Goal: Task Accomplishment & Management: Manage account settings

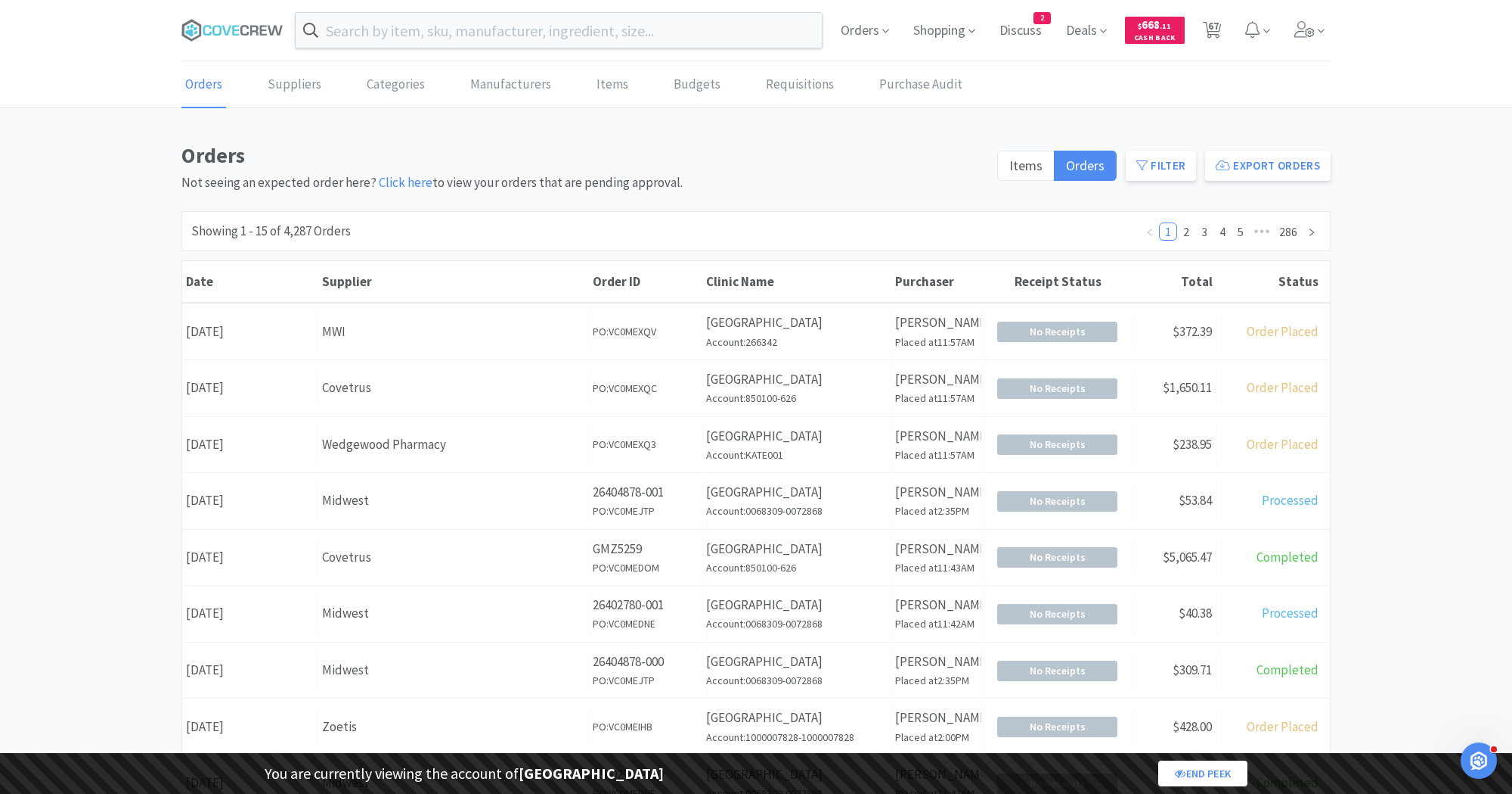
click at [987, 122] on div "Orders Suppliers Categories Manufacturers Items Budgets Requisitions Purchase A…" at bounding box center [756, 632] width 1512 height 1141
click at [426, 39] on input "text" at bounding box center [558, 30] width 527 height 35
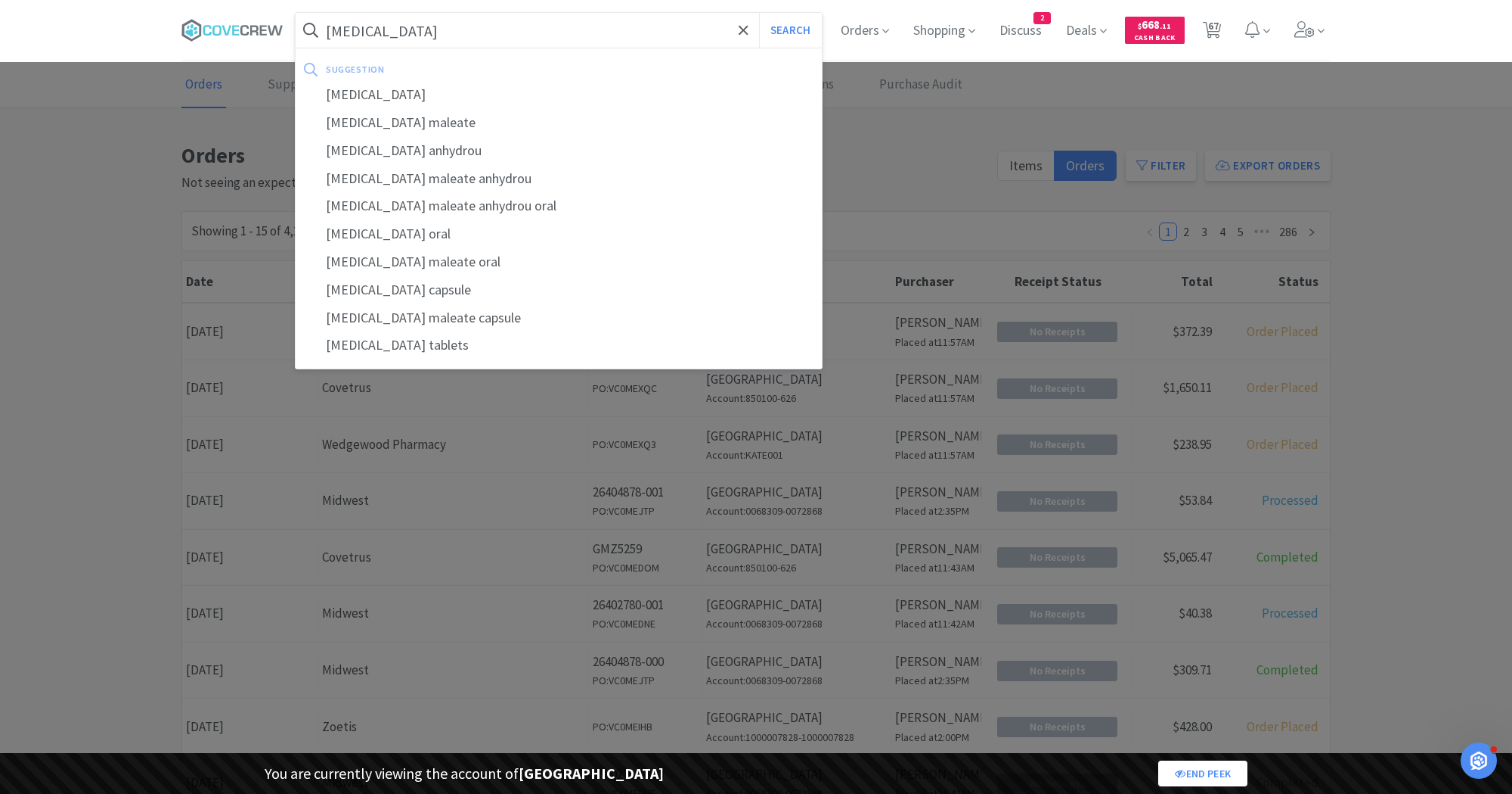
type input "[MEDICAL_DATA]"
click at [759, 13] on button "Search" at bounding box center [790, 30] width 63 height 35
select select "1"
select select "8"
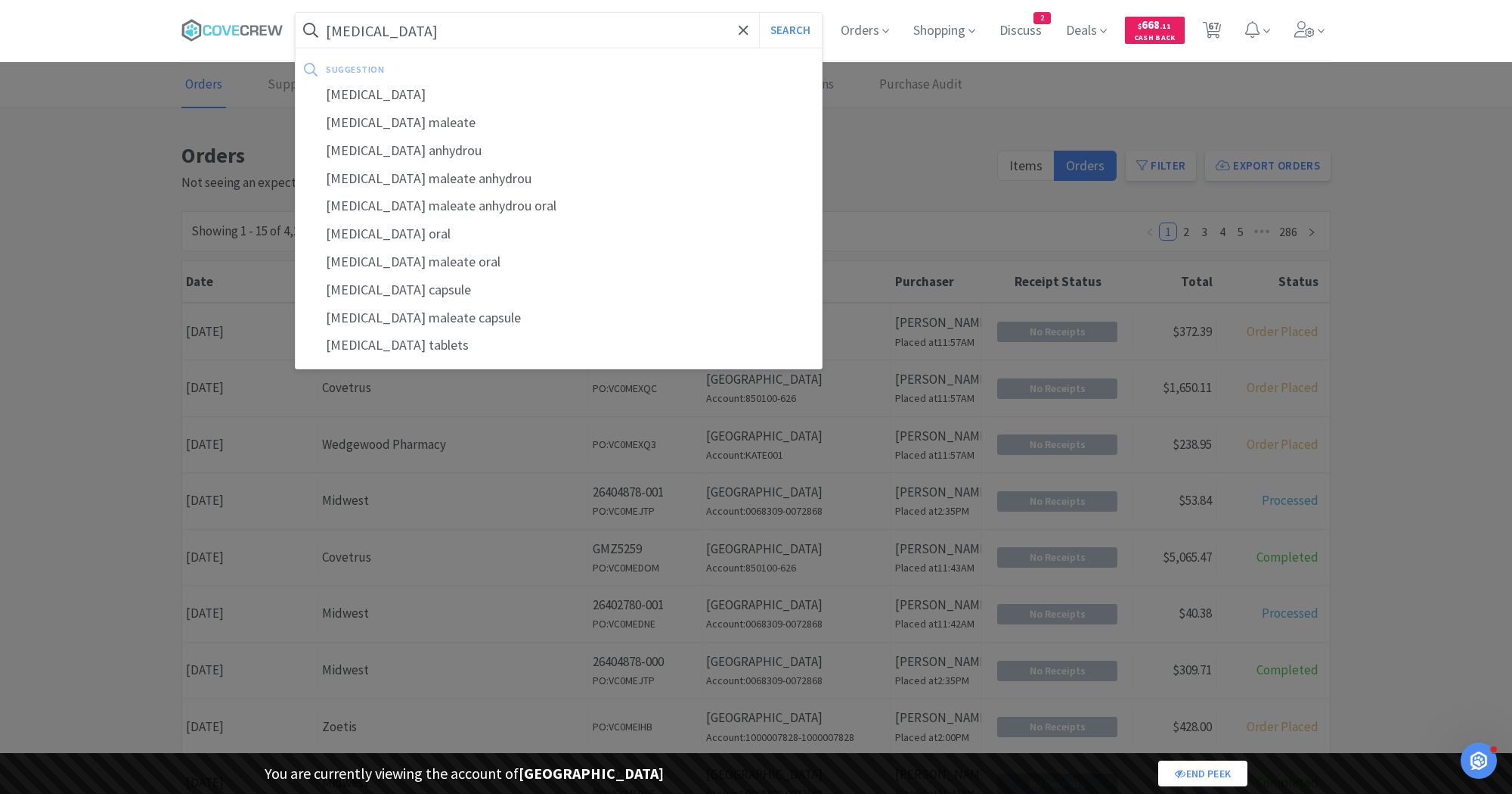
select select "1"
select select "2"
select select "1"
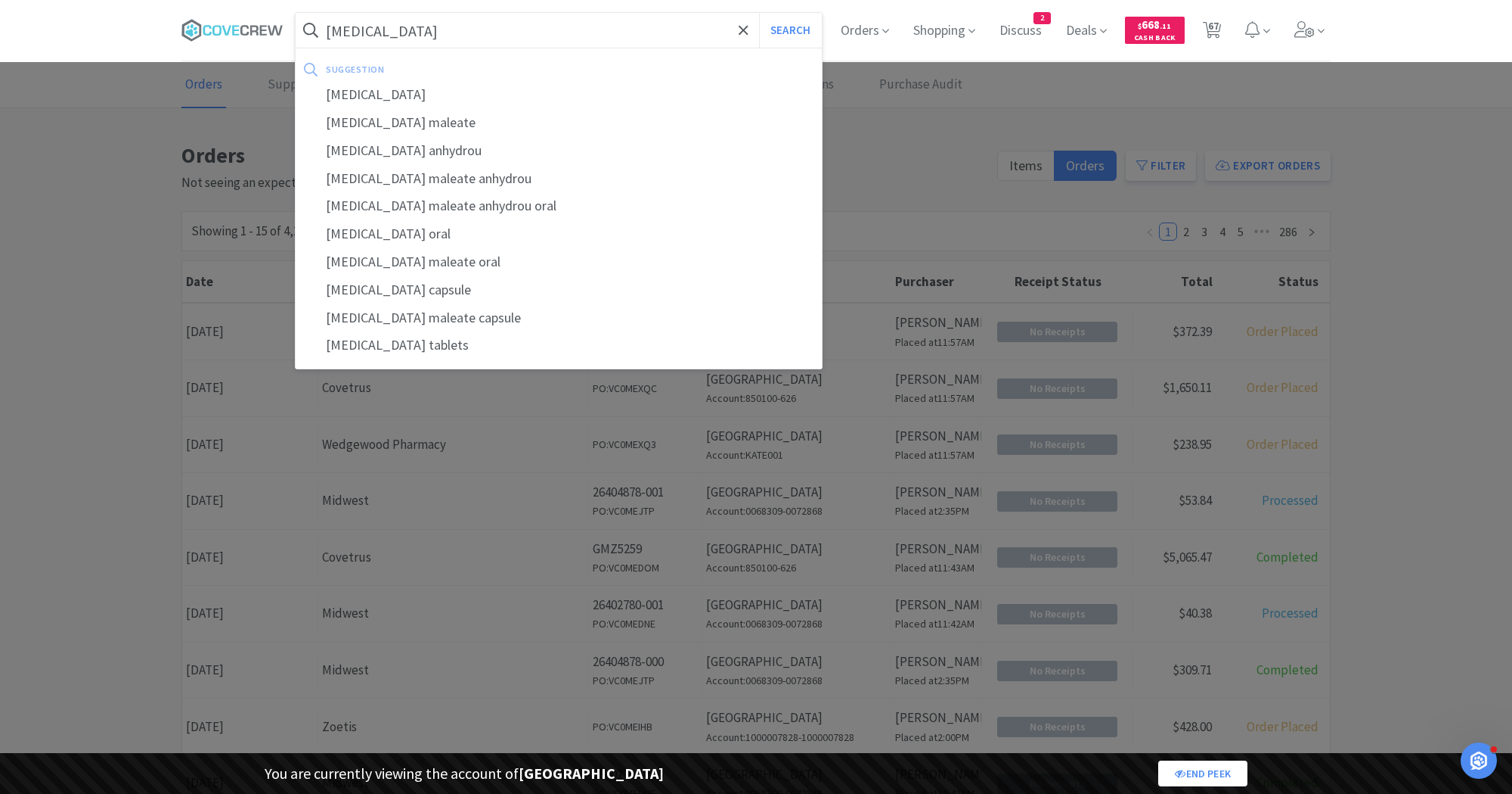
select select "1"
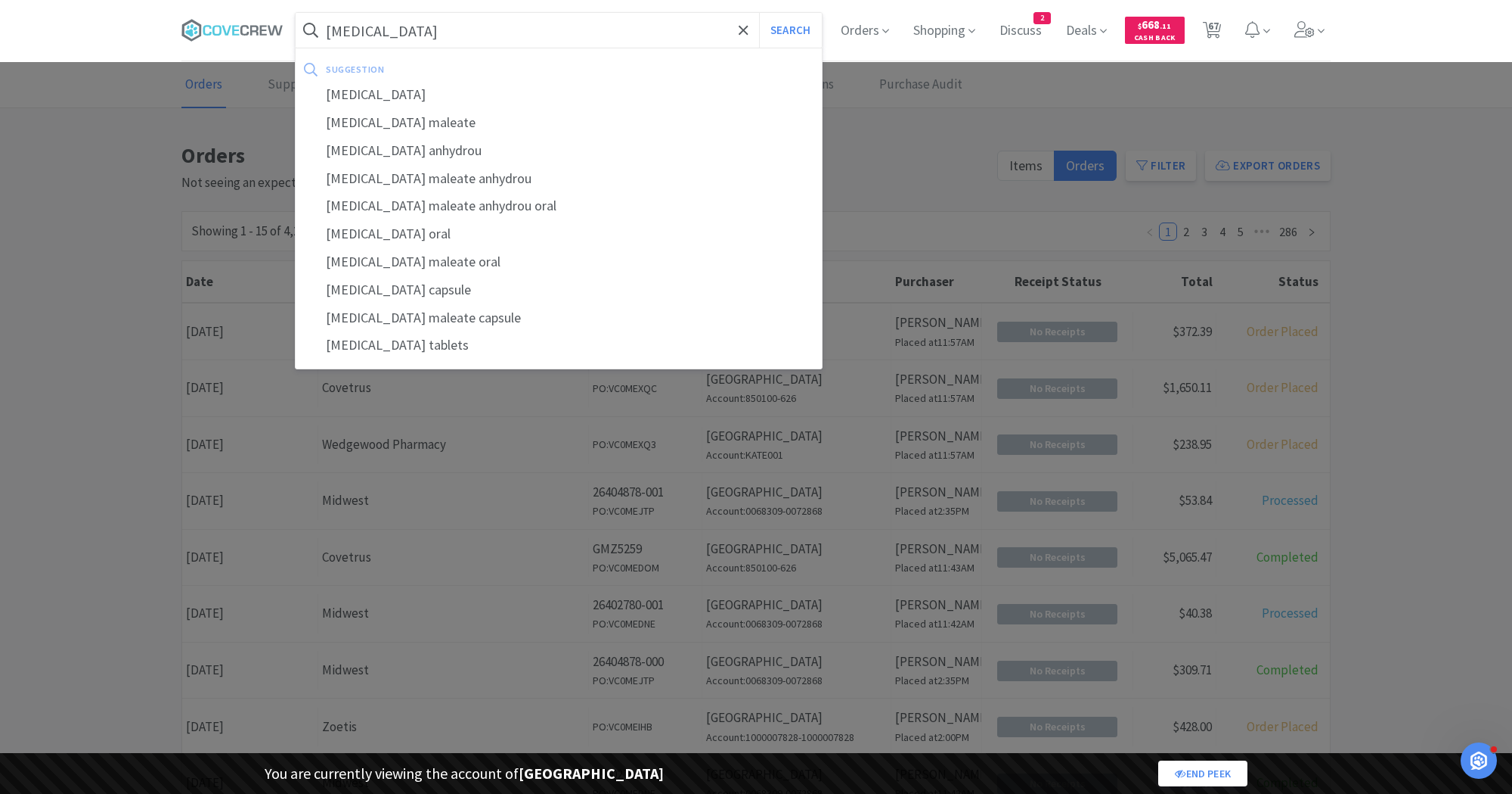
select select "1"
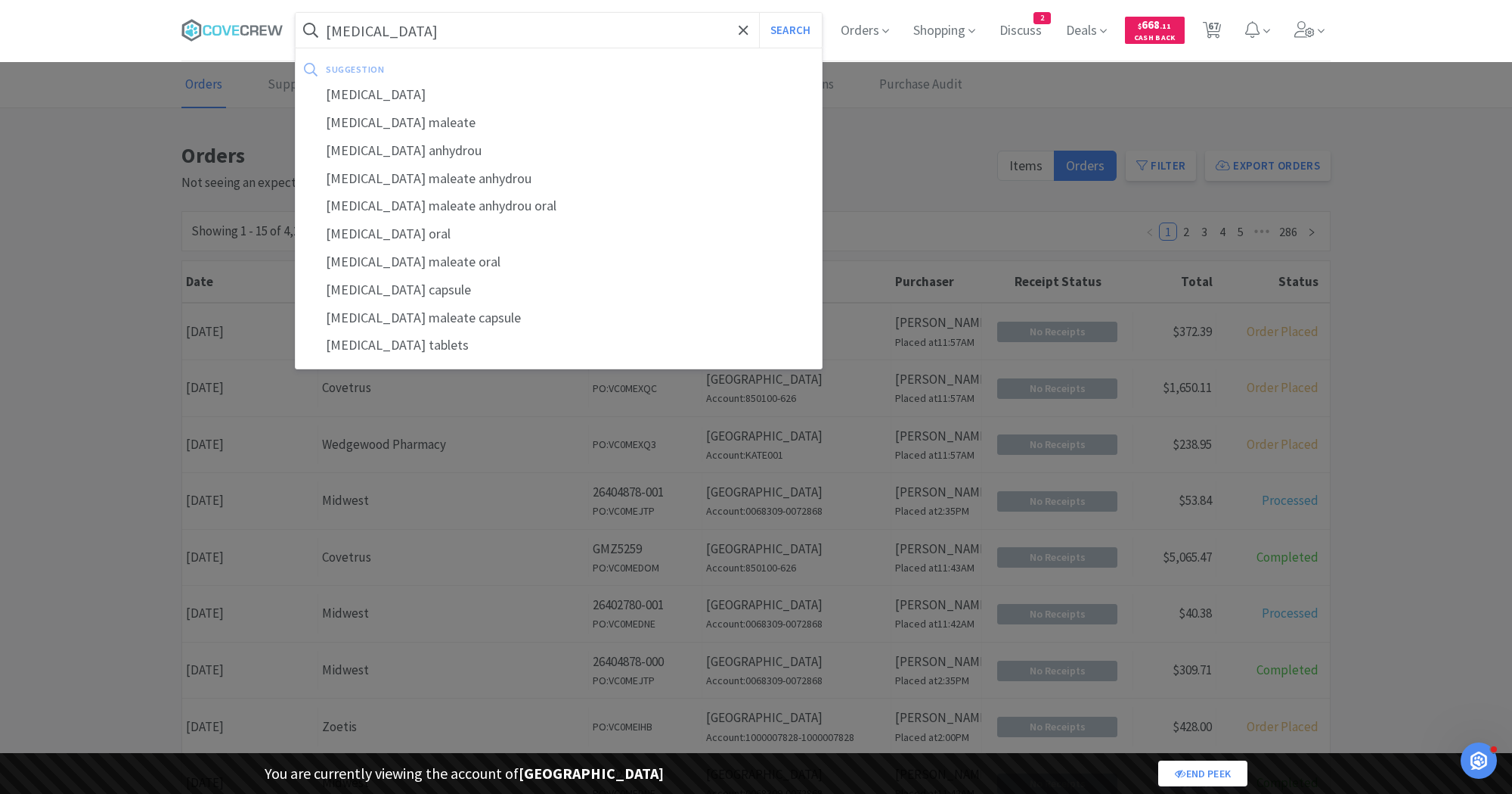
select select "1"
select select "2"
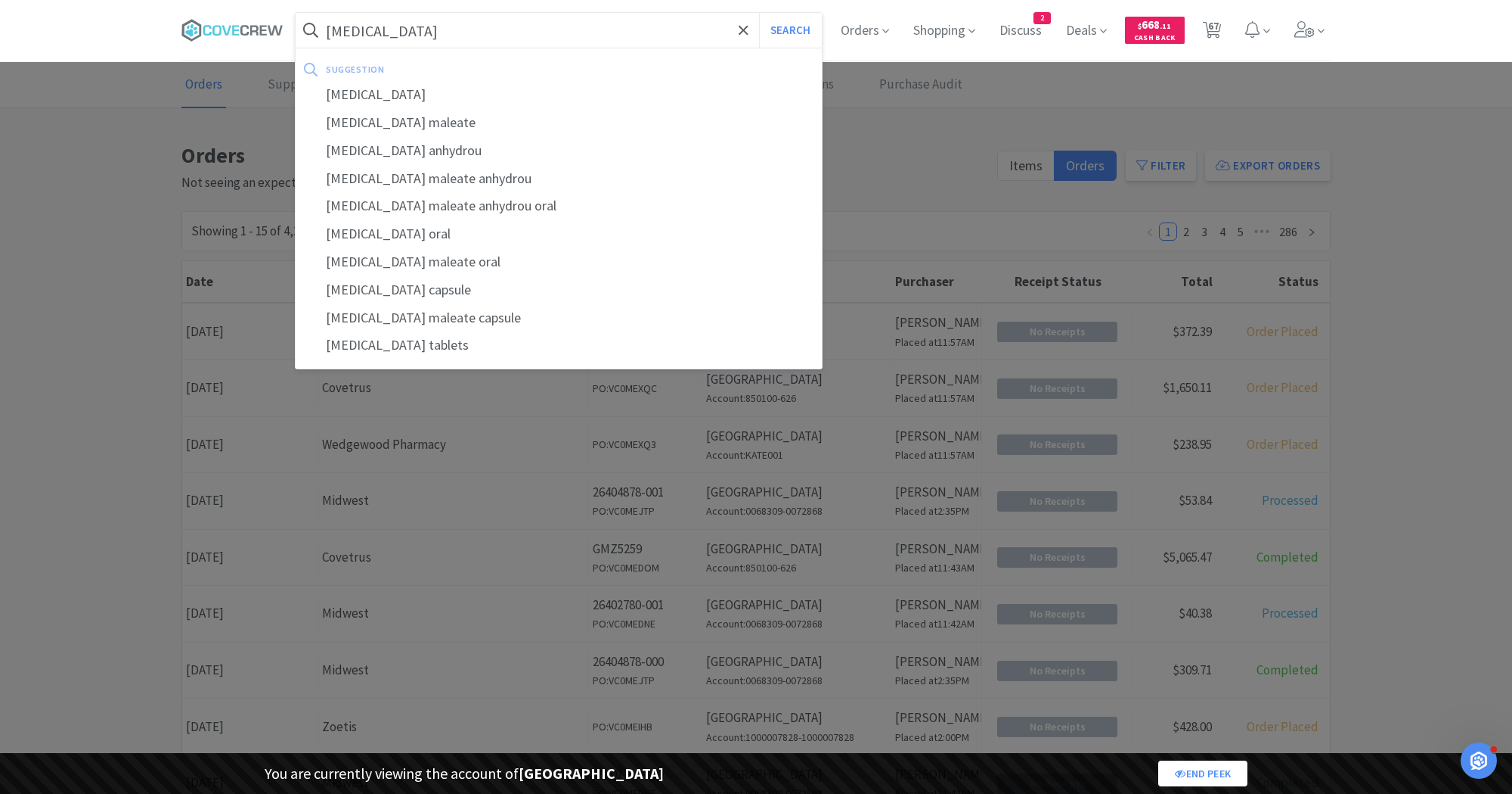
select select "2"
select select "1"
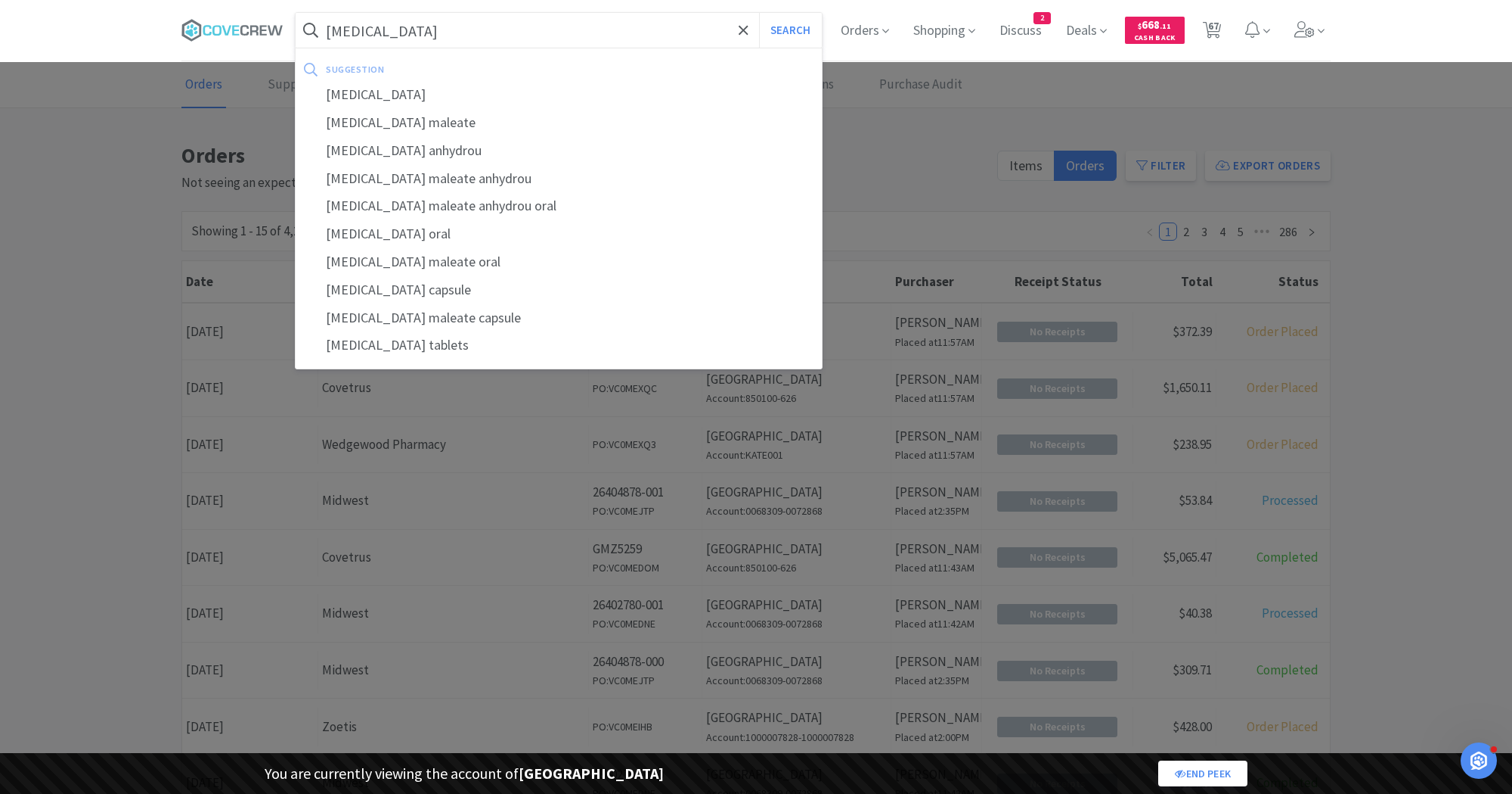
select select "1"
select select "5"
select select "2"
select select "1"
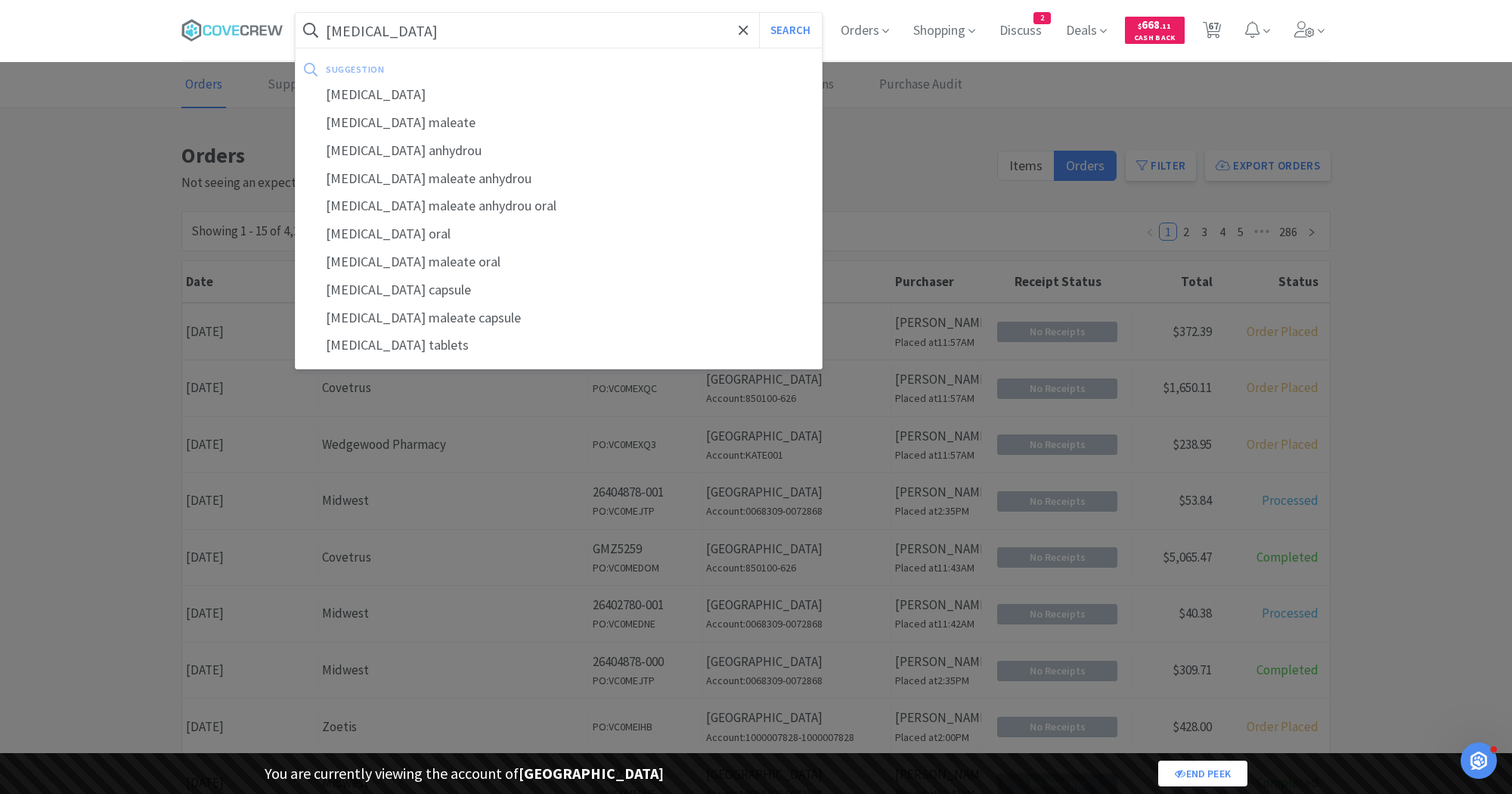
select select "1"
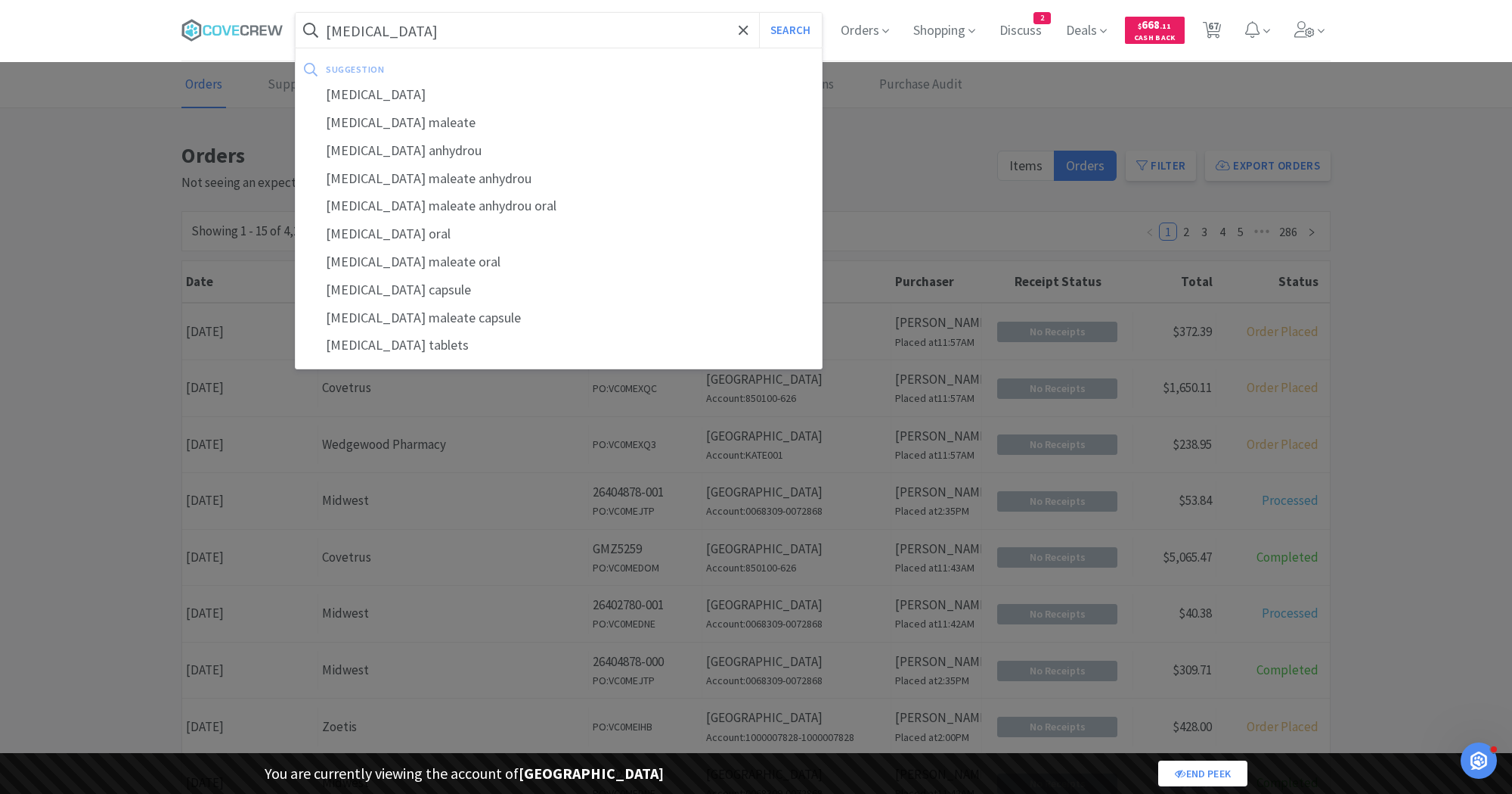
select select "1"
select select "2"
select select "4"
select select "3"
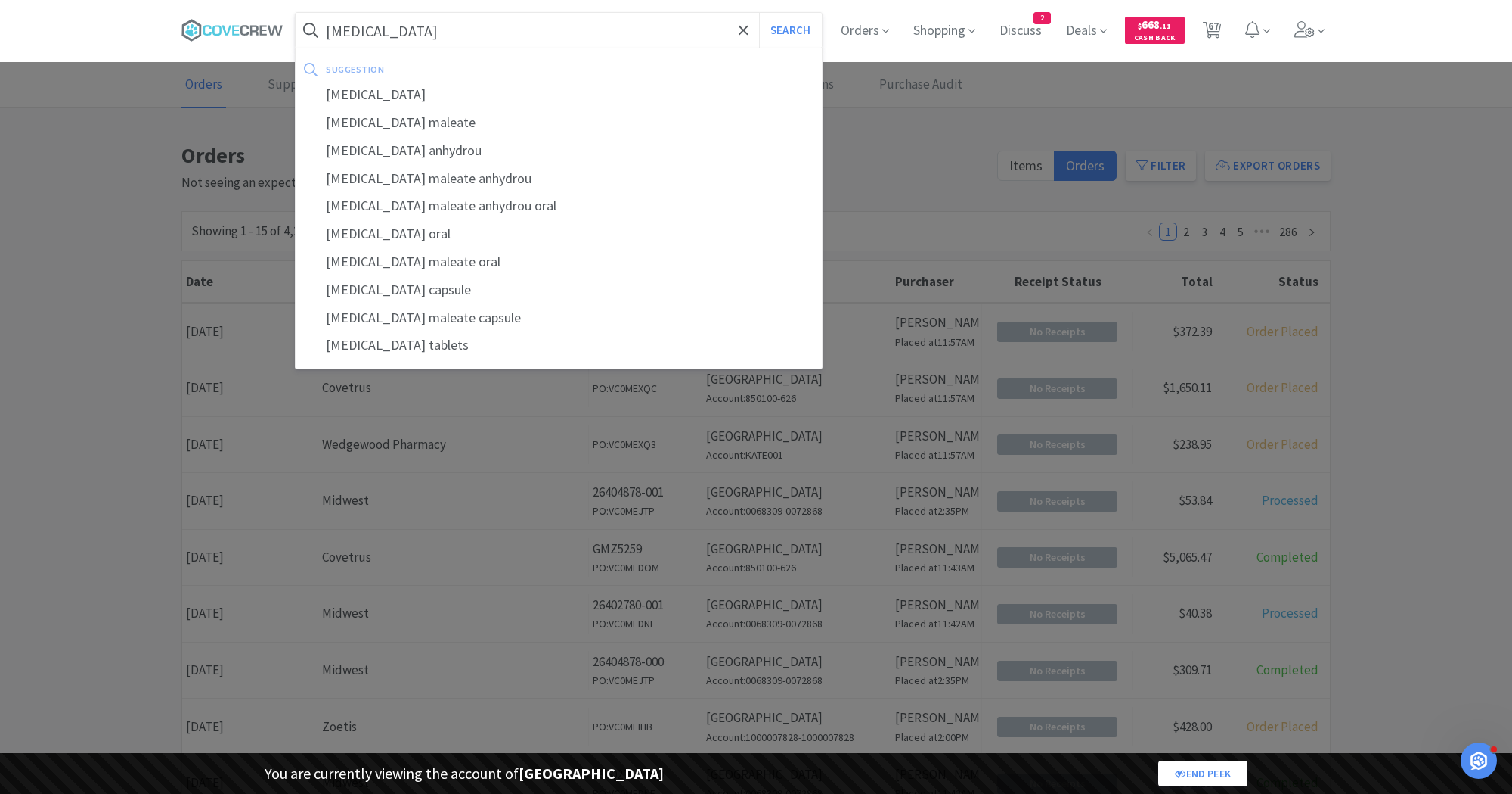
select select "1"
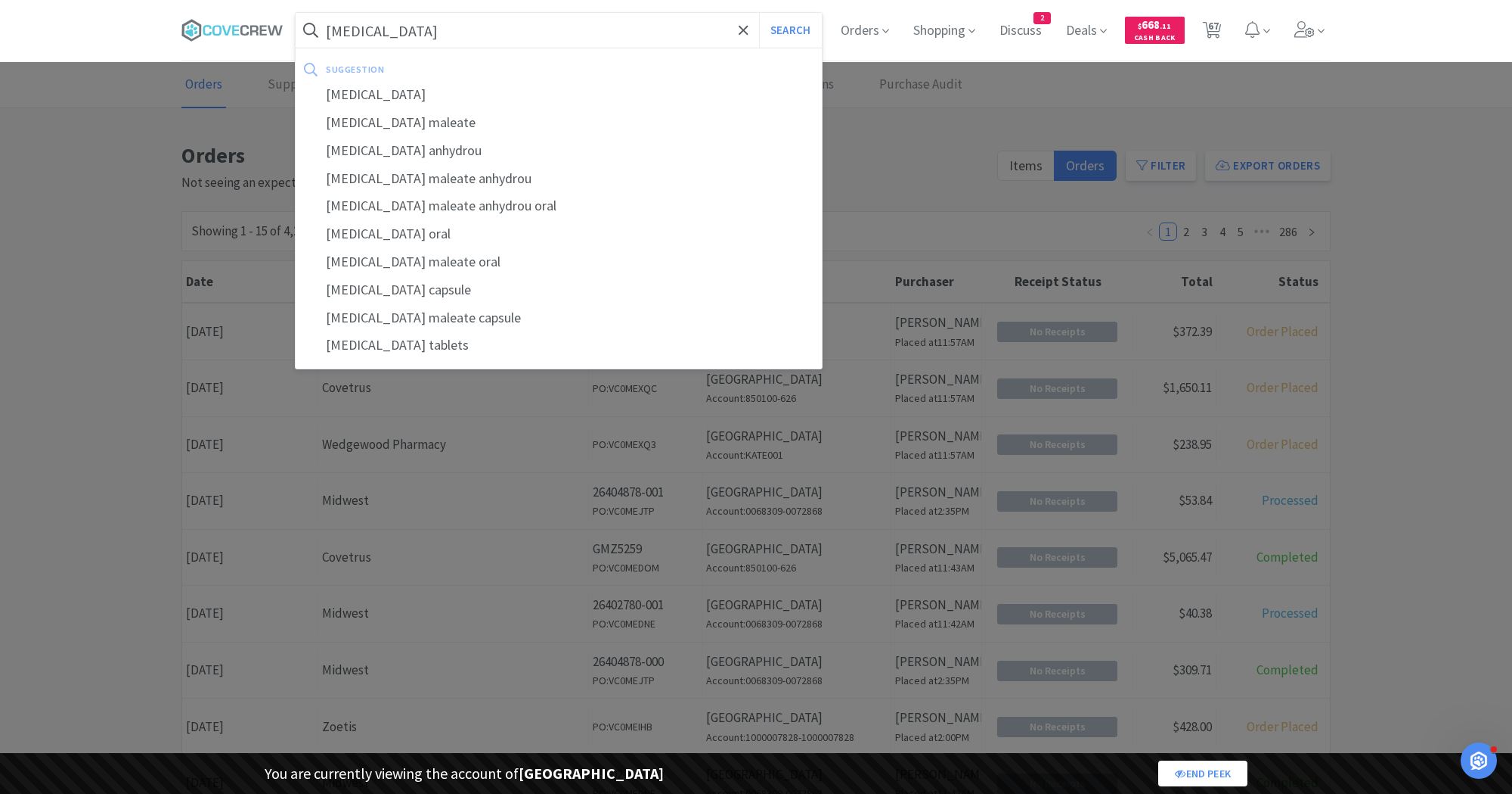
select select "3"
select select "2"
select select "3"
select select "2"
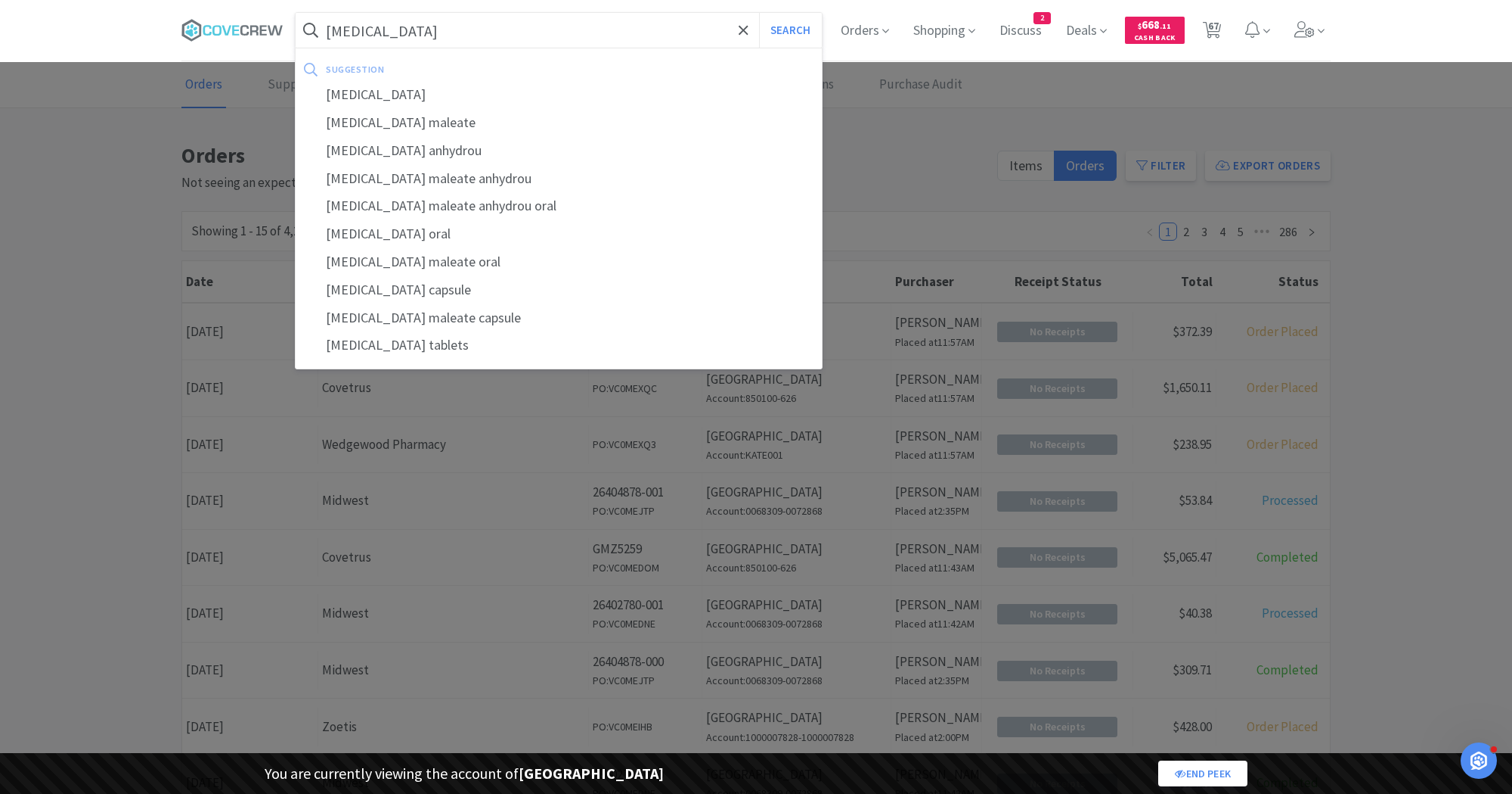
select select "1"
select select "2"
select select "1"
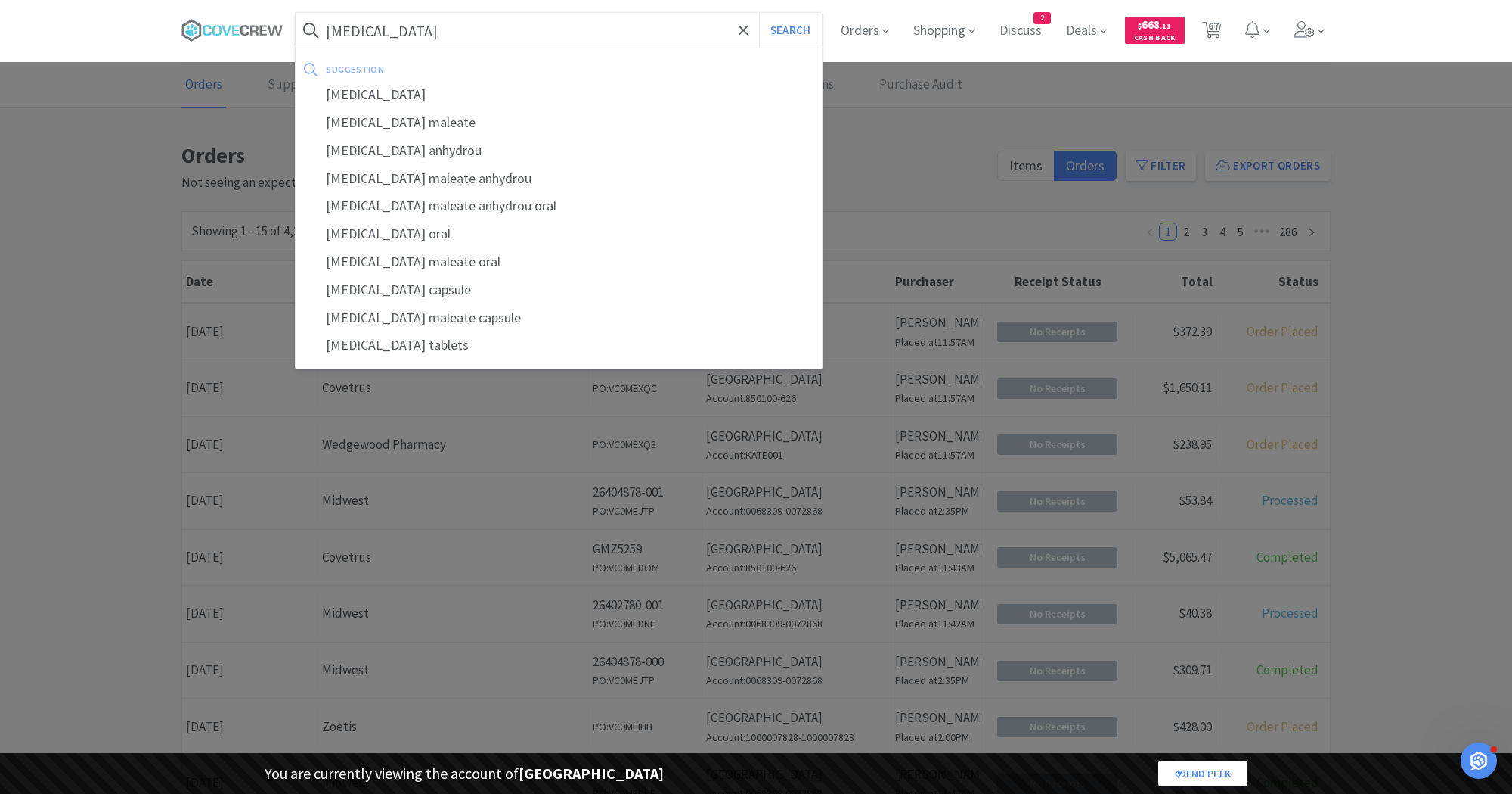
select select "25"
select select "1"
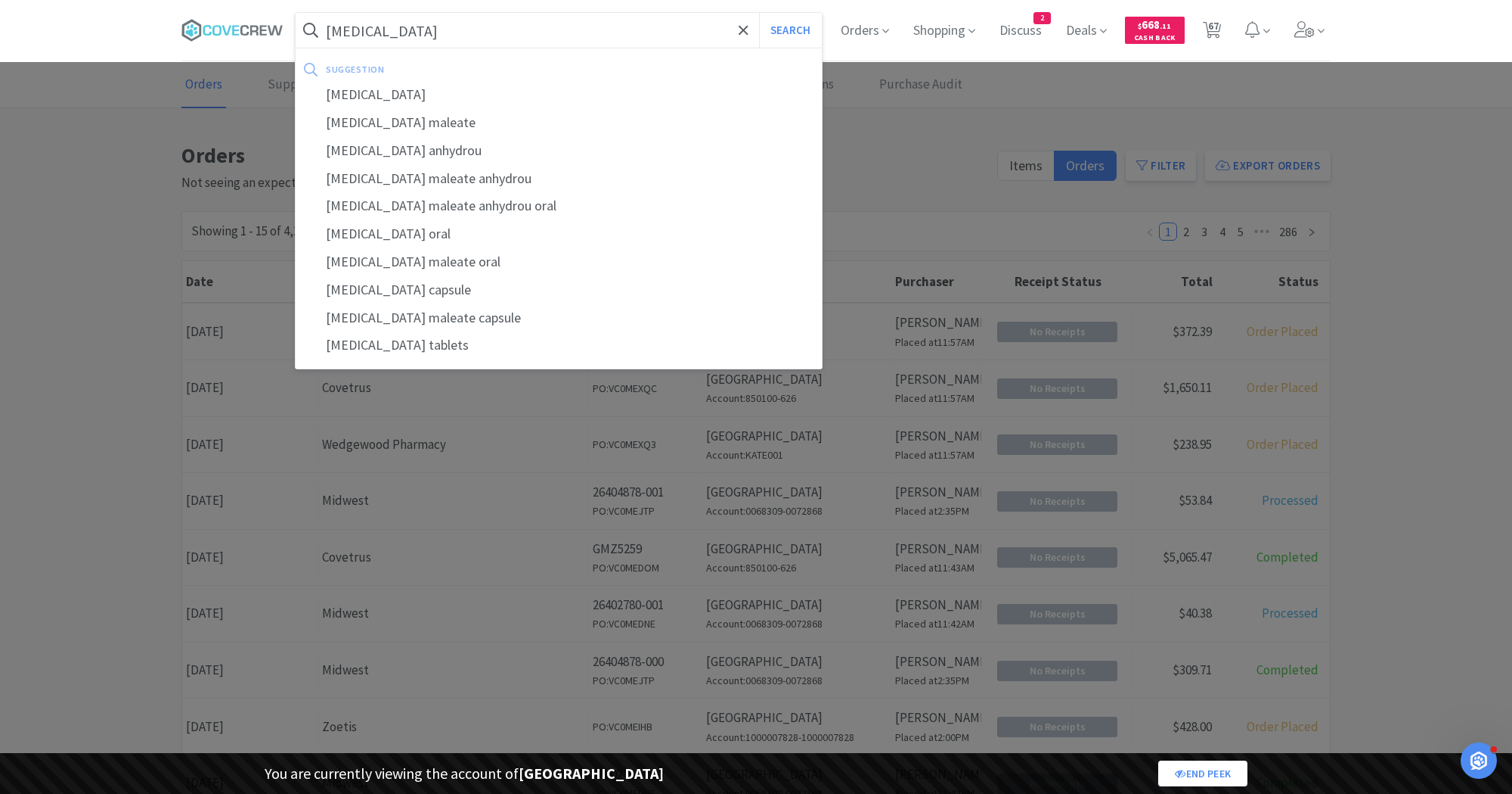
select select "5"
select select "2"
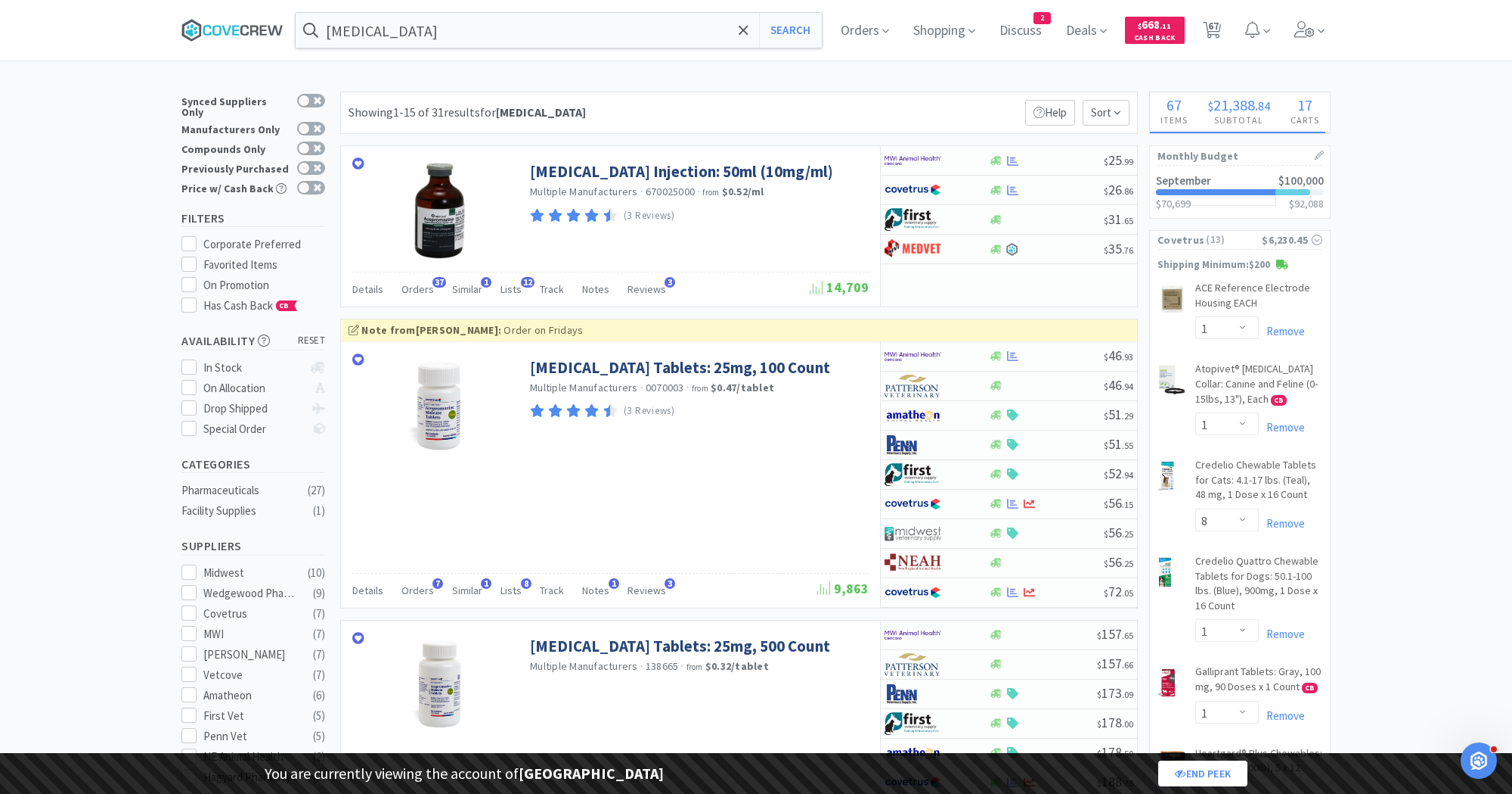
click at [219, 39] on icon at bounding box center [232, 30] width 102 height 22
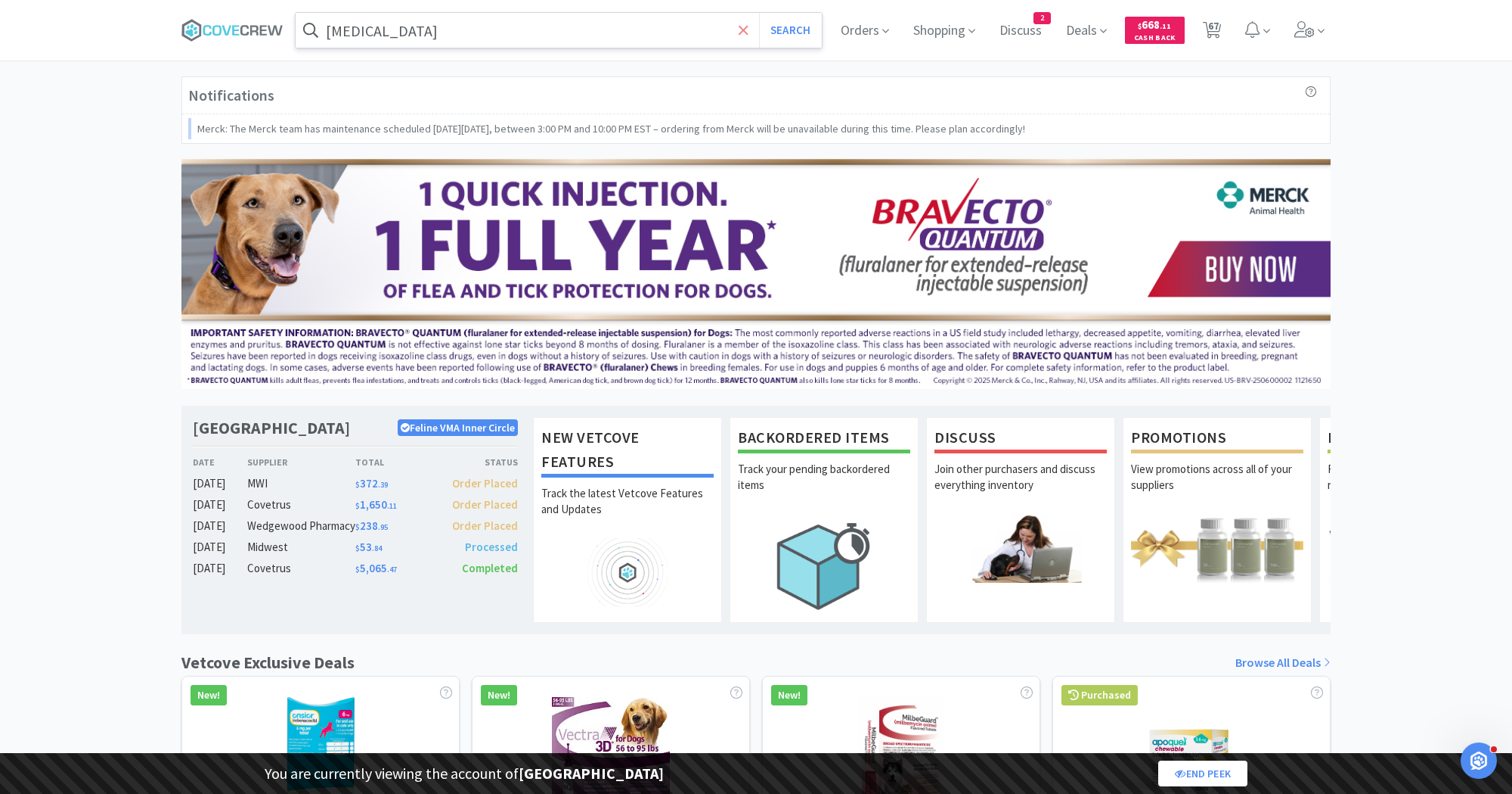
click at [741, 33] on icon at bounding box center [743, 29] width 9 height 9
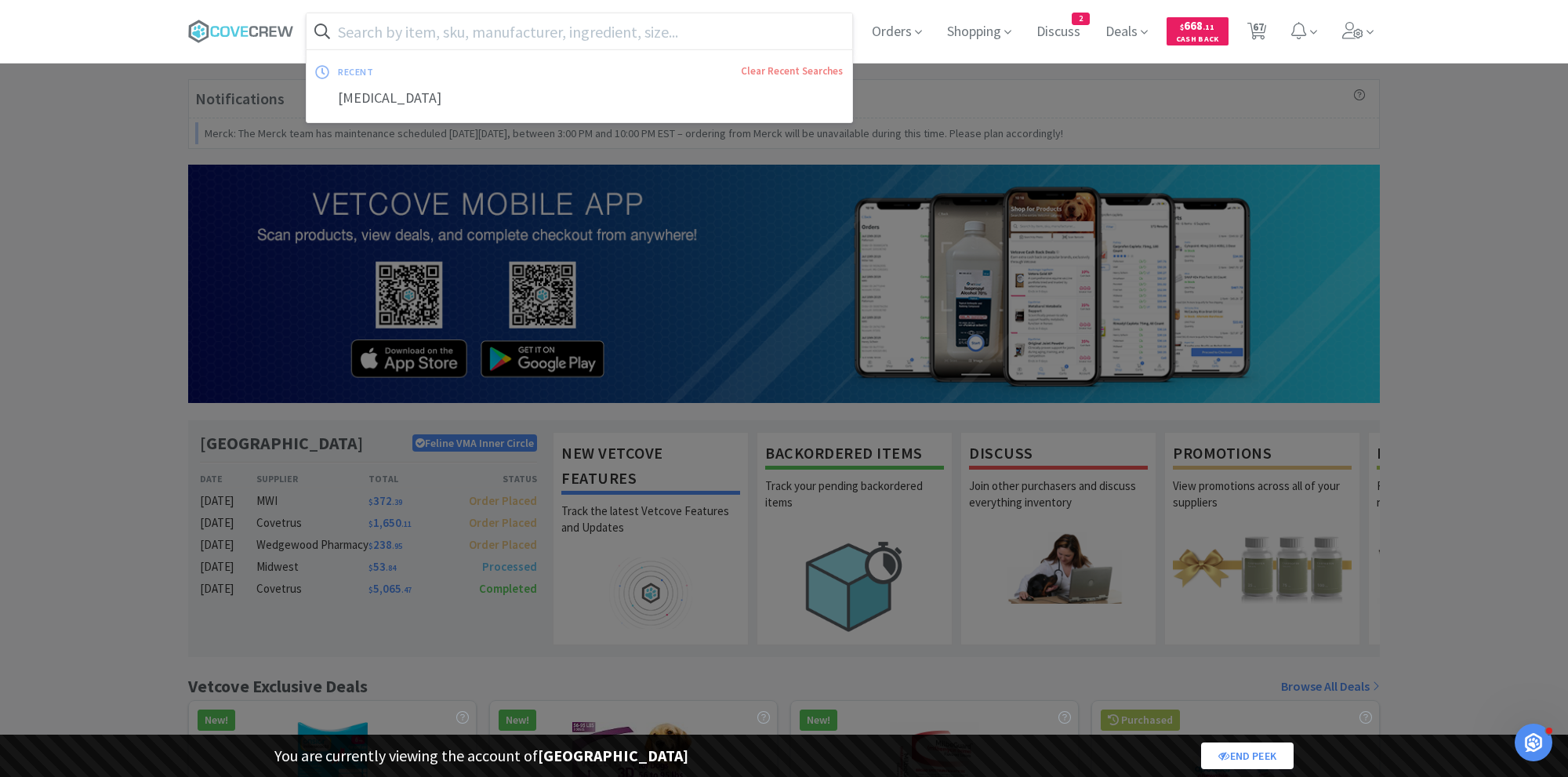
click at [98, 33] on div "recent Clear Recent Searches [MEDICAL_DATA] Orders Shopping Discuss Discuss 2 D…" at bounding box center [784, 31] width 1568 height 63
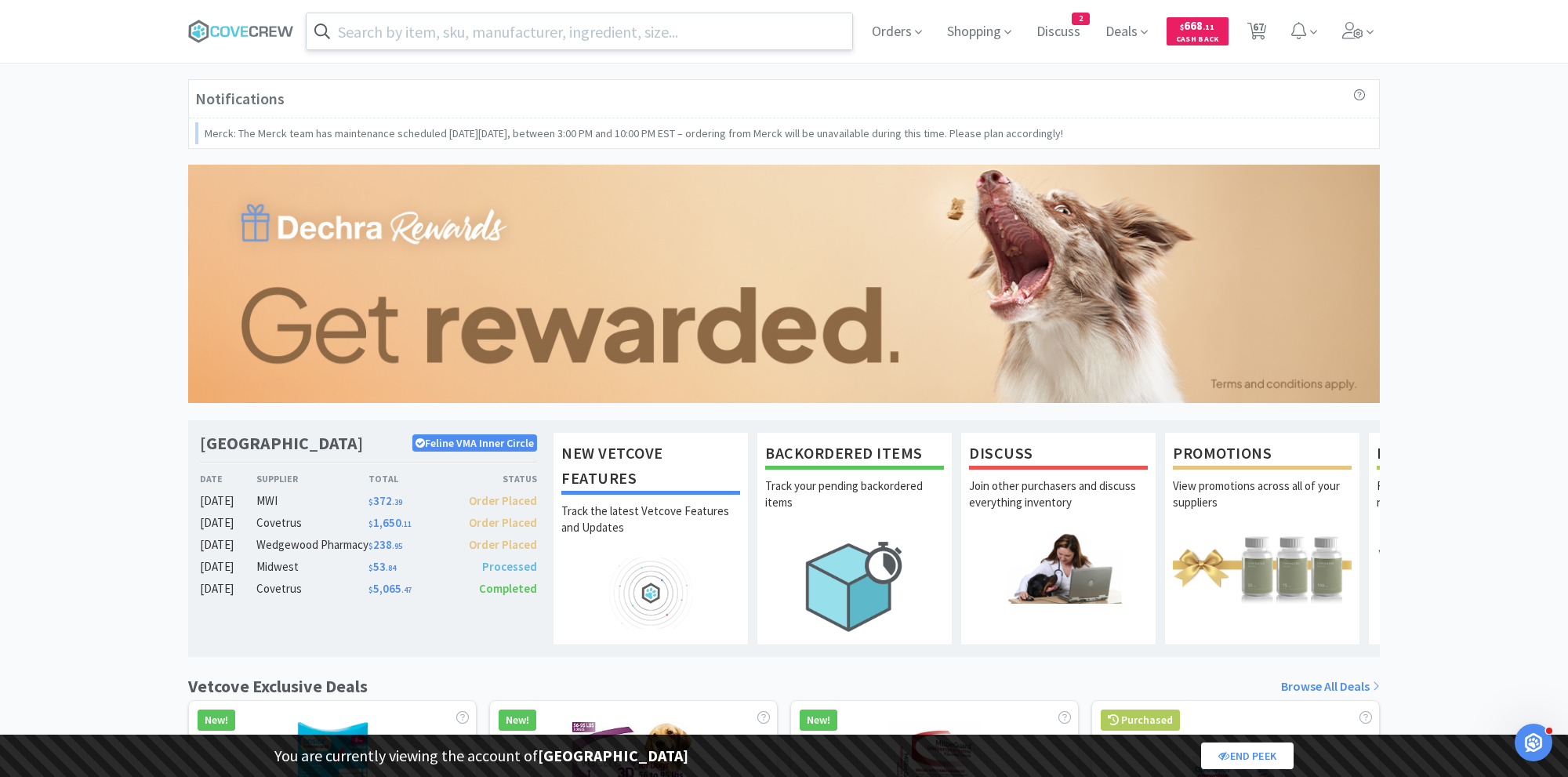
click at [1530, 300] on div "Notifications Merck: The Merck team has maintenance scheduled [DATE][DATE], bet…" at bounding box center [784, 719] width 1568 height 1280
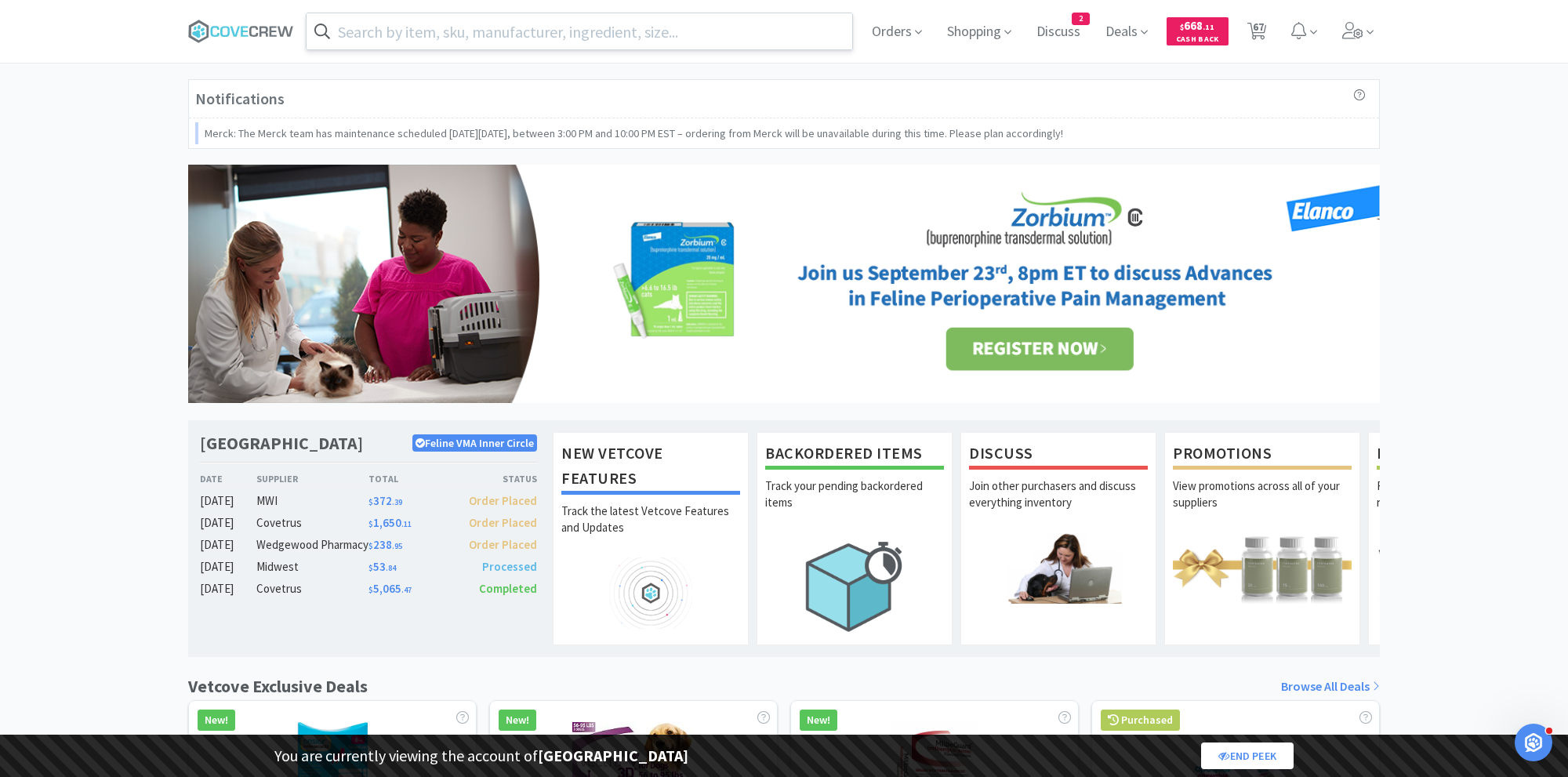
click at [1494, 491] on div "Notifications Merck: The Merck team has maintenance scheduled [DATE][DATE], bet…" at bounding box center [784, 719] width 1568 height 1280
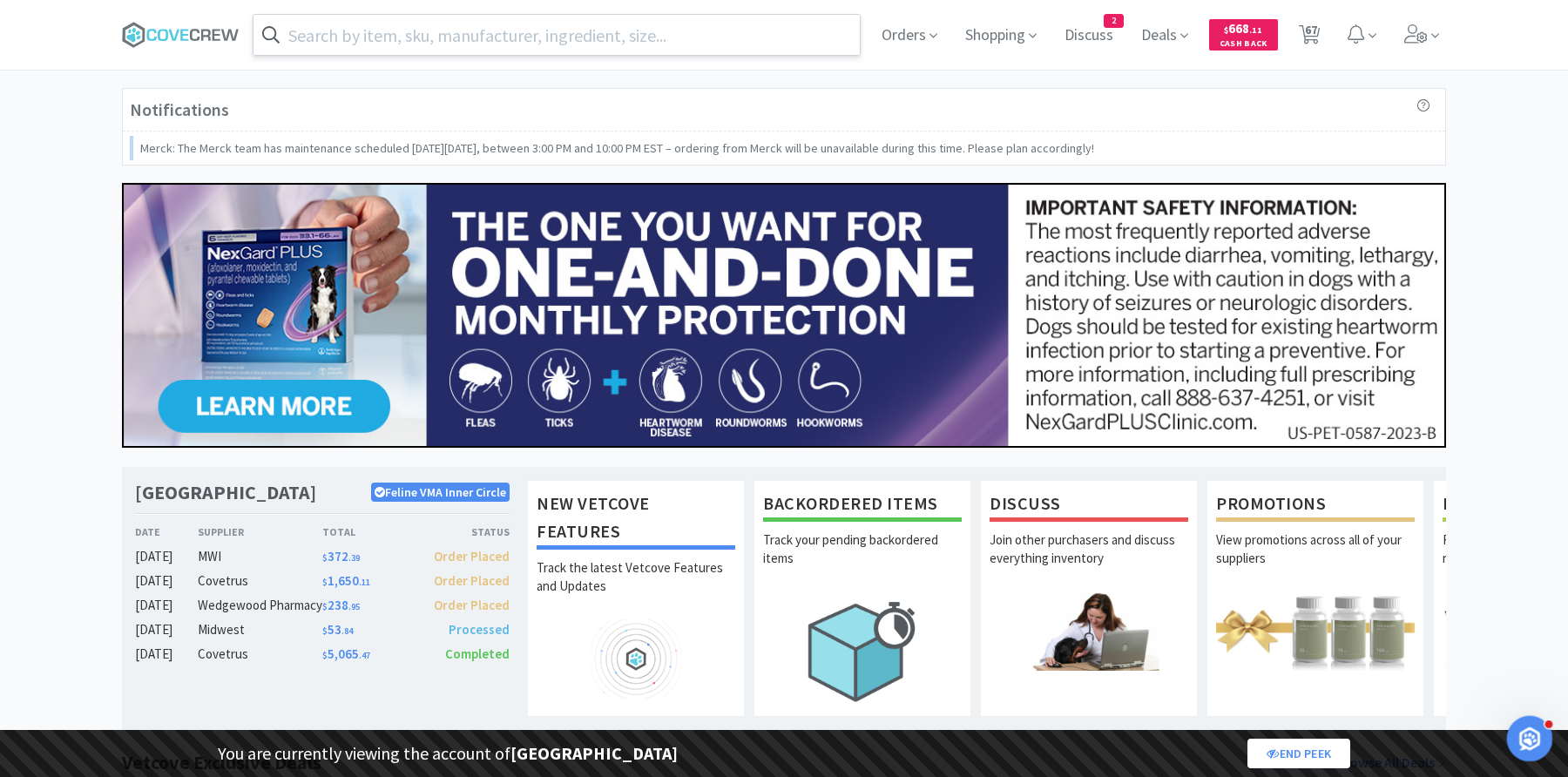
click at [1526, 739] on icon "Open Intercom Messenger" at bounding box center [1527, 736] width 12 height 14
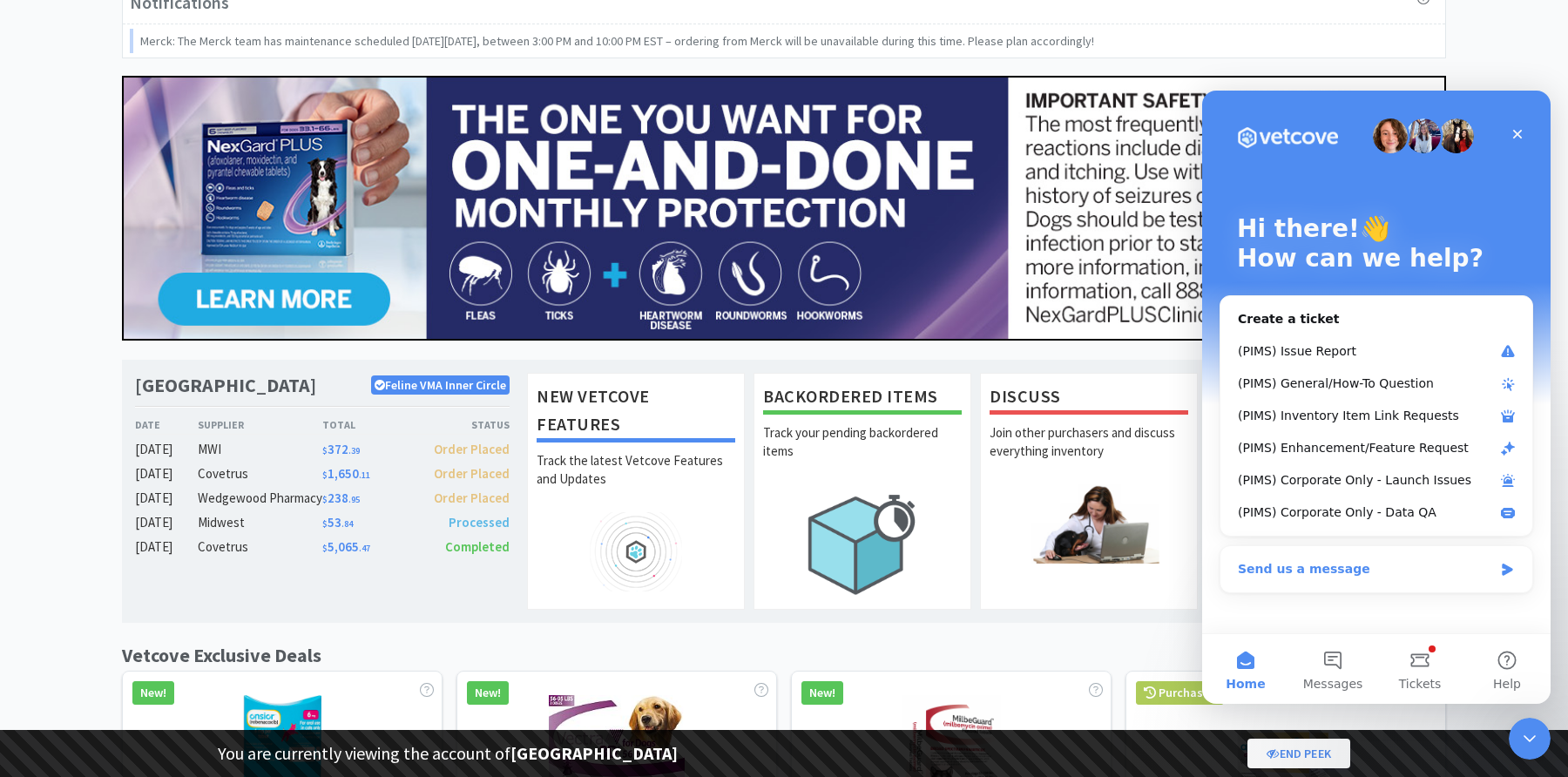
scroll to position [122, 0]
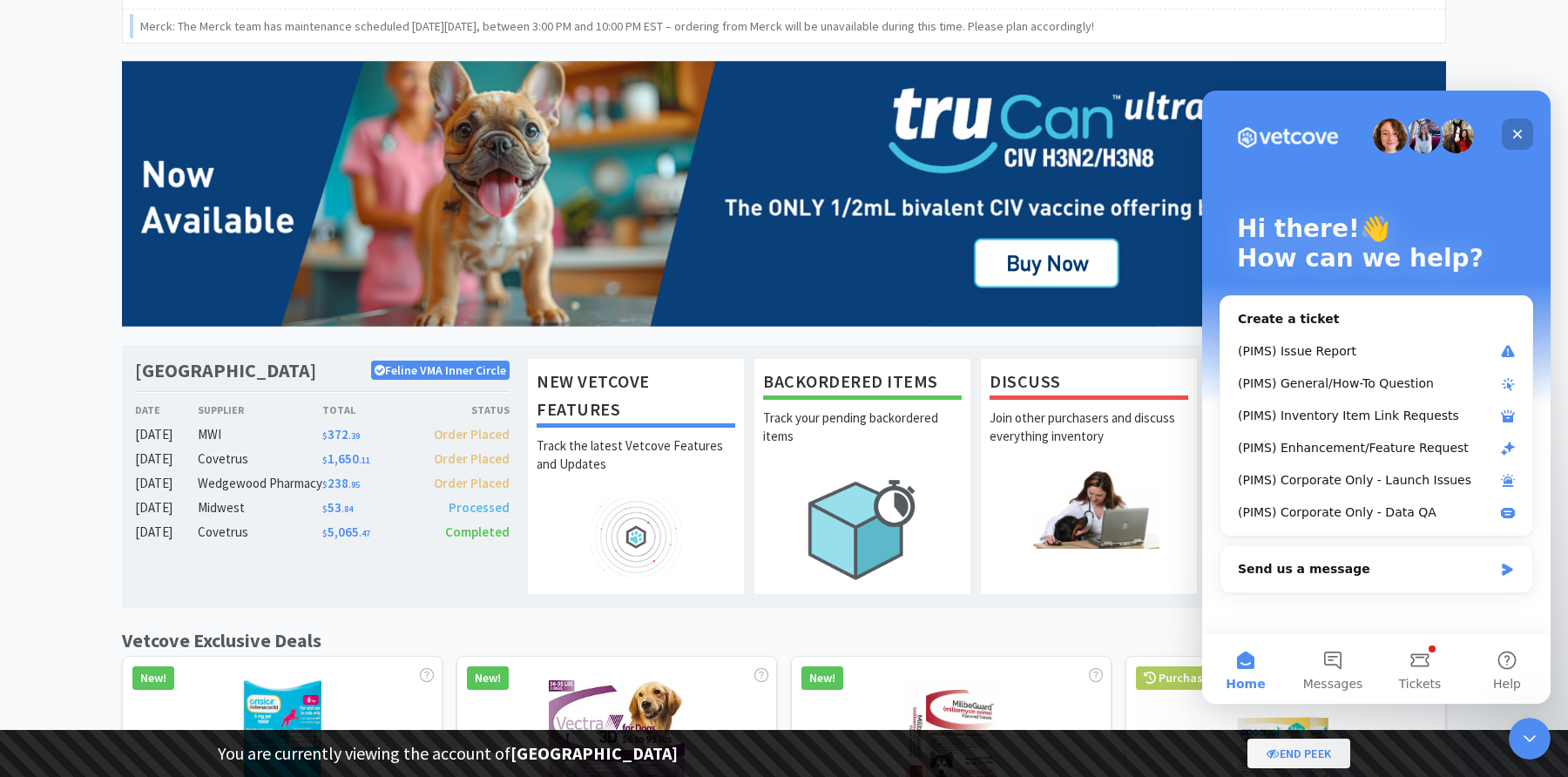
click at [1520, 137] on icon "Close" at bounding box center [1518, 135] width 10 height 10
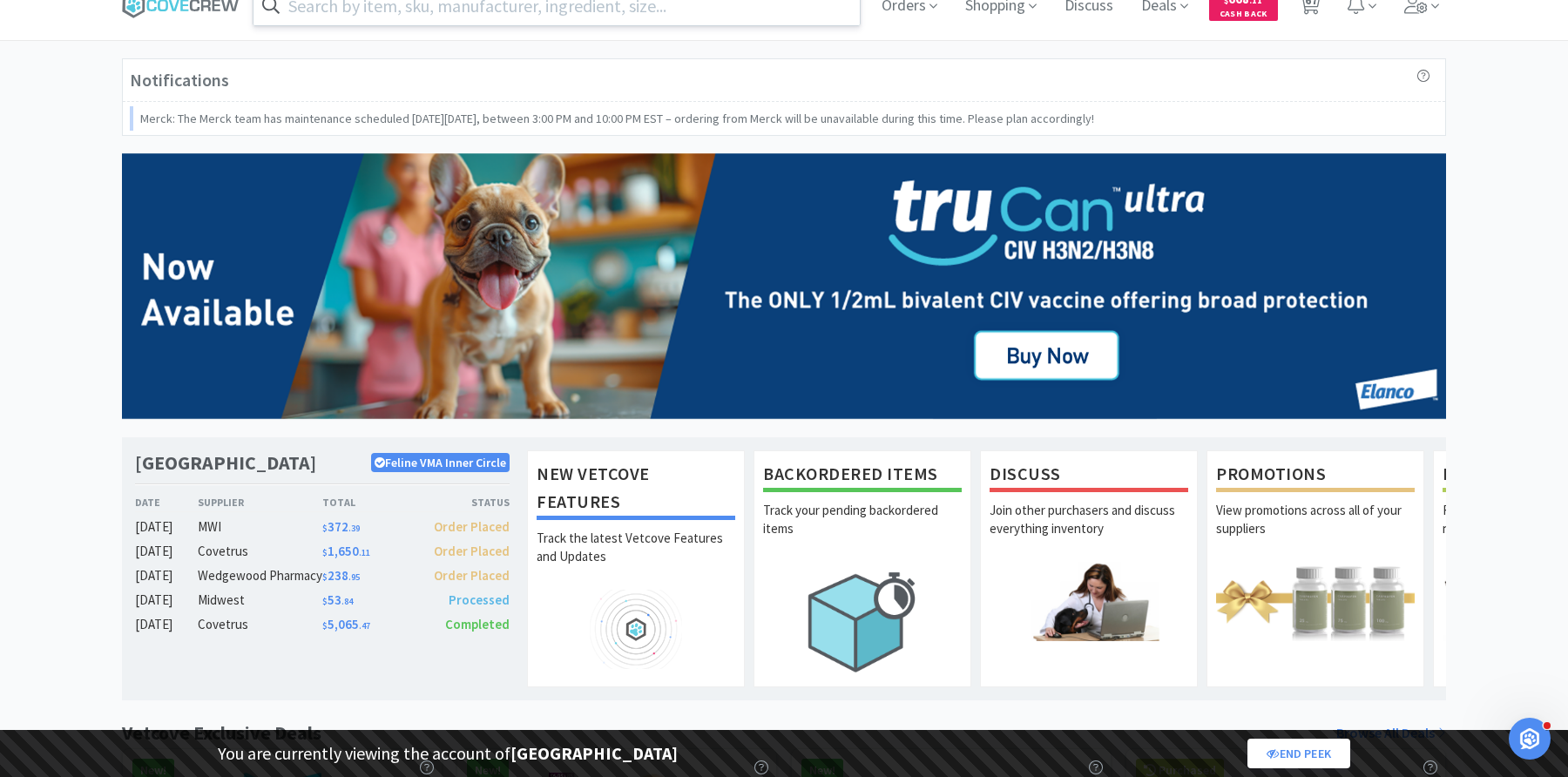
scroll to position [0, 0]
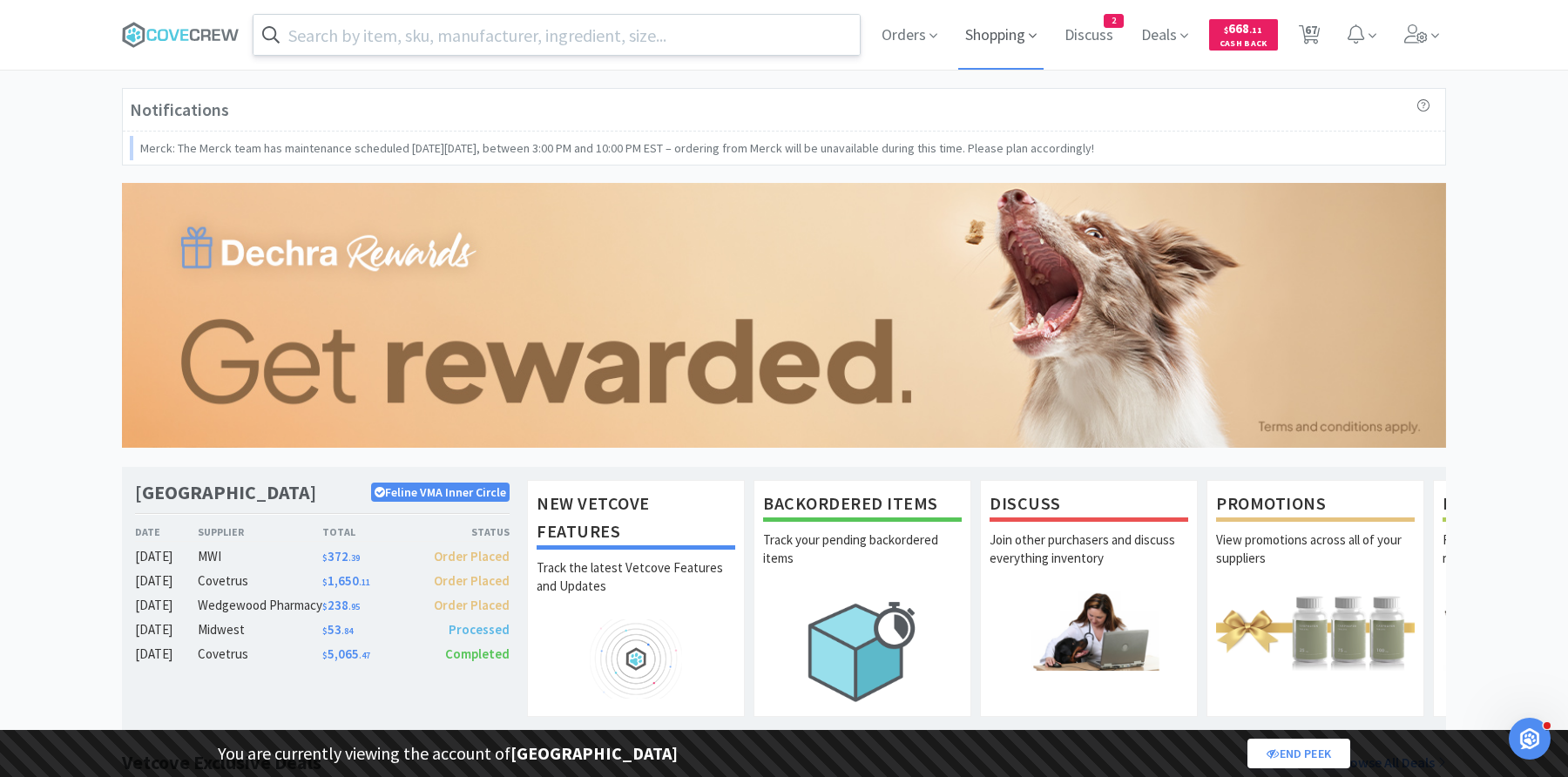
click at [994, 46] on span "Shopping" at bounding box center [1001, 35] width 86 height 70
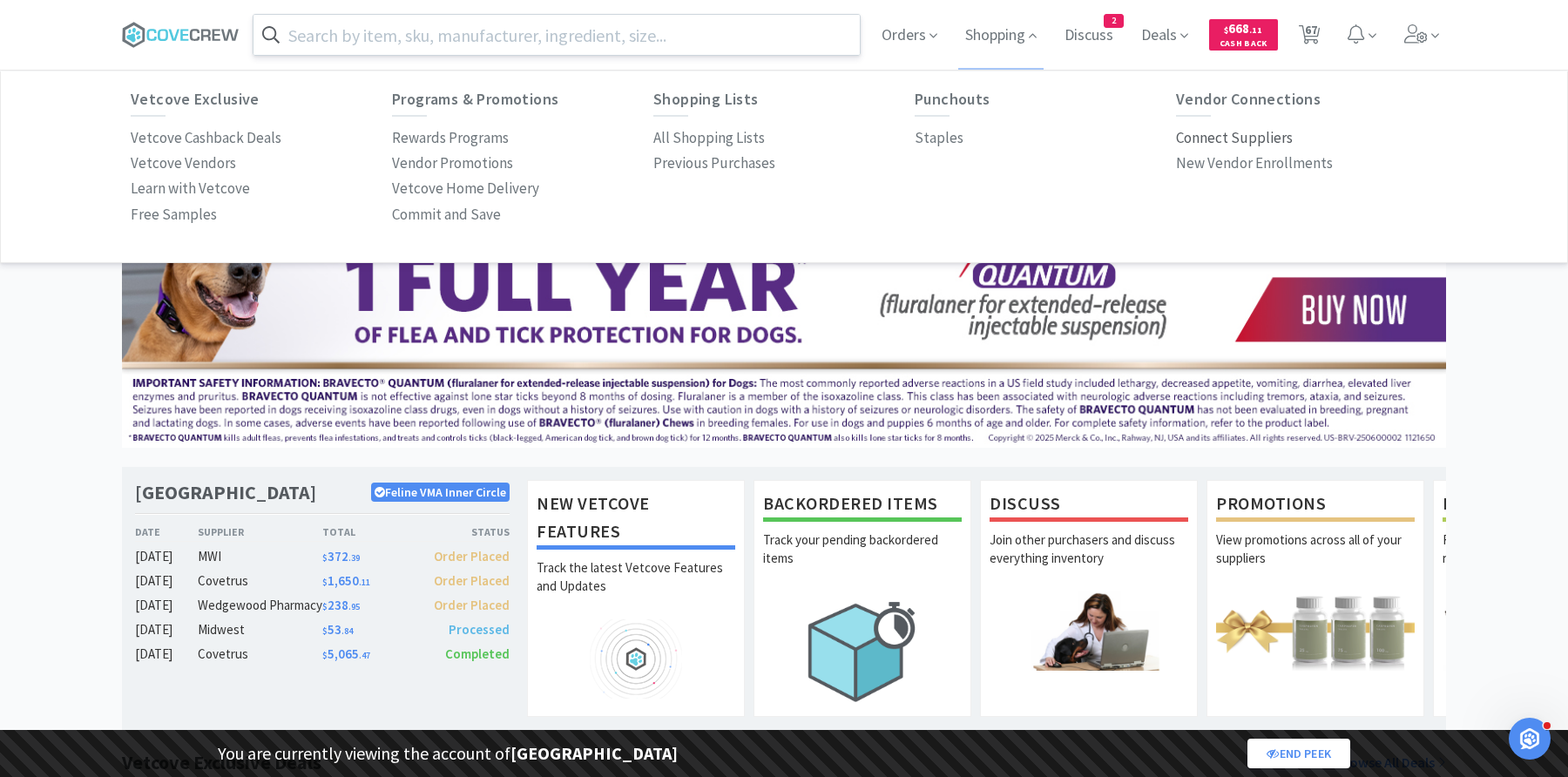
click at [1241, 141] on p "Connect Suppliers" at bounding box center [1234, 138] width 116 height 24
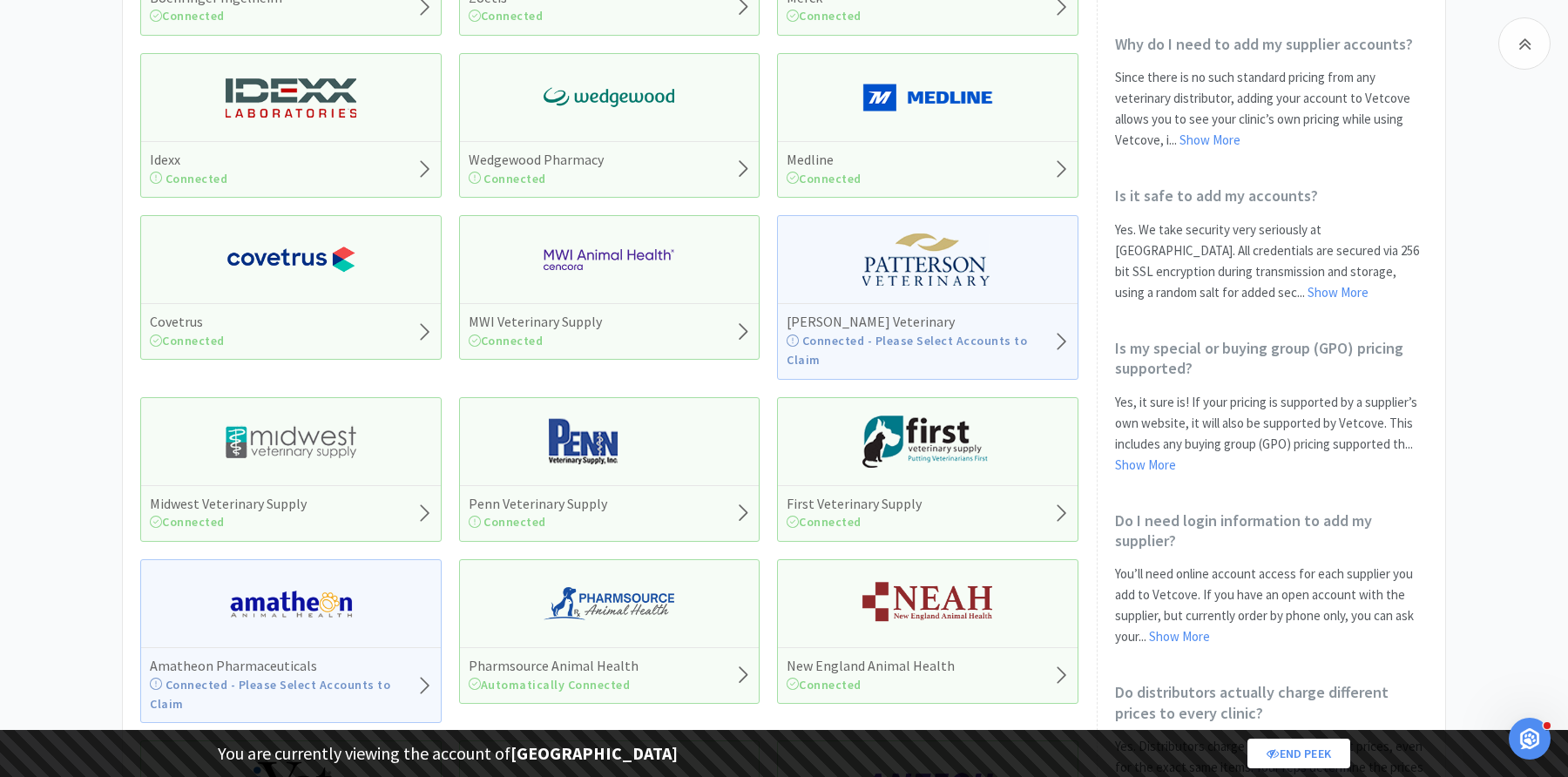
scroll to position [399, 0]
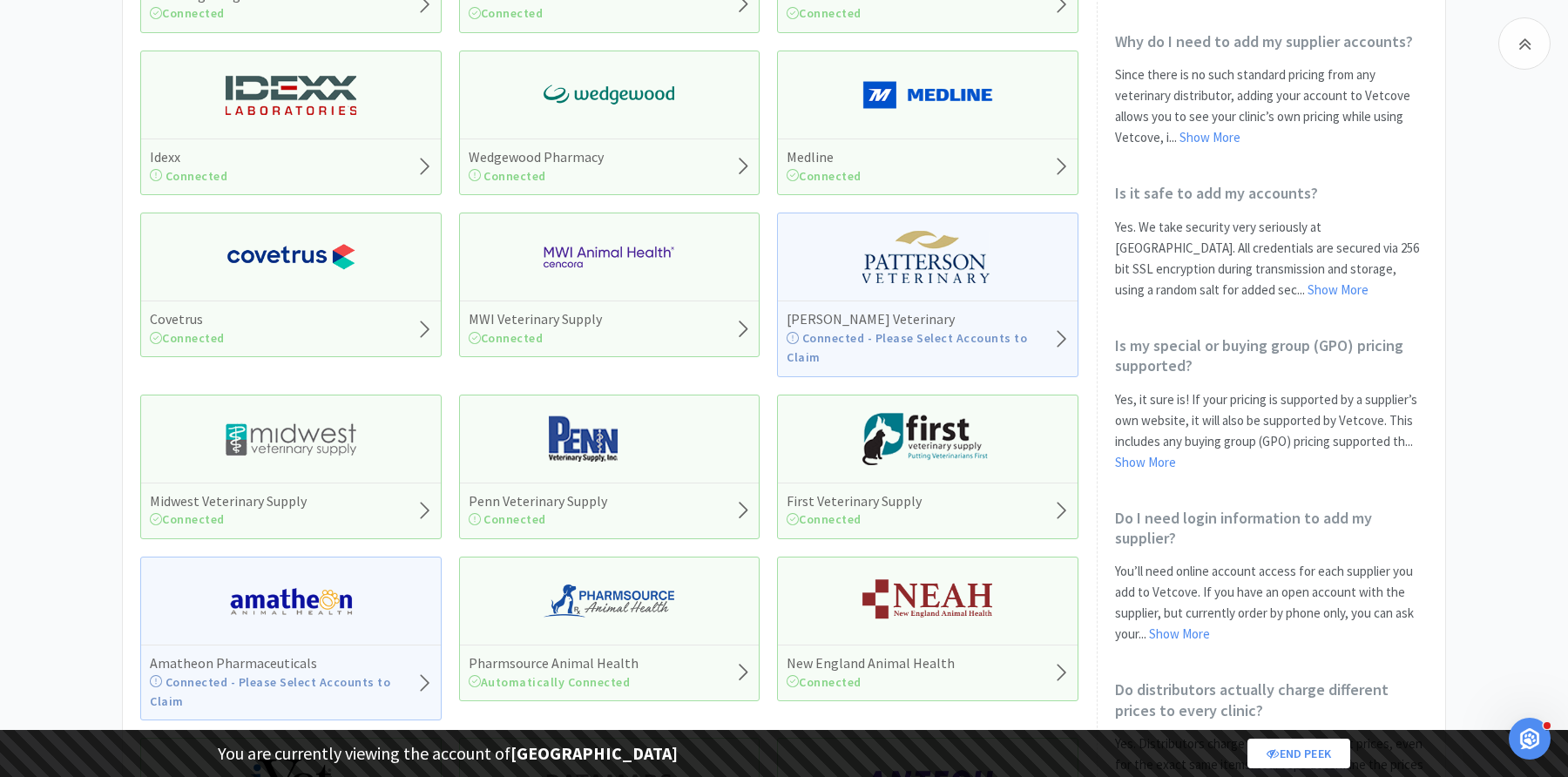
click at [312, 277] on img at bounding box center [291, 256] width 130 height 52
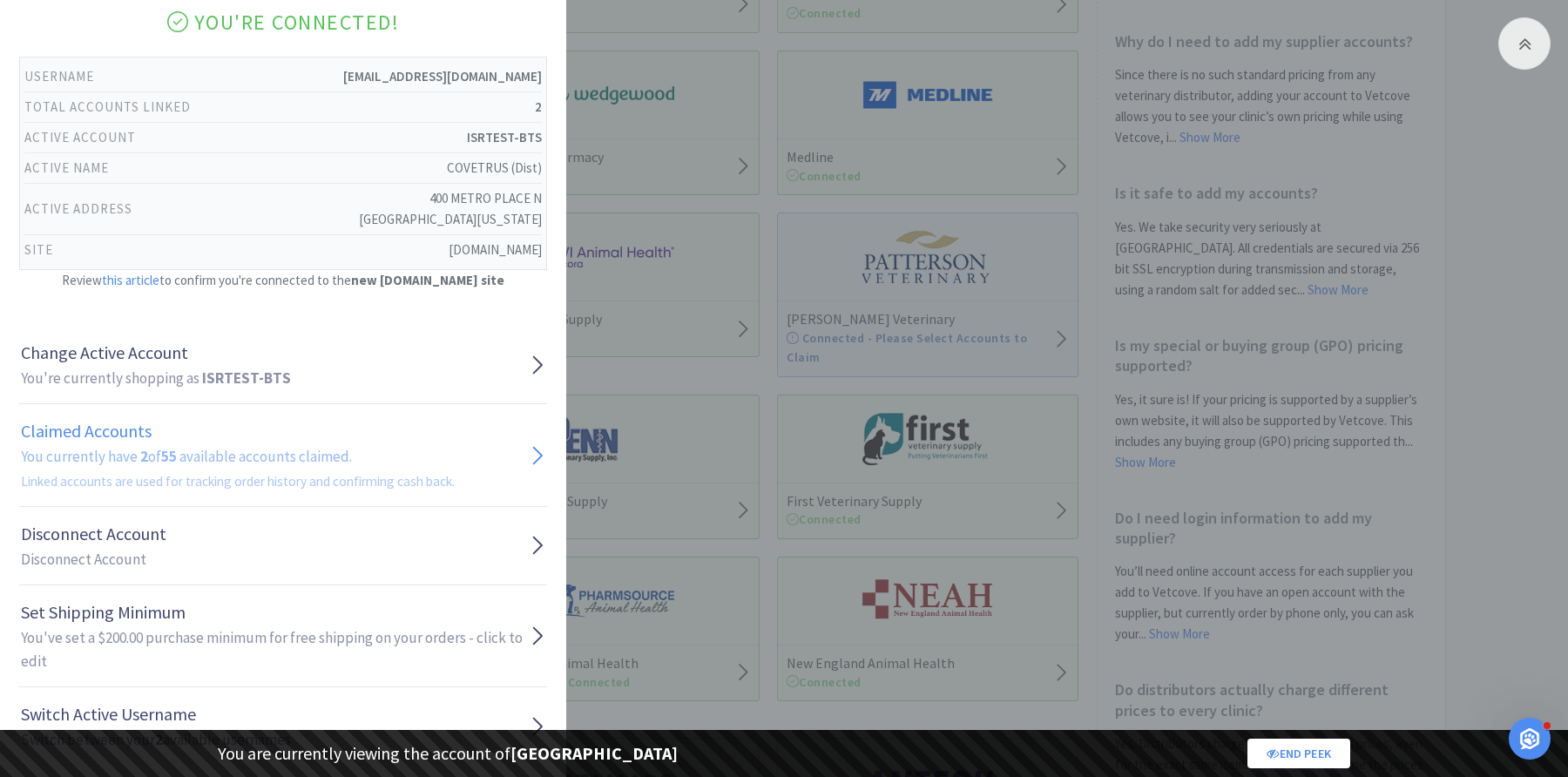
scroll to position [116, 0]
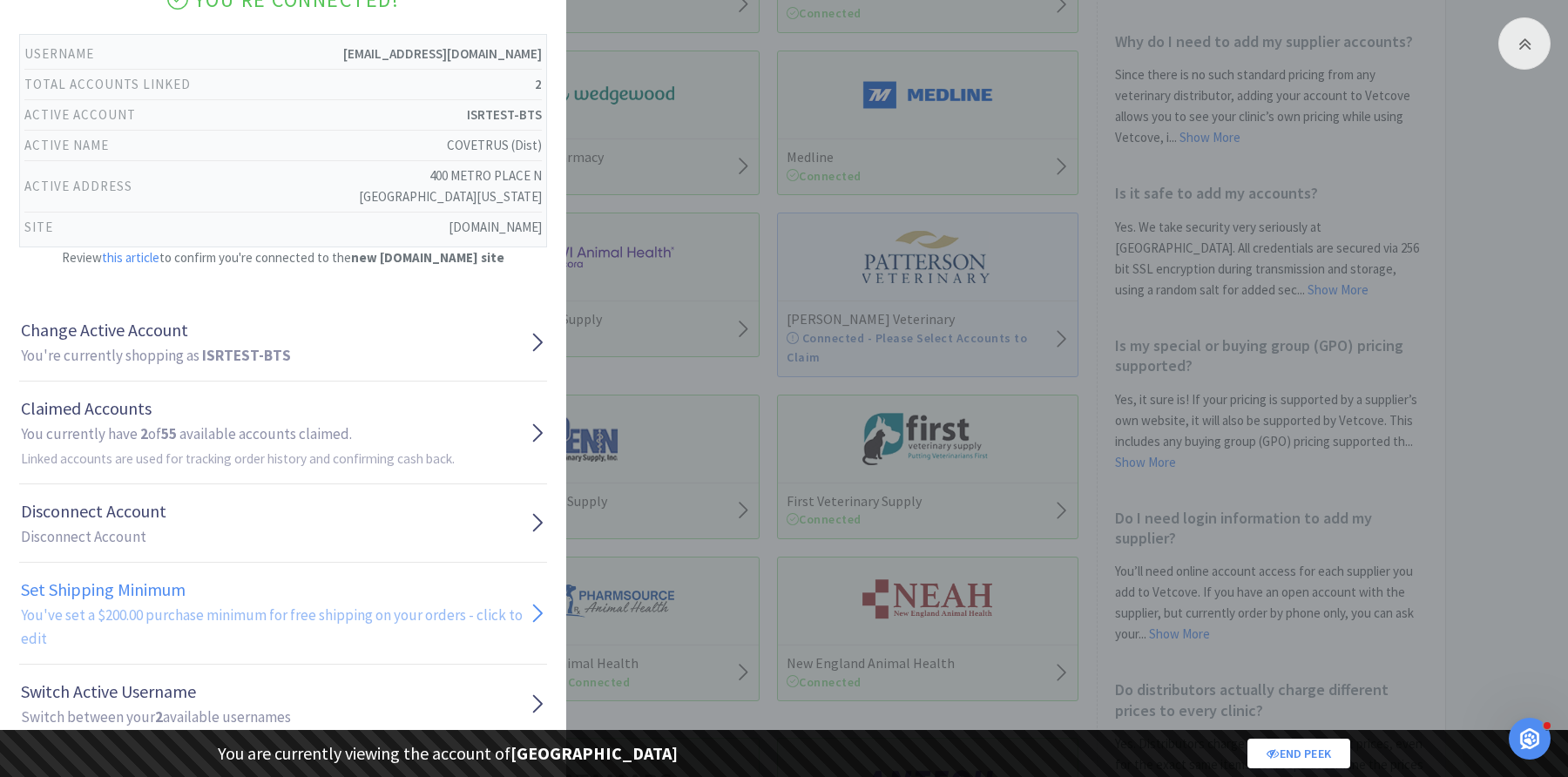
click at [105, 607] on h2 "You've set a $200.00 purchase minimum for free shipping on your orders - click …" at bounding box center [274, 627] width 508 height 47
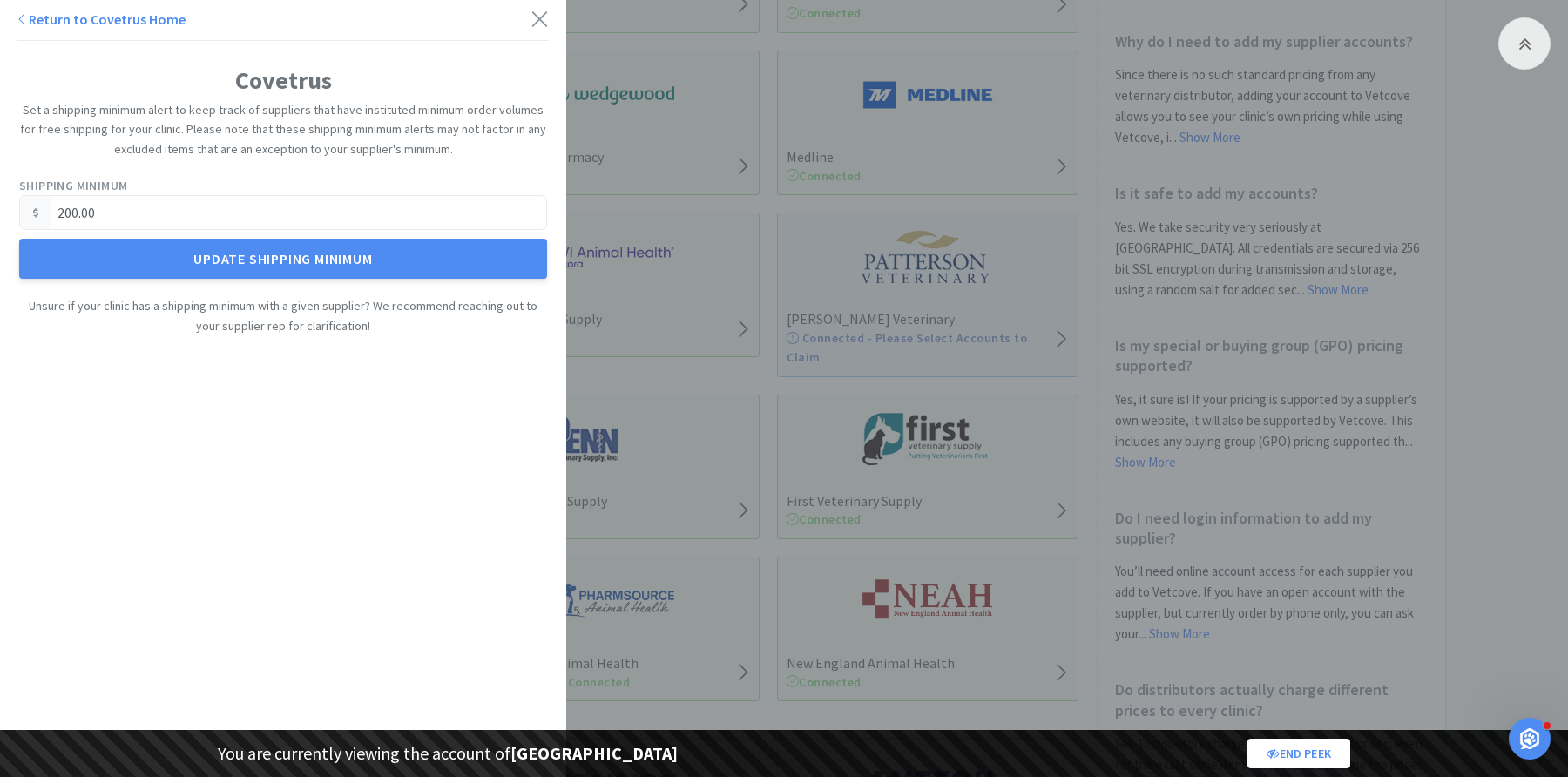
click at [129, 19] on link "Return to Covetrus Home" at bounding box center [102, 20] width 168 height 18
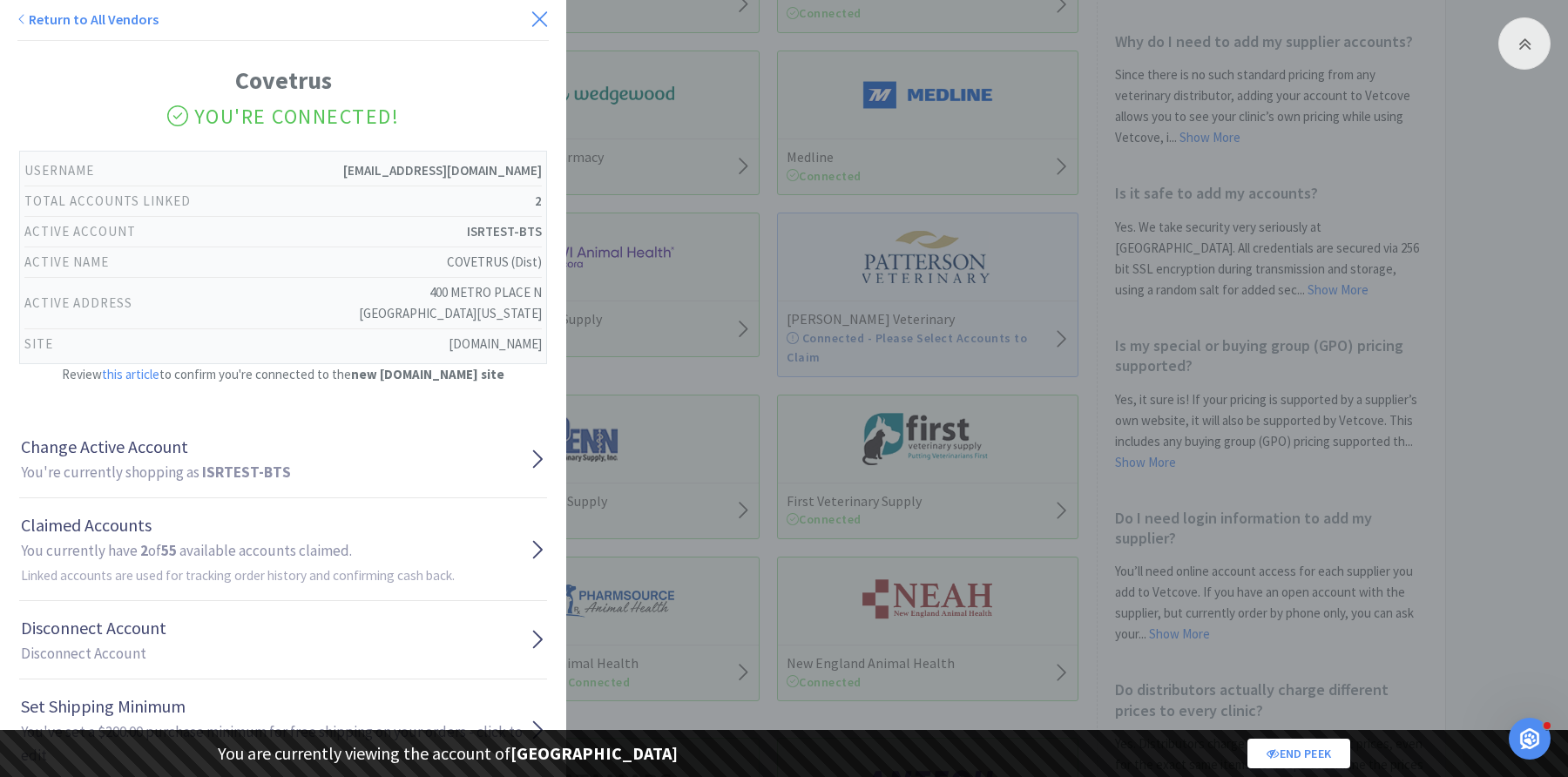
click at [534, 21] on icon at bounding box center [539, 19] width 19 height 25
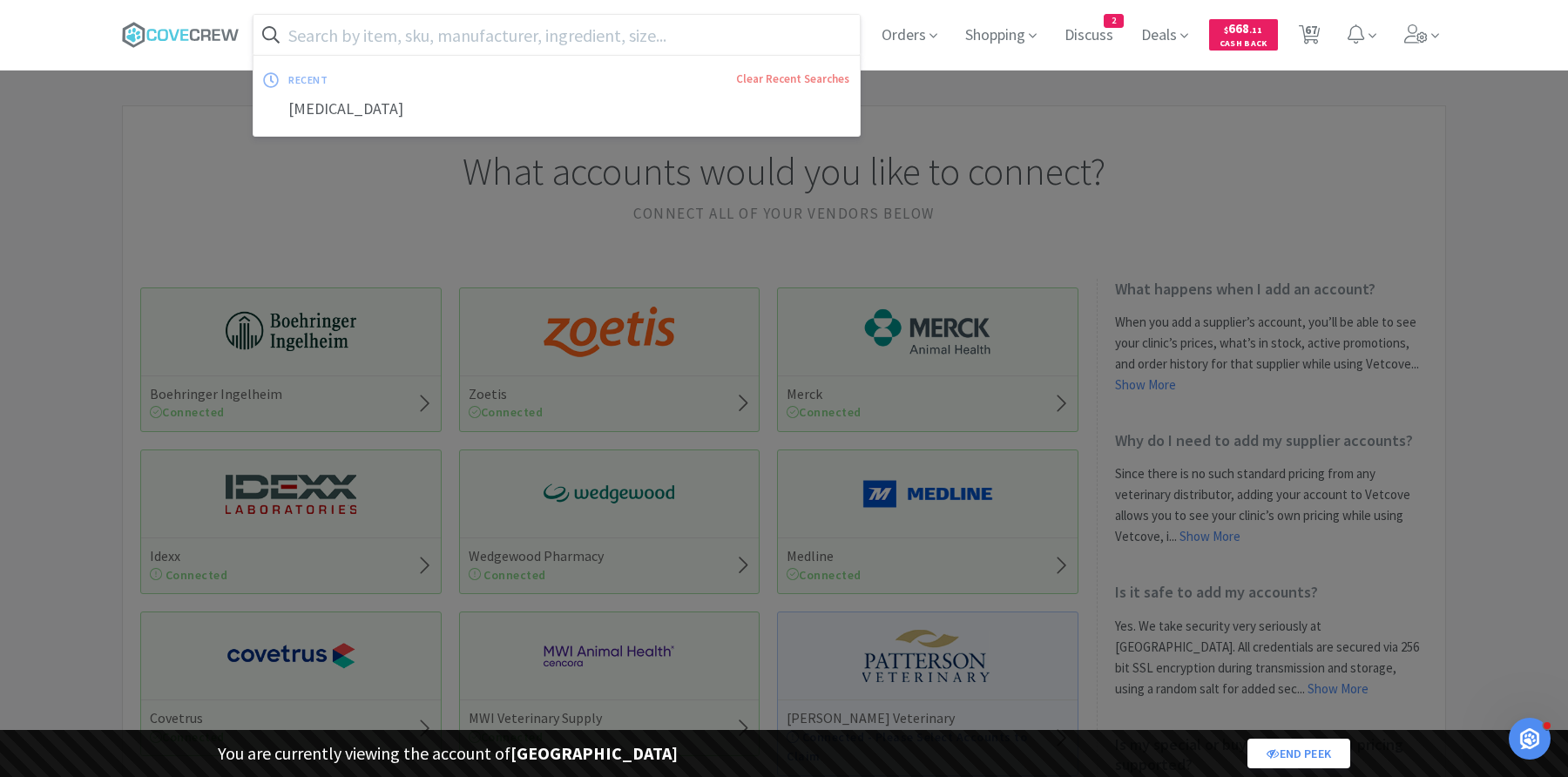
click at [488, 33] on input "text" at bounding box center [556, 35] width 606 height 40
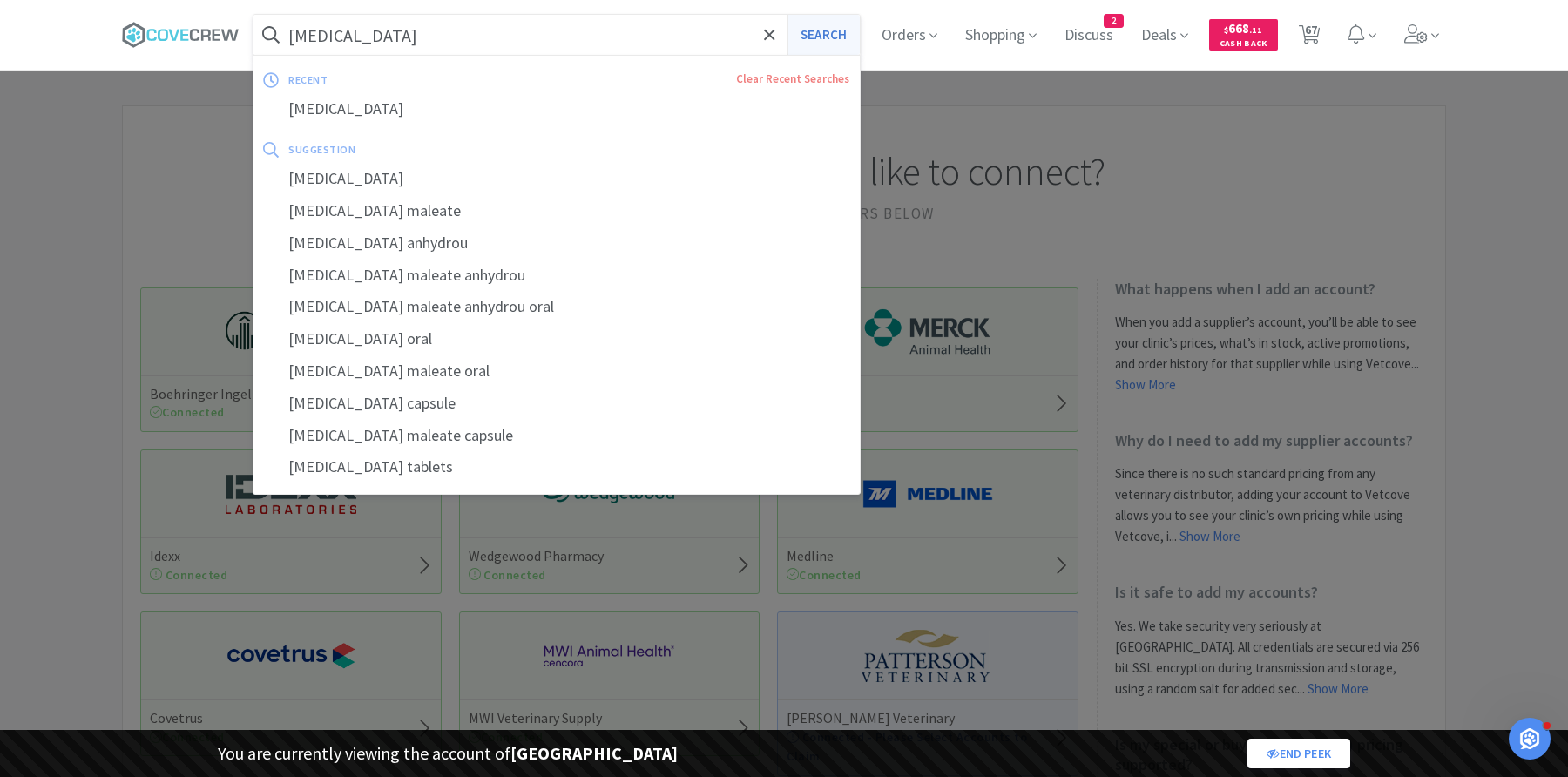
type input "[MEDICAL_DATA]"
click at [820, 30] on button "Search" at bounding box center [822, 35] width 72 height 40
select select "1"
select select "8"
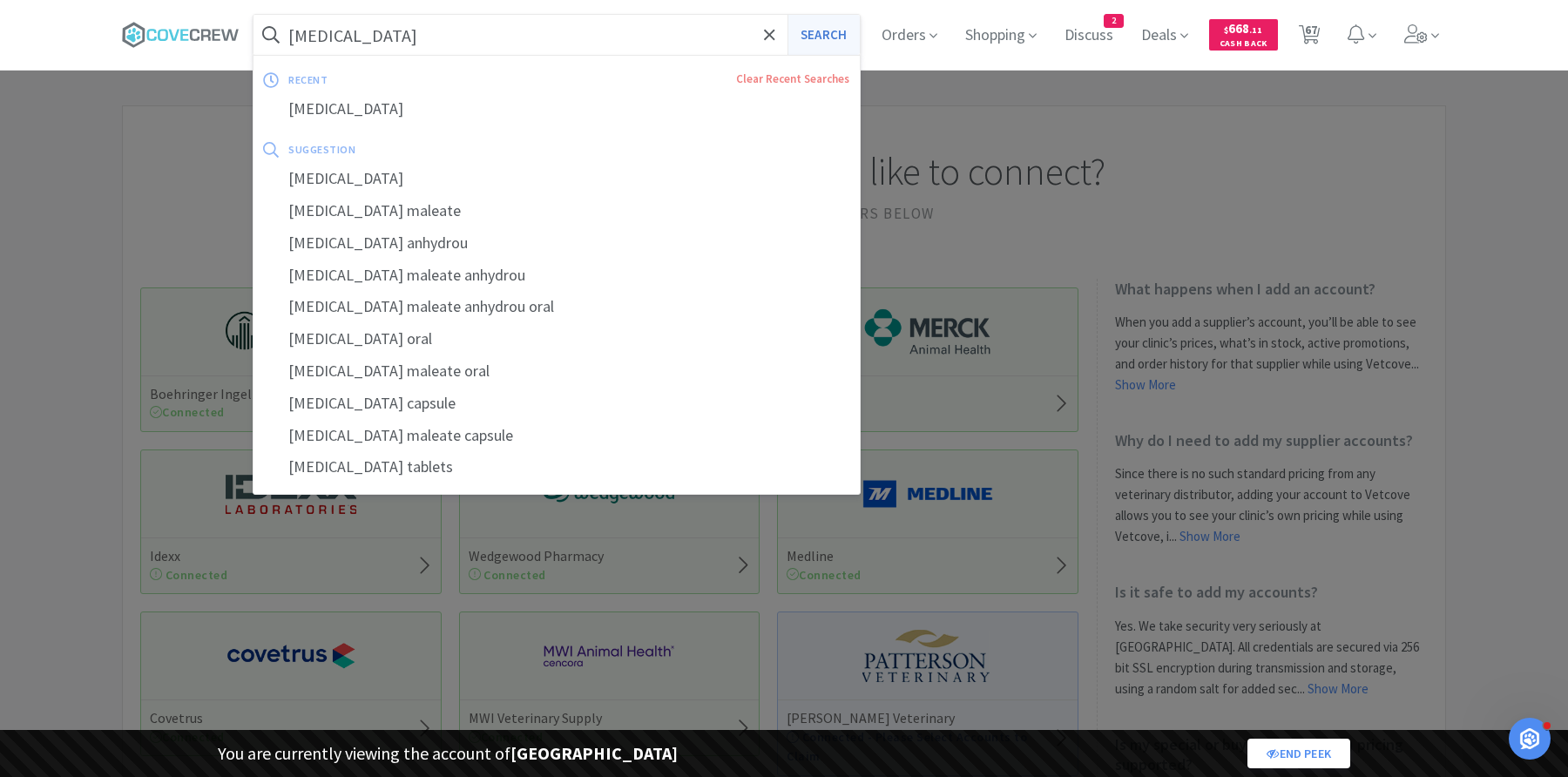
select select "1"
select select "2"
select select "1"
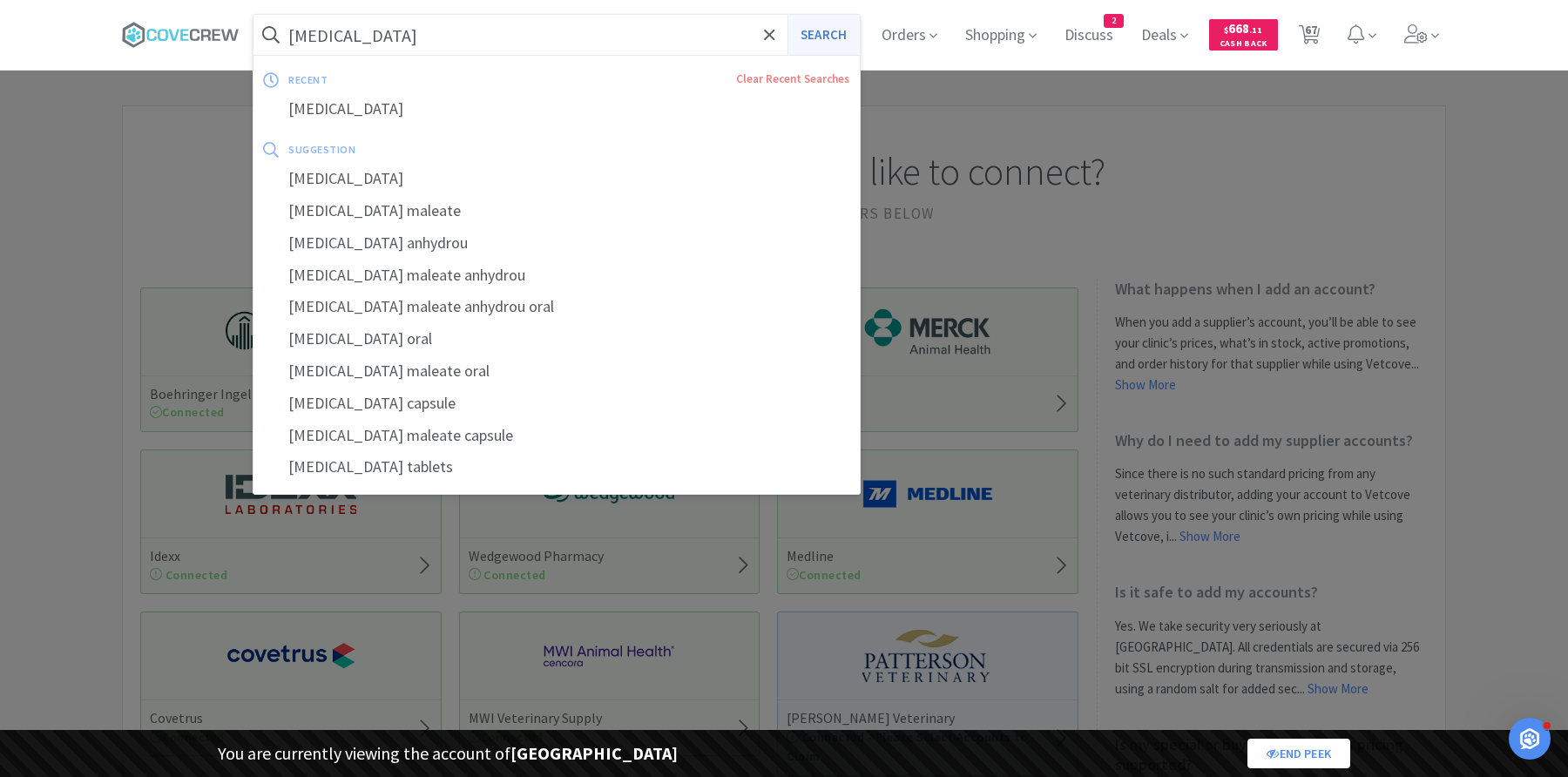
select select "1"
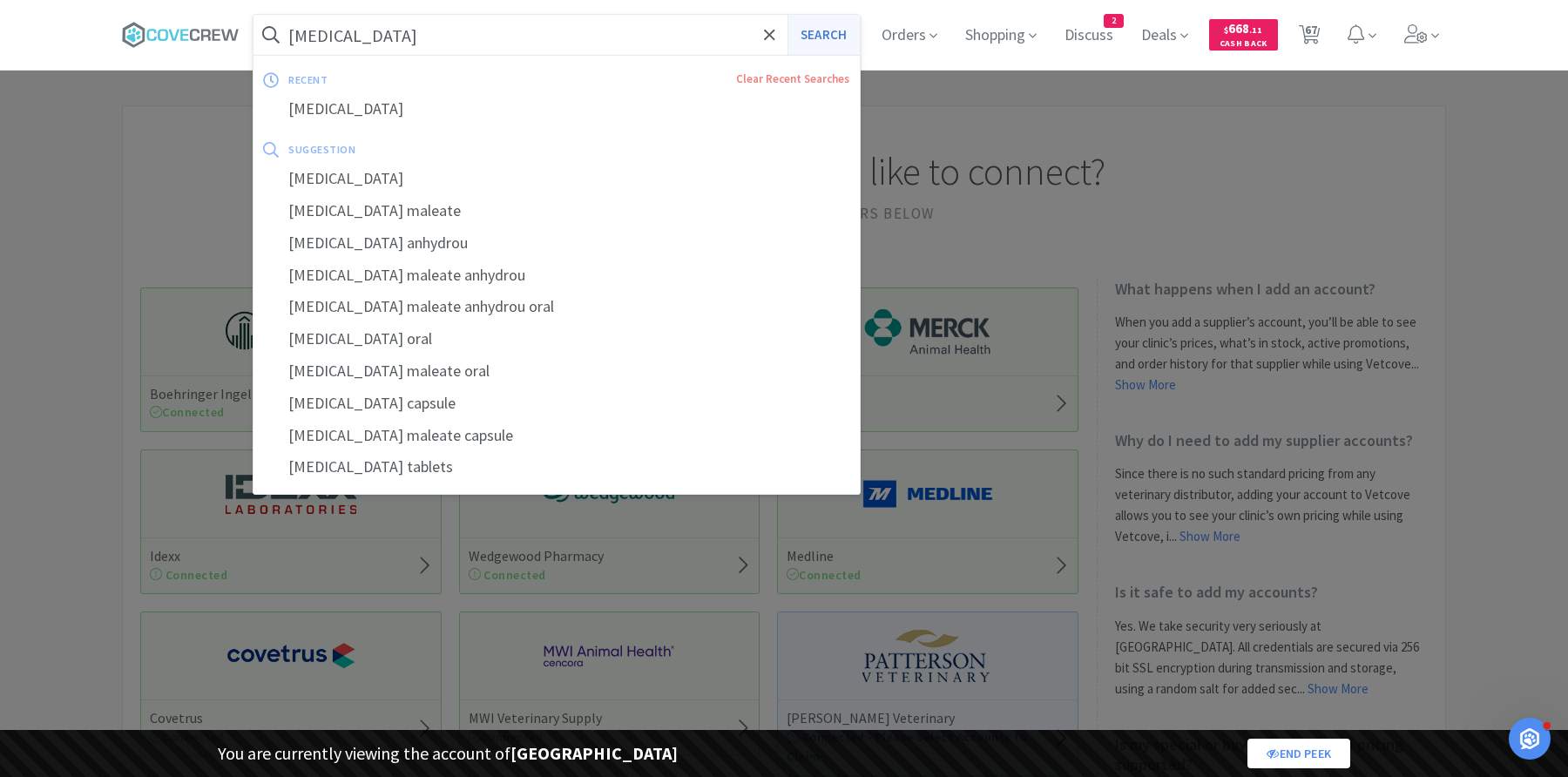
select select "1"
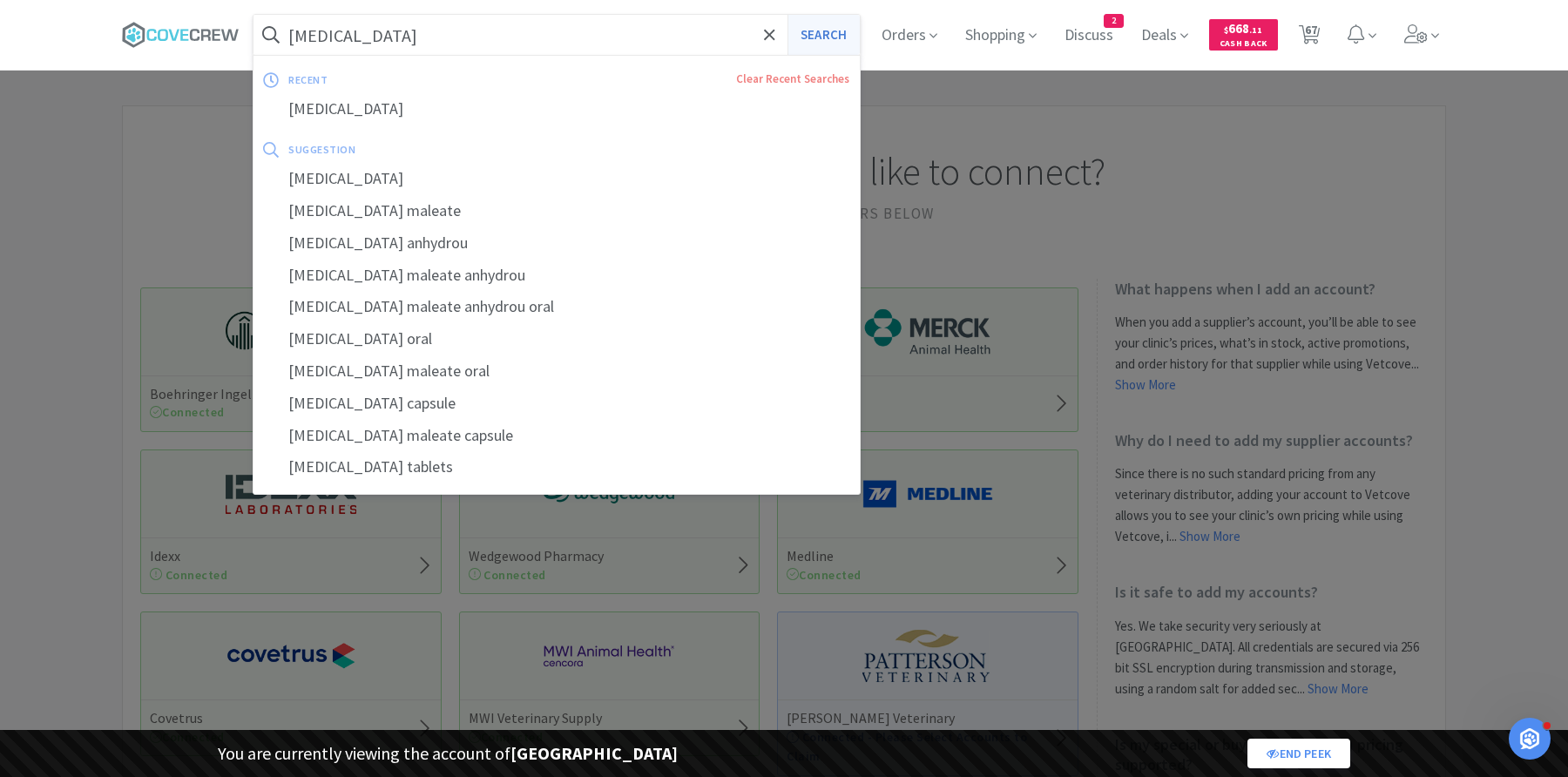
select select "1"
select select "2"
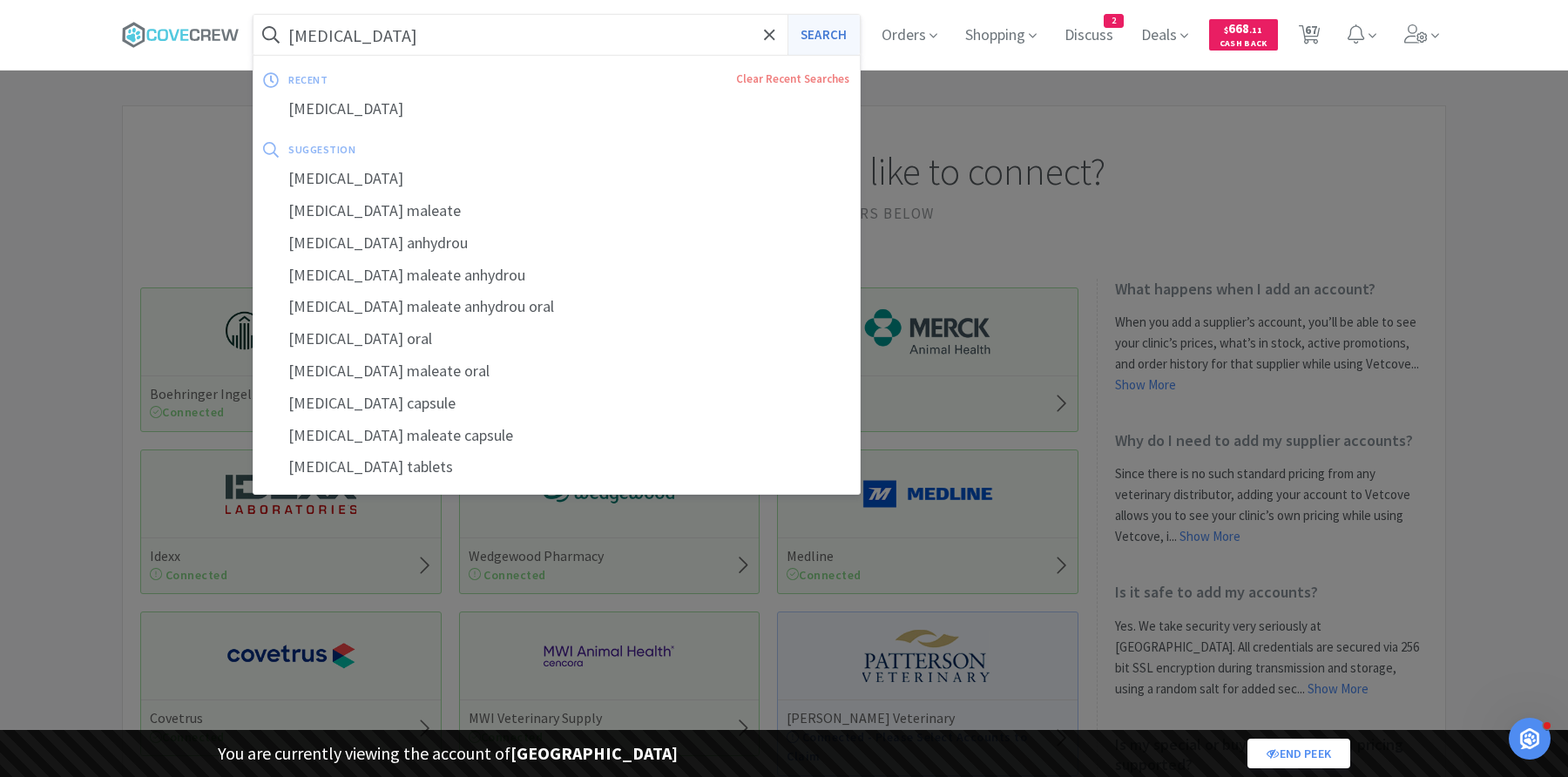
select select "2"
select select "1"
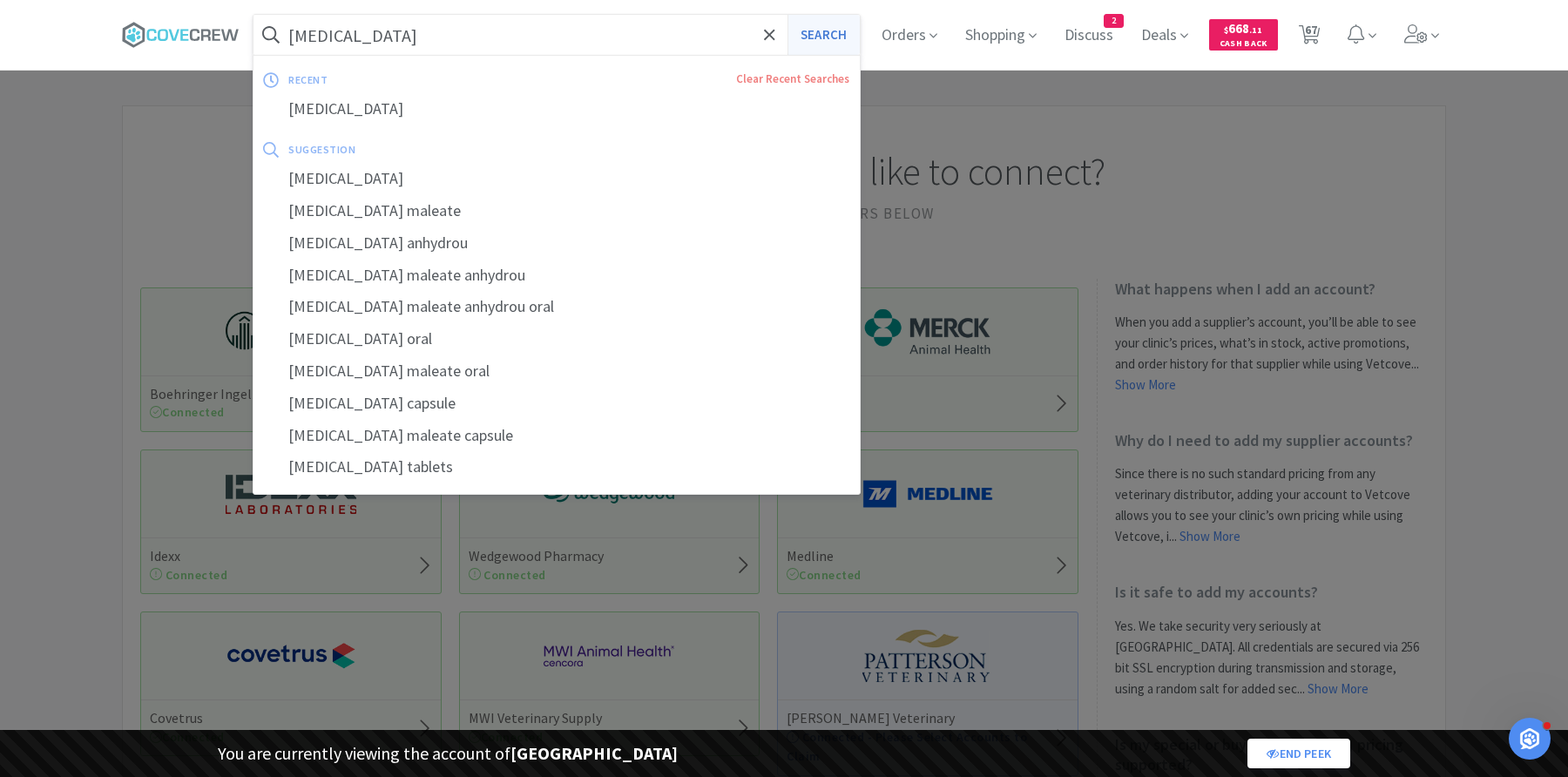
select select "1"
select select "5"
select select "2"
select select "1"
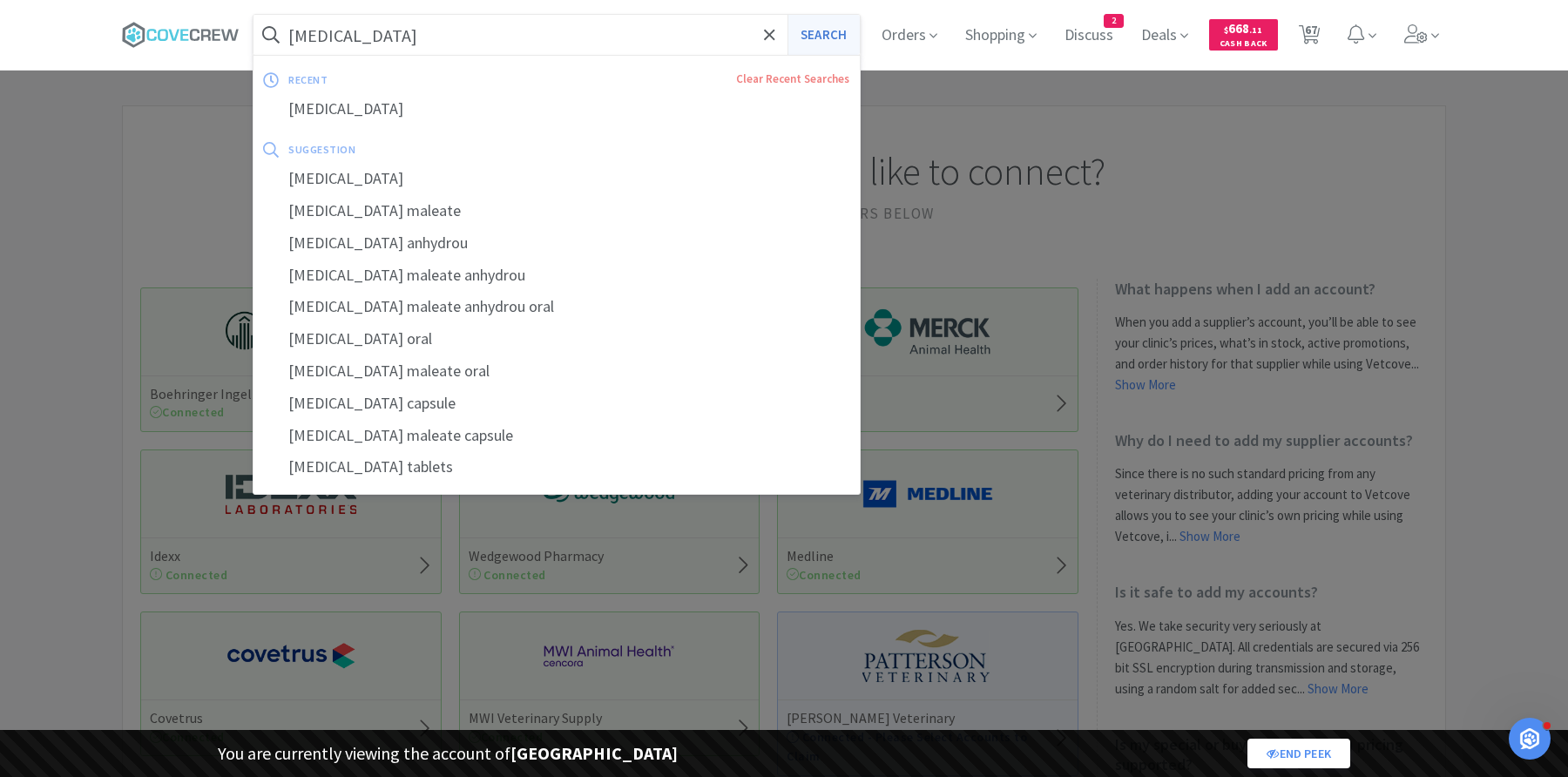
select select "1"
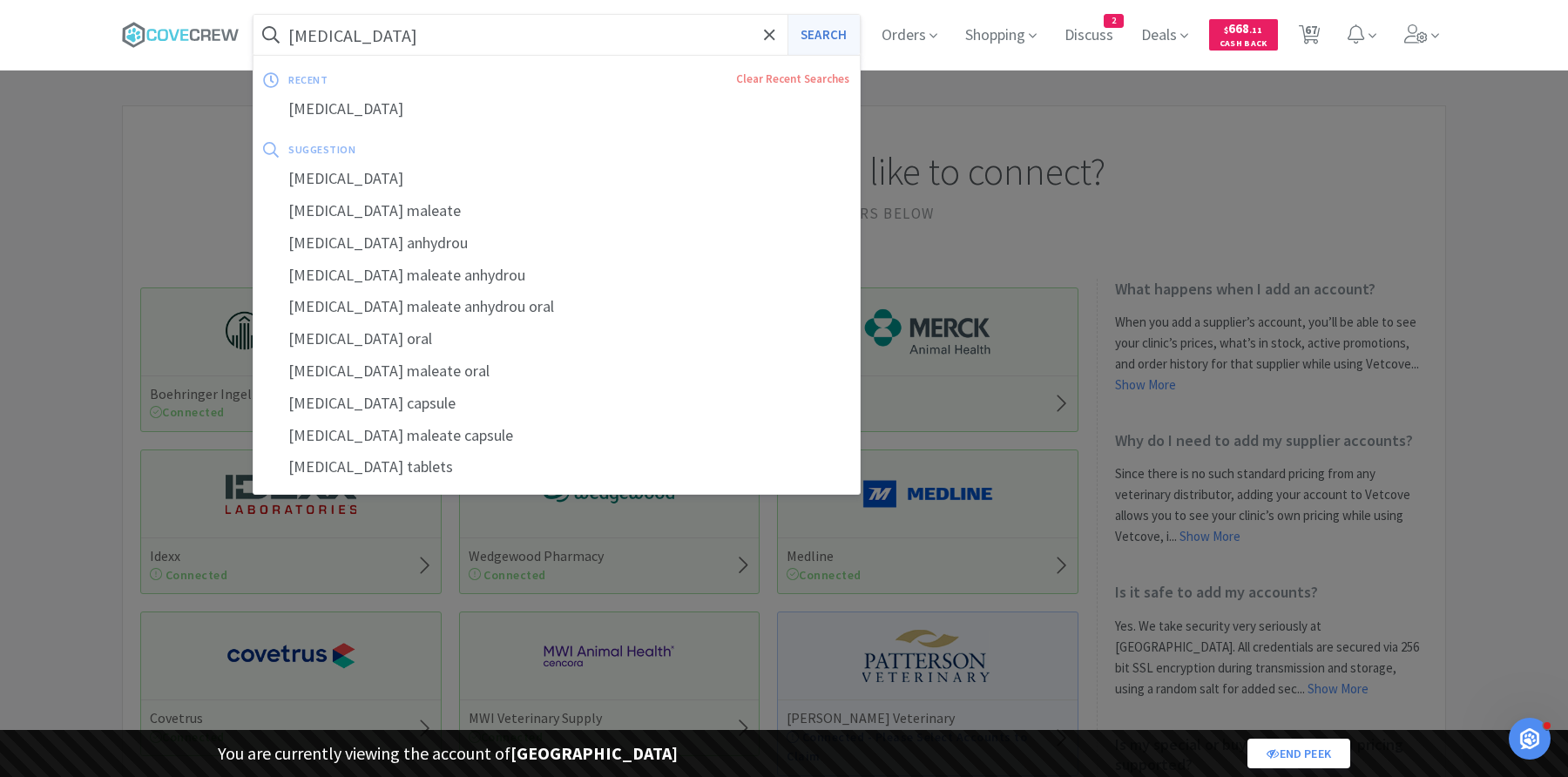
select select "1"
select select "2"
select select "4"
select select "3"
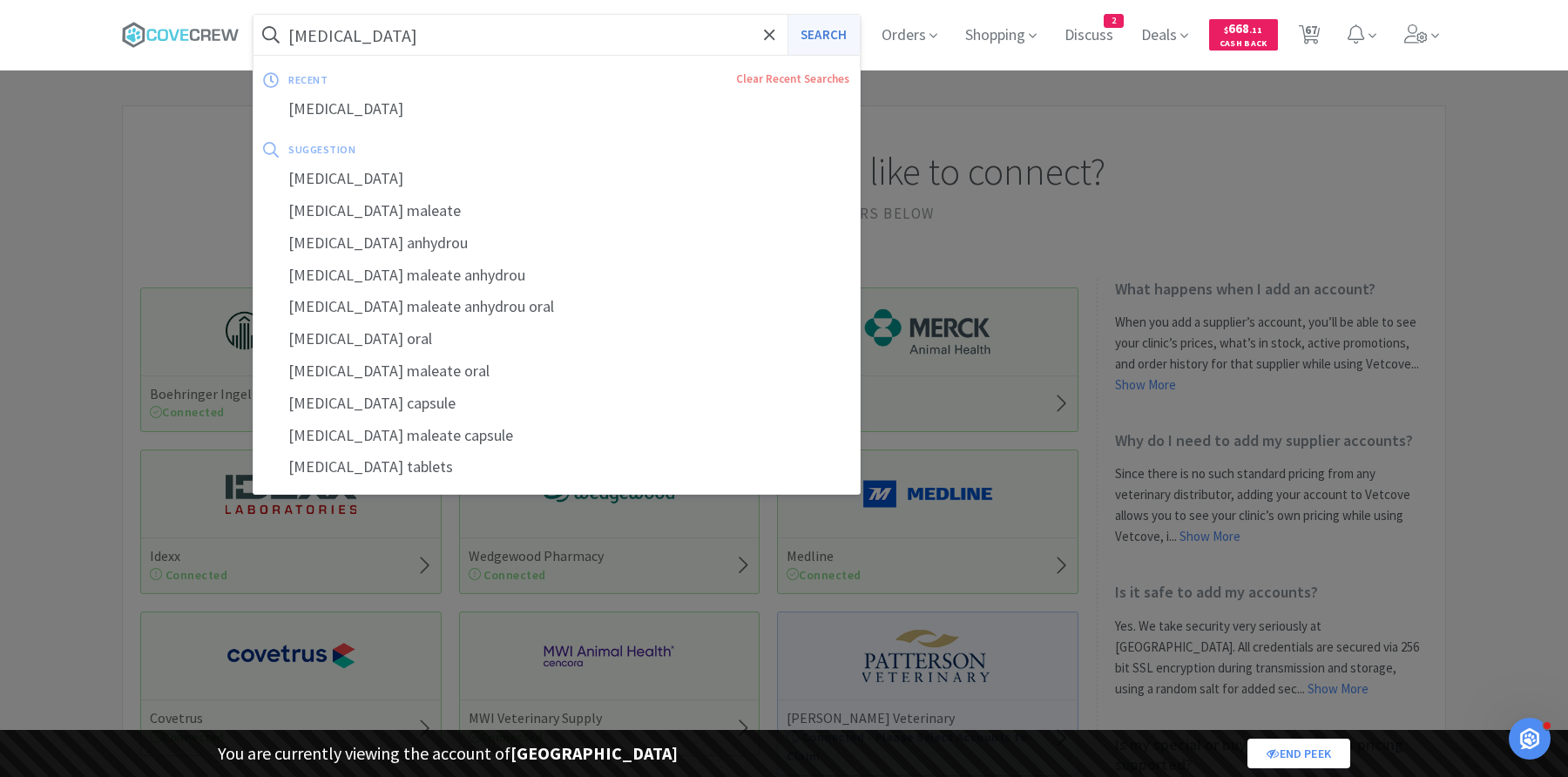
select select "1"
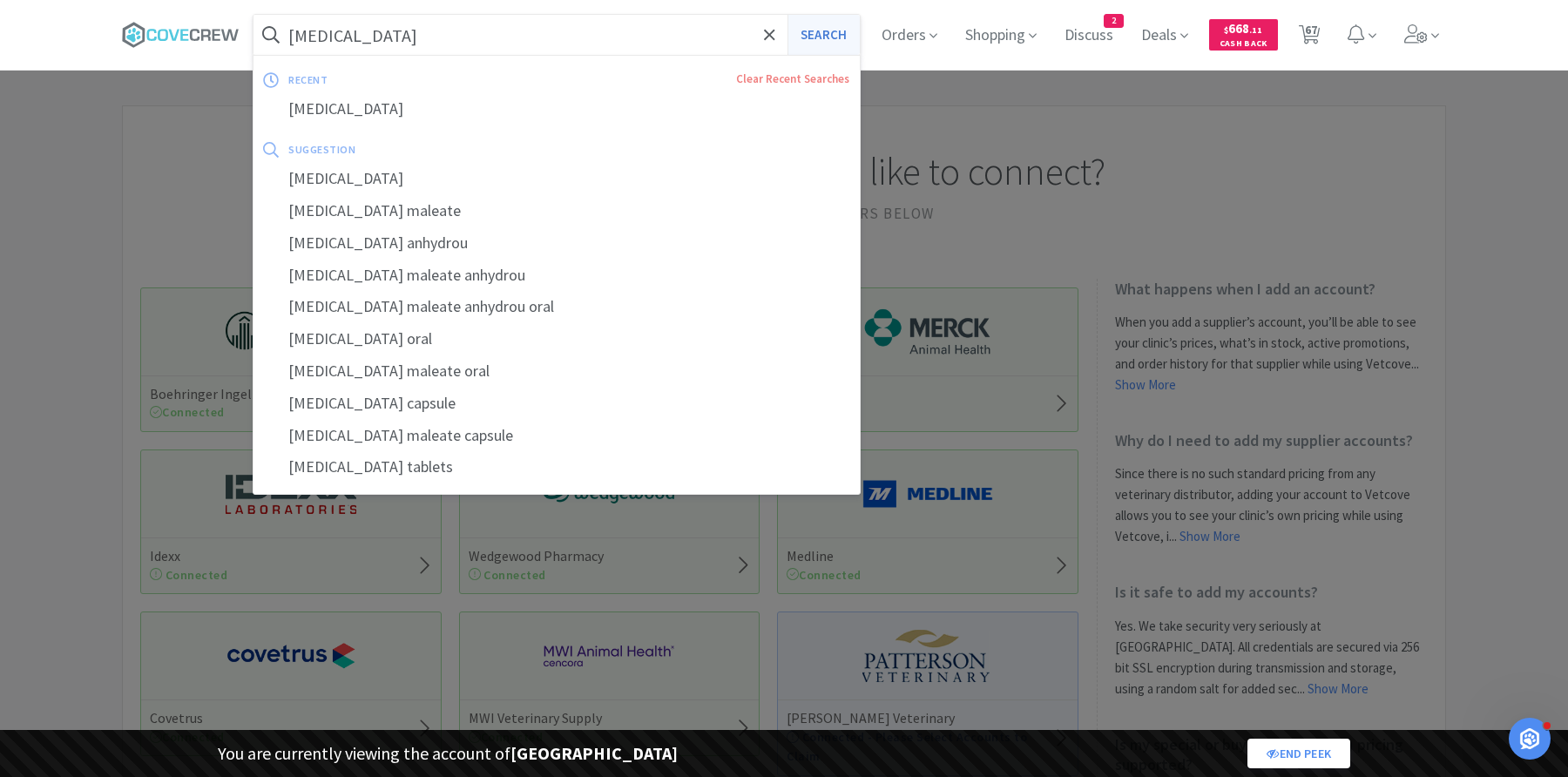
select select "3"
select select "2"
select select "3"
select select "2"
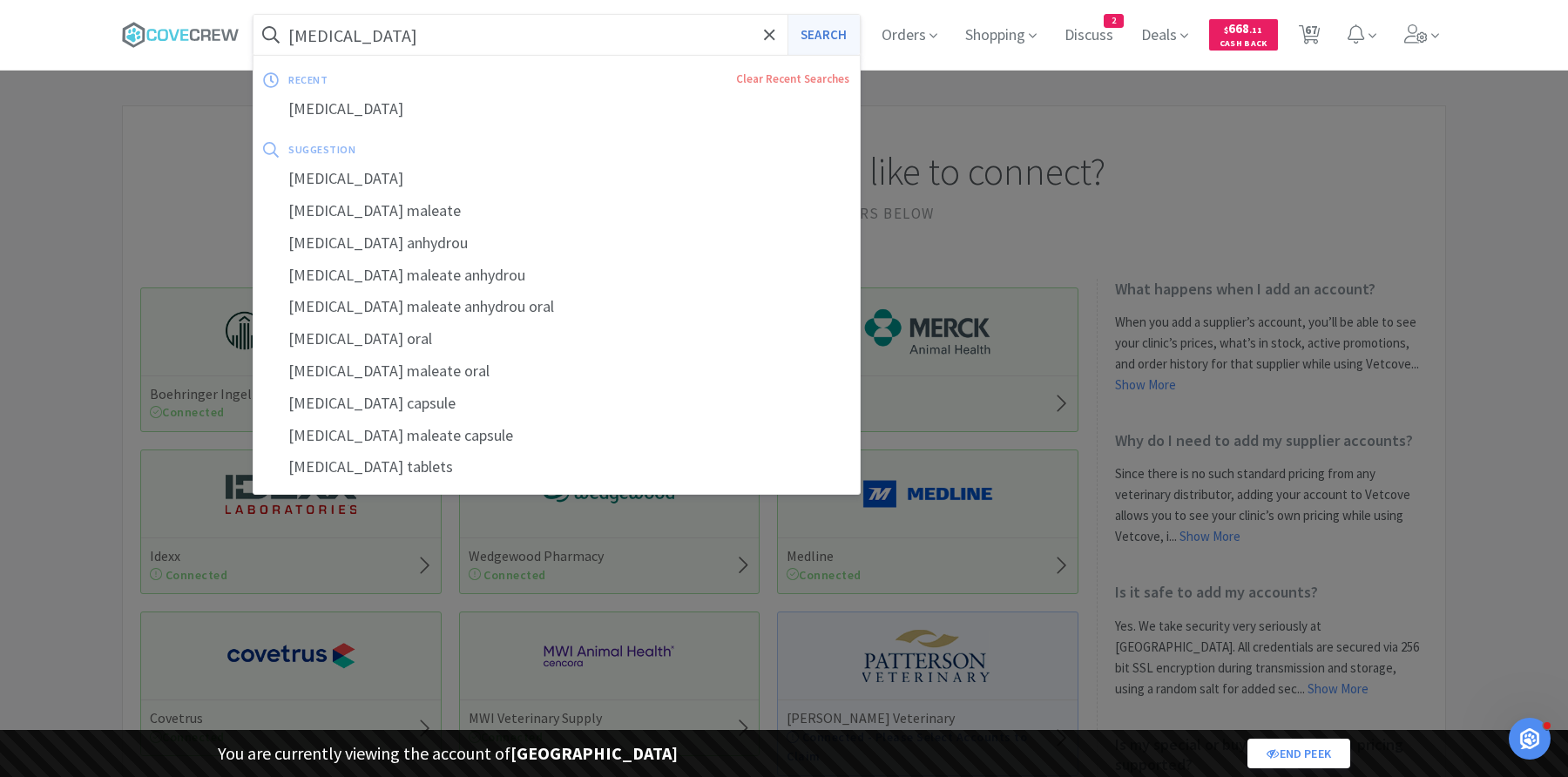
select select "1"
select select "2"
select select "1"
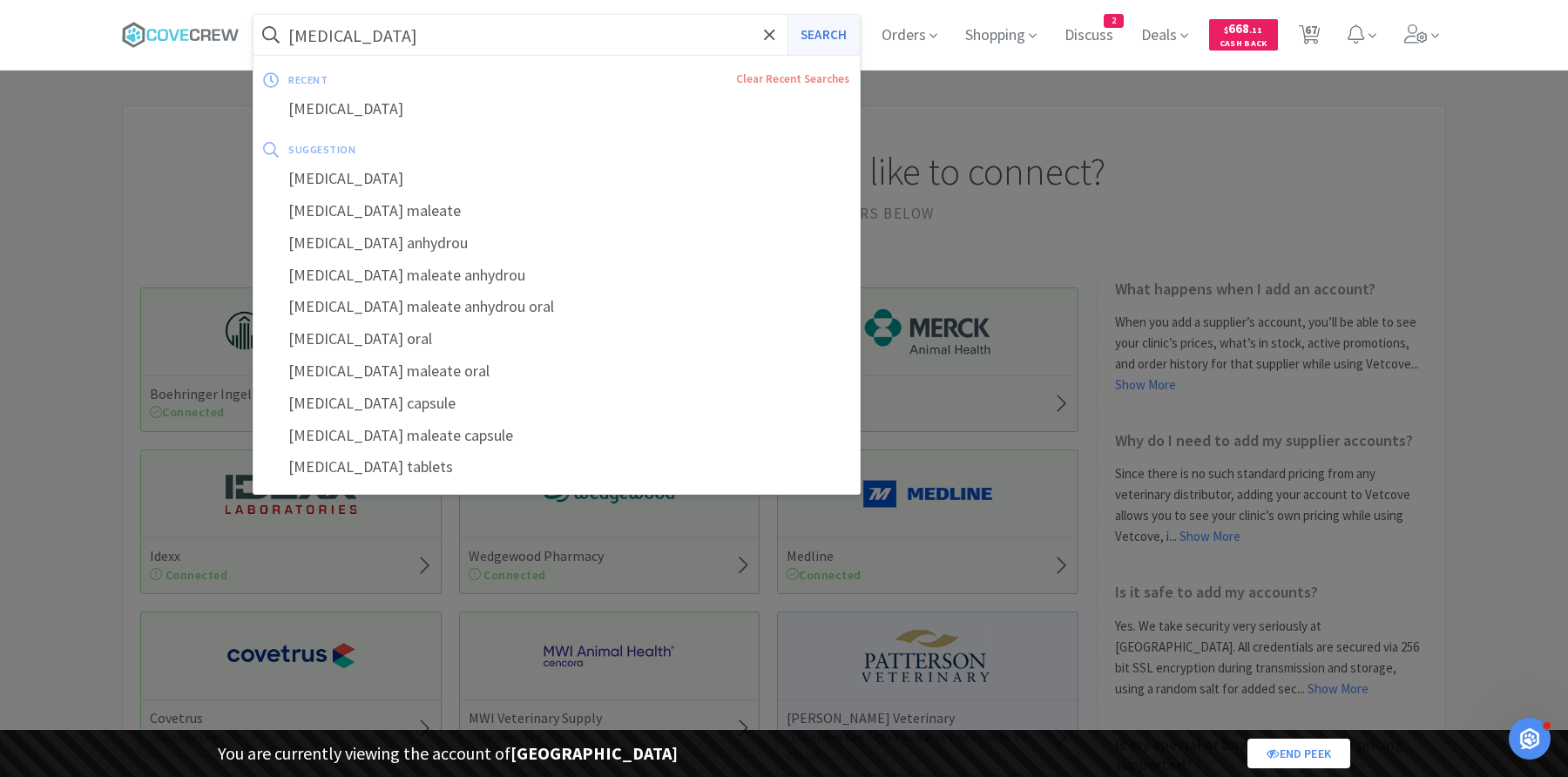
select select "25"
select select "1"
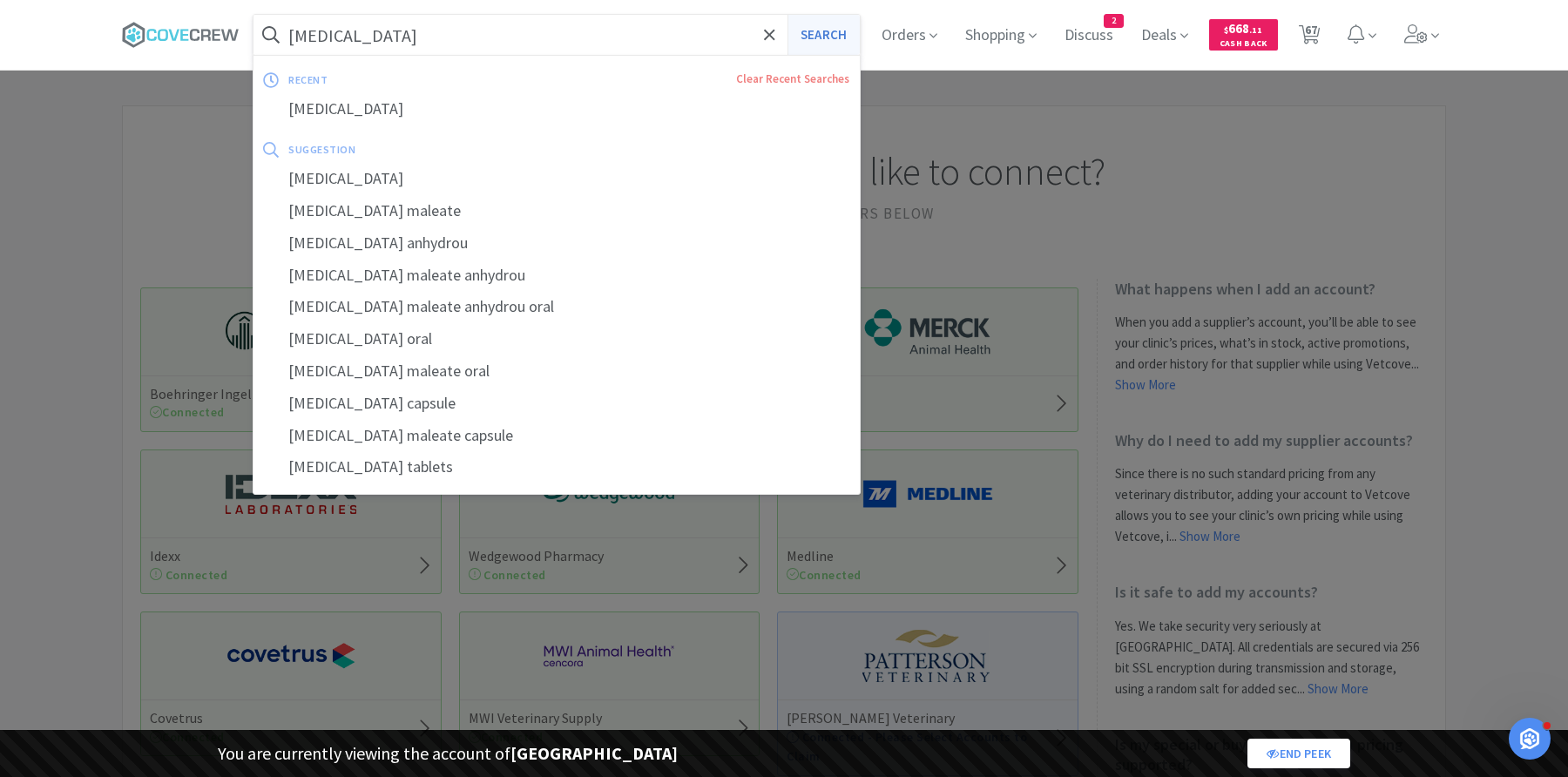
select select "5"
select select "2"
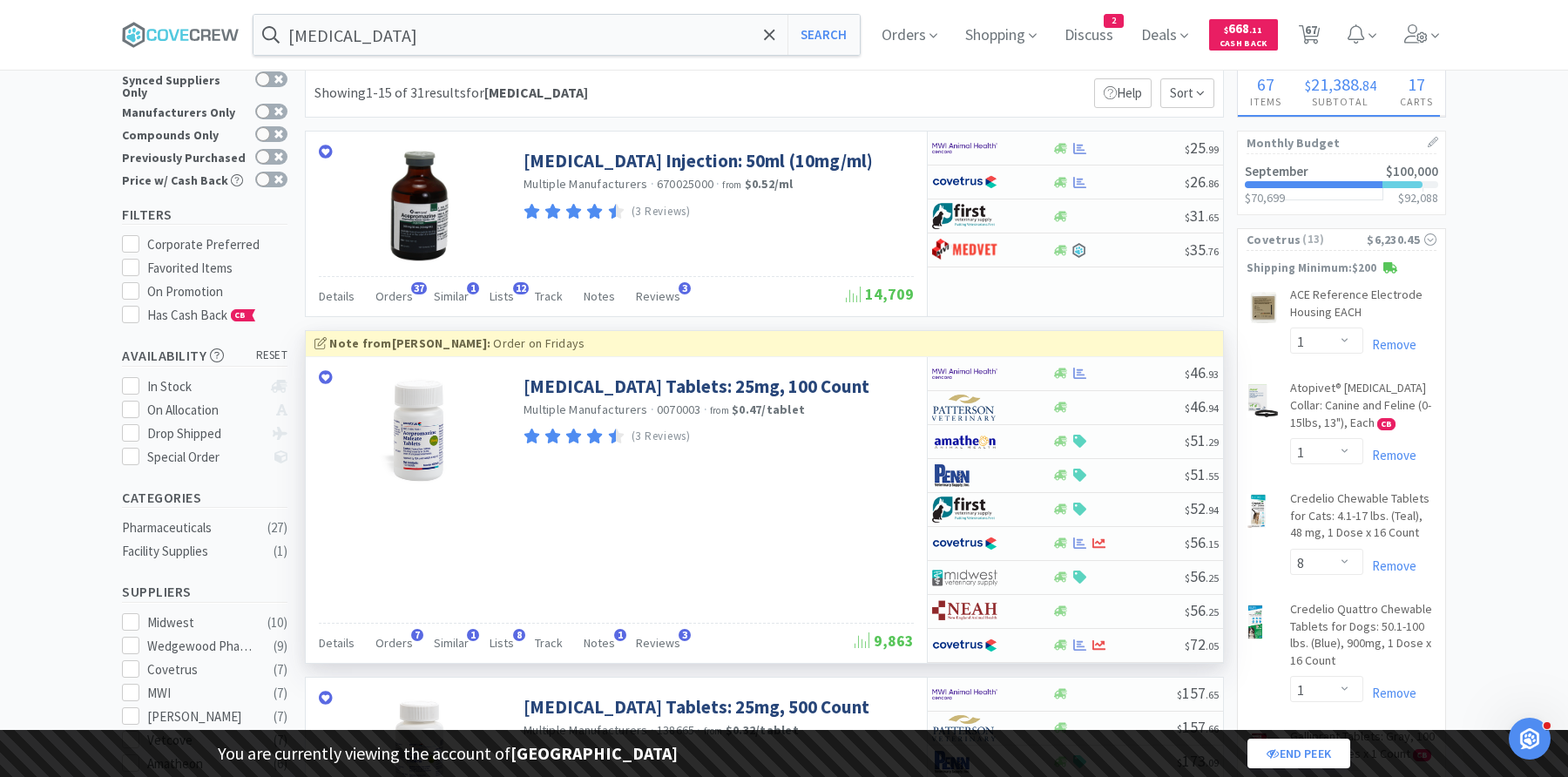
scroll to position [16, 0]
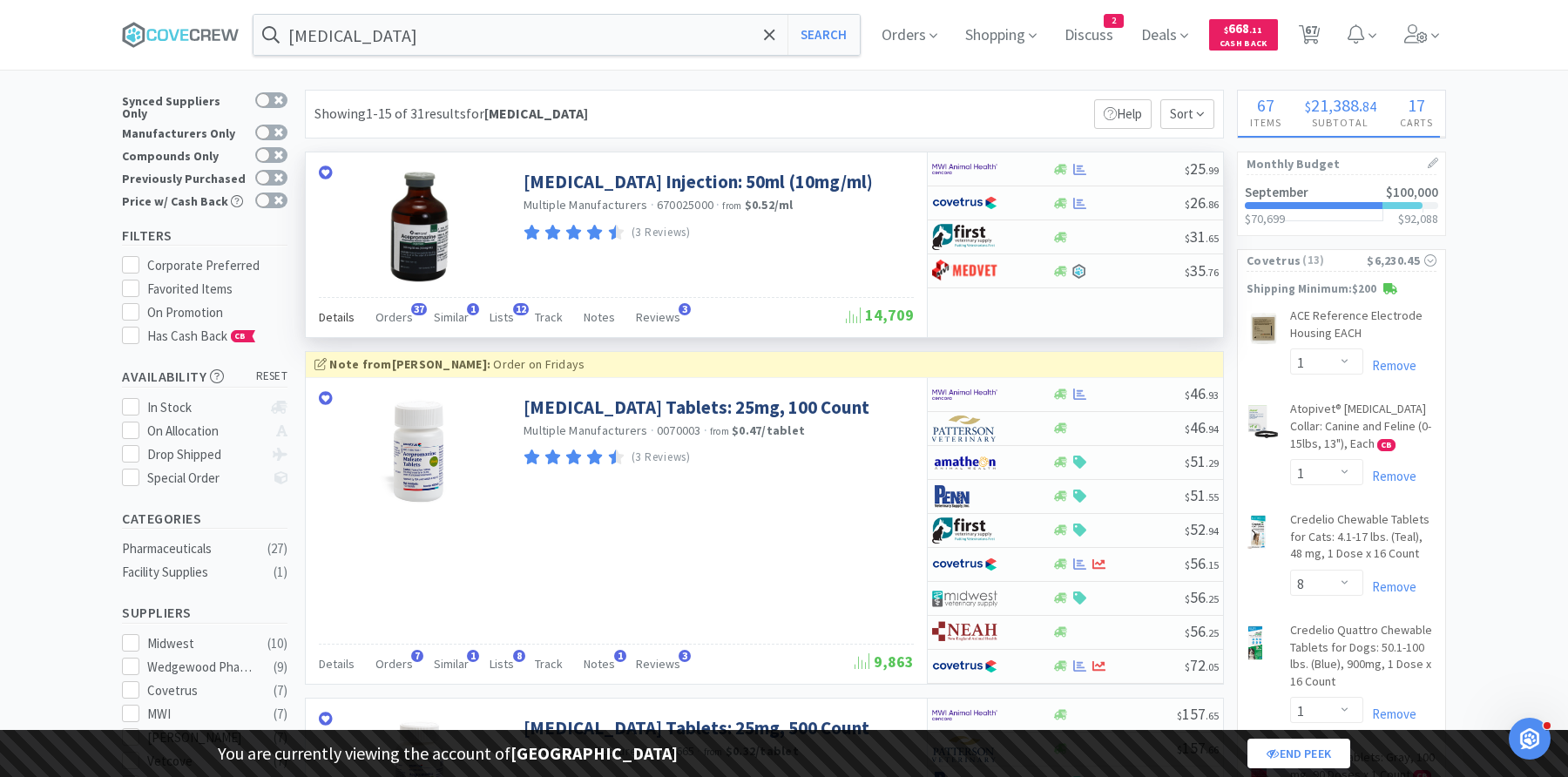
click at [339, 318] on span "Details" at bounding box center [336, 318] width 36 height 16
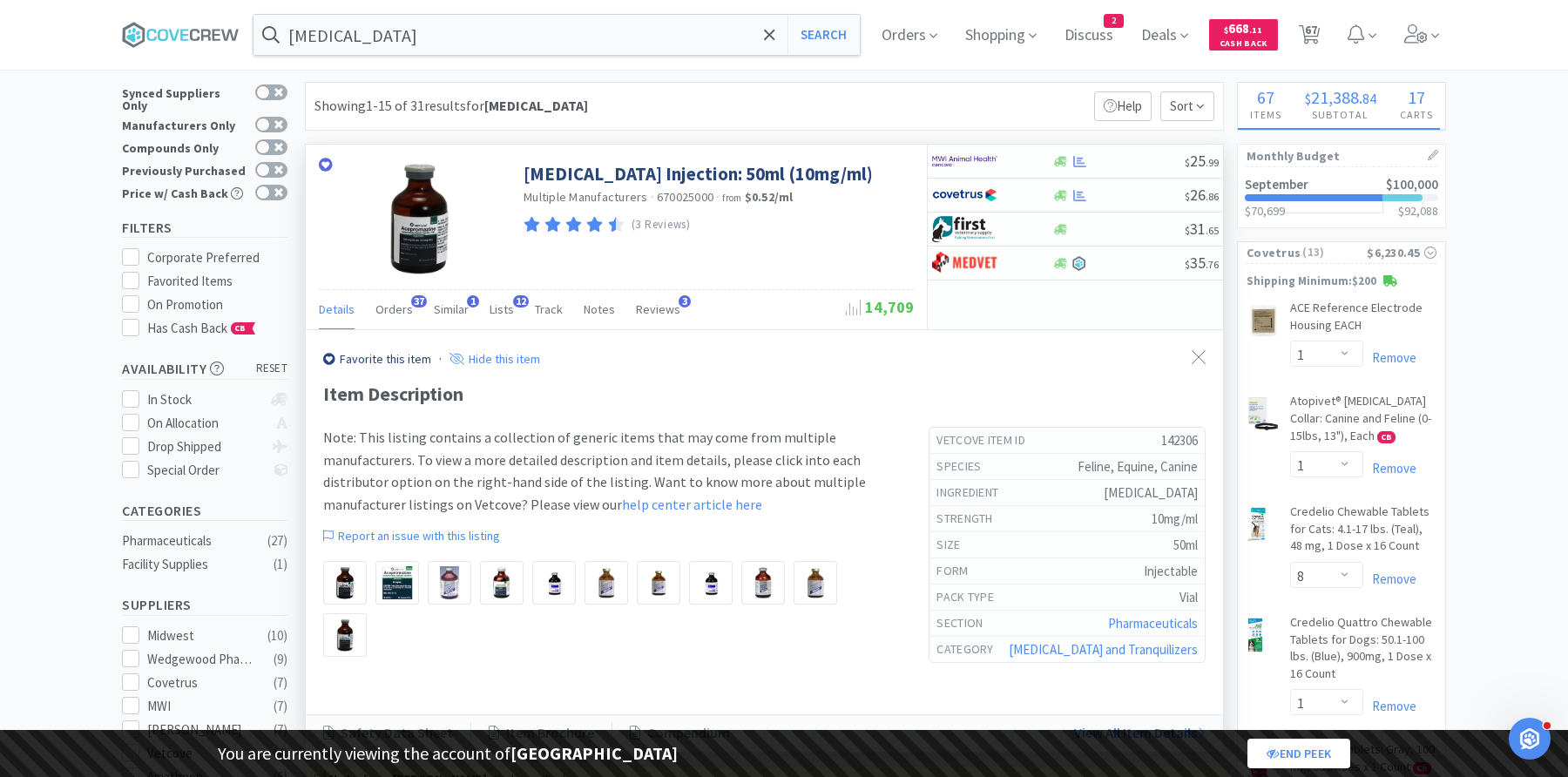
scroll to position [0, 0]
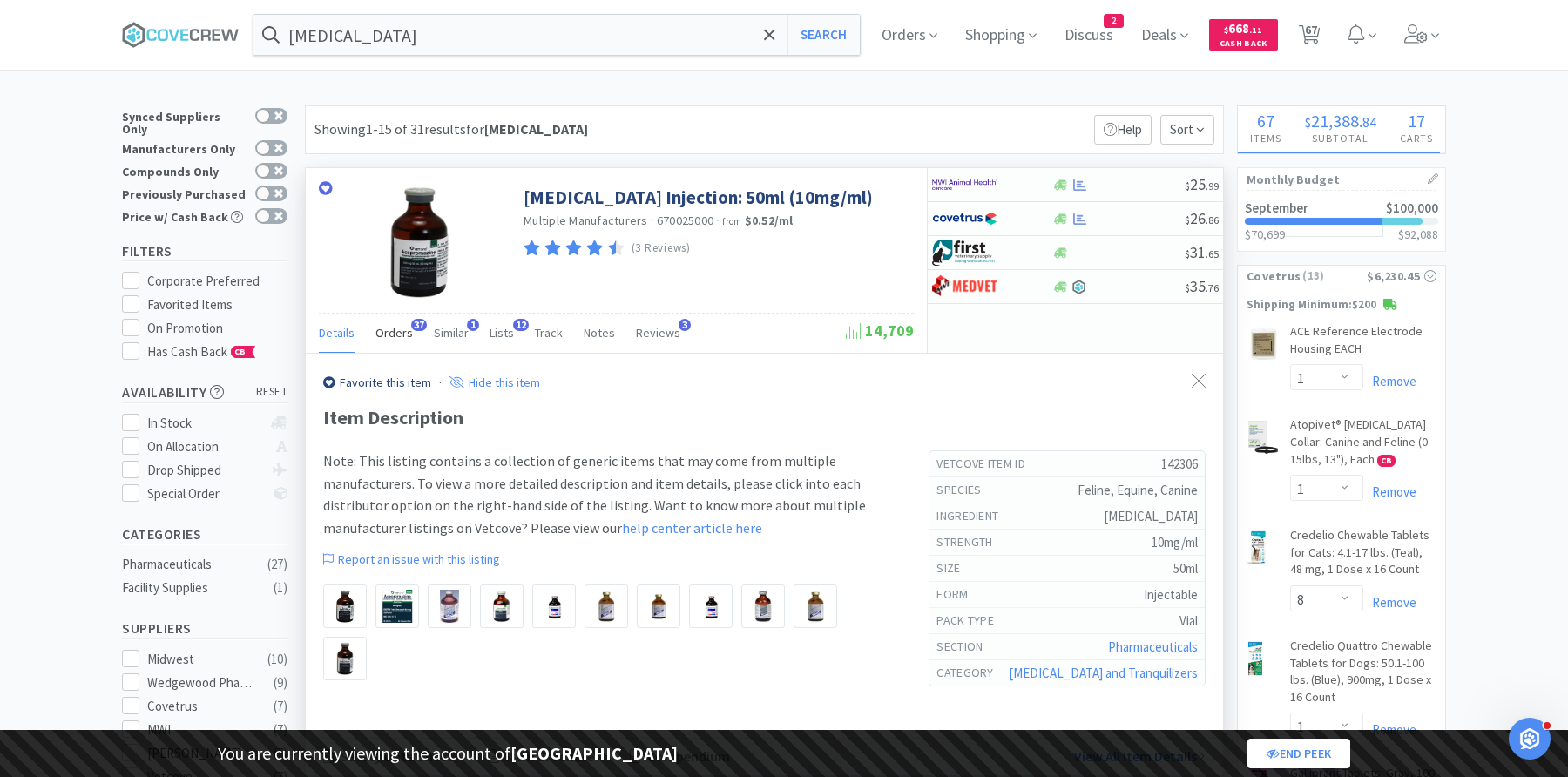
click at [394, 334] on span "Orders" at bounding box center [394, 332] width 37 height 16
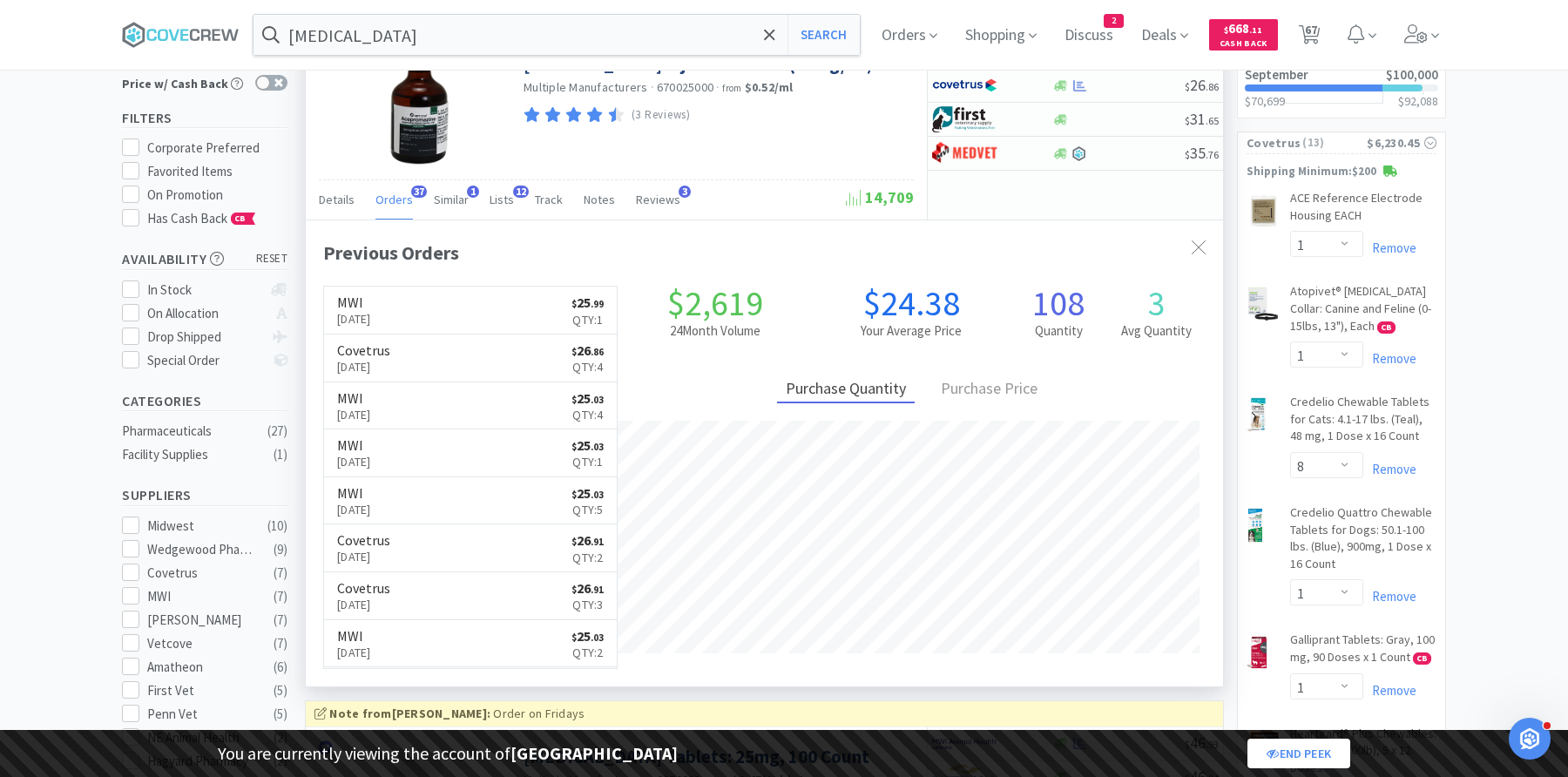
scroll to position [134, 0]
click at [992, 395] on div "Purchase Price" at bounding box center [989, 388] width 114 height 27
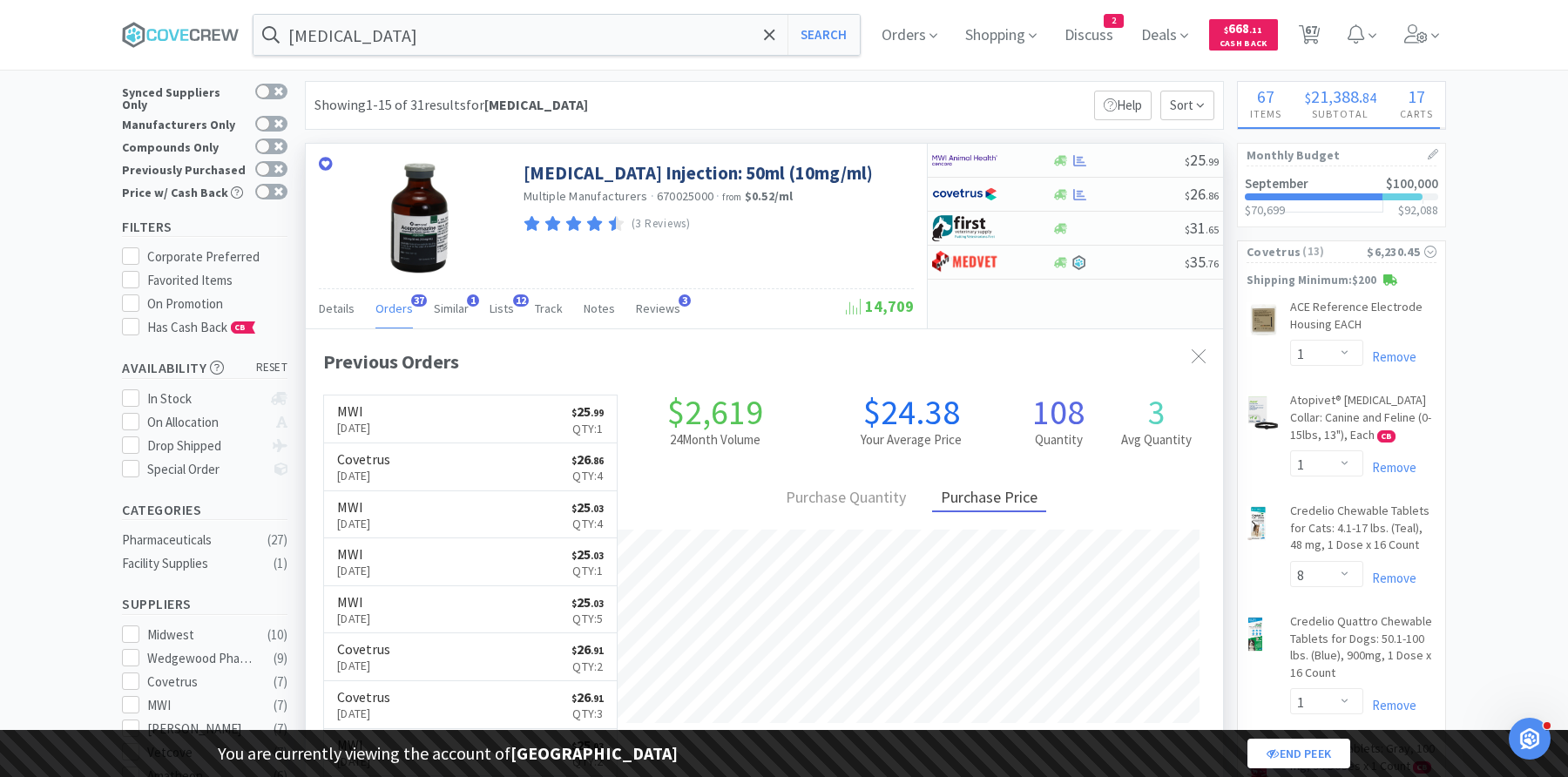
scroll to position [21, 0]
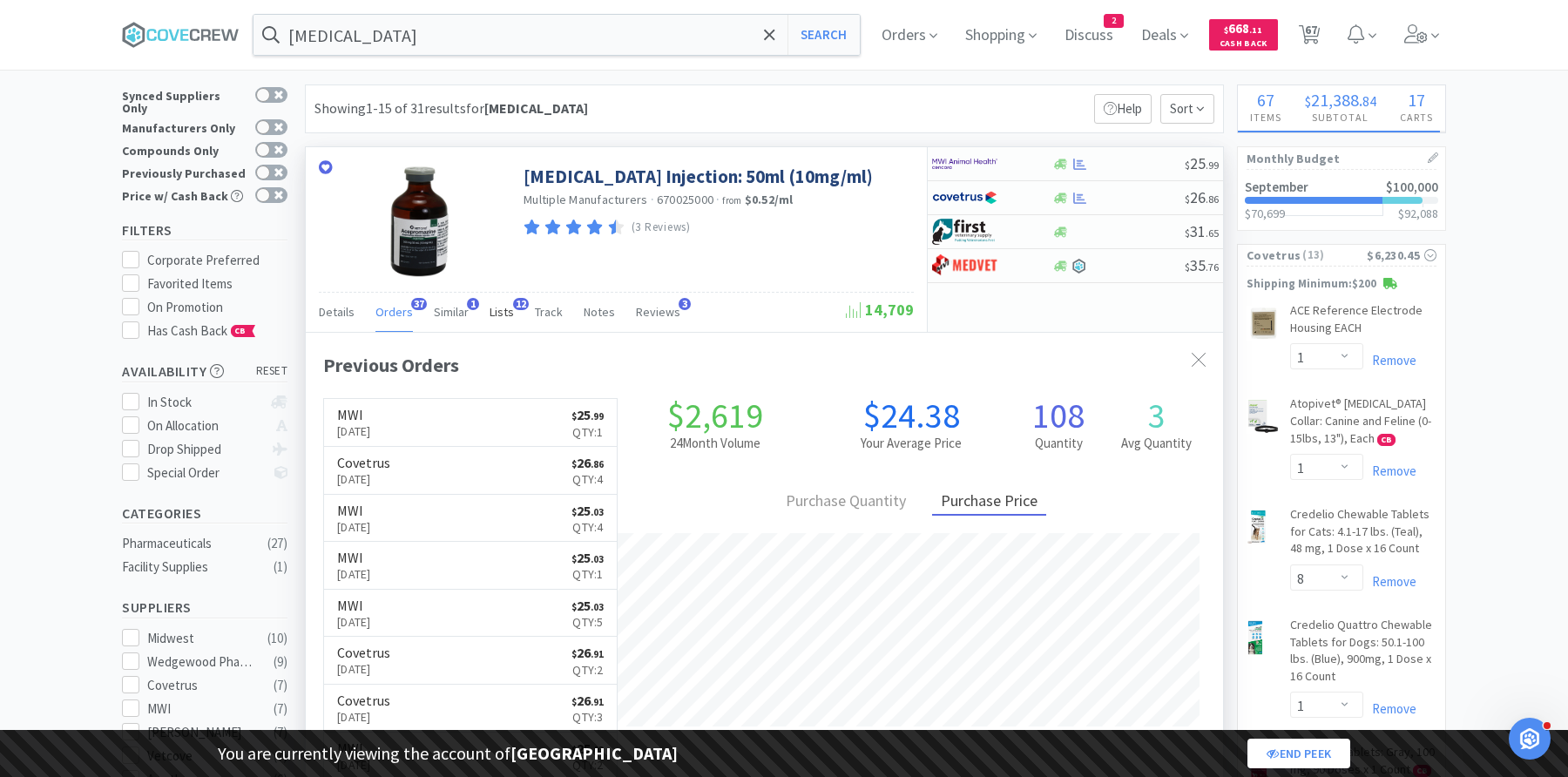
click at [499, 310] on span "Lists" at bounding box center [501, 312] width 25 height 16
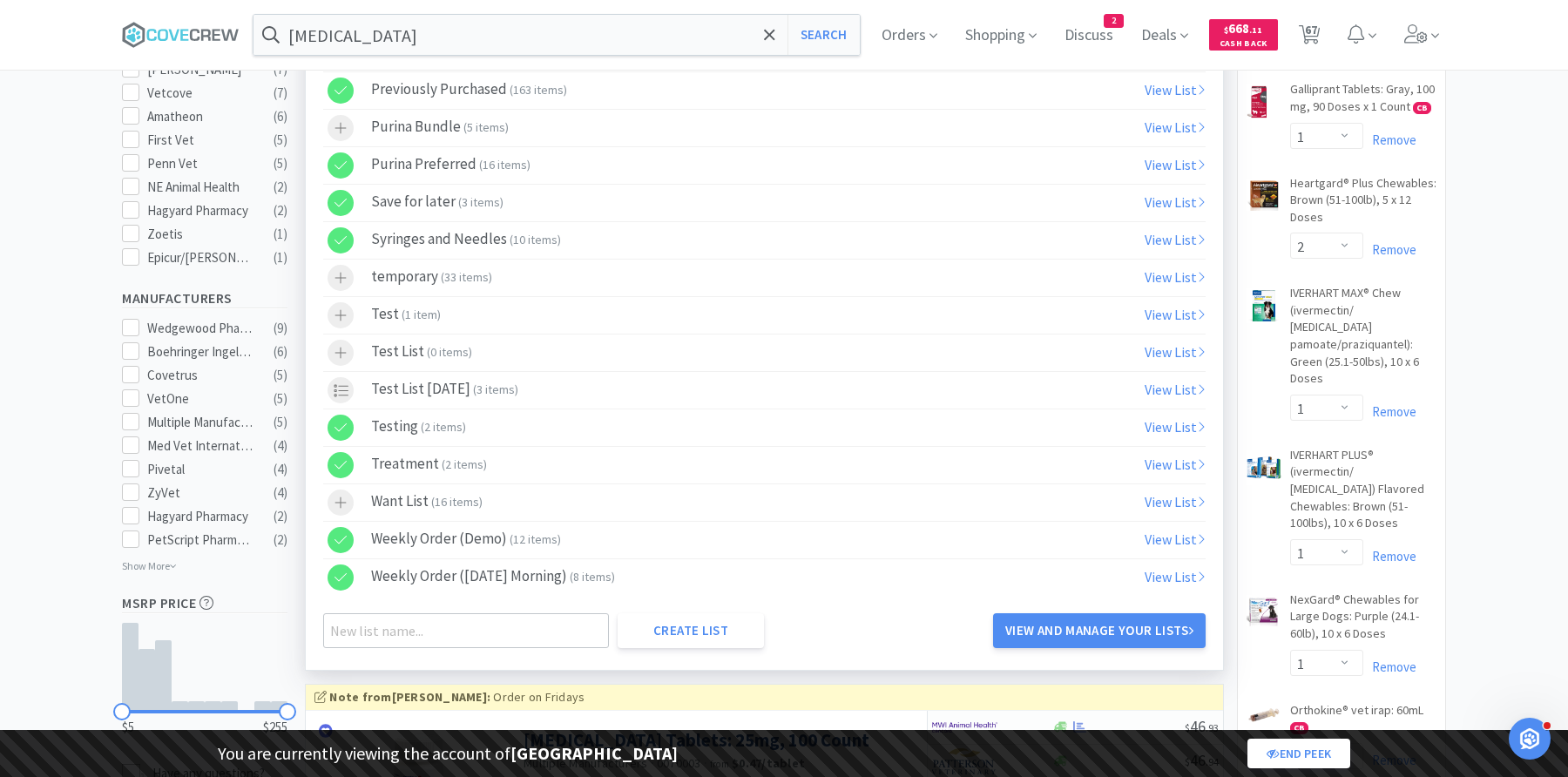
scroll to position [694, 0]
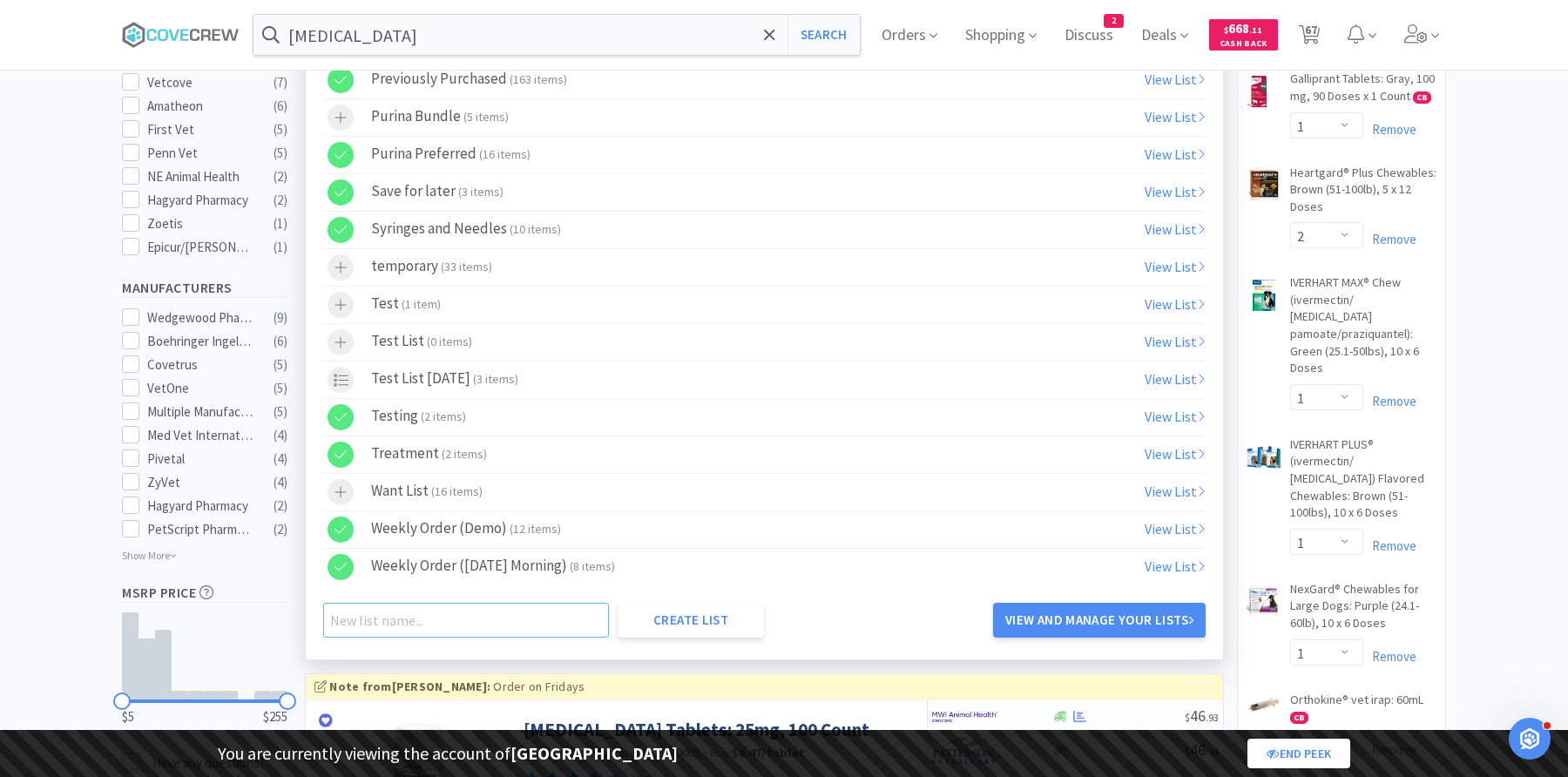
click at [366, 612] on input "text" at bounding box center [466, 619] width 286 height 35
click at [350, 613] on input "text" at bounding box center [466, 619] width 286 height 35
click at [429, 623] on input "text" at bounding box center [466, 619] width 286 height 35
click at [574, 660] on div "Shopping Lists Backordered Products ( 11 items ) View List Demo ( 6 items ) Vie…" at bounding box center [764, 159] width 917 height 1001
click at [340, 305] on icon at bounding box center [340, 305] width 13 height 15
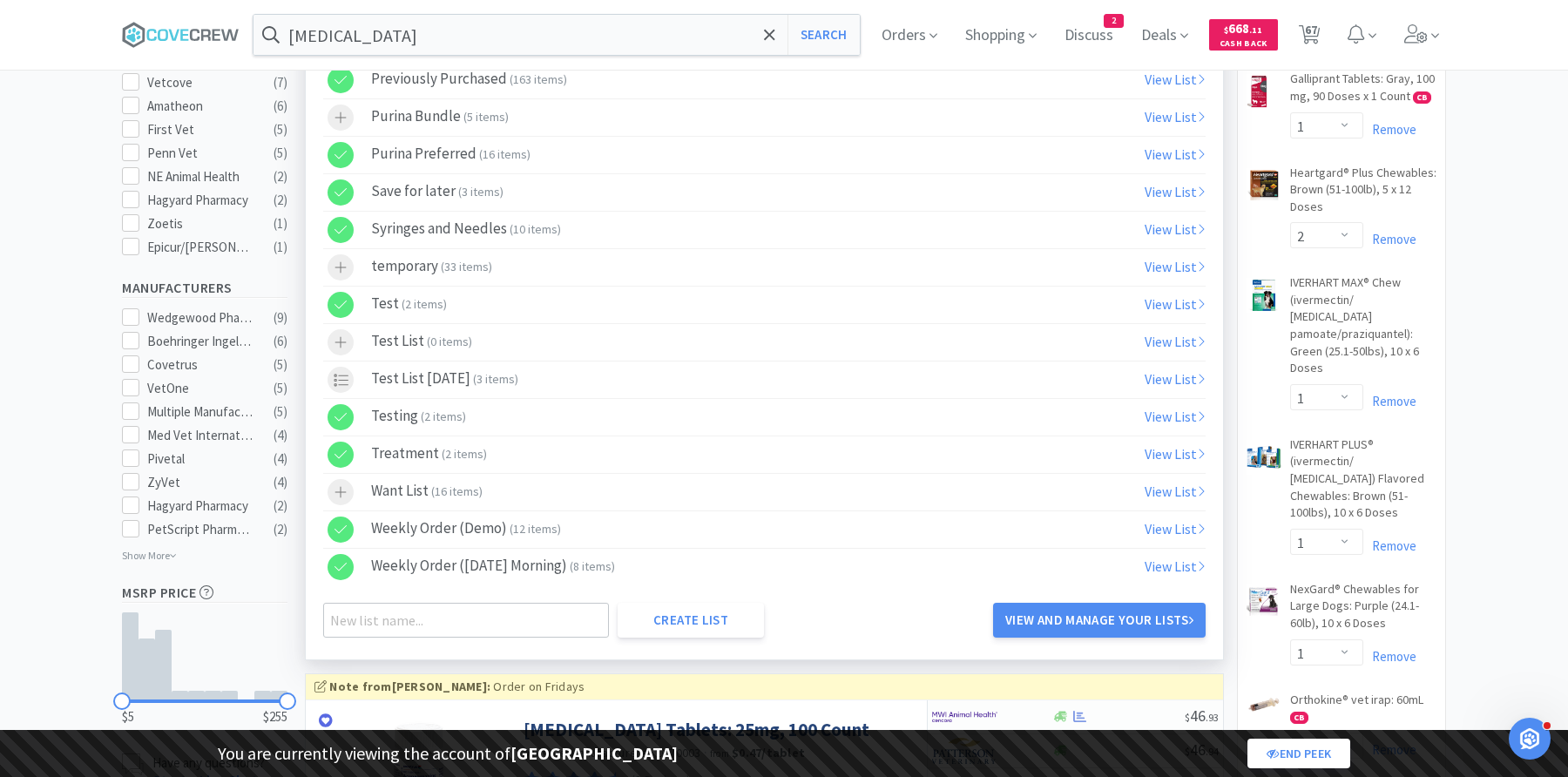
click at [345, 307] on icon at bounding box center [340, 305] width 13 height 15
click at [1059, 615] on link "View and Manage Your Lists" at bounding box center [1100, 619] width 213 height 35
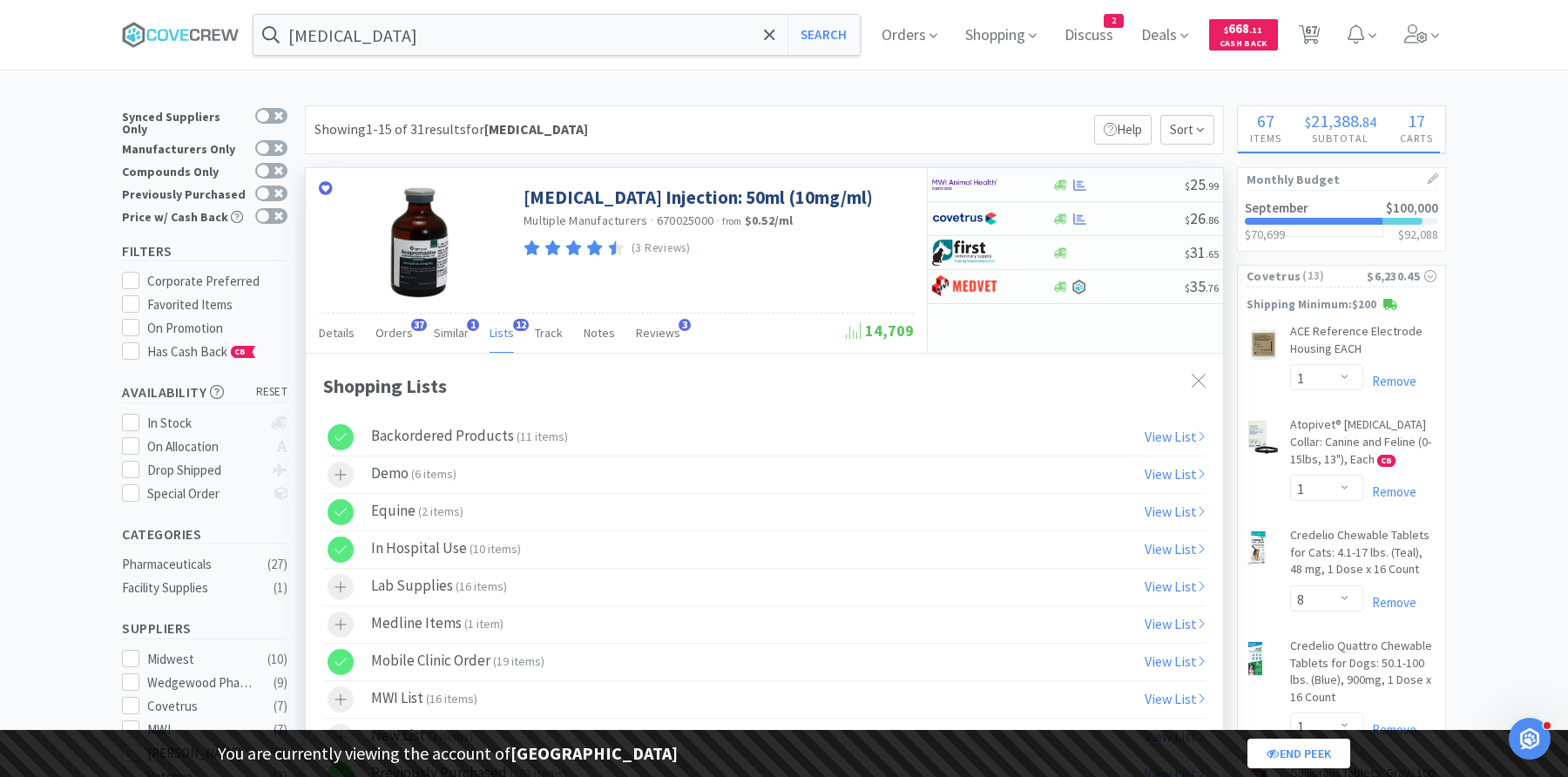
select select "1"
select select "8"
select select "1"
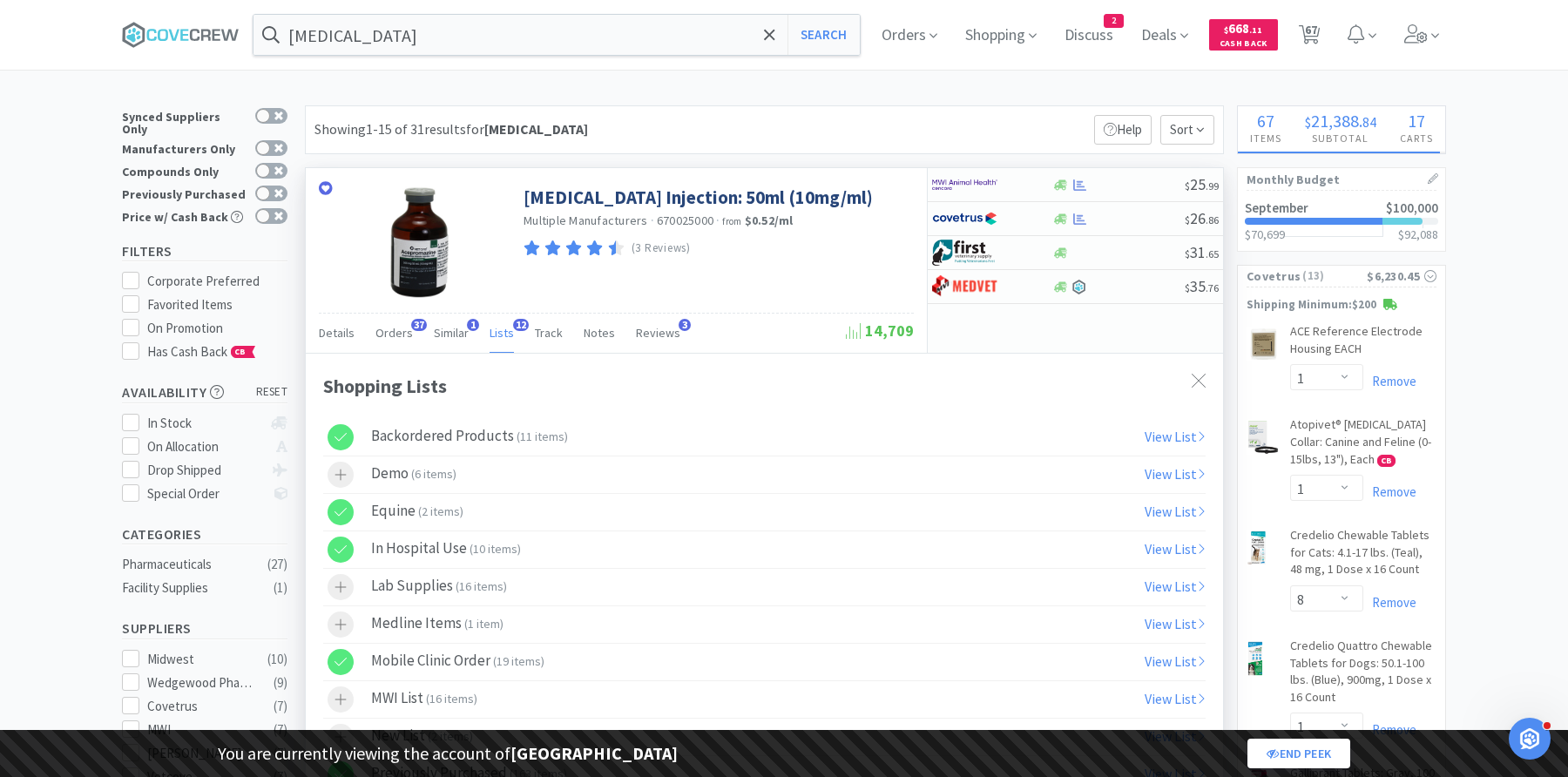
select select "2"
select select "1"
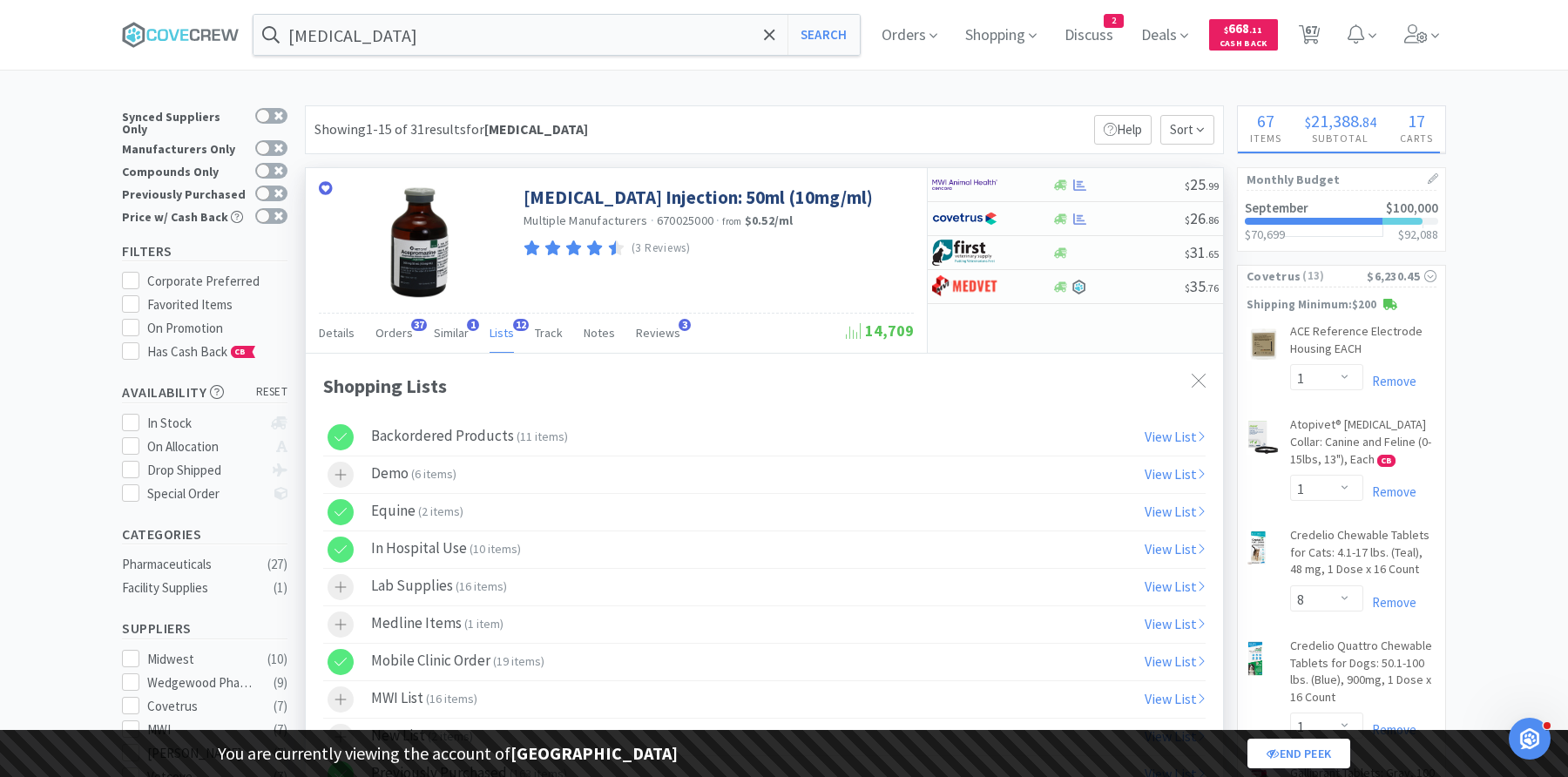
select select "1"
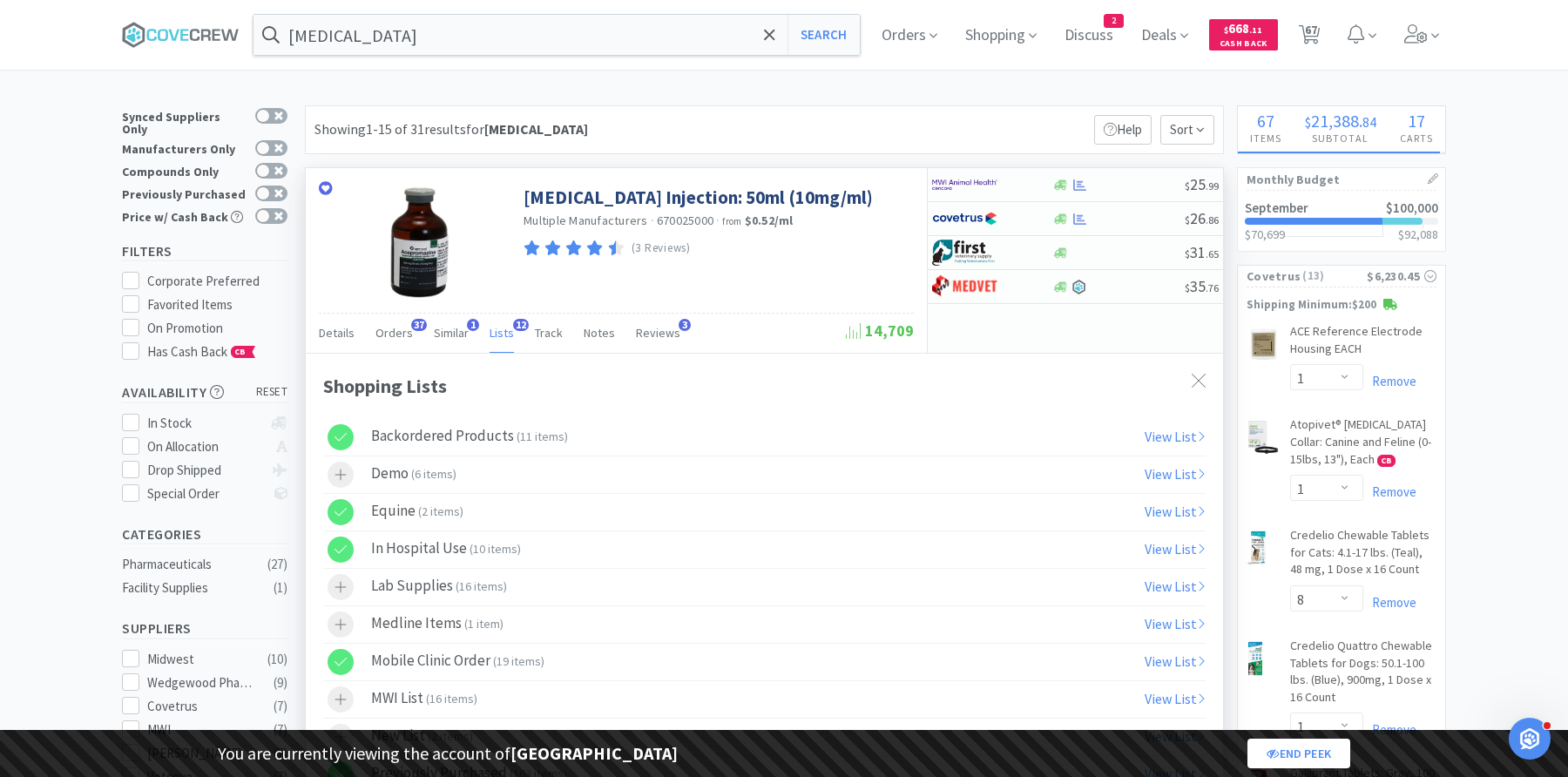
select select "1"
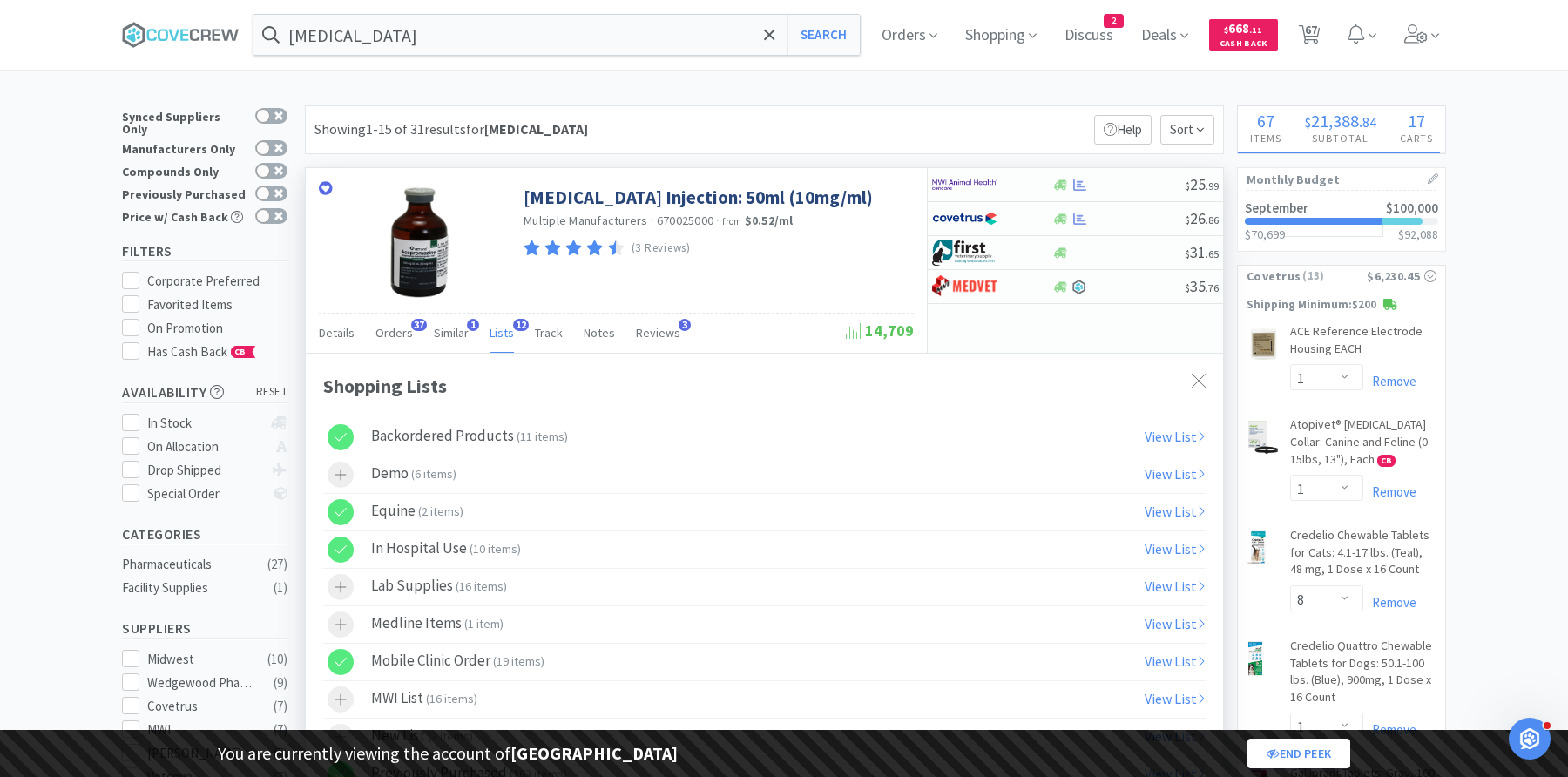
select select "1"
select select "2"
select select "1"
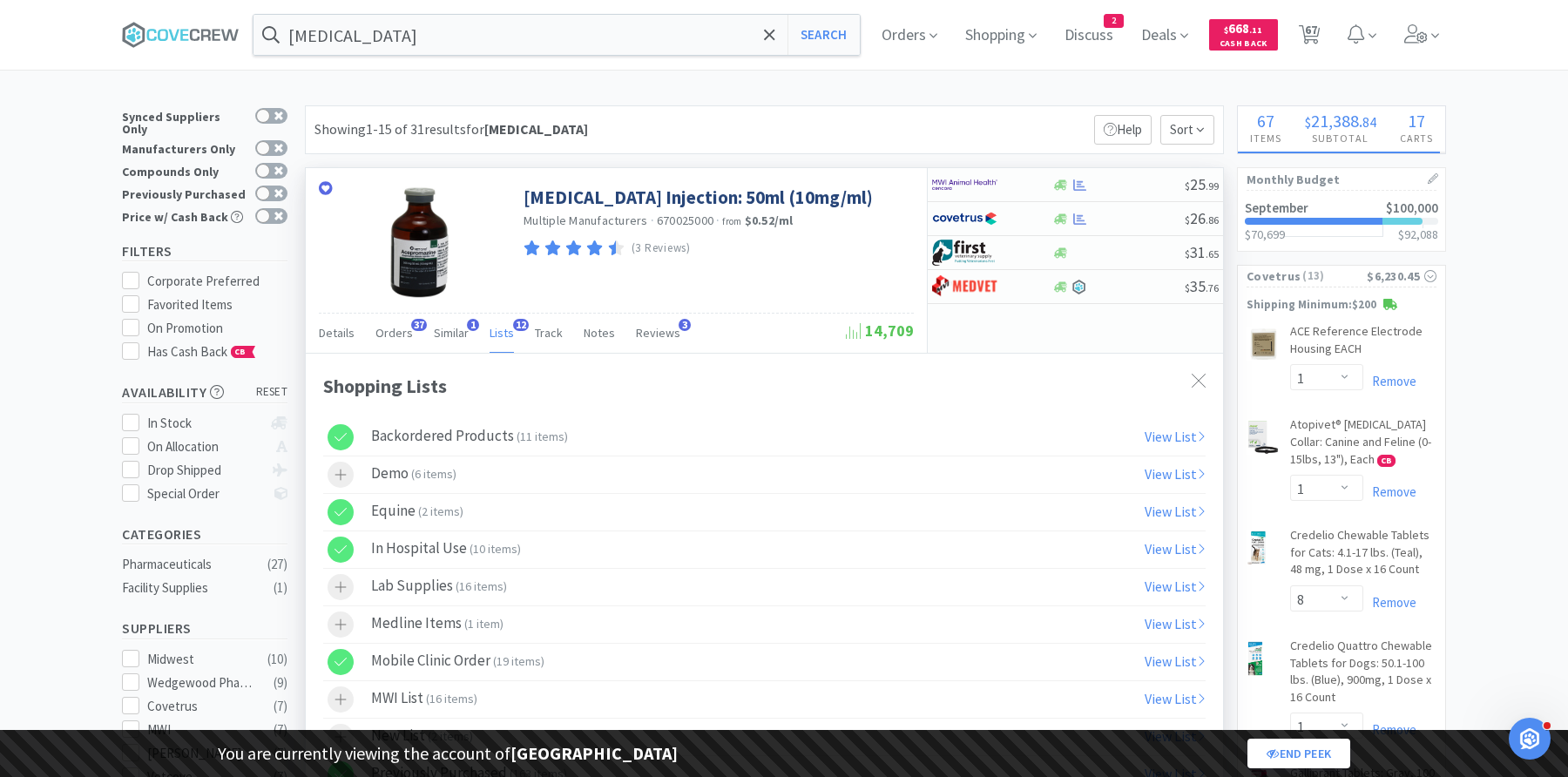
select select "1"
select select "5"
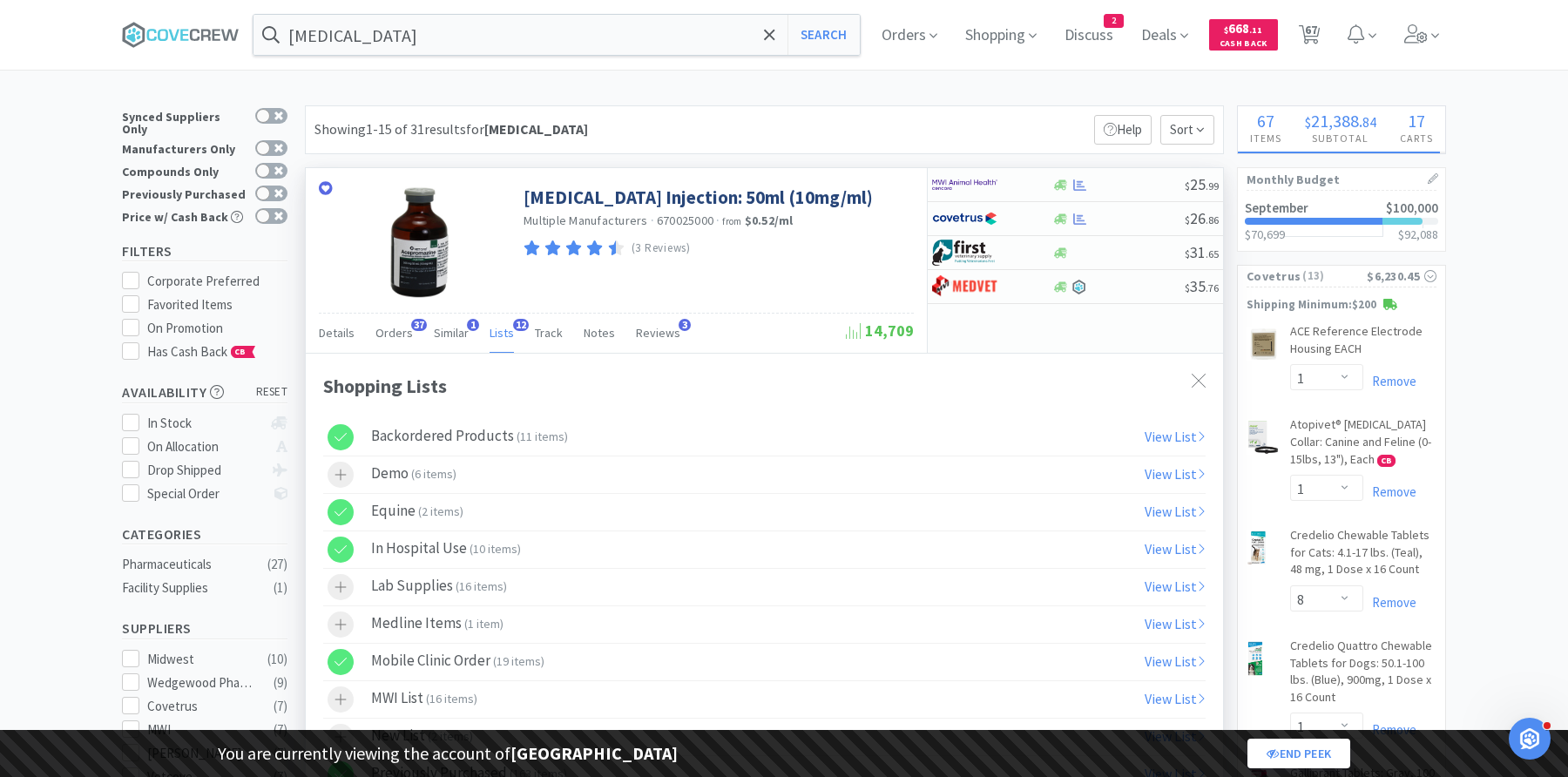
select select "2"
select select "1"
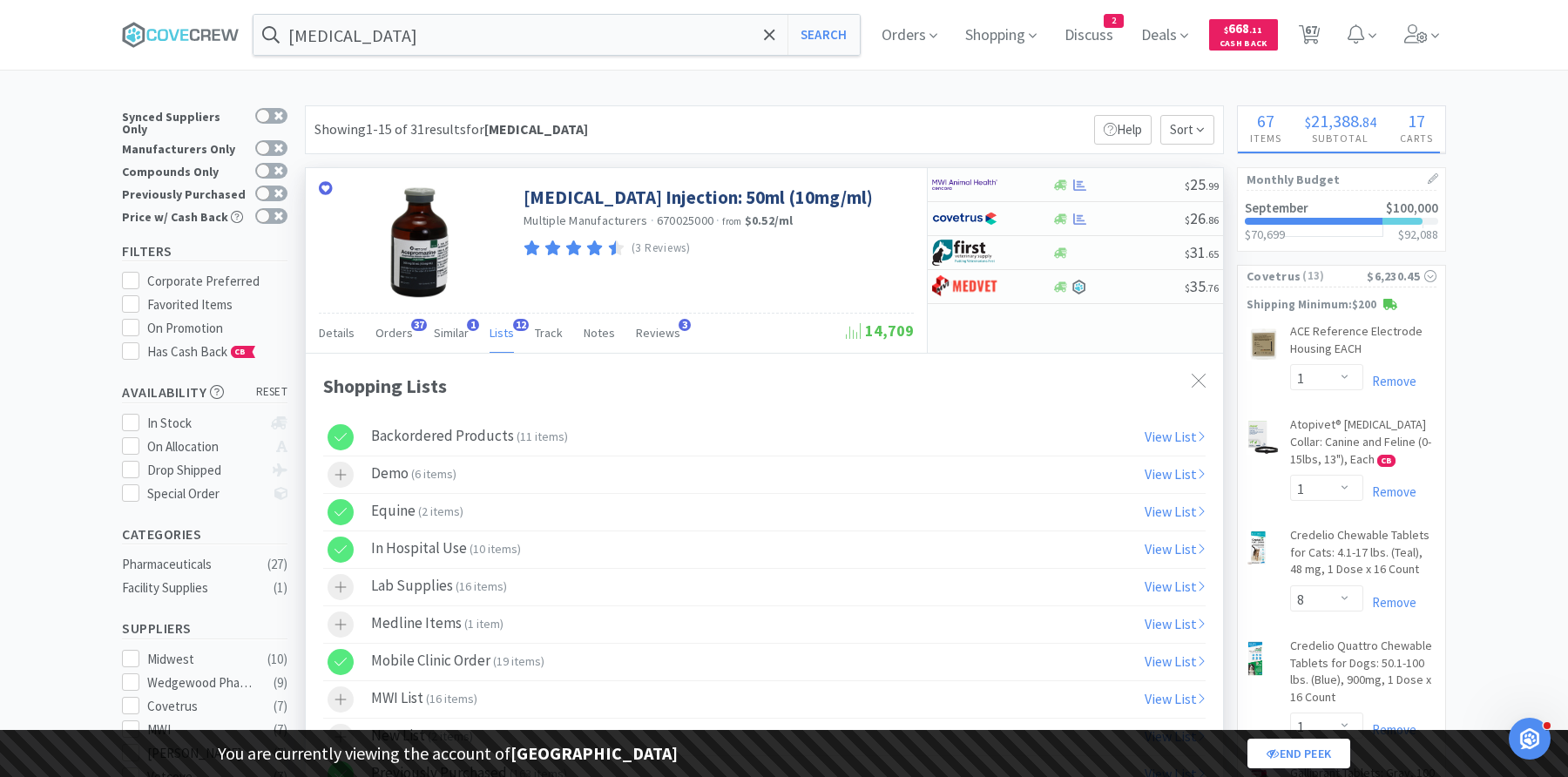
select select "1"
select select "2"
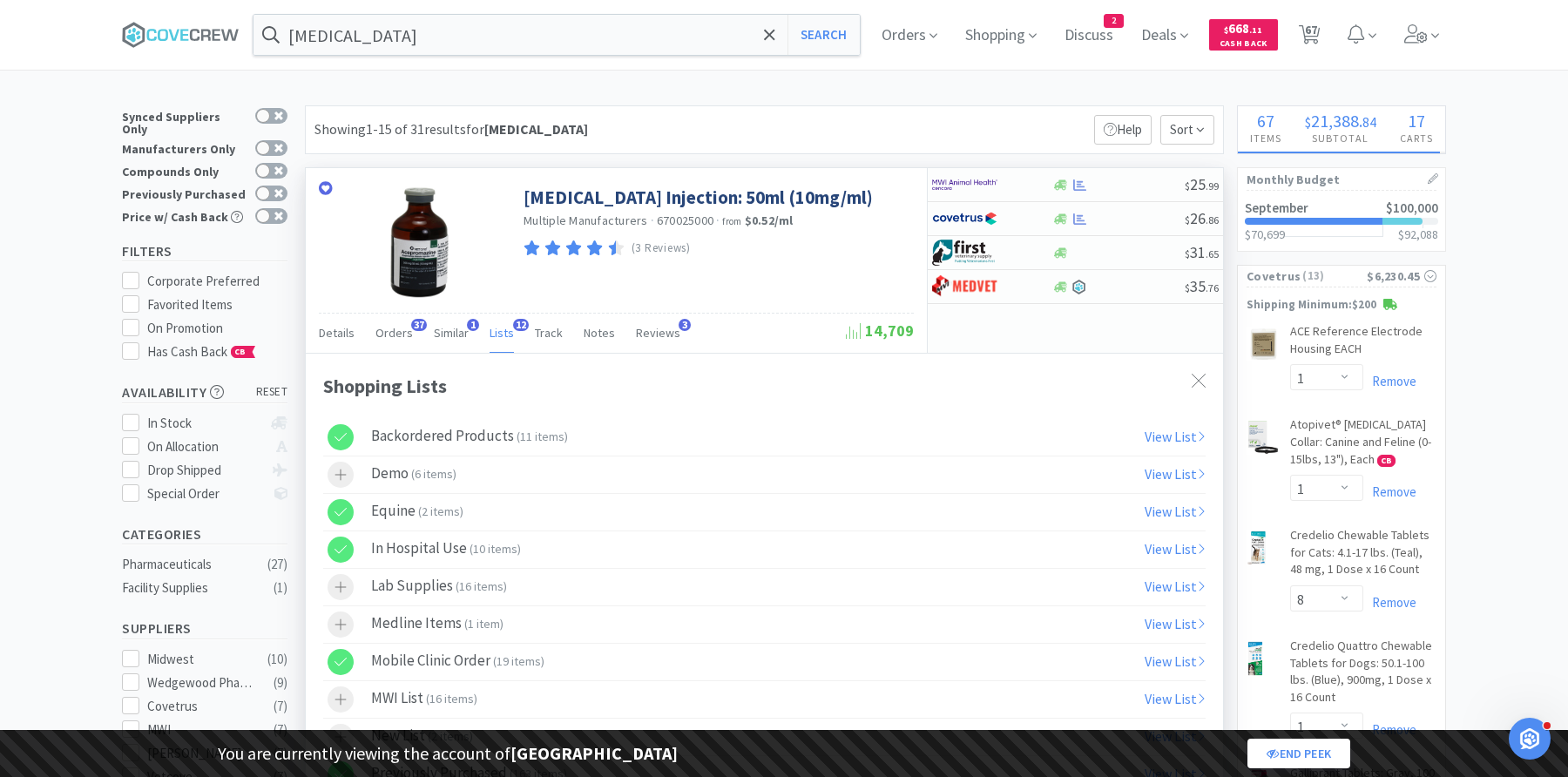
select select "4"
select select "3"
select select "1"
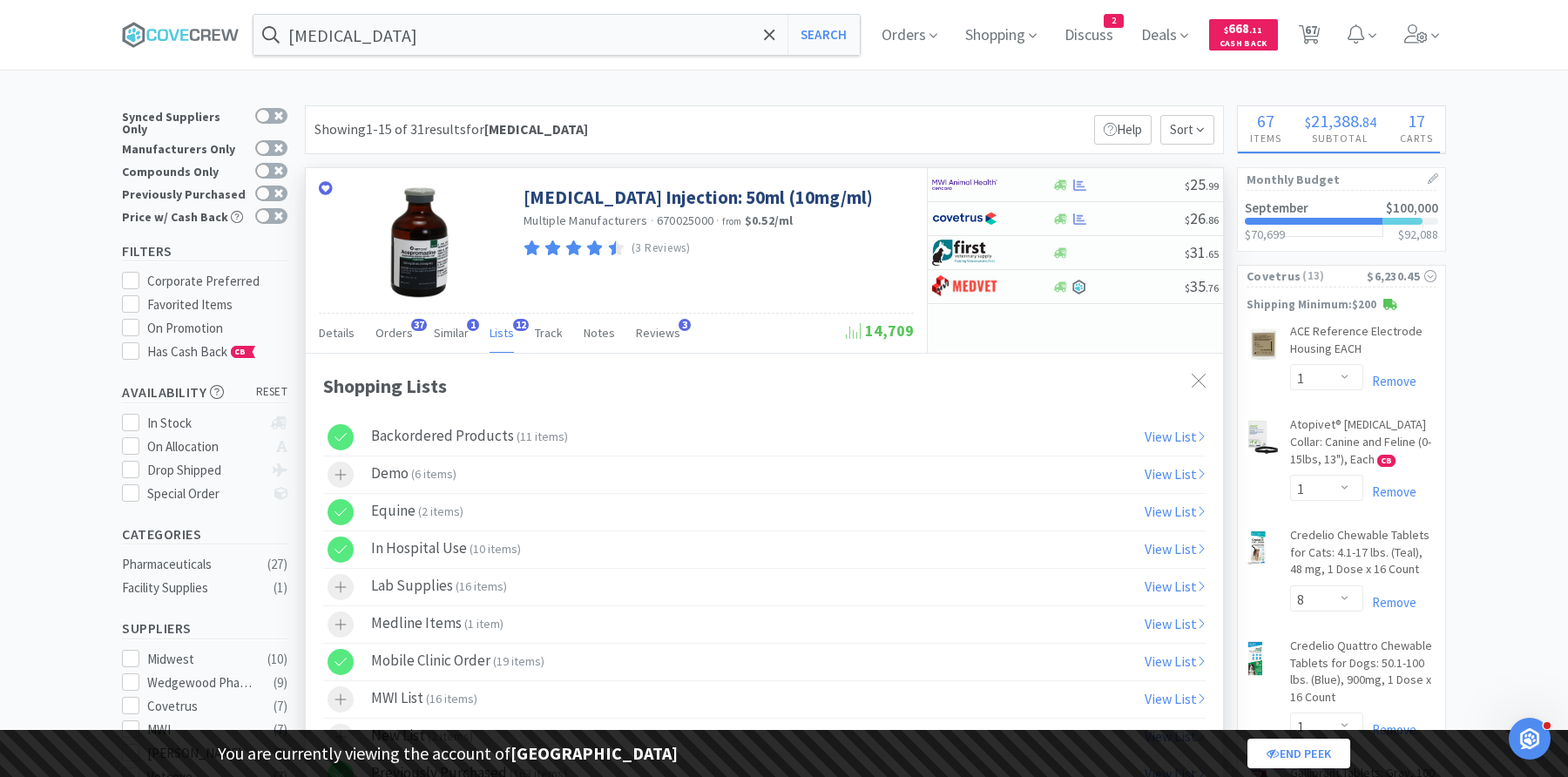
select select "1"
select select "3"
select select "2"
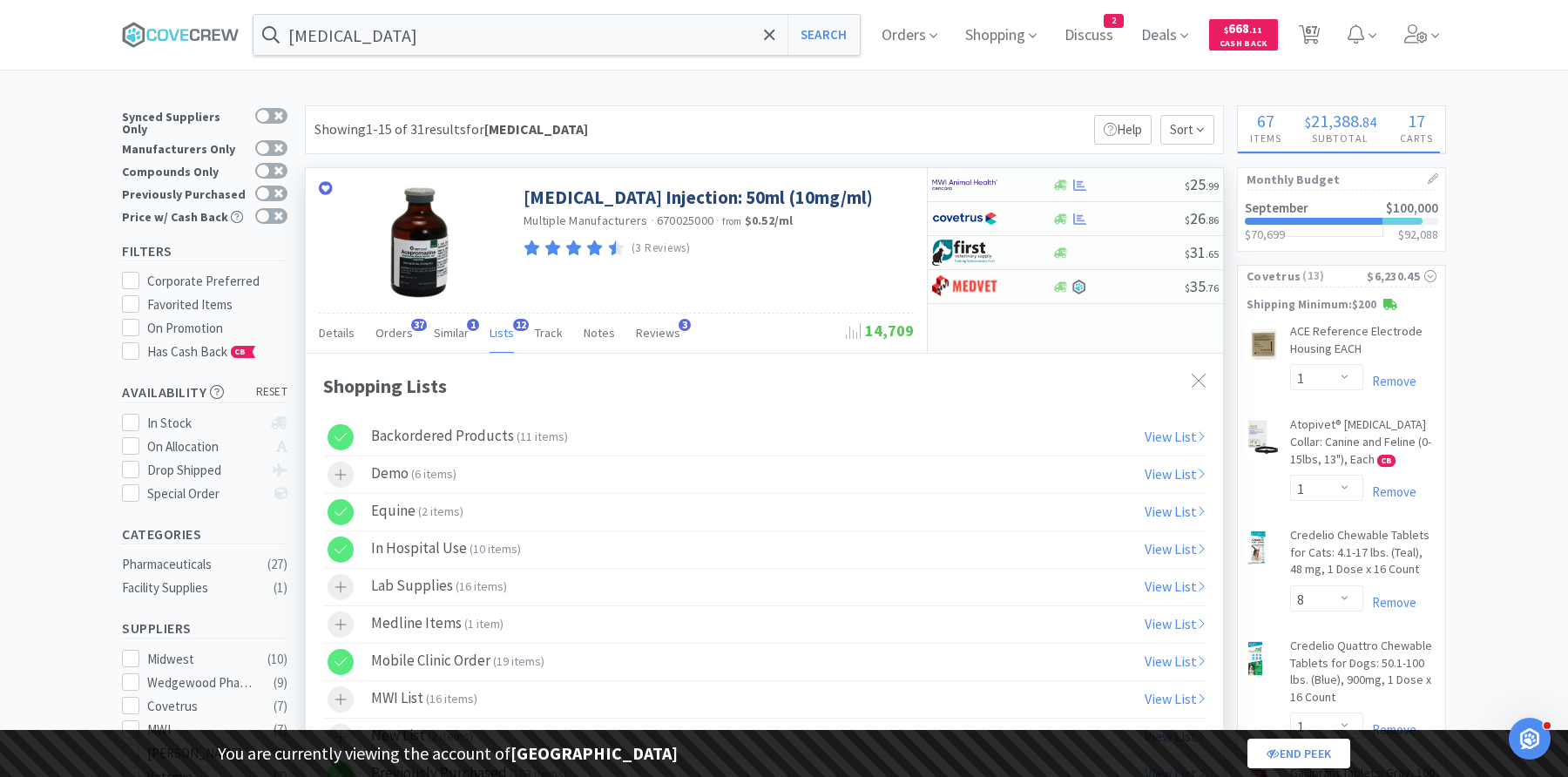
select select "3"
select select "2"
select select "1"
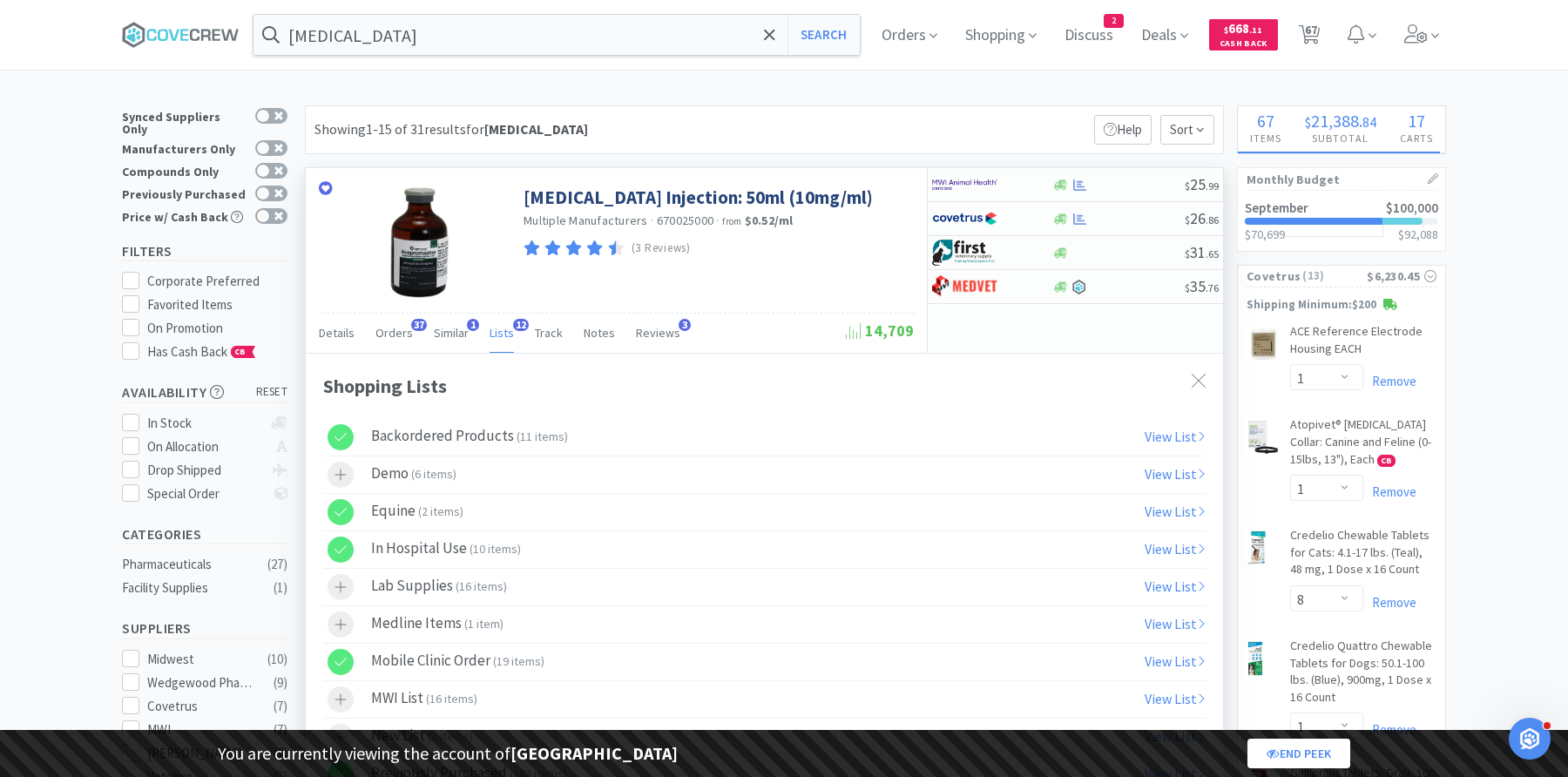
select select "2"
select select "1"
select select "25"
select select "1"
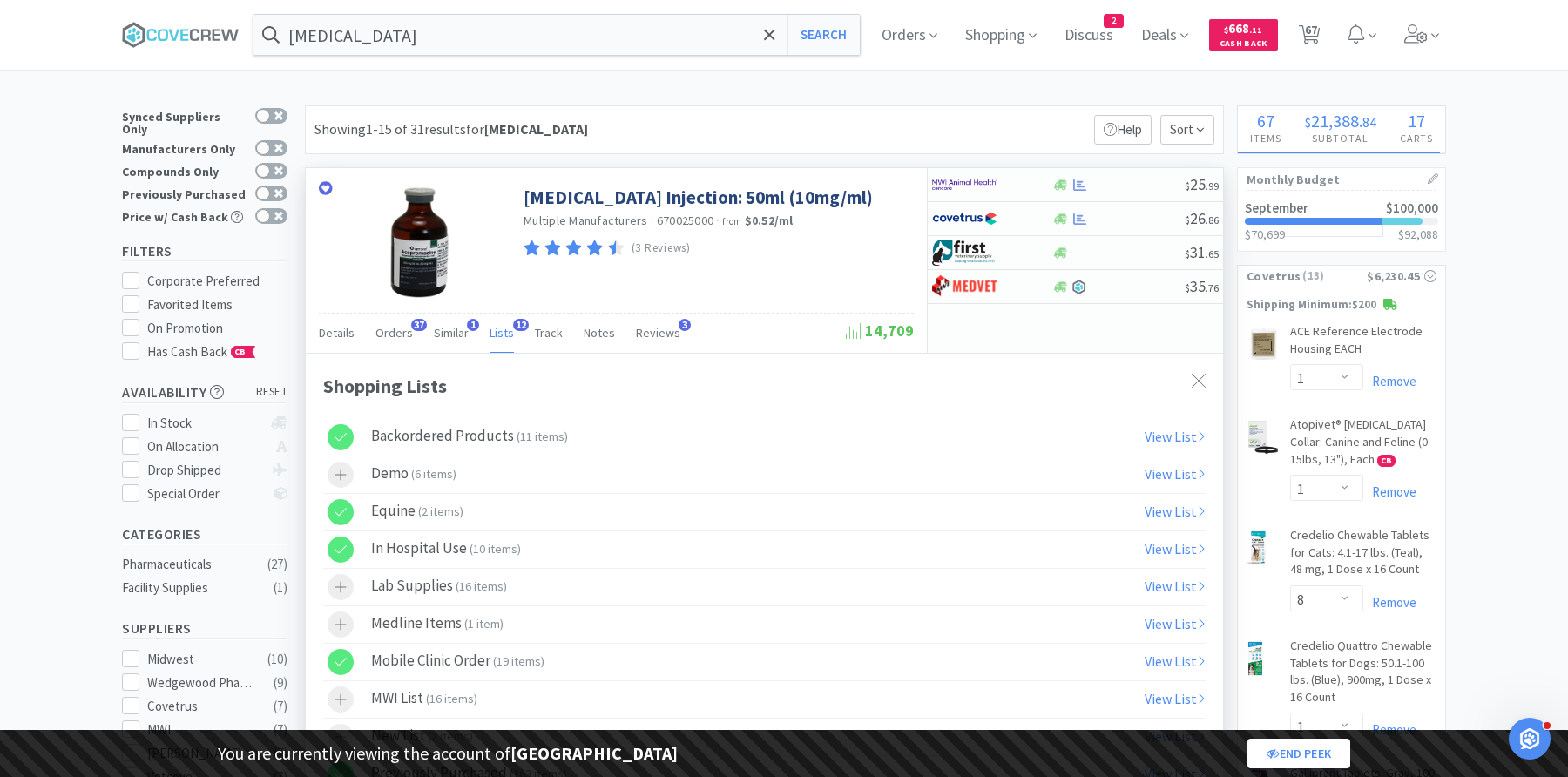
select select "1"
select select "5"
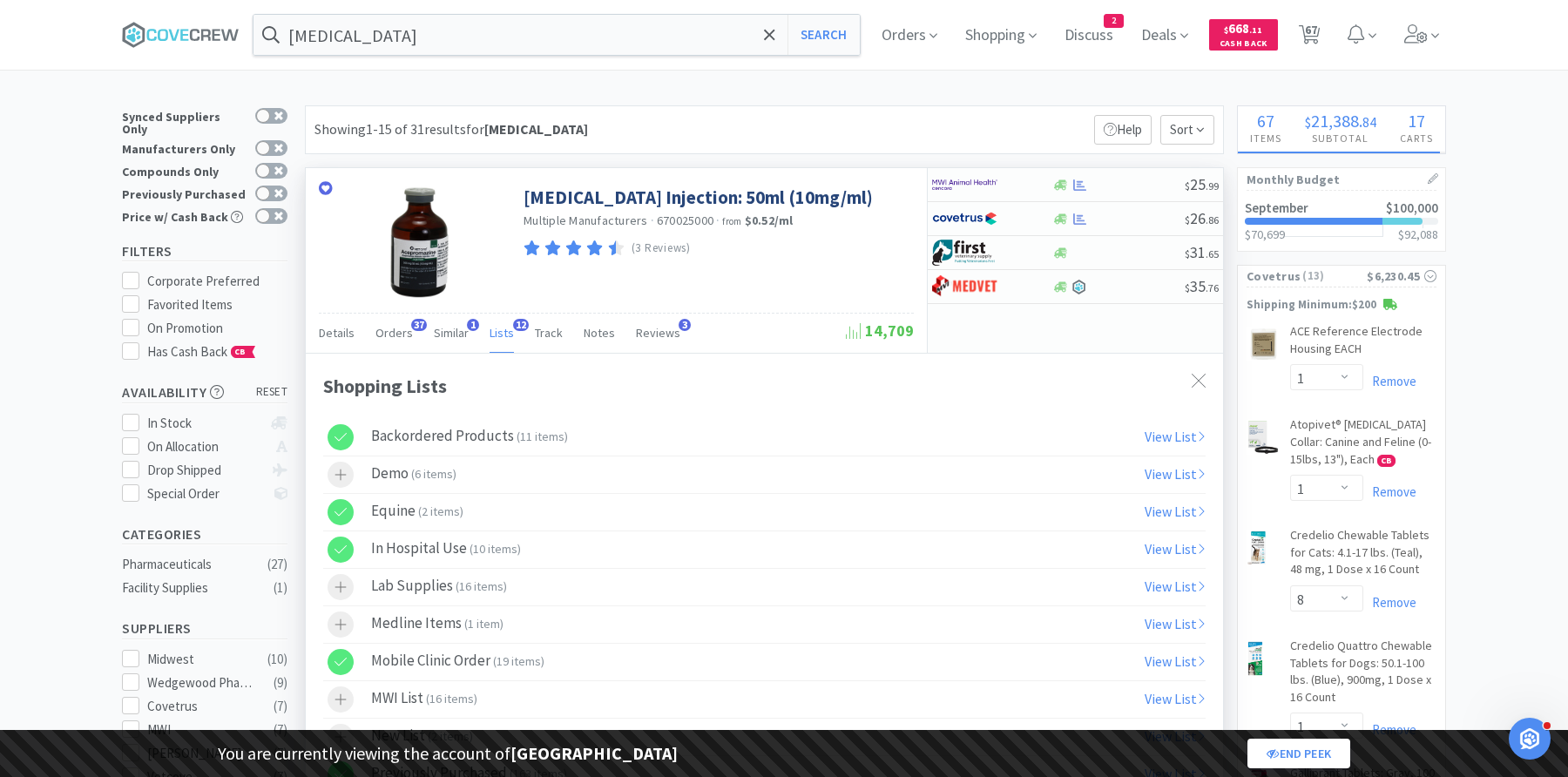
select select "2"
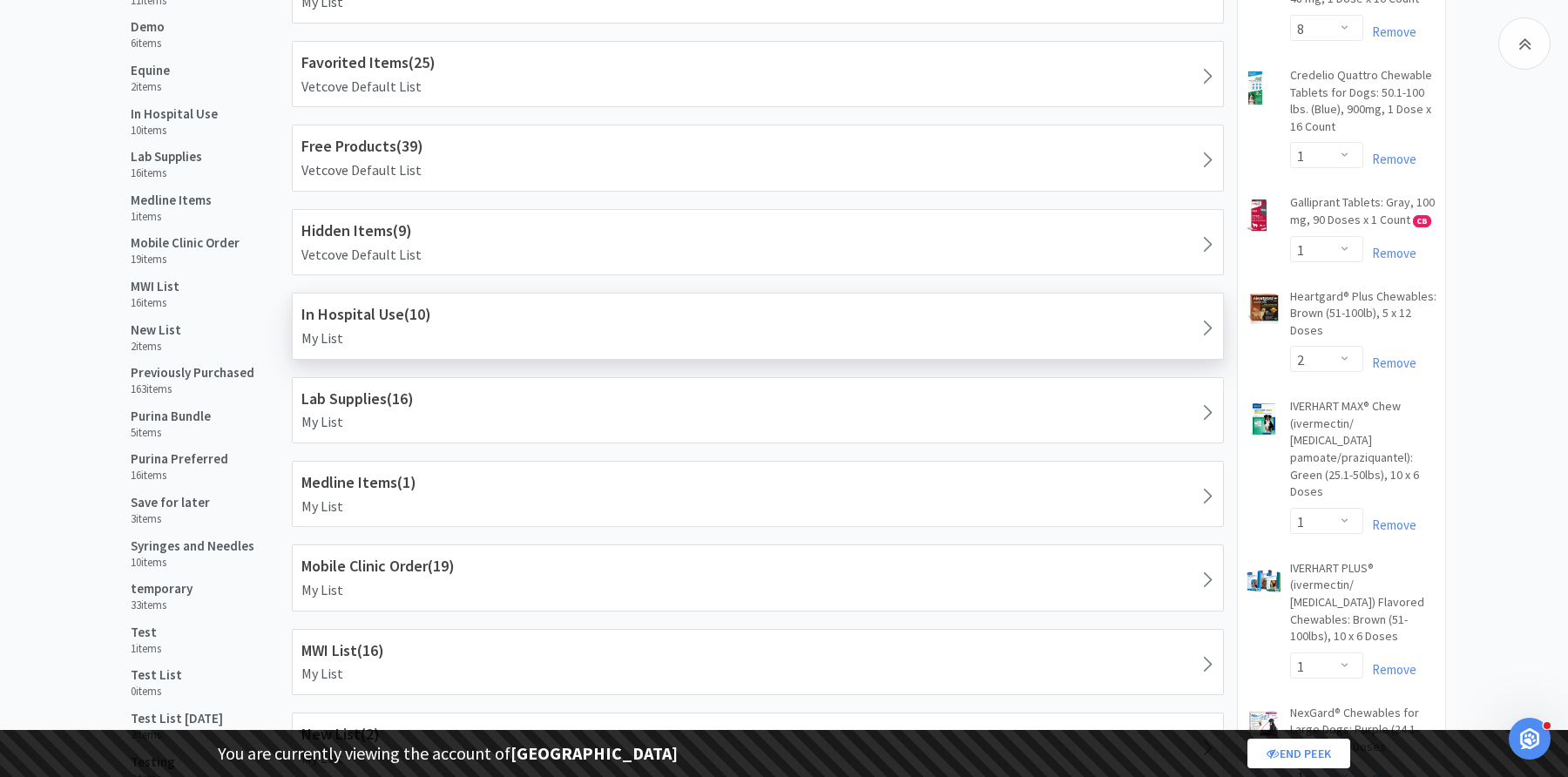
scroll to position [573, 0]
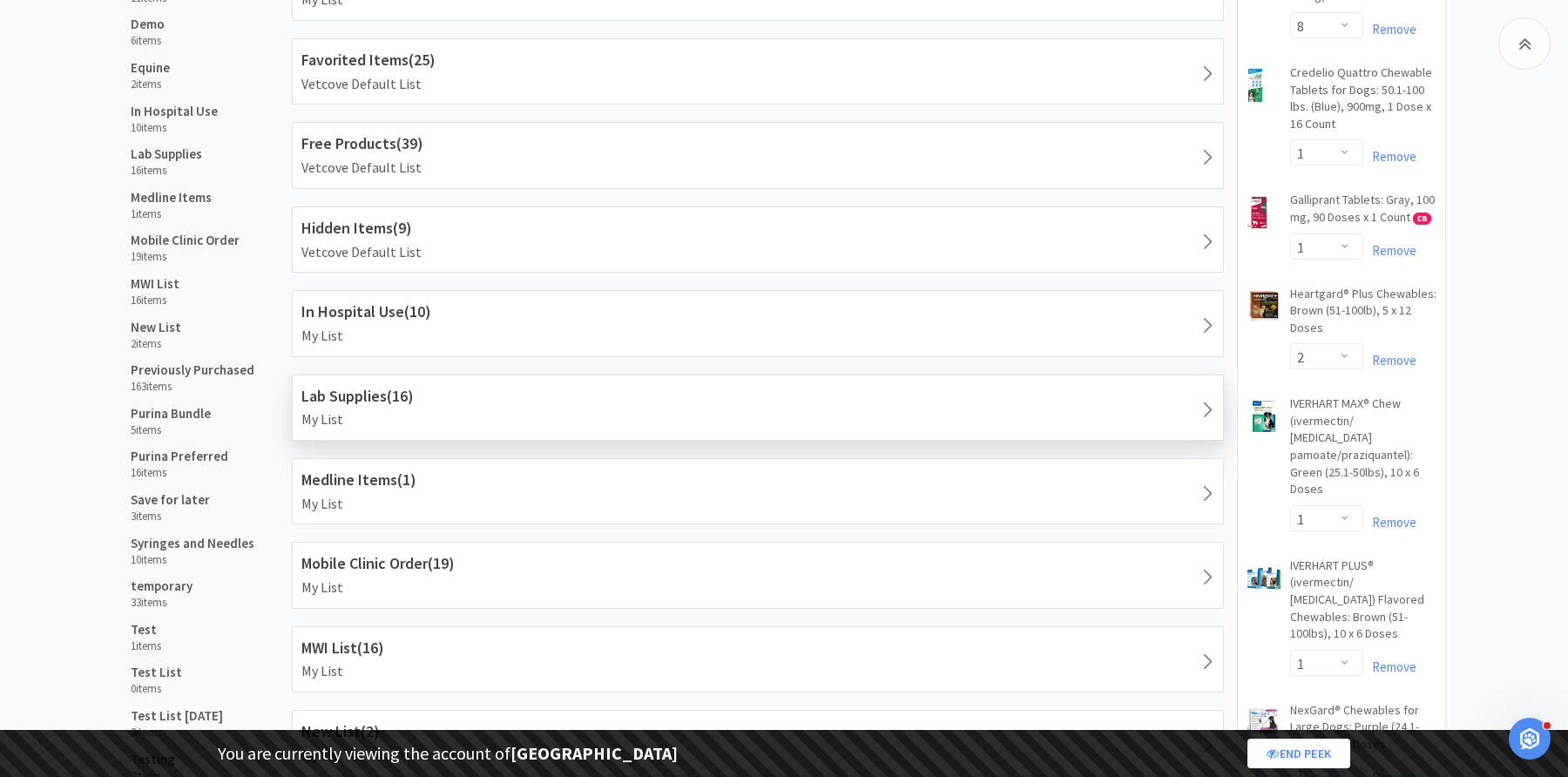
click at [388, 397] on h1 "Lab Supplies ( 16 )" at bounding box center [758, 397] width 913 height 26
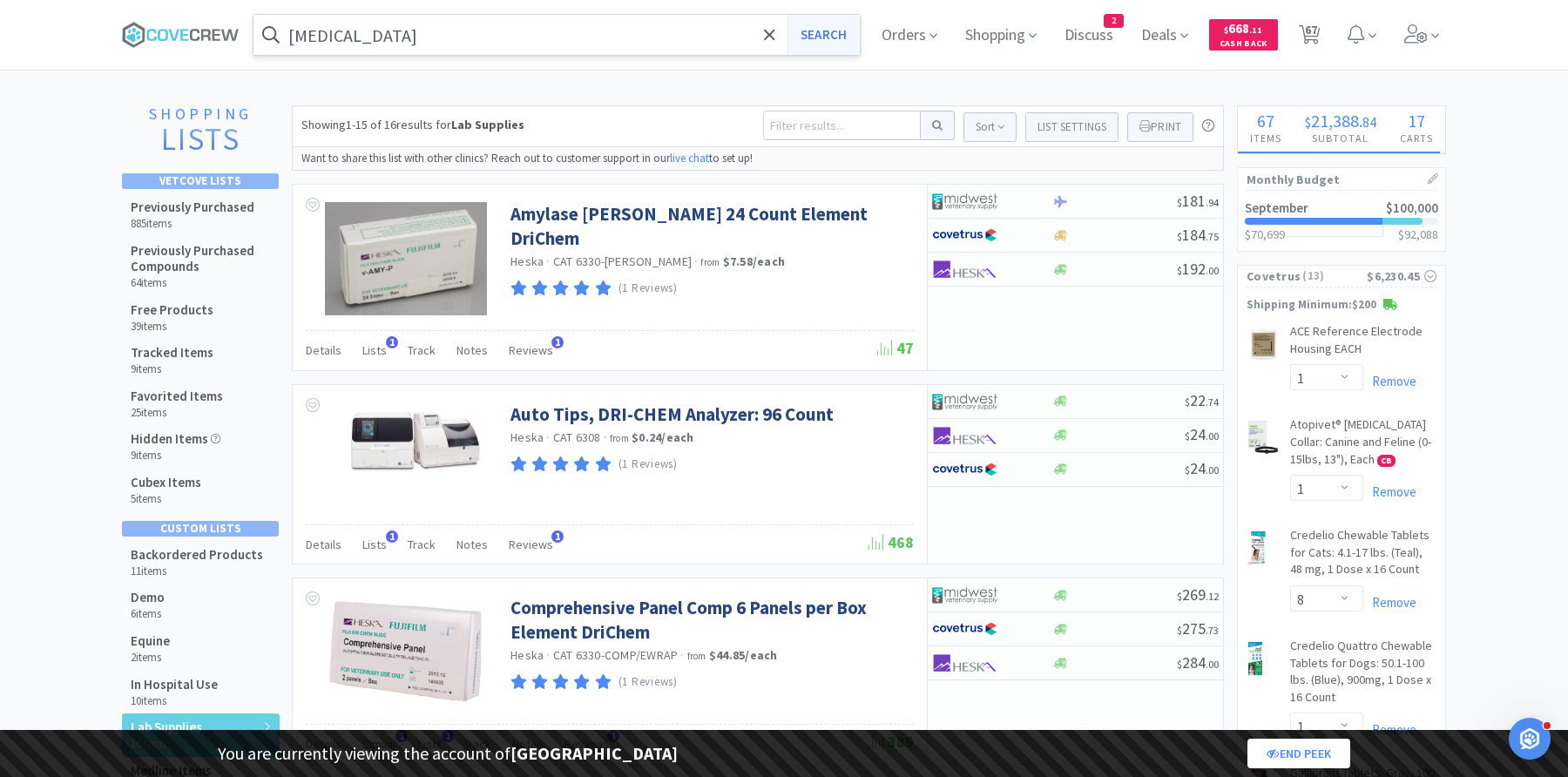
click at [824, 26] on button "Search" at bounding box center [822, 35] width 72 height 40
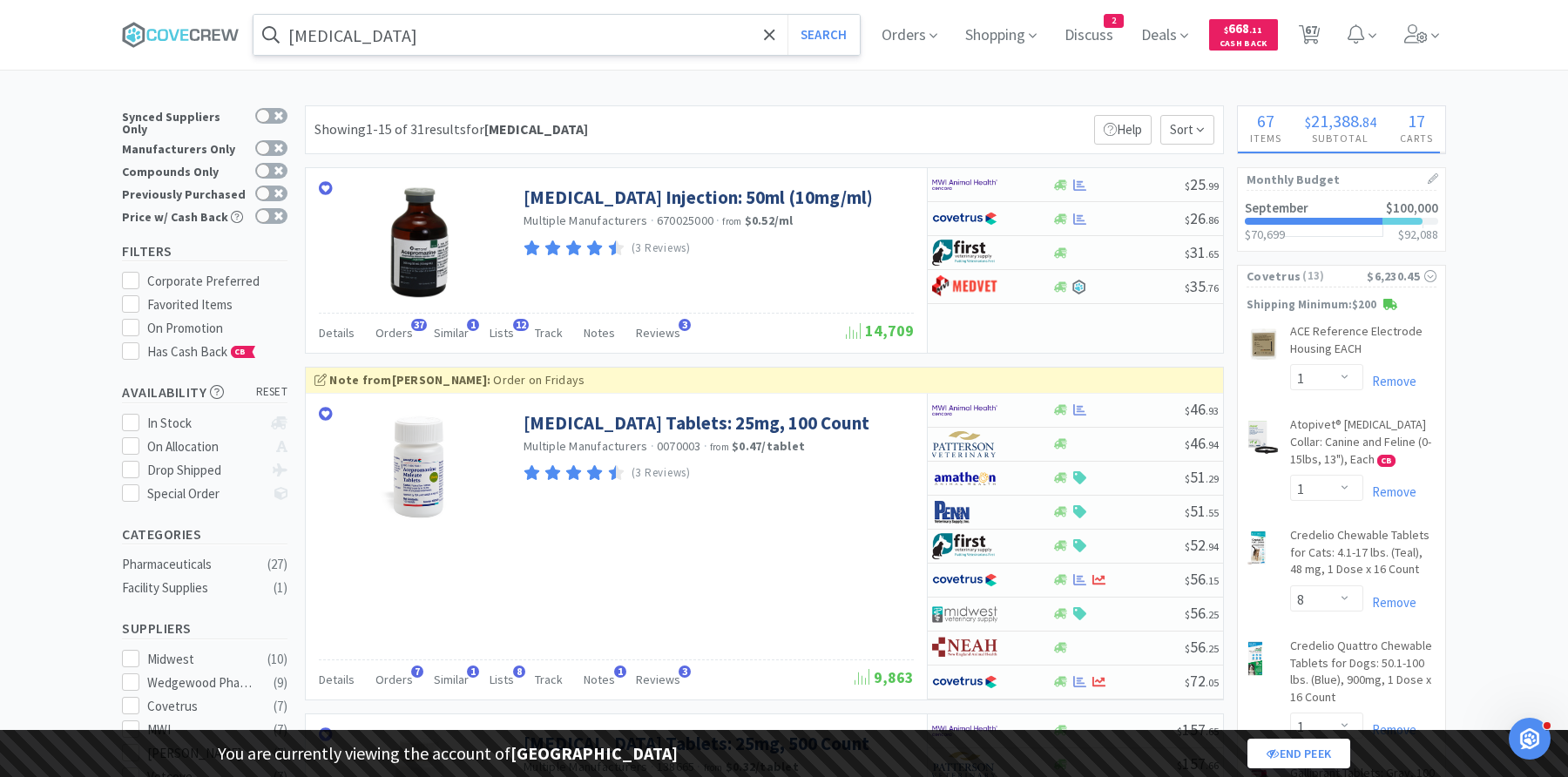
click at [403, 35] on input "[MEDICAL_DATA]" at bounding box center [556, 35] width 606 height 40
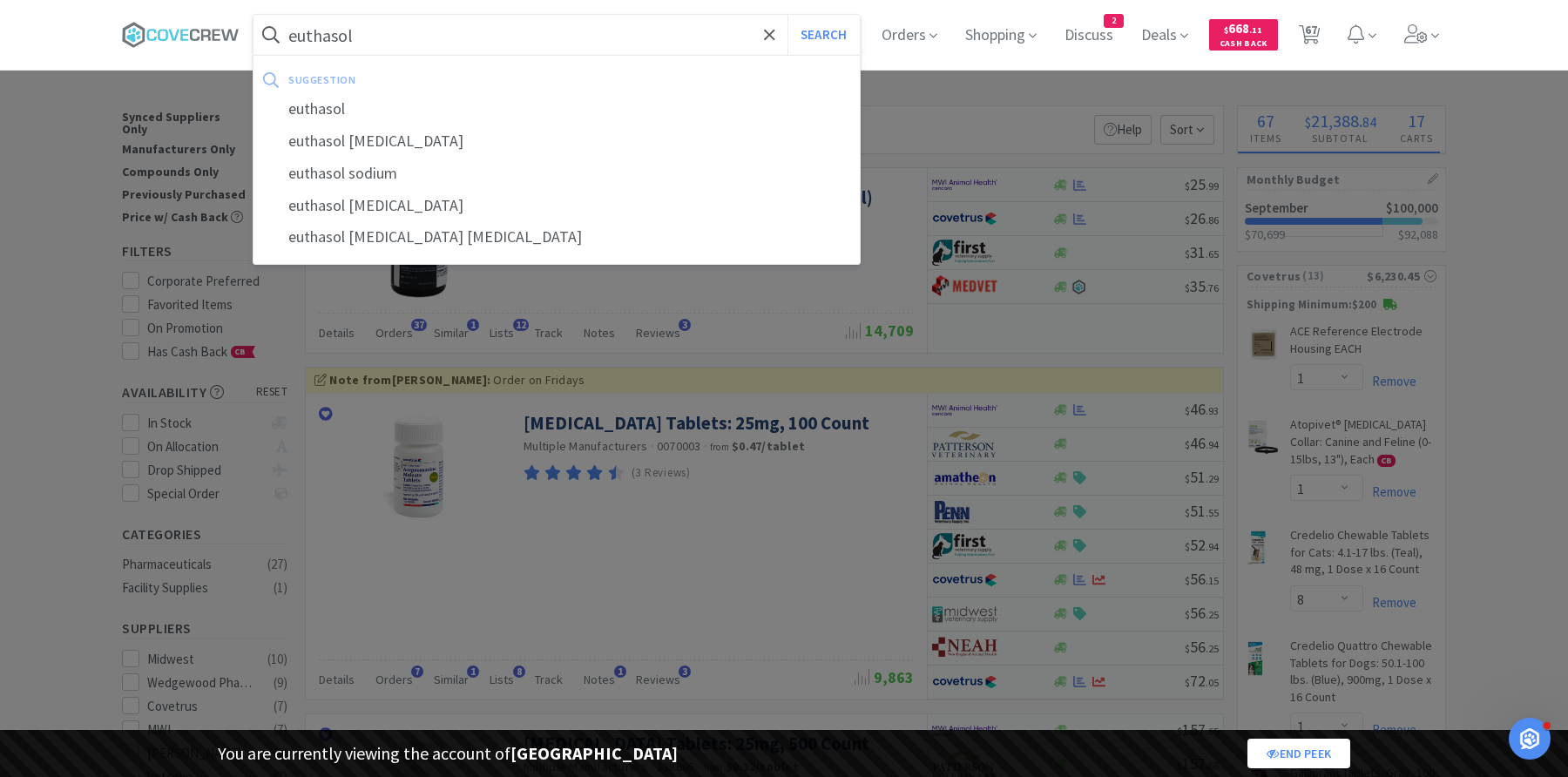
click at [787, 15] on button "Search" at bounding box center [822, 35] width 72 height 40
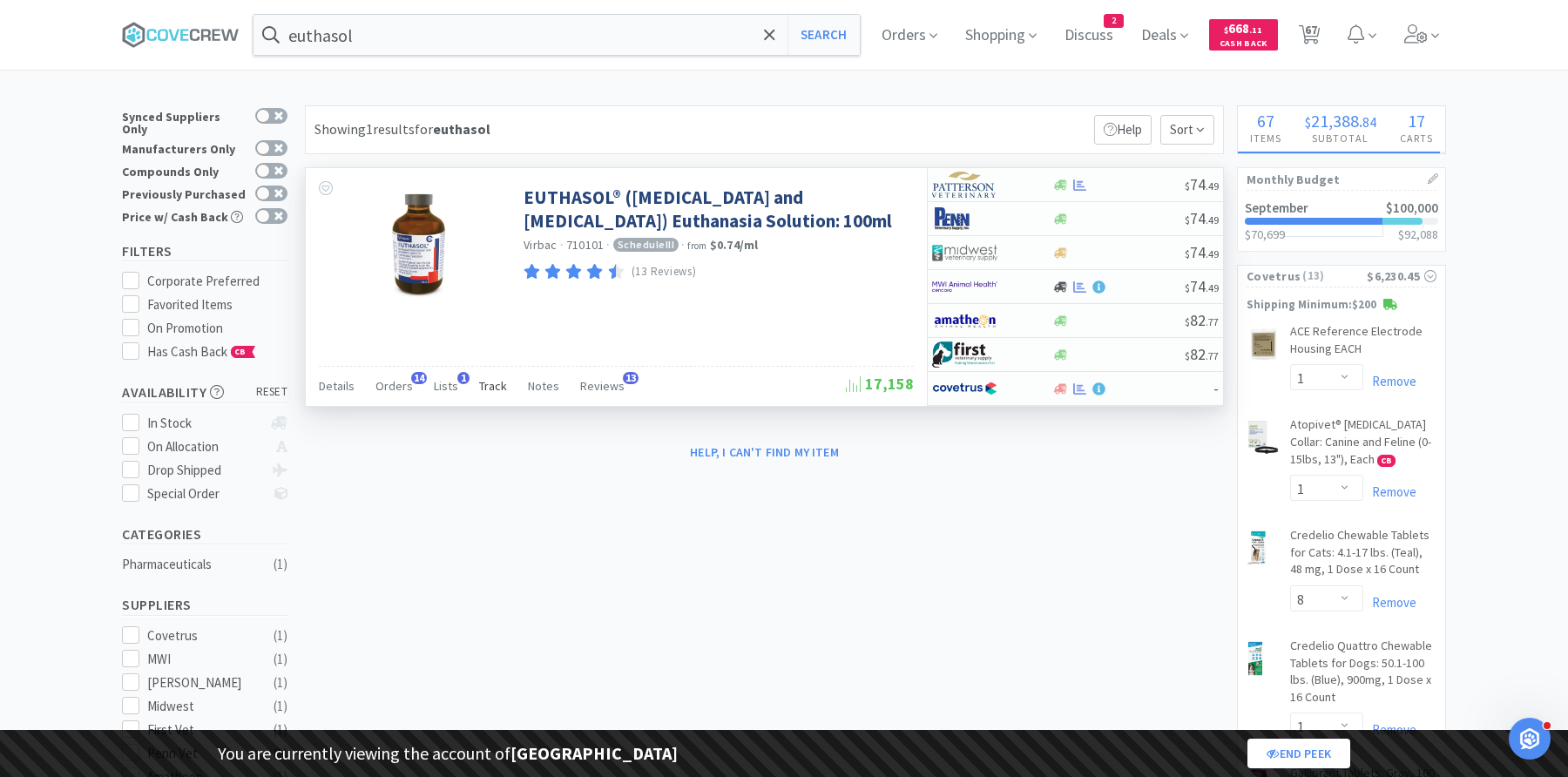
click at [484, 388] on span "Track" at bounding box center [493, 386] width 28 height 16
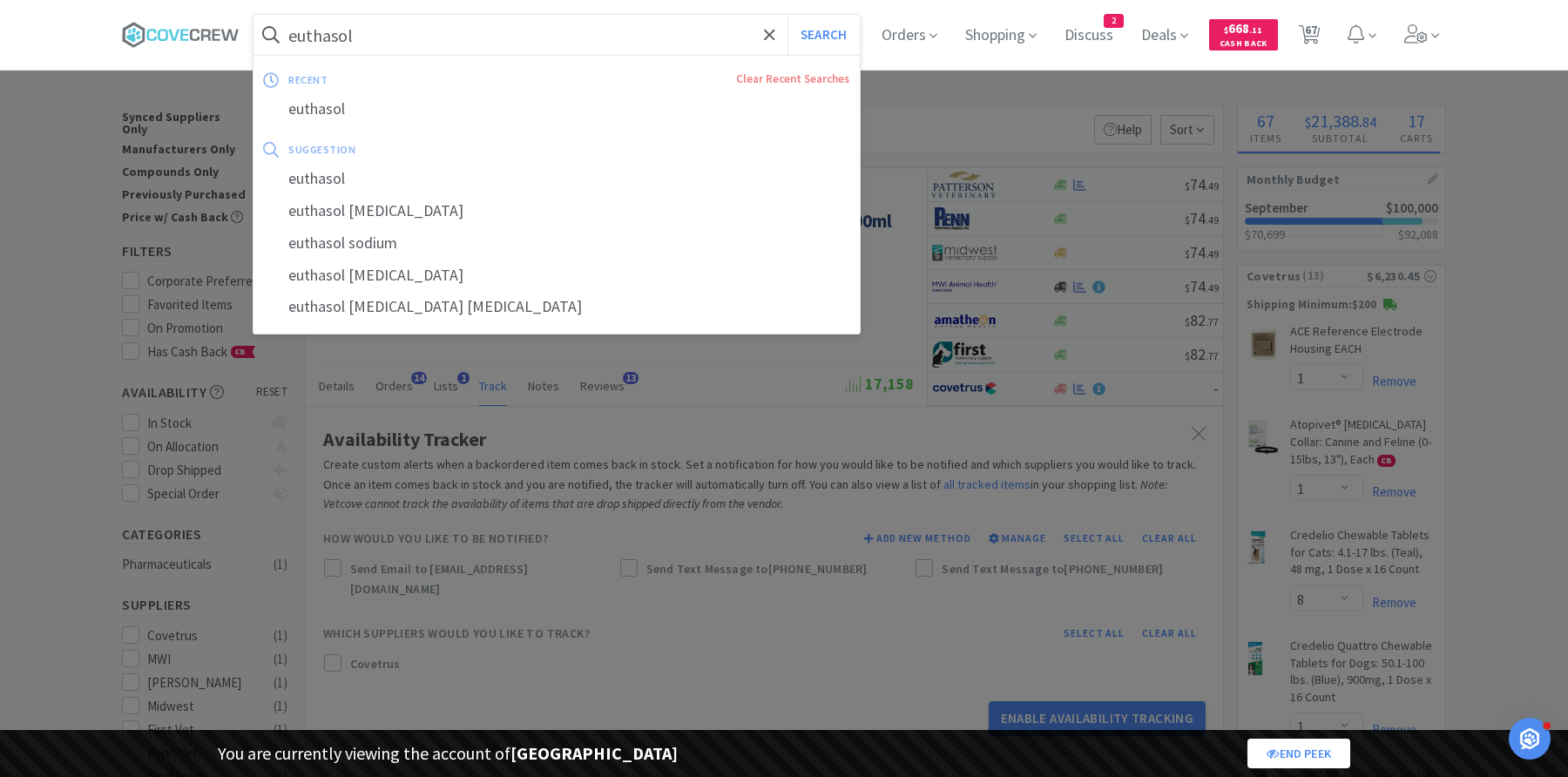
click at [601, 48] on input "euthasol" at bounding box center [556, 35] width 606 height 40
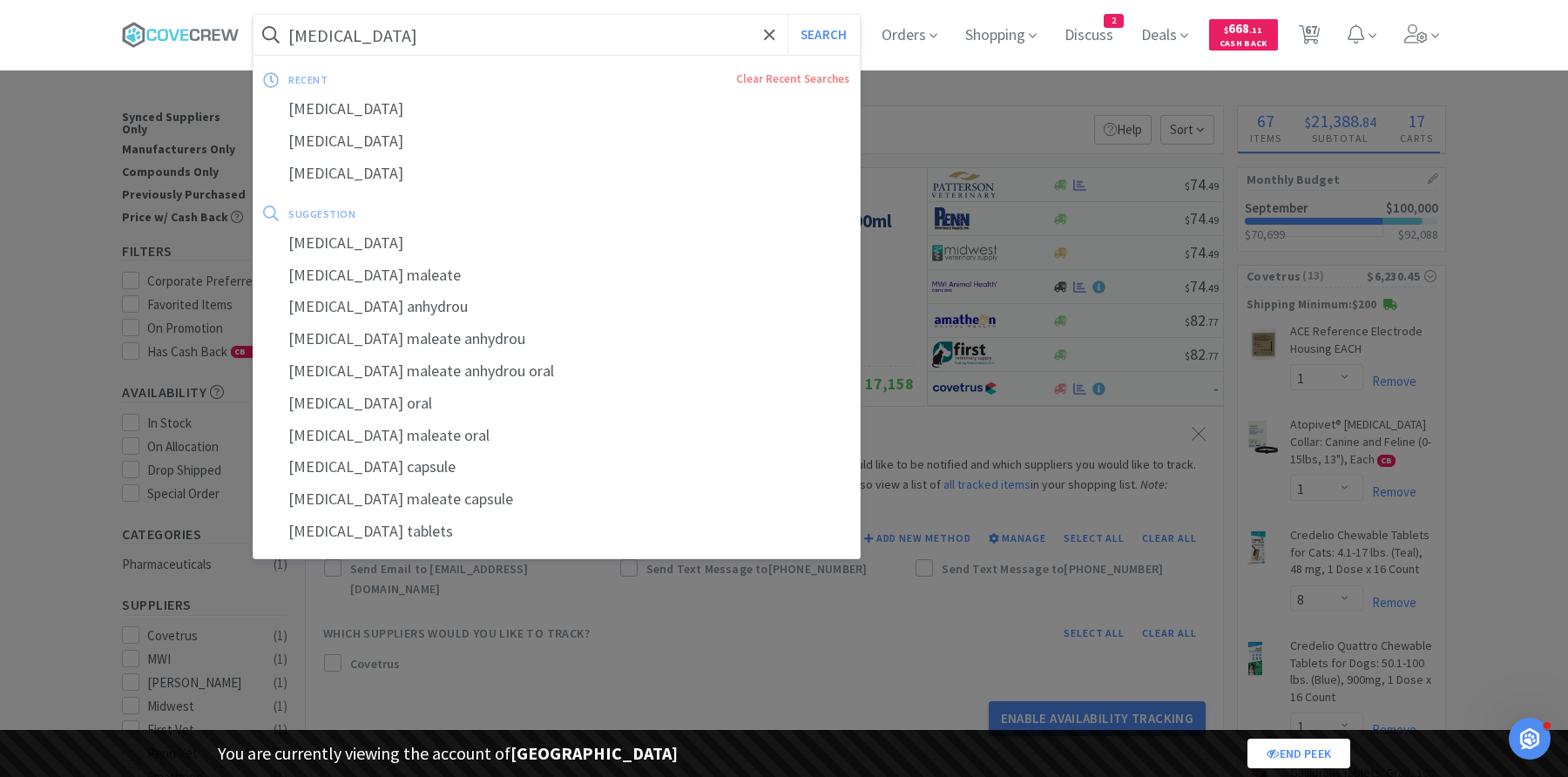
click at [787, 15] on button "Search" at bounding box center [822, 35] width 72 height 40
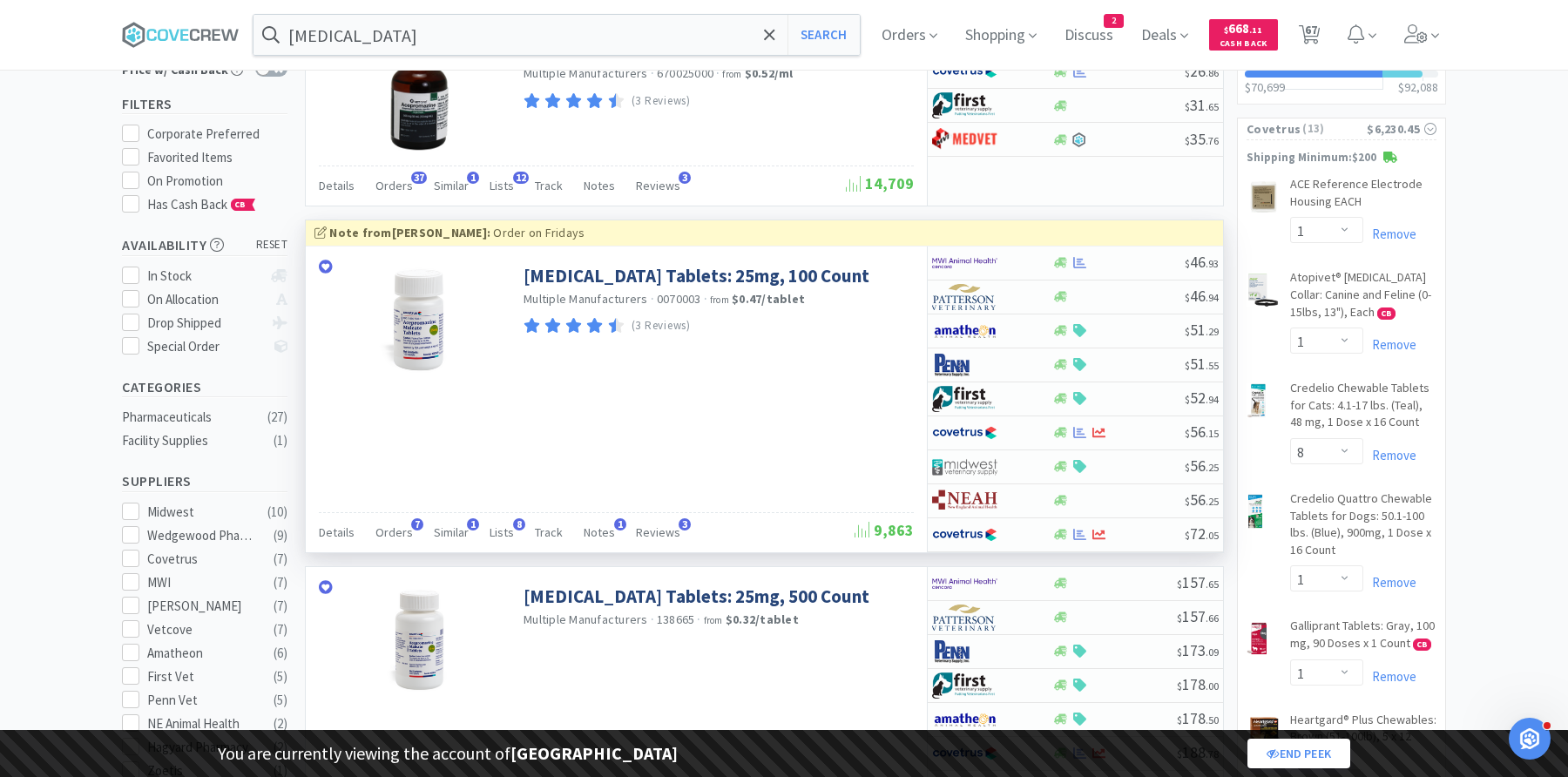
scroll to position [168, 0]
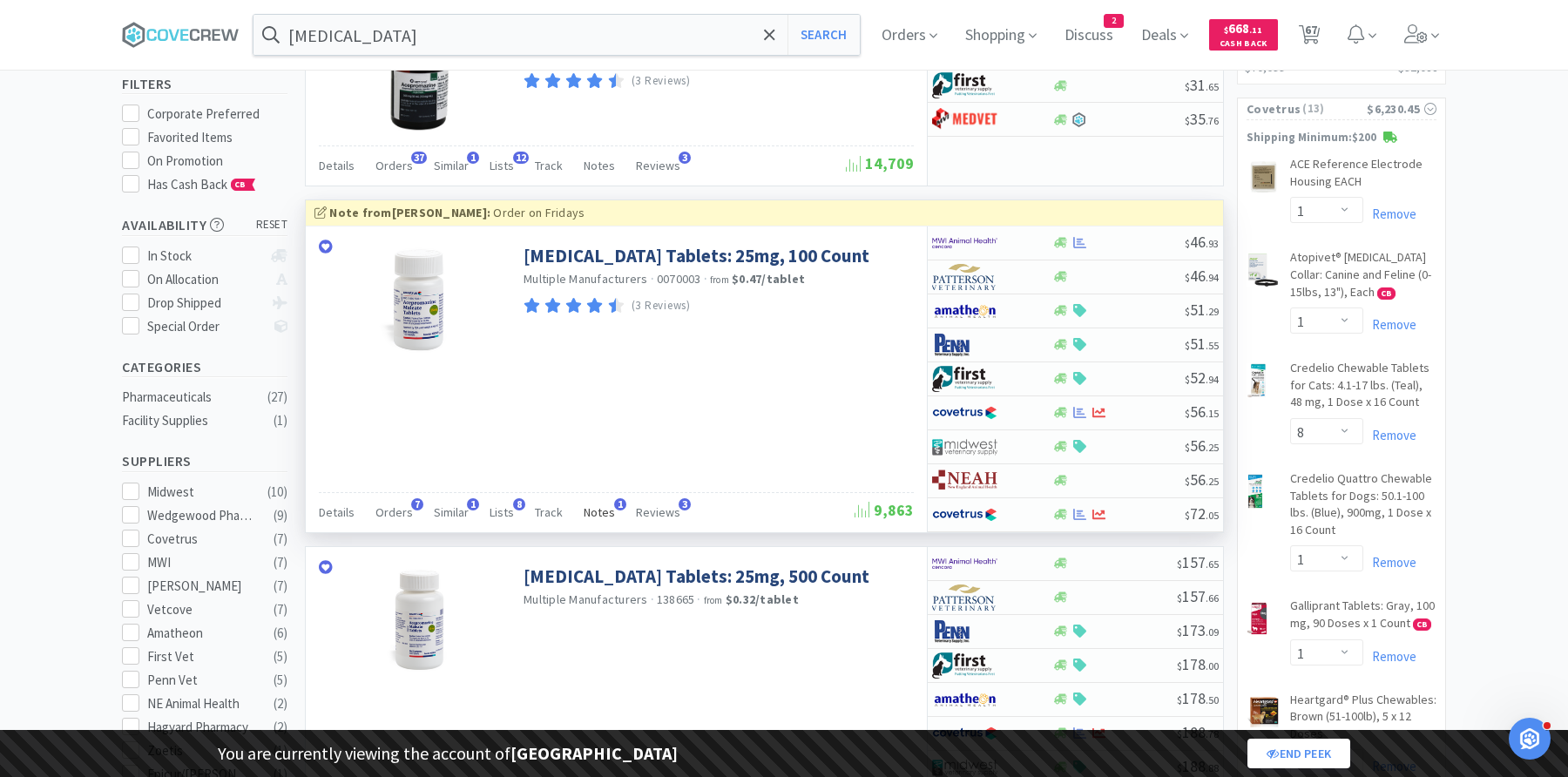
click at [597, 516] on span "Notes" at bounding box center [600, 512] width 32 height 16
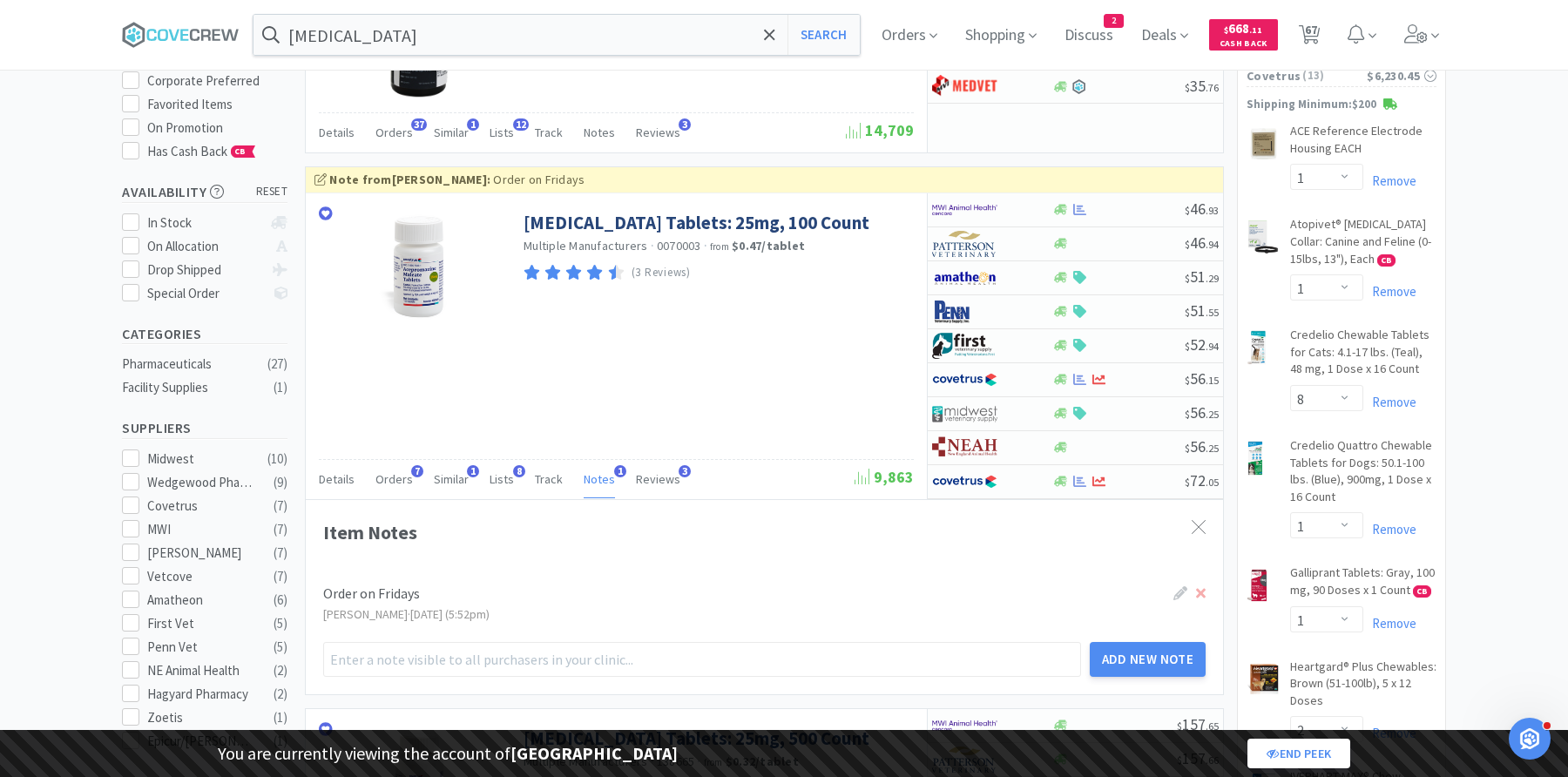
scroll to position [202, 0]
click at [1326, 288] on select "Enter Quantity 1 2 3 4 5 6 7 8 9 10 11 12 13 14 15 16 17 18 19 20 Enter Quantity" at bounding box center [1326, 285] width 73 height 26
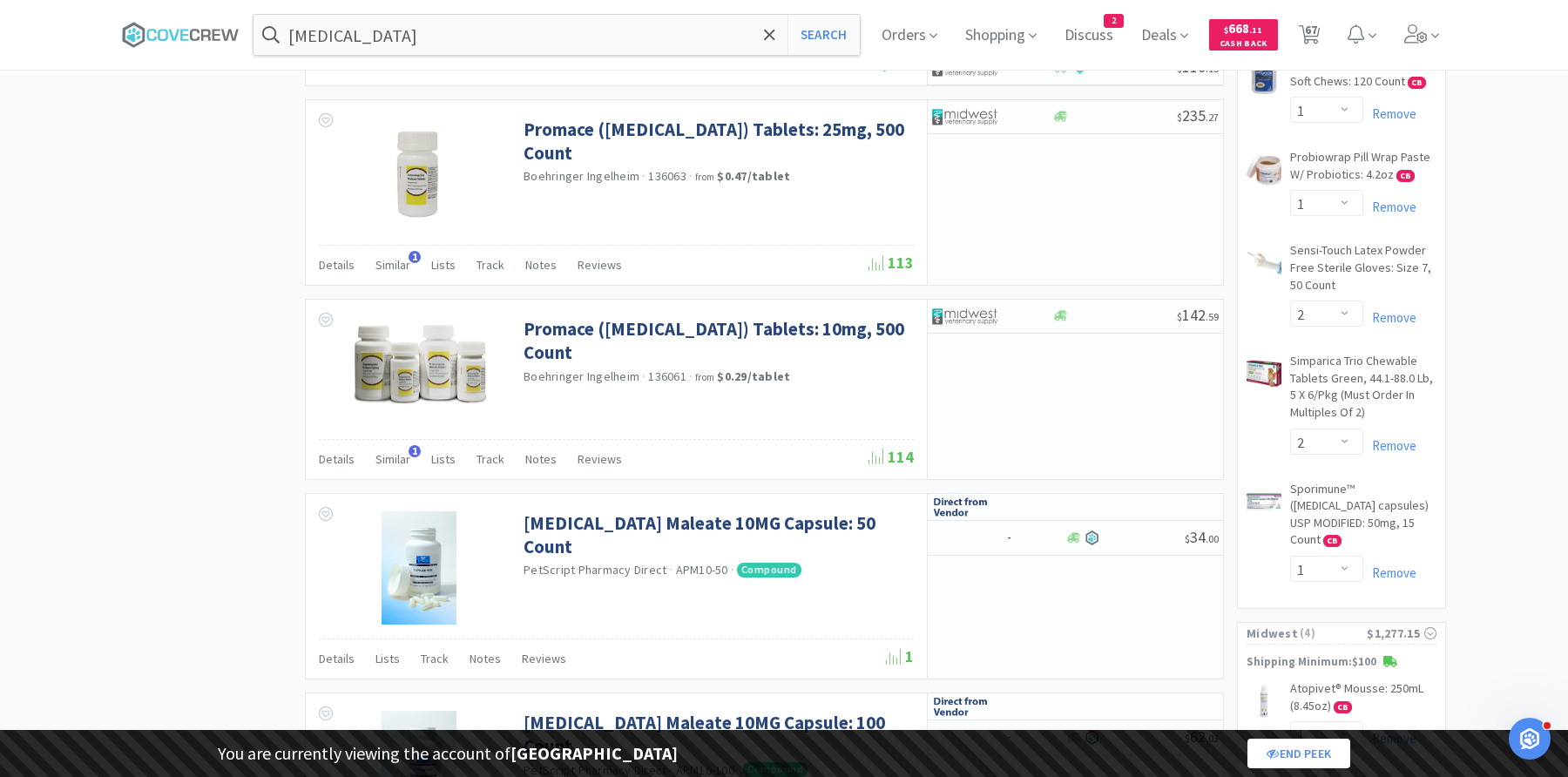
scroll to position [2574, 0]
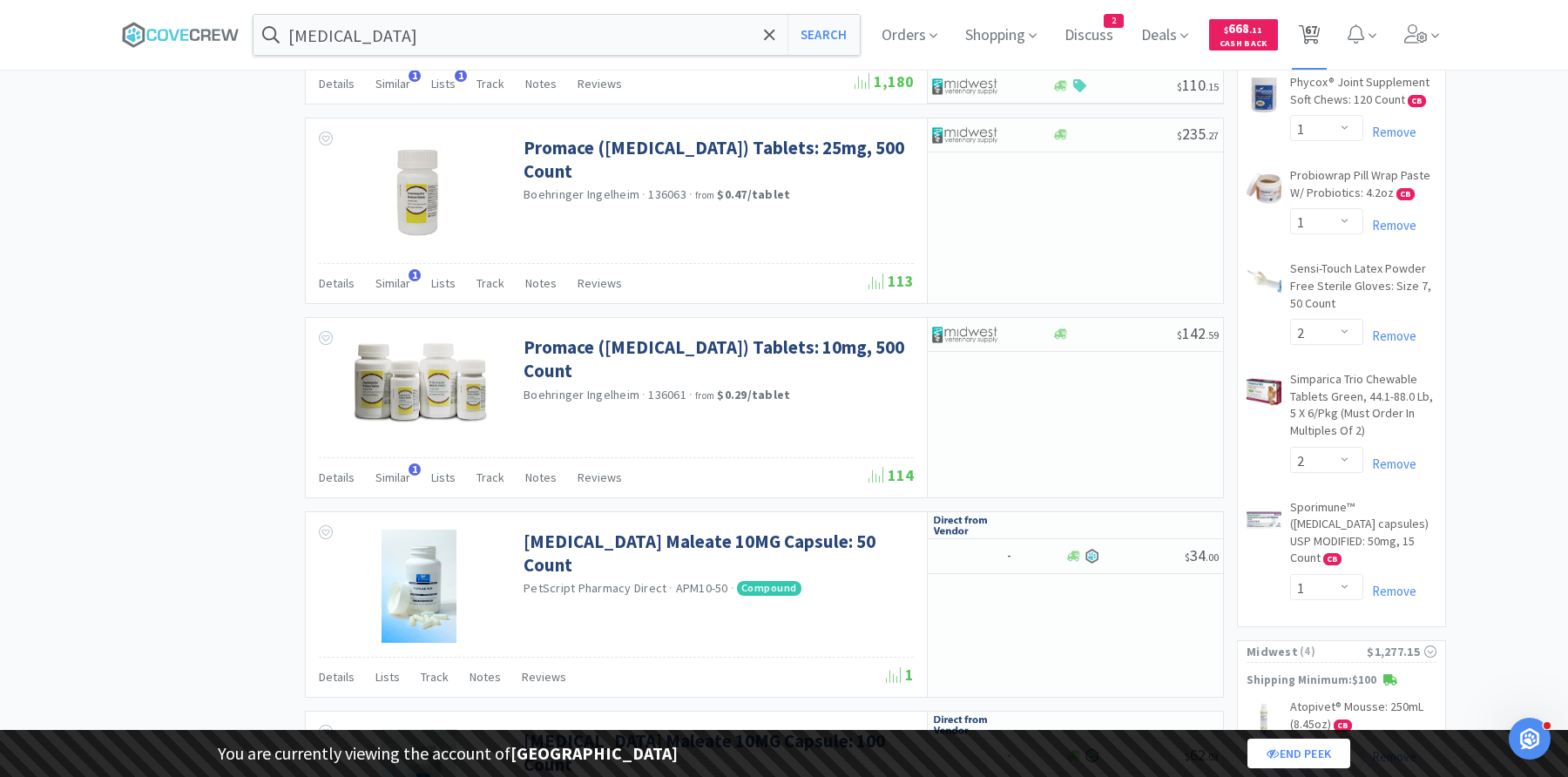
click at [1309, 35] on span "67" at bounding box center [1311, 30] width 12 height 70
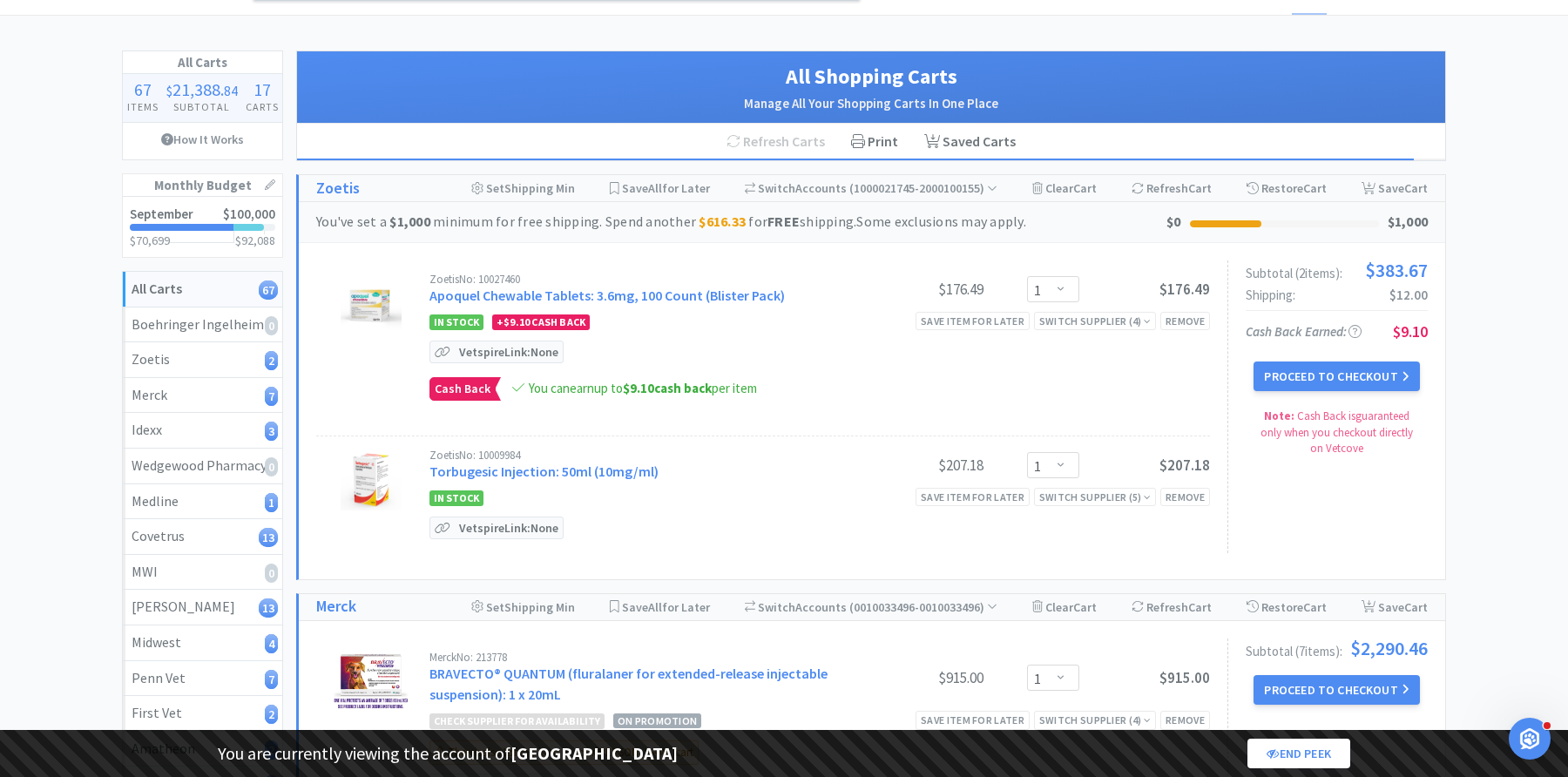
scroll to position [80, 0]
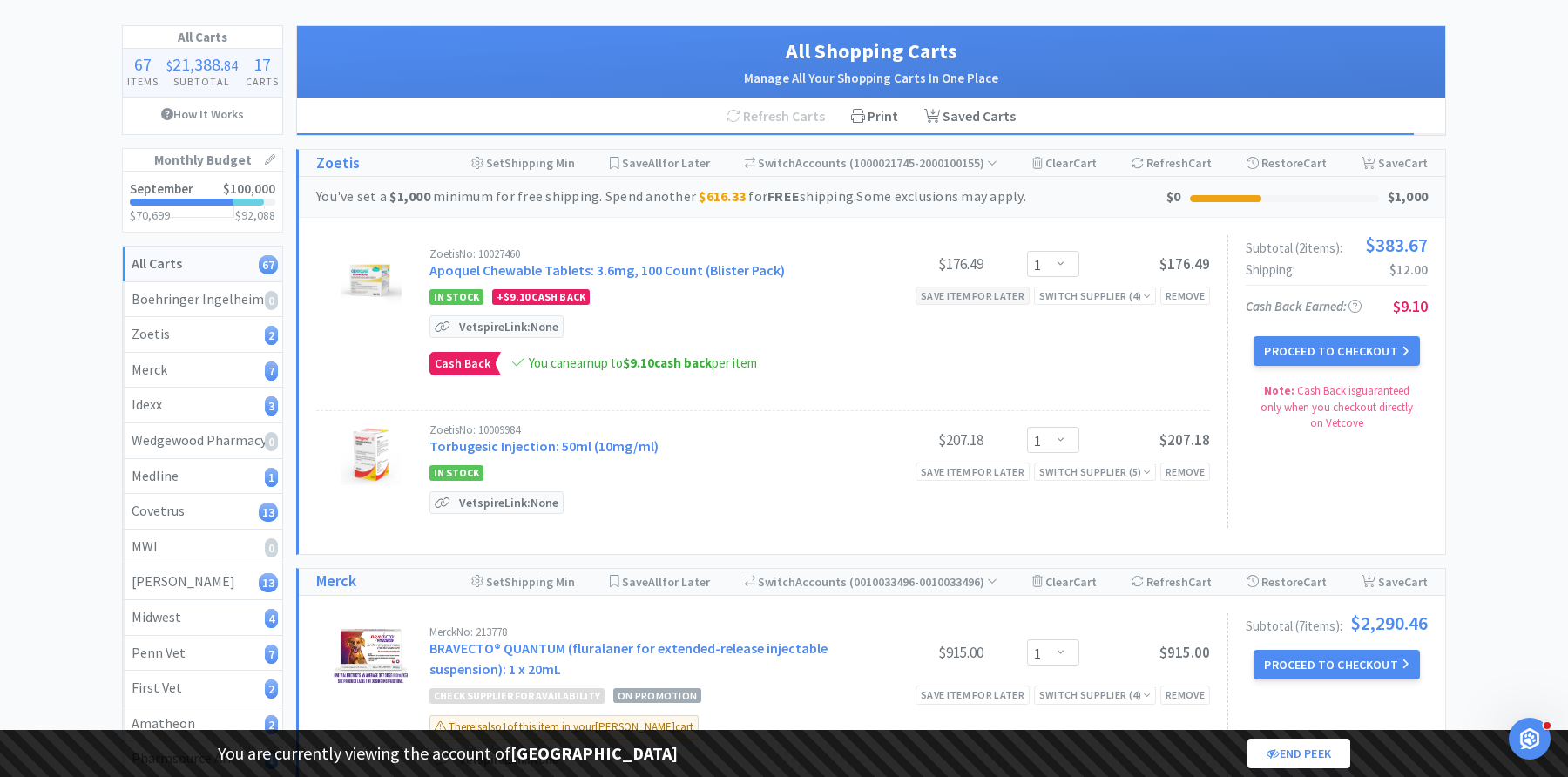
click at [970, 295] on div "Save item for later" at bounding box center [972, 296] width 114 height 19
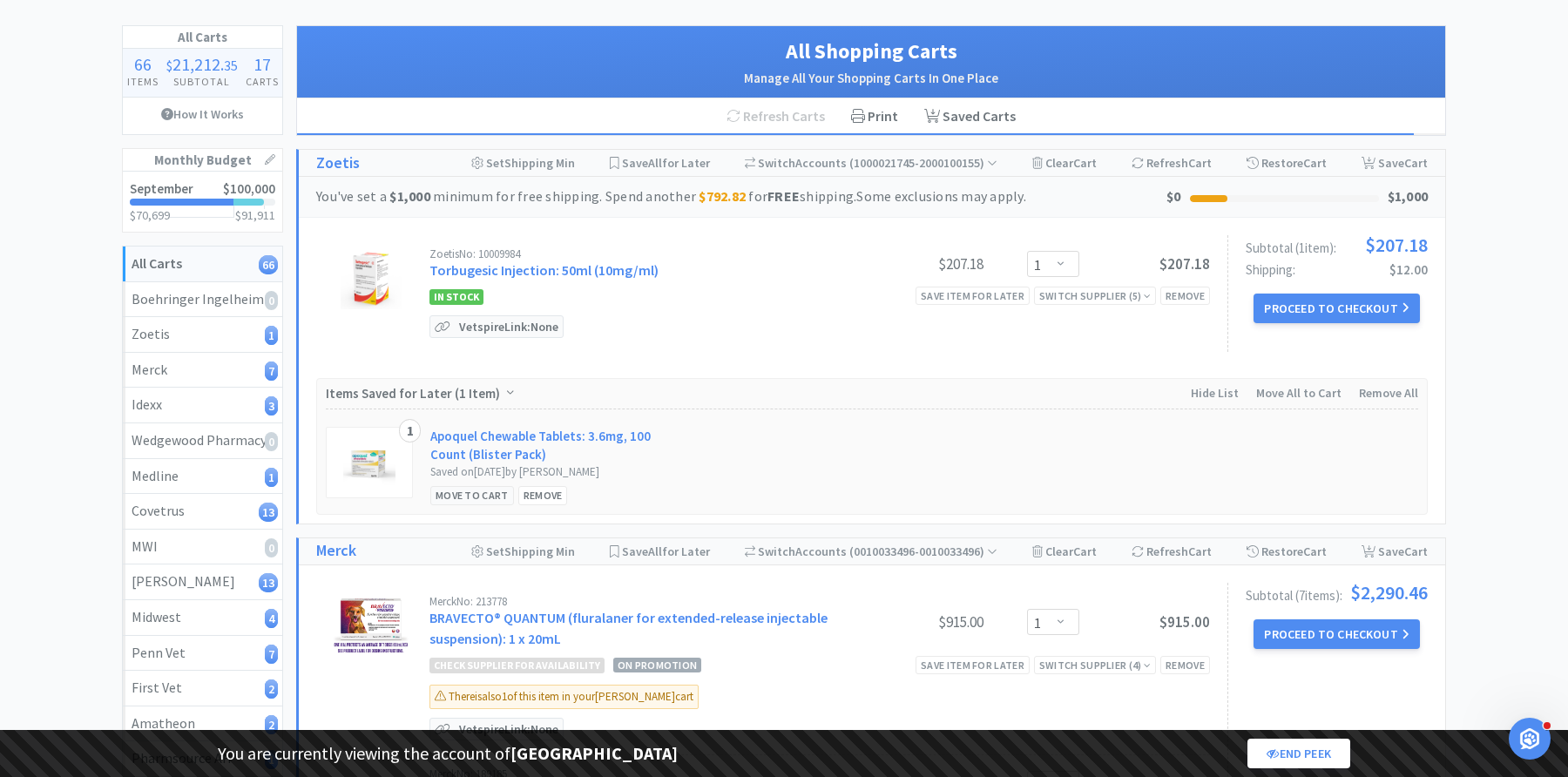
click at [494, 491] on div "Move to Cart" at bounding box center [471, 495] width 84 height 19
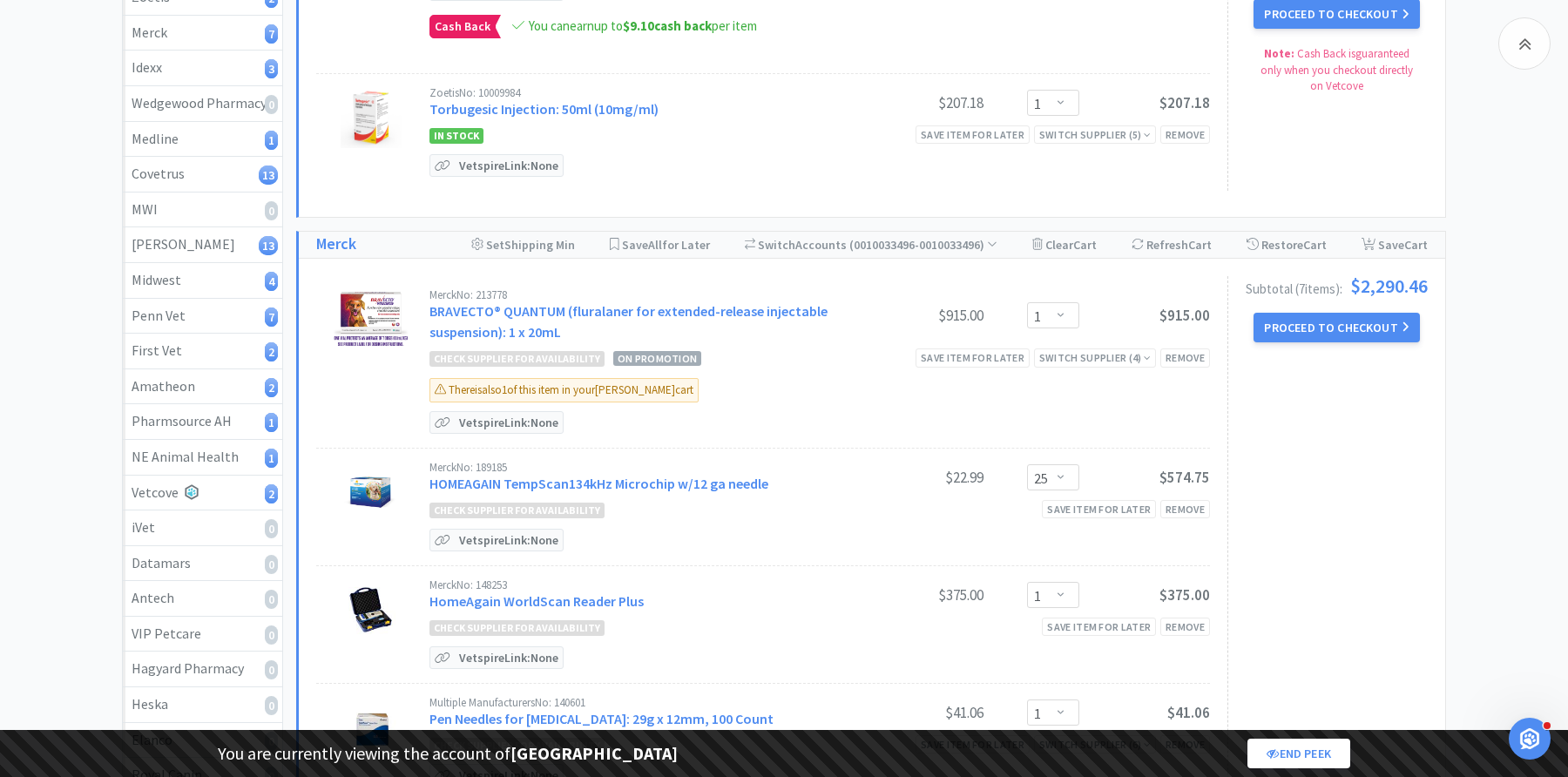
scroll to position [421, 0]
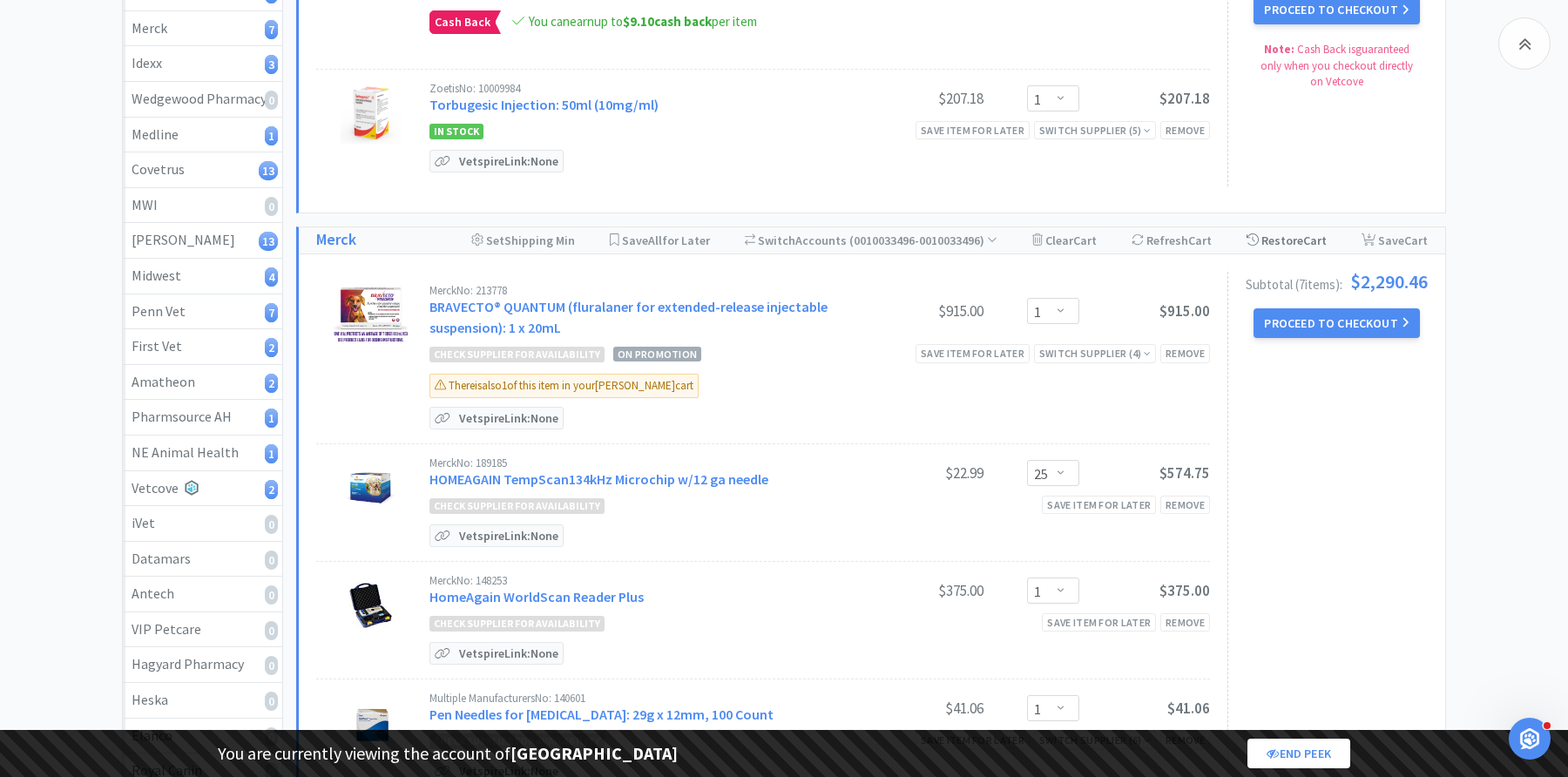
click at [1293, 240] on div "Restore Cart" at bounding box center [1286, 241] width 80 height 26
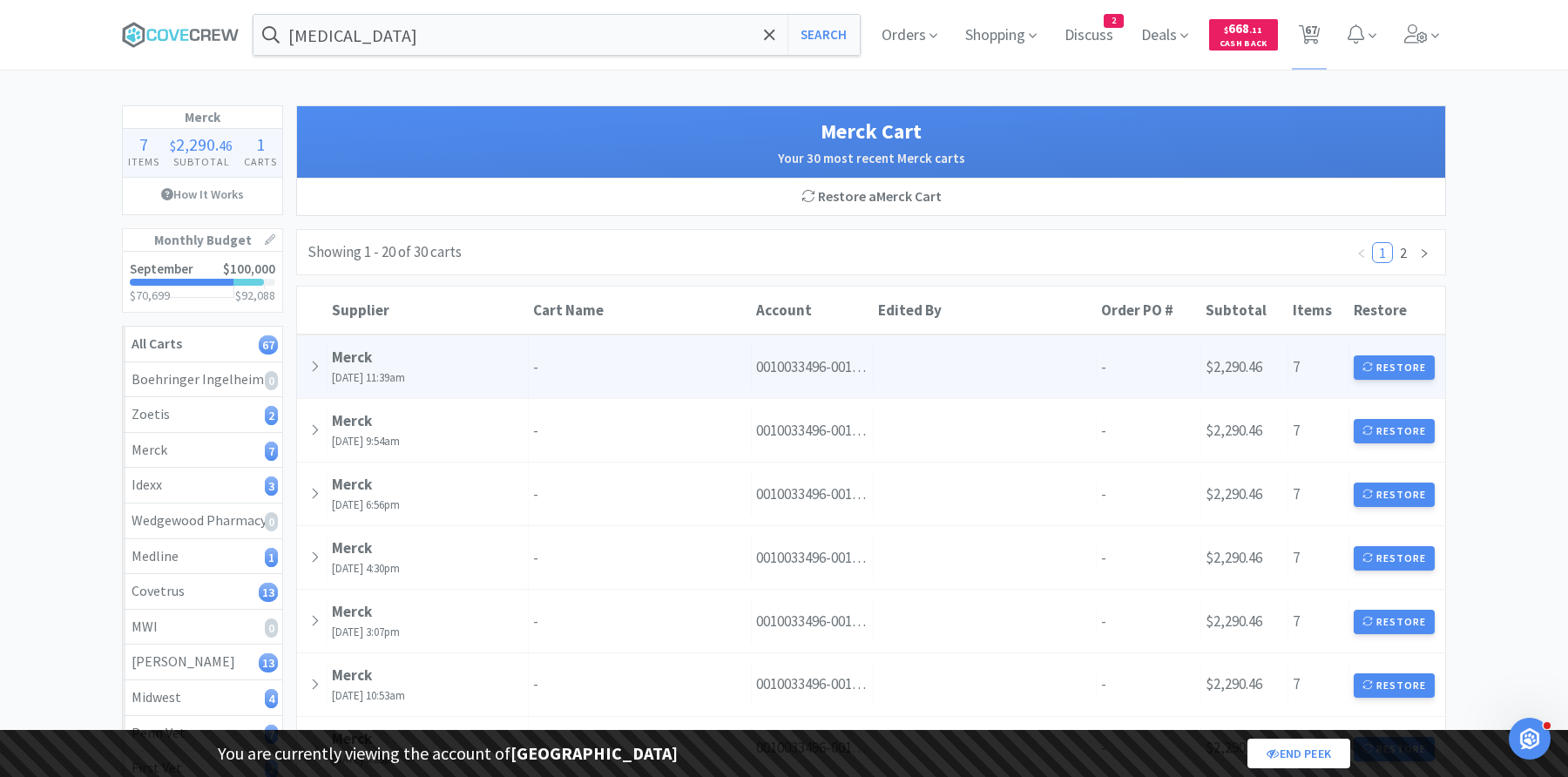
click at [819, 357] on div "Account 0010033496-0010033496" at bounding box center [813, 367] width 122 height 44
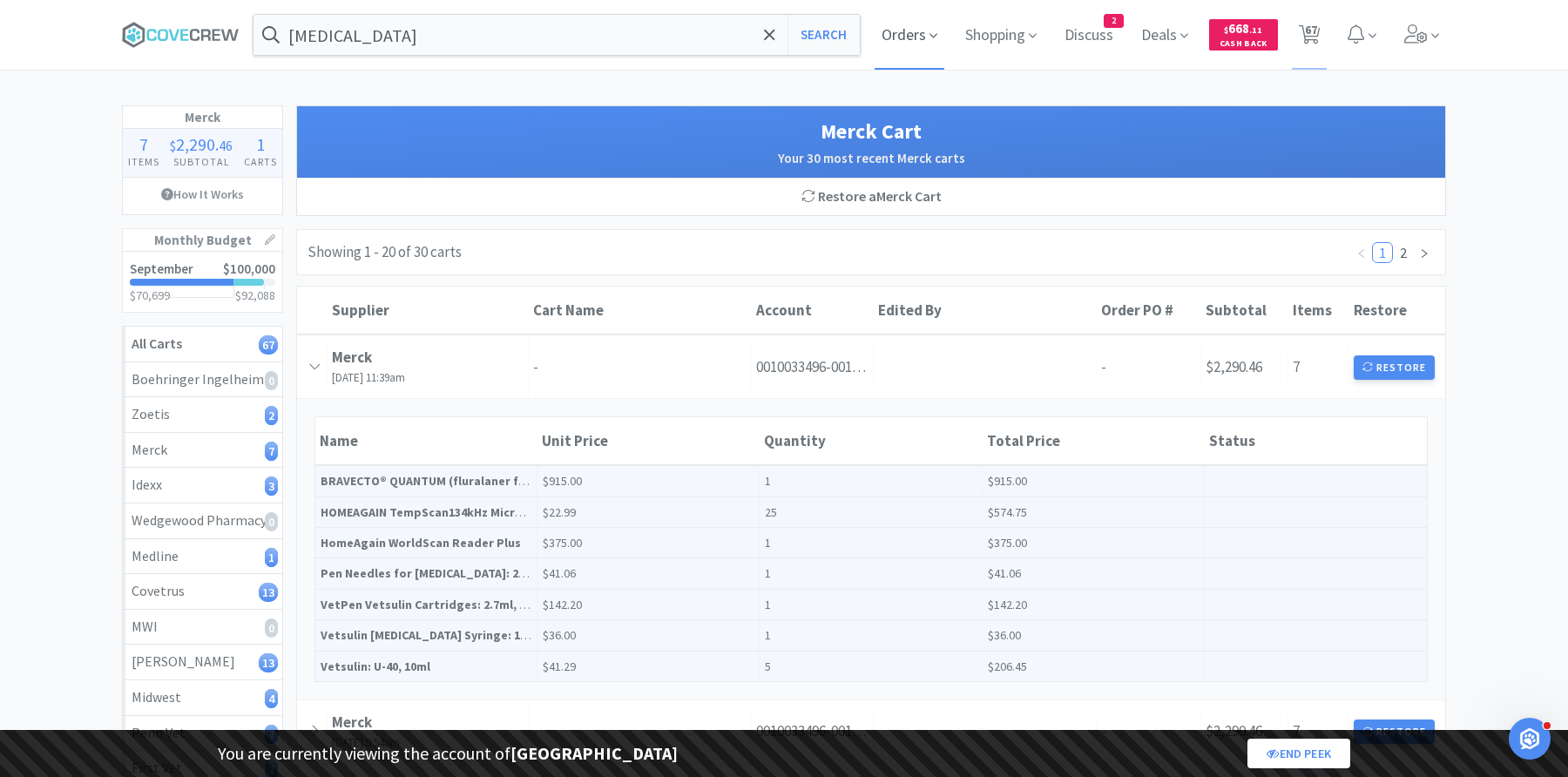
click at [914, 32] on span "Orders" at bounding box center [909, 35] width 70 height 70
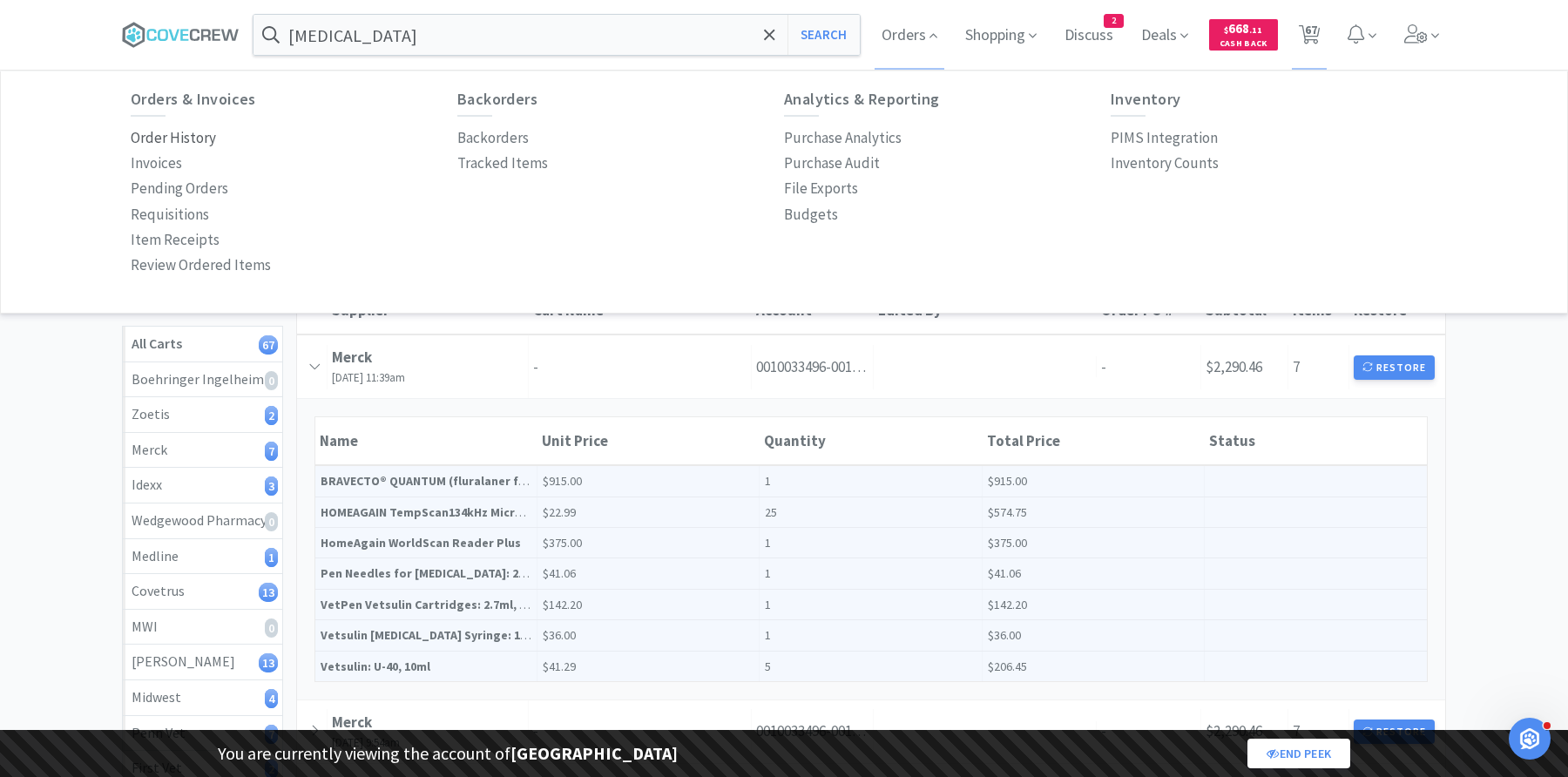
click at [158, 136] on p "Order History" at bounding box center [173, 138] width 86 height 24
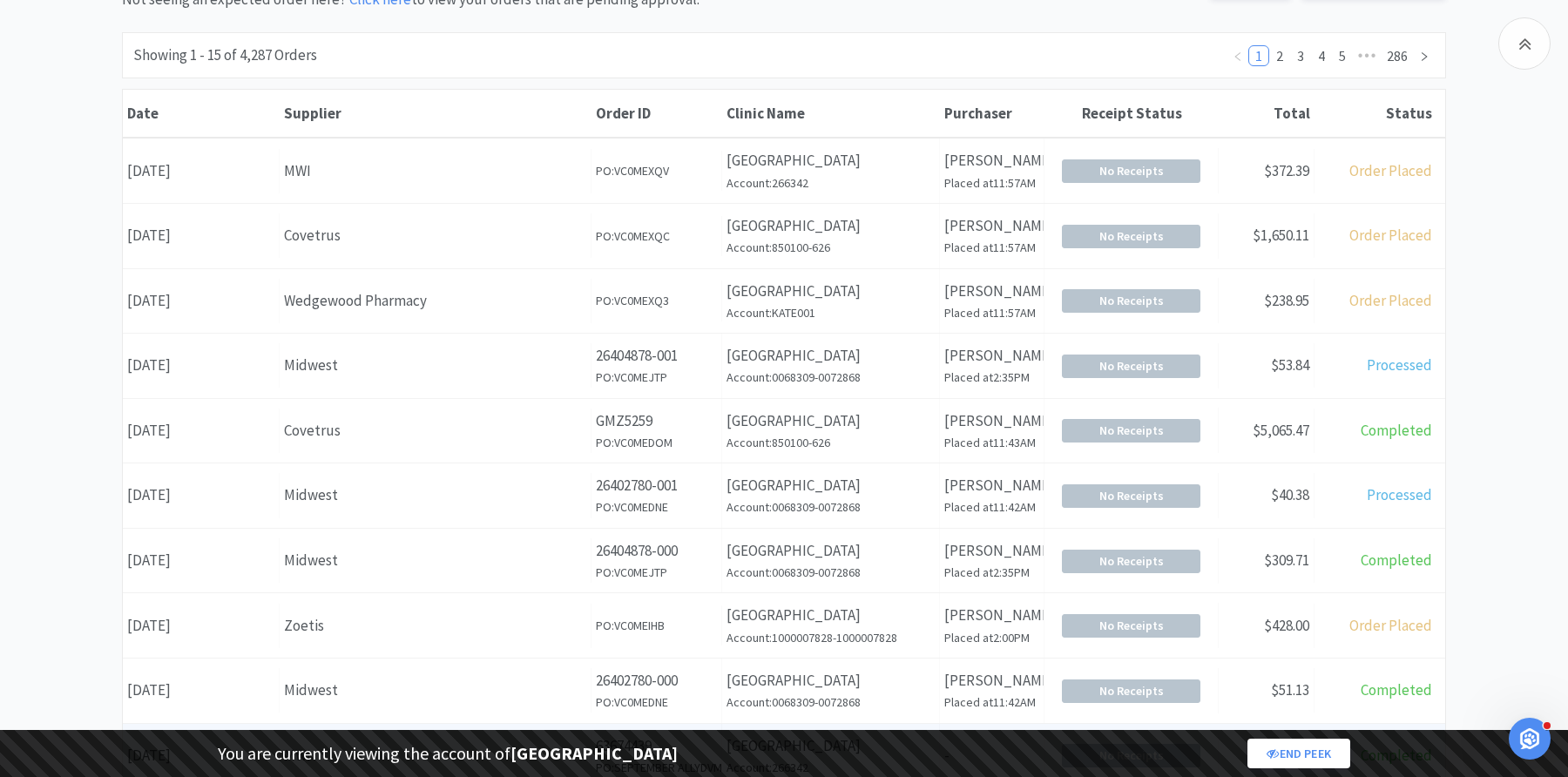
scroll to position [209, 0]
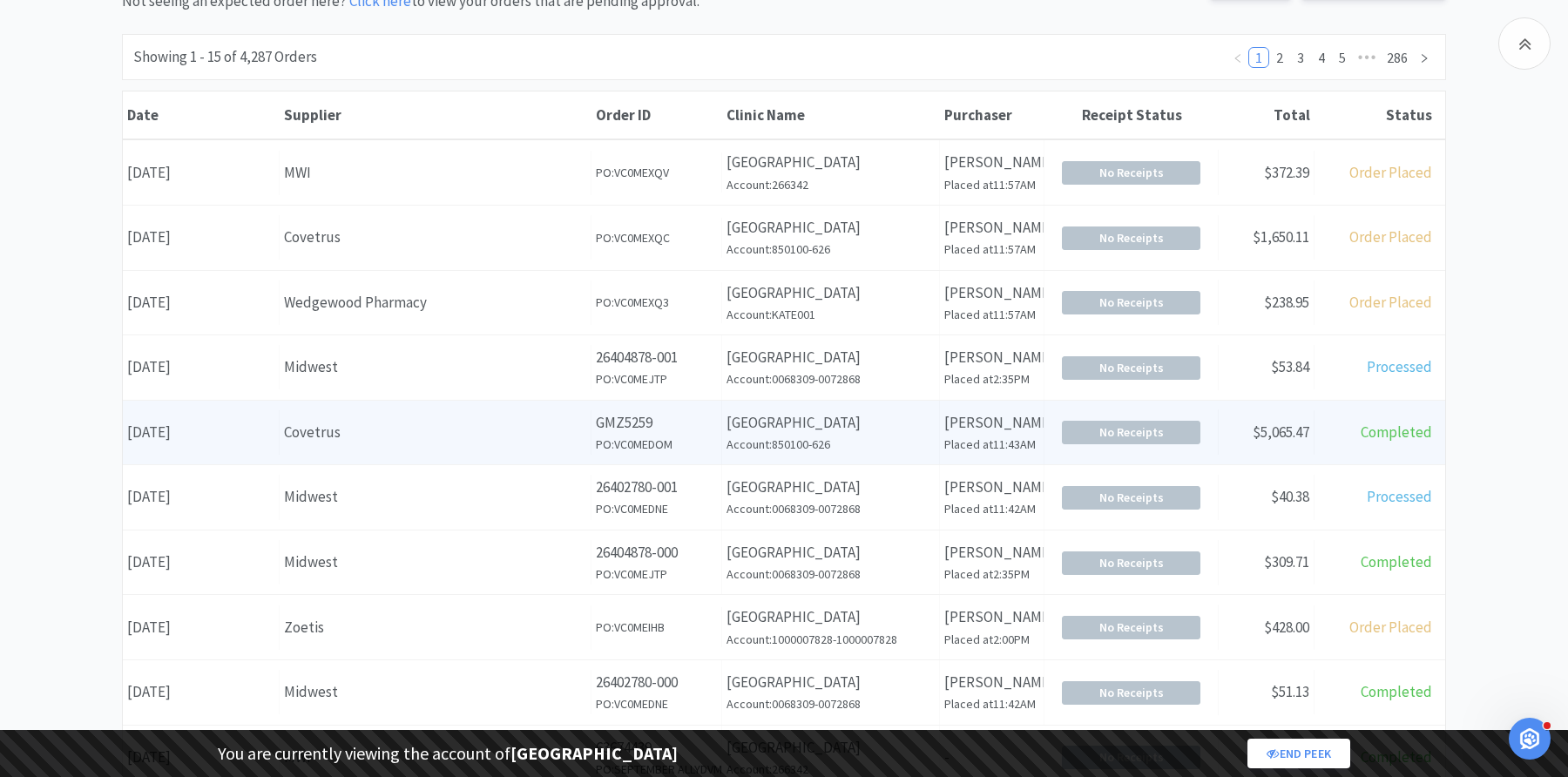
click at [743, 431] on p "[GEOGRAPHIC_DATA]" at bounding box center [830, 423] width 208 height 24
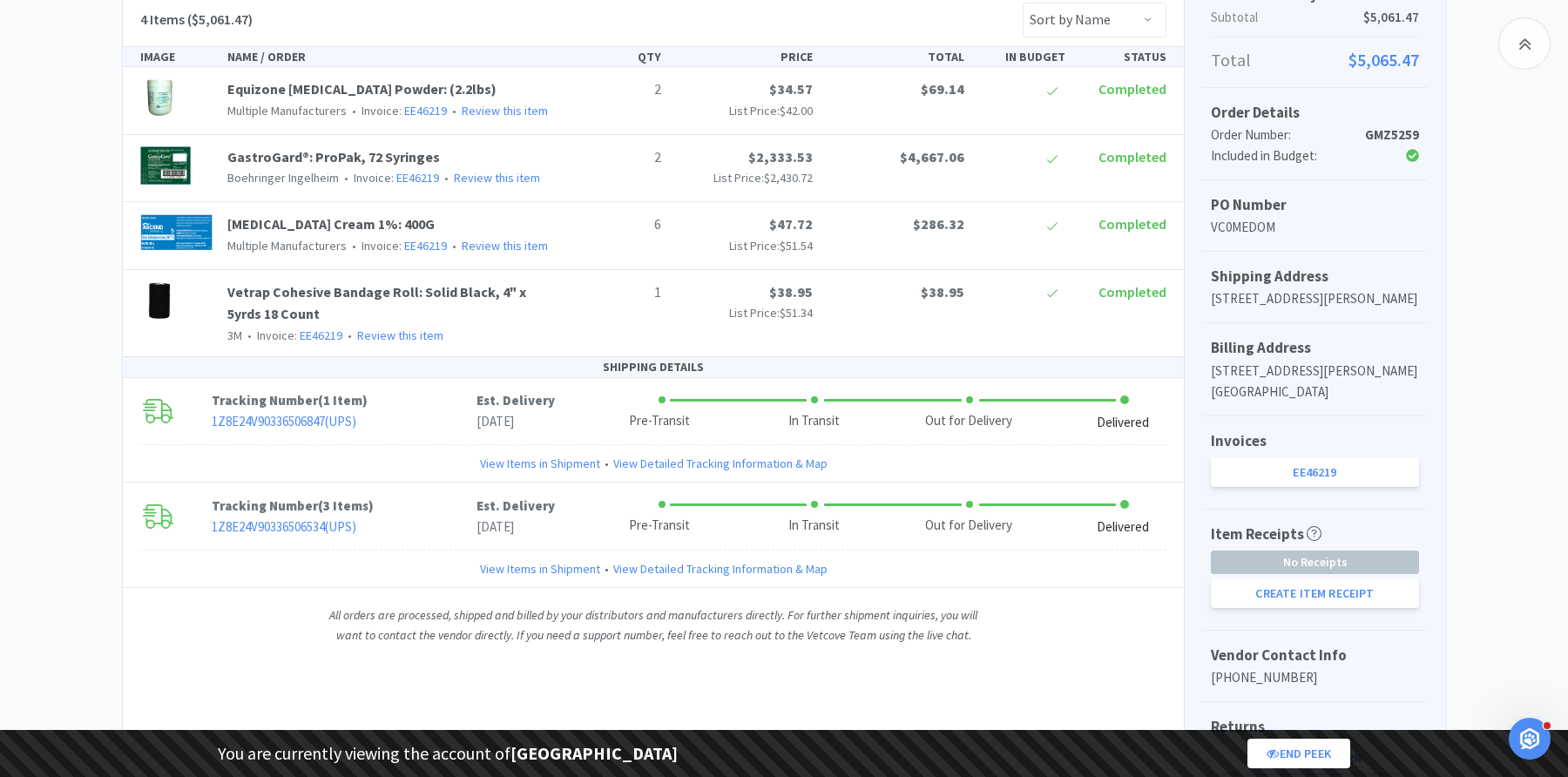
scroll to position [378, 0]
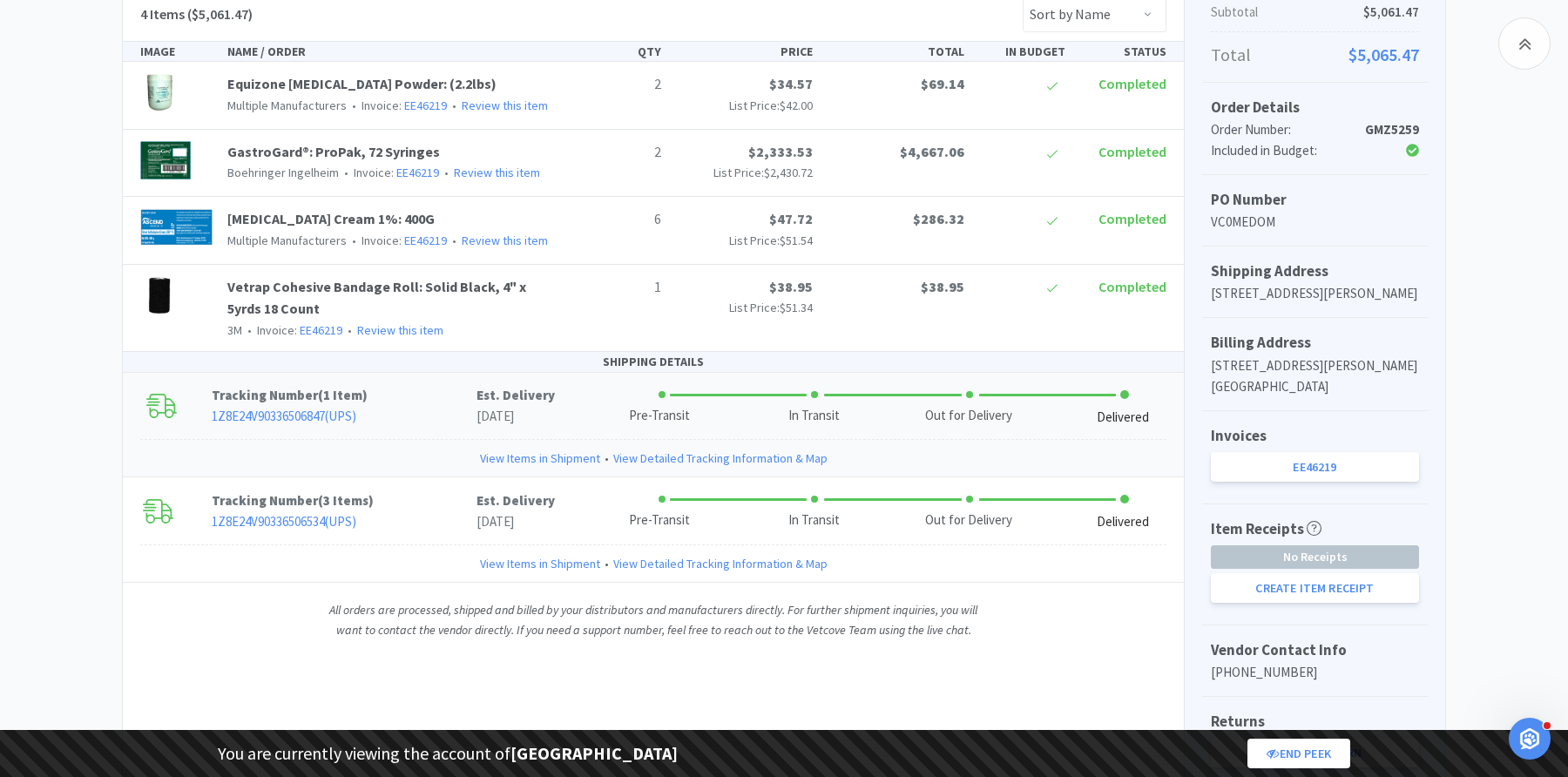
click at [630, 390] on div "Pre-Transit In Transit Out for Delivery Delivered" at bounding box center [891, 405] width 586 height 42
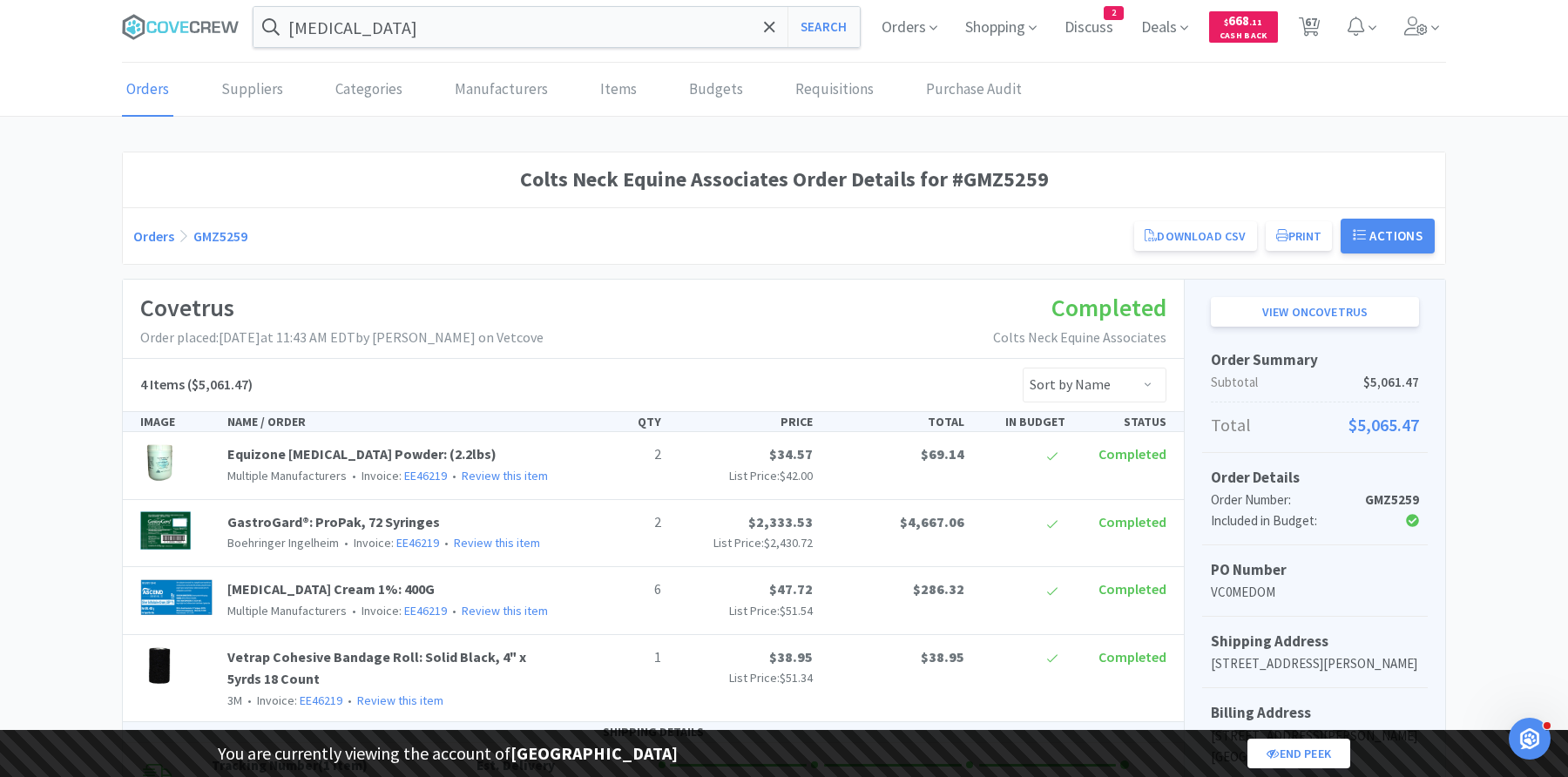
scroll to position [0, 0]
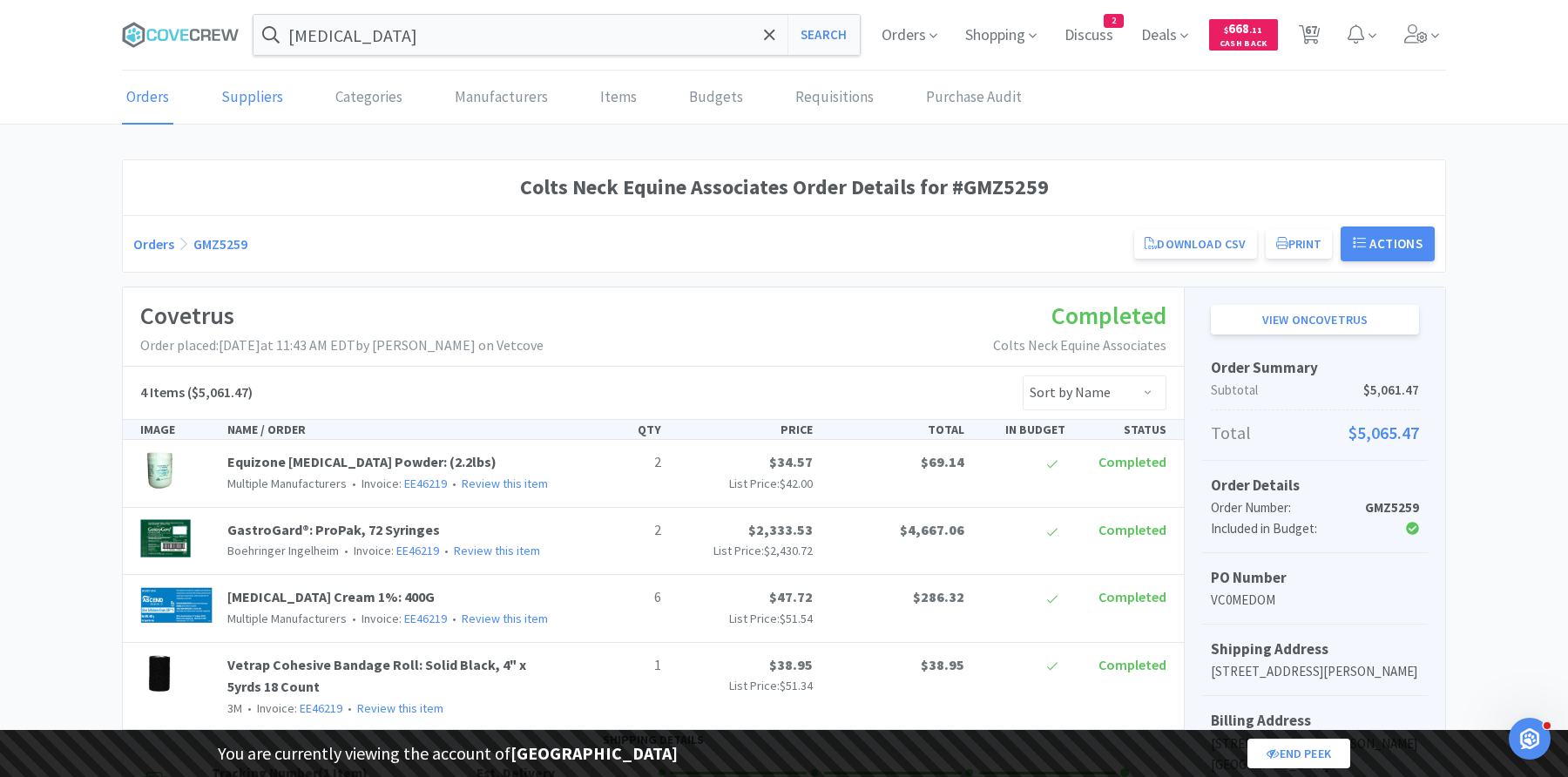
click at [249, 96] on link "Suppliers" at bounding box center [252, 98] width 71 height 53
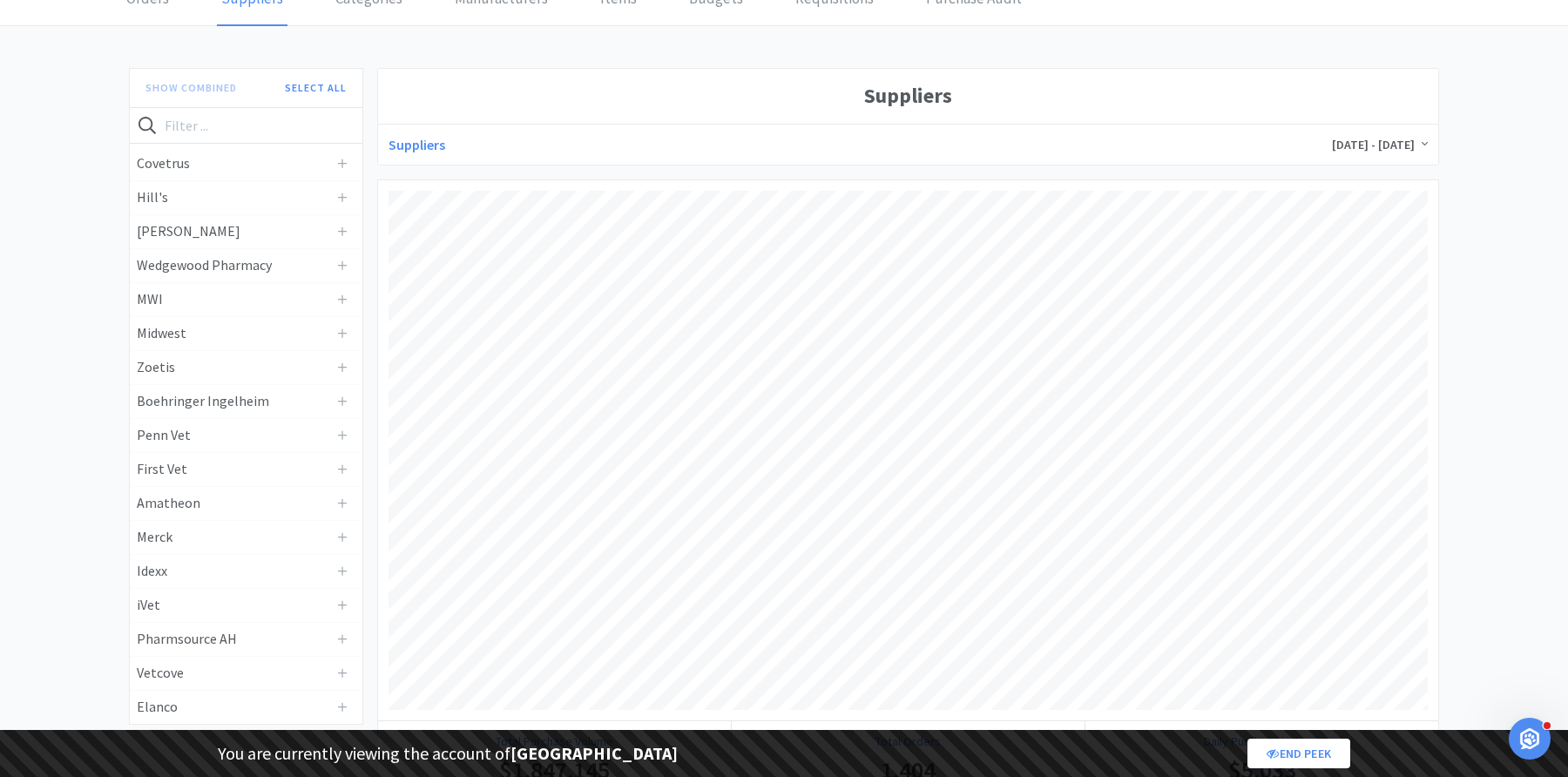
scroll to position [112, 0]
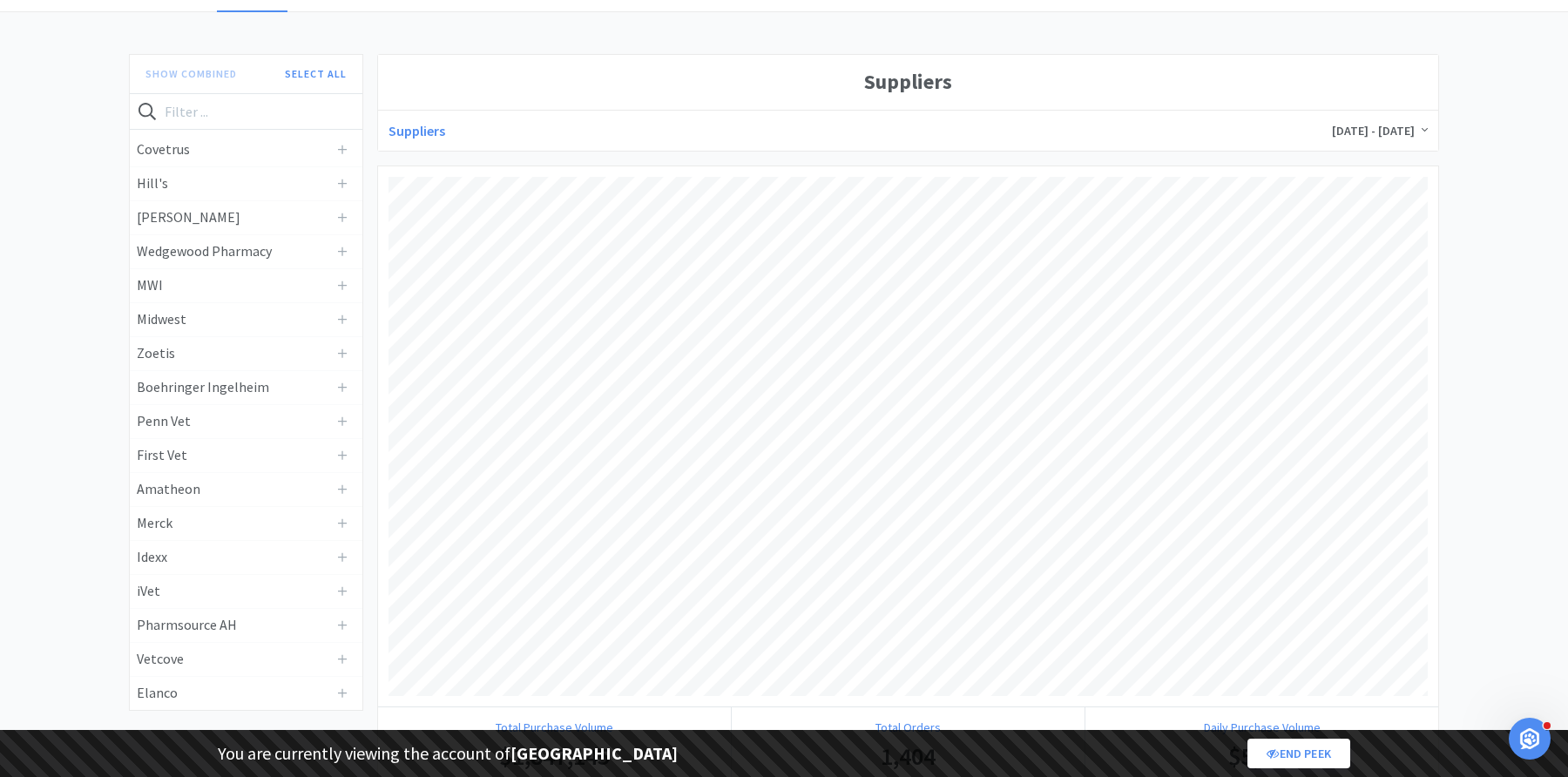
click at [1336, 133] on span "[DATE] - [DATE]" at bounding box center [1379, 131] width 96 height 16
click at [1280, 94] on h1 "Suppliers" at bounding box center [908, 82] width 1039 height 34
click at [252, 151] on h4 "Covetrus" at bounding box center [233, 149] width 192 height 23
click at [244, 215] on h4 "[PERSON_NAME]" at bounding box center [233, 217] width 192 height 23
click at [243, 261] on h4 "Wedgewood Pharmacy" at bounding box center [233, 251] width 192 height 23
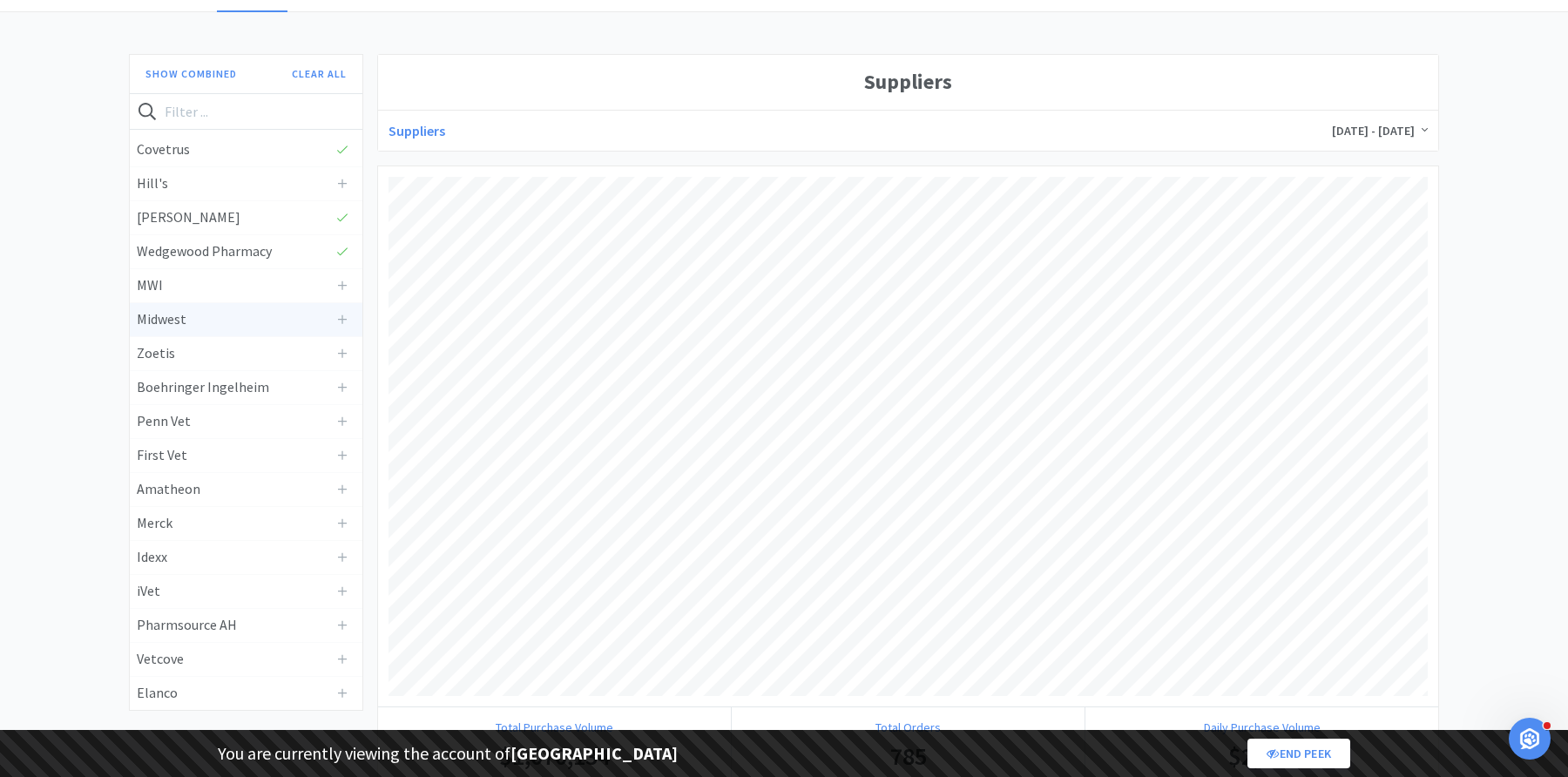
click at [243, 312] on h4 "Midwest" at bounding box center [233, 319] width 192 height 23
click at [220, 283] on h4 "MWI" at bounding box center [233, 285] width 192 height 23
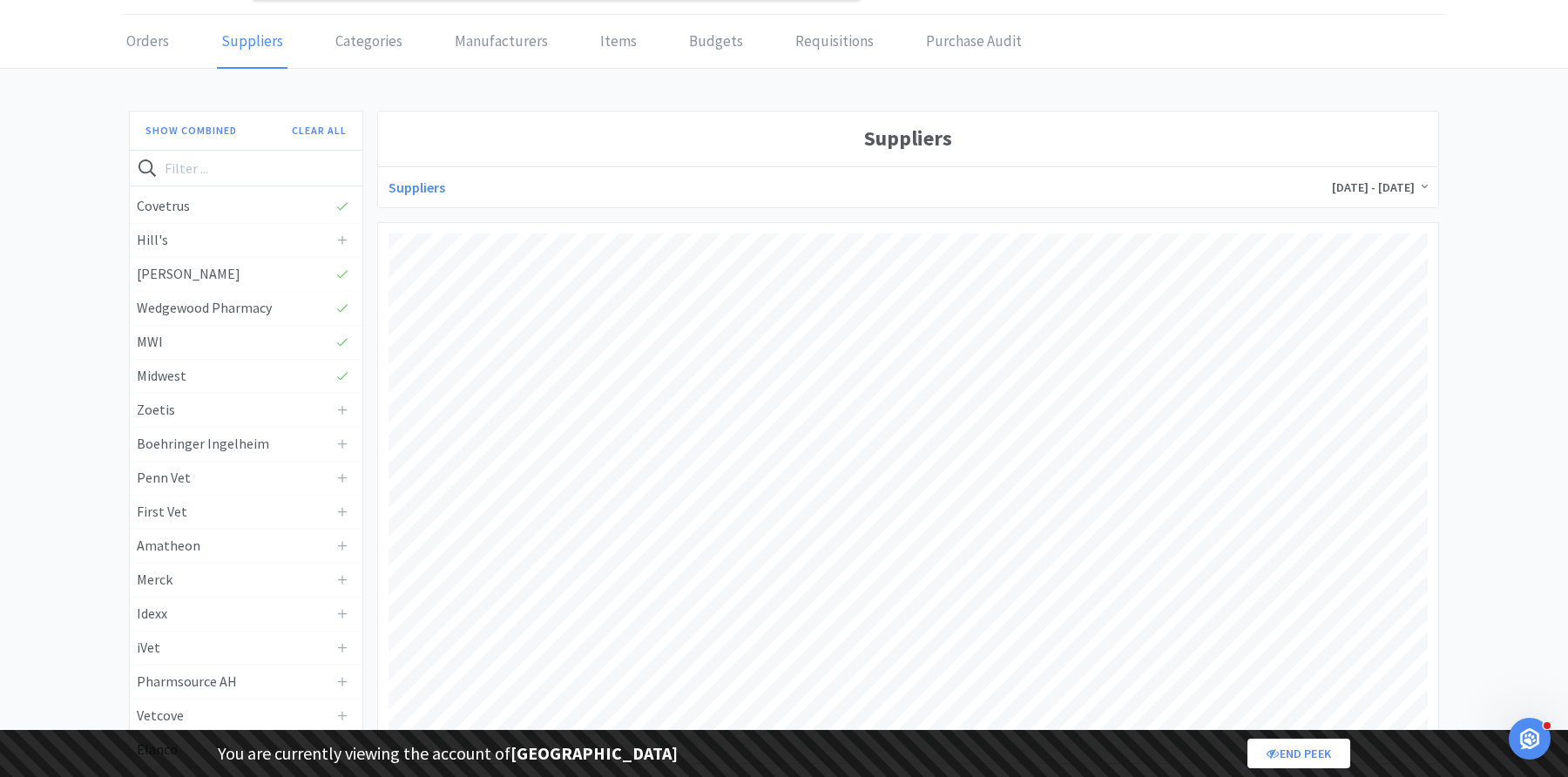
scroll to position [0, 0]
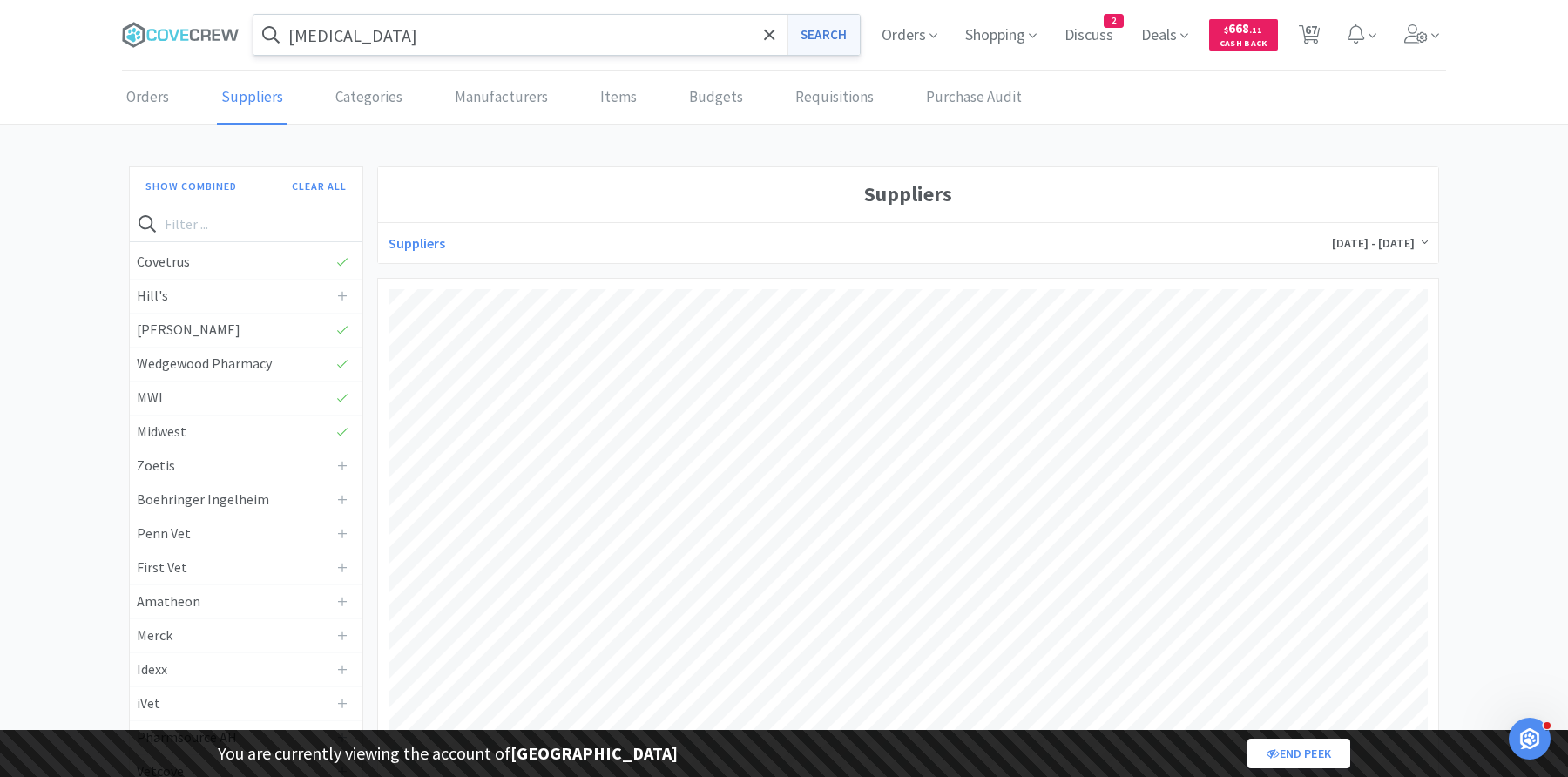
click at [804, 41] on button "Search" at bounding box center [822, 35] width 72 height 40
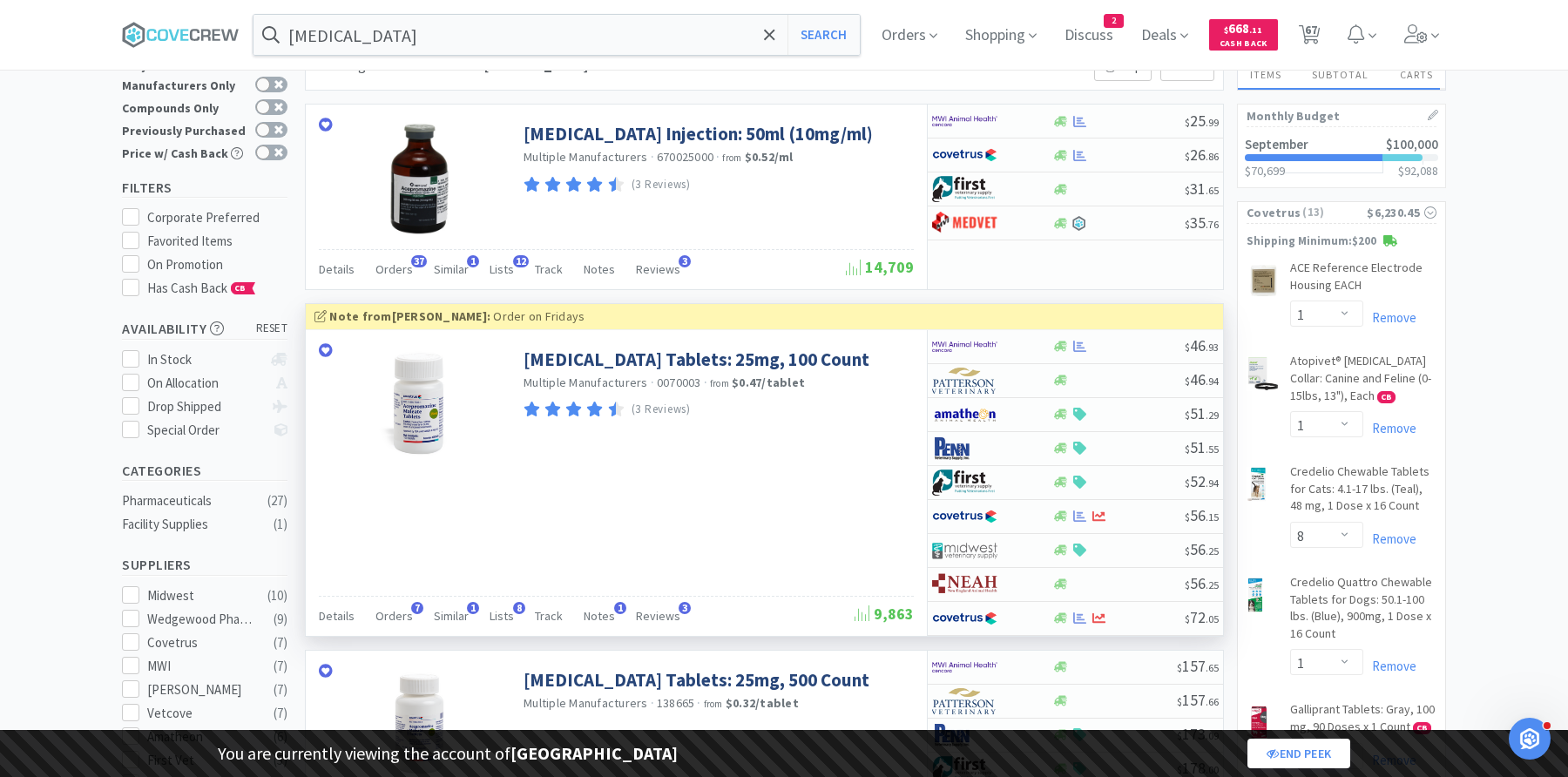
scroll to position [79, 0]
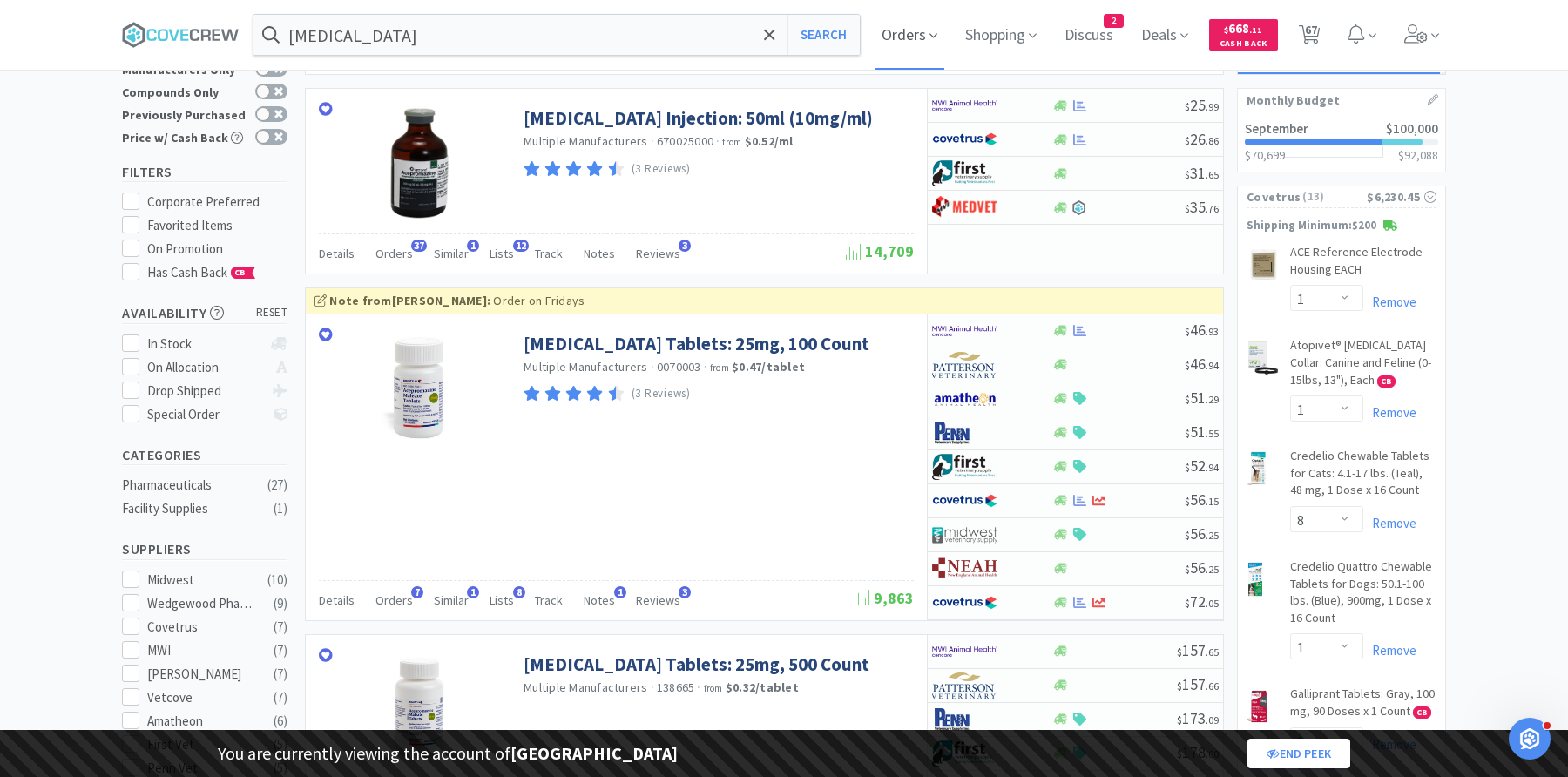
click at [898, 33] on span "Orders" at bounding box center [909, 35] width 70 height 70
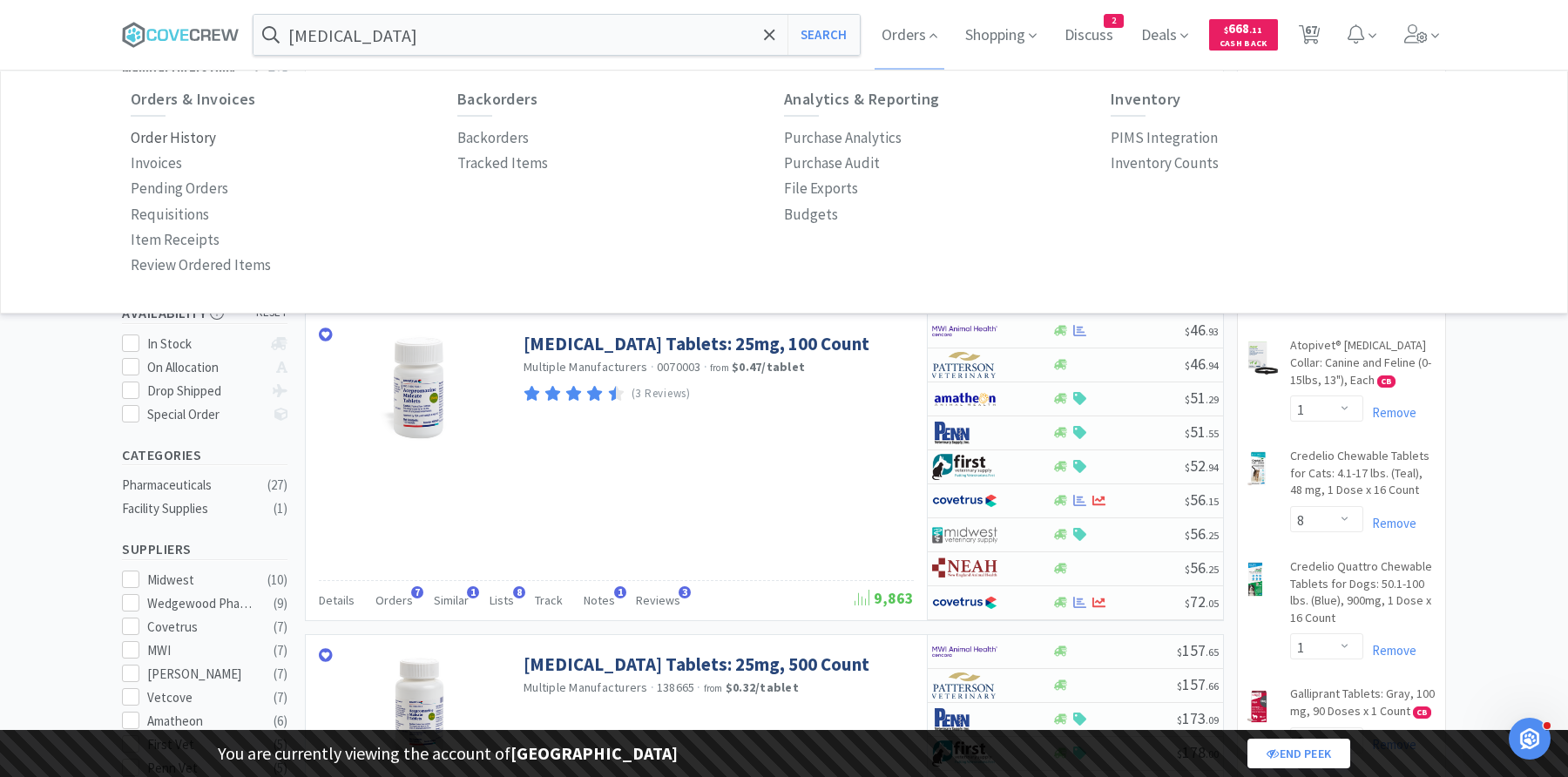
click at [194, 132] on p "Order History" at bounding box center [173, 138] width 86 height 24
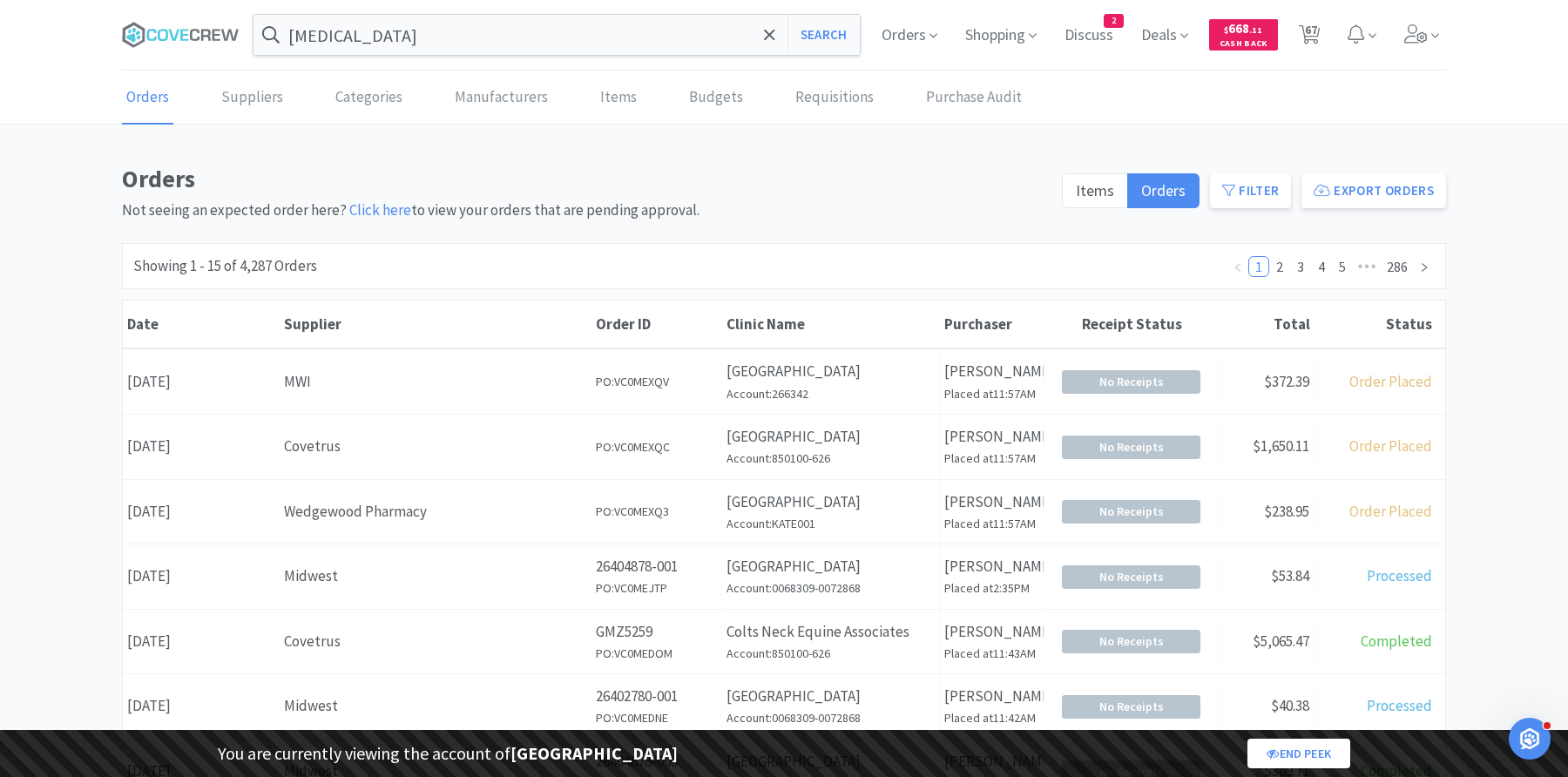
click at [715, 163] on h1 "Orders" at bounding box center [587, 179] width 929 height 39
click at [704, 93] on link "Budgets" at bounding box center [716, 98] width 63 height 53
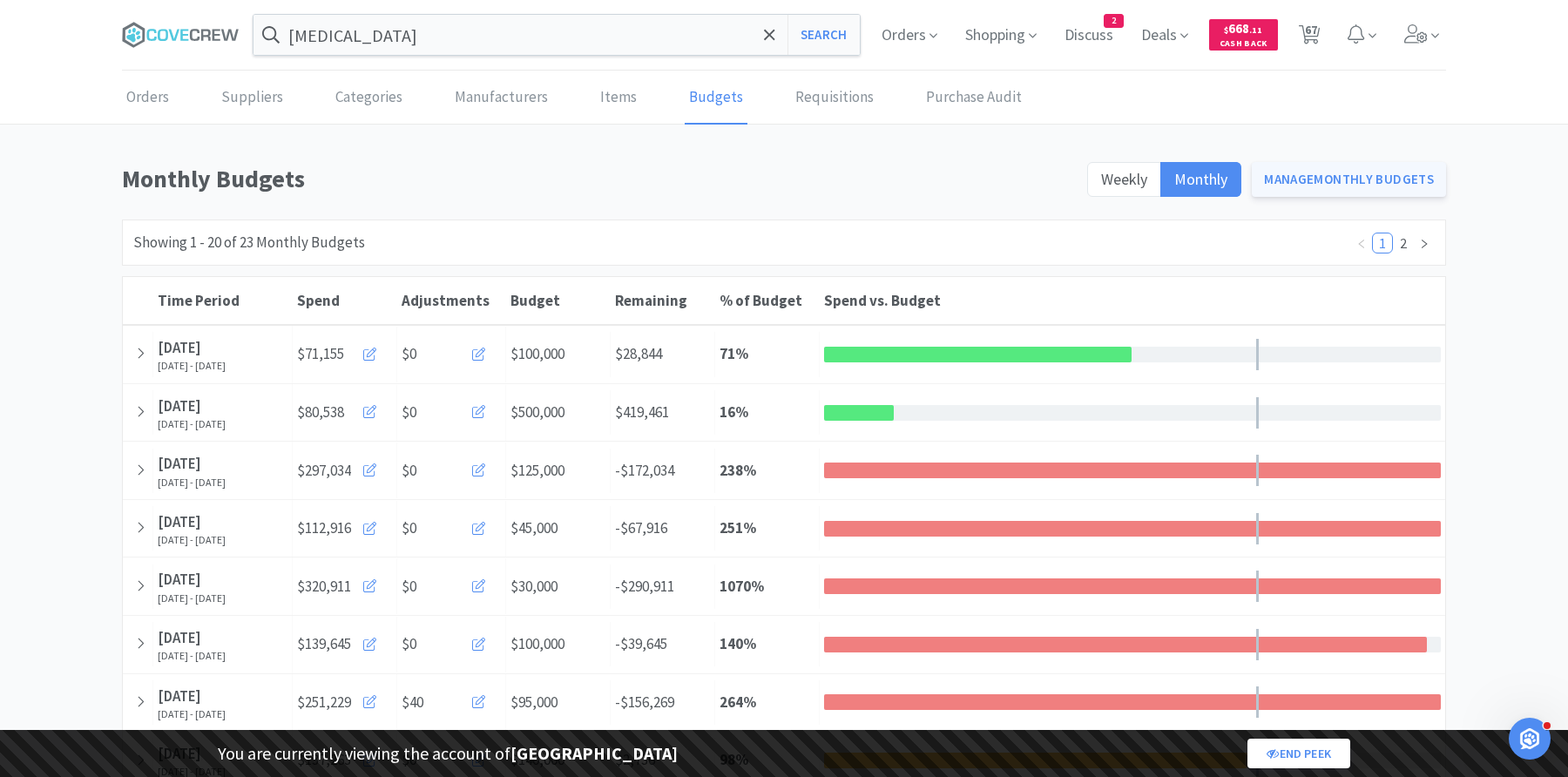
click at [1300, 177] on link "Manage Monthly Budgets" at bounding box center [1348, 178] width 194 height 35
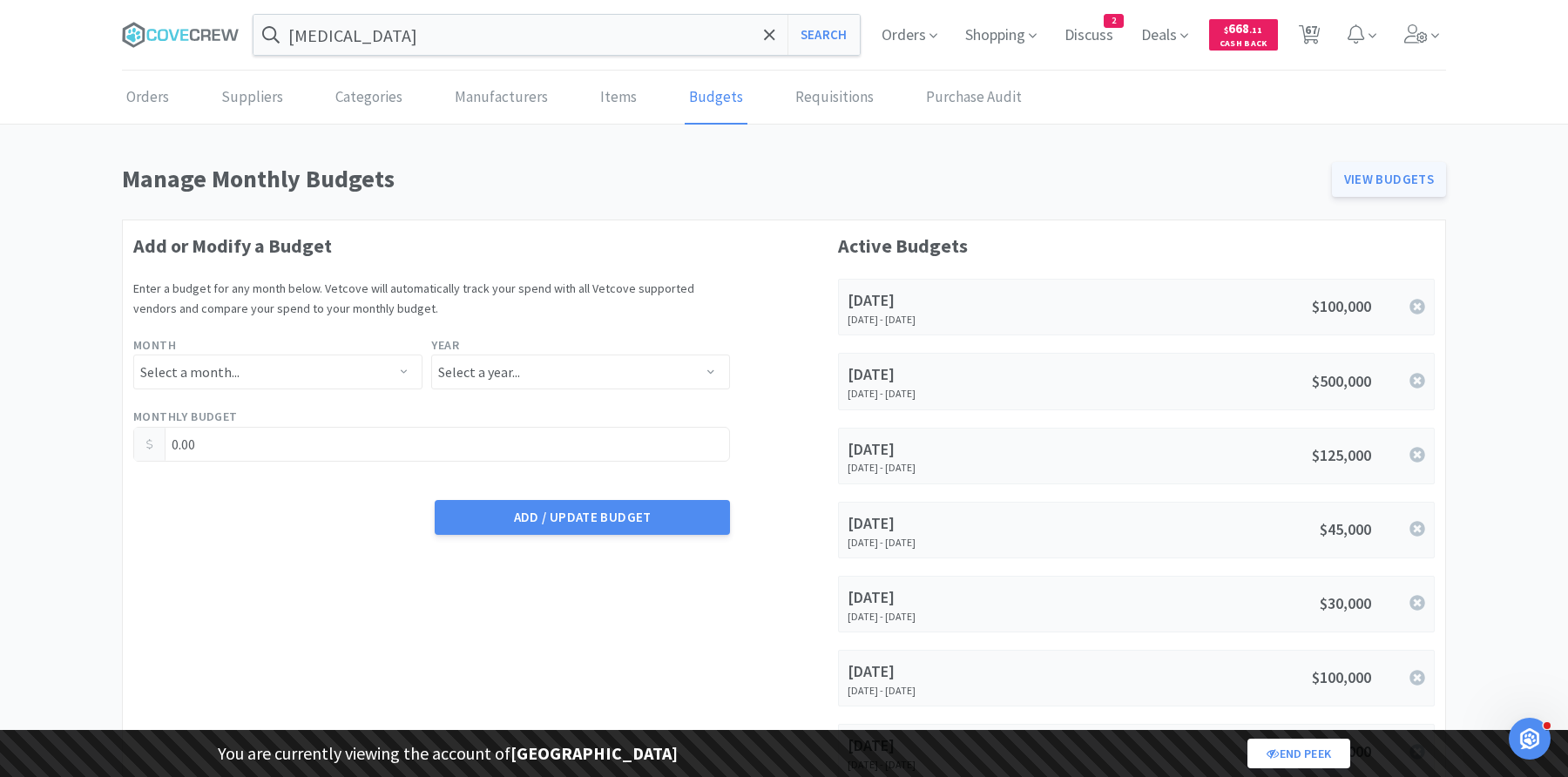
click at [1398, 182] on link "View Budgets" at bounding box center [1389, 178] width 115 height 35
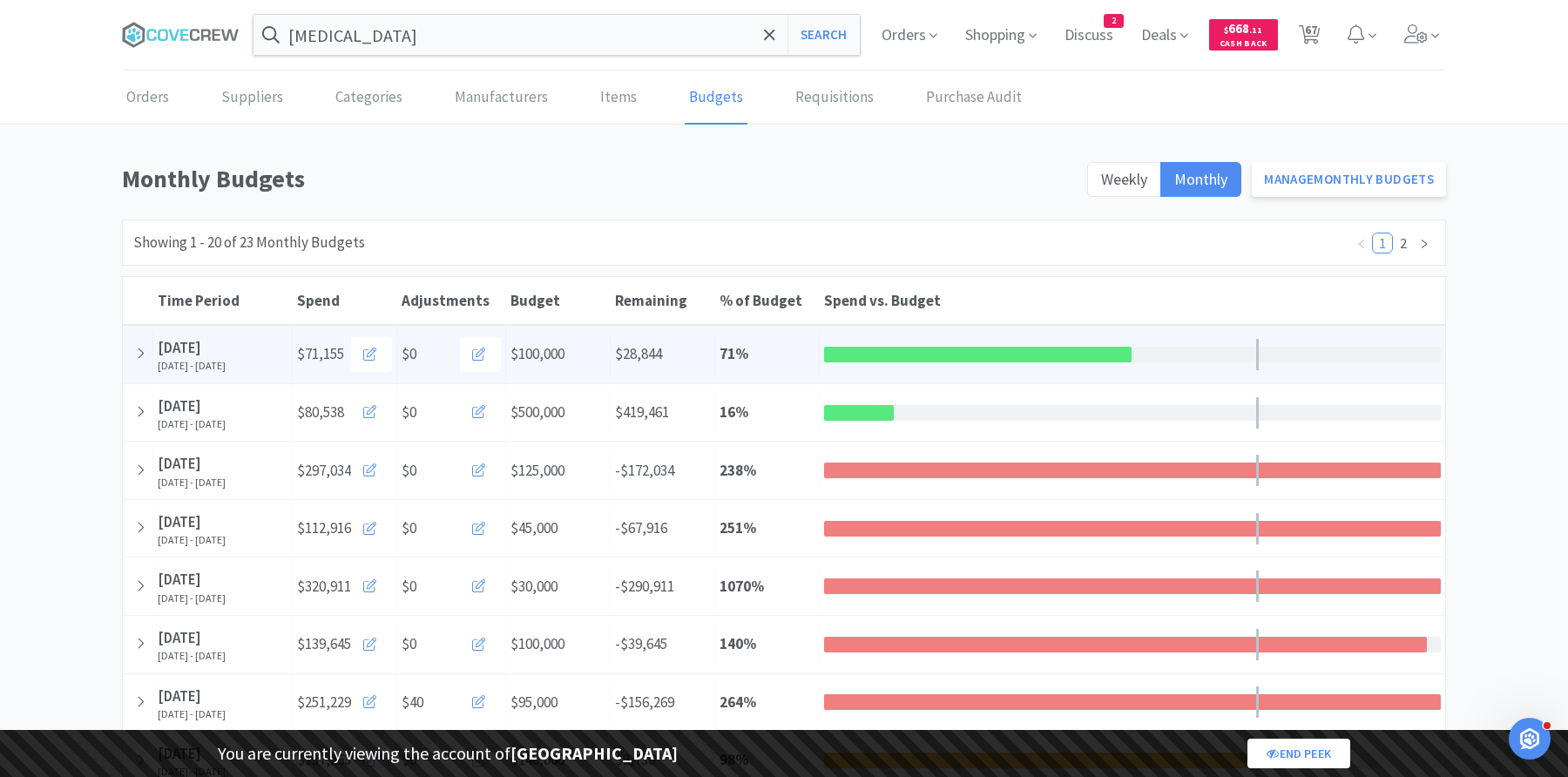
click at [791, 330] on div "Time Period September [DATE], 2025 - [DATE] Spend $71,155 $0 Budget $100,000 Re…" at bounding box center [784, 354] width 1322 height 57
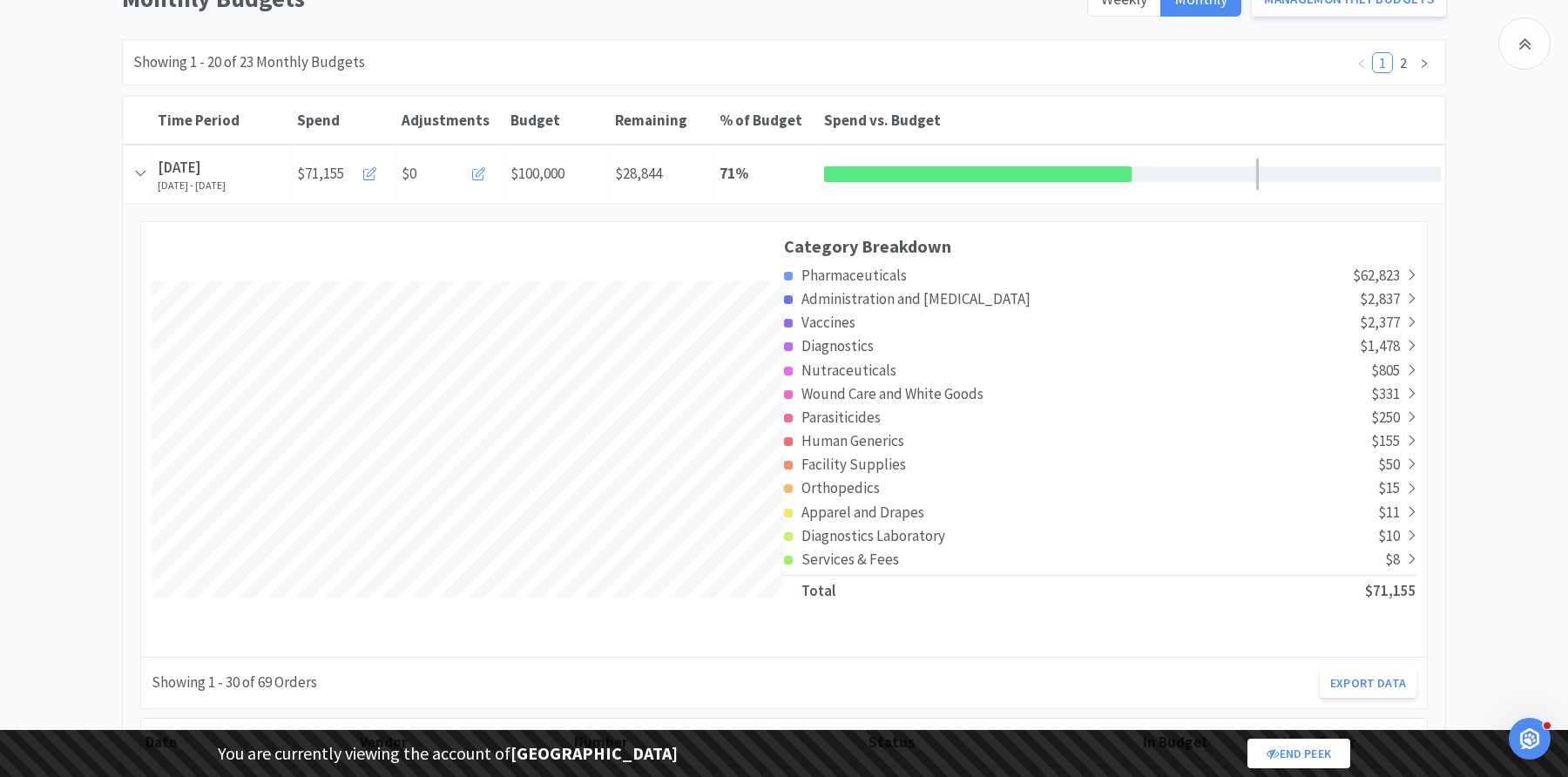
scroll to position [191, 0]
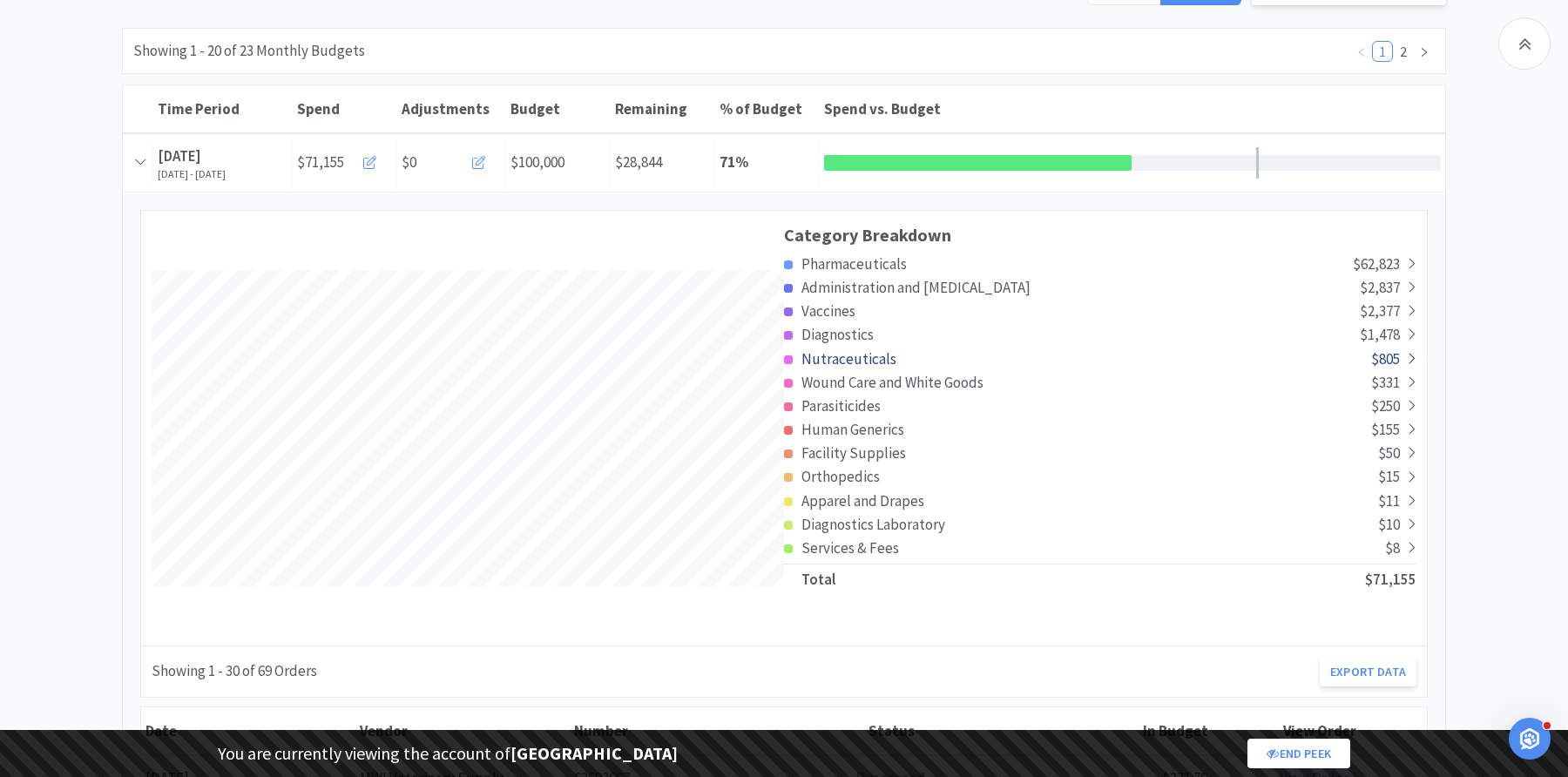
click at [861, 361] on span "Nutraceuticals" at bounding box center [849, 358] width 95 height 19
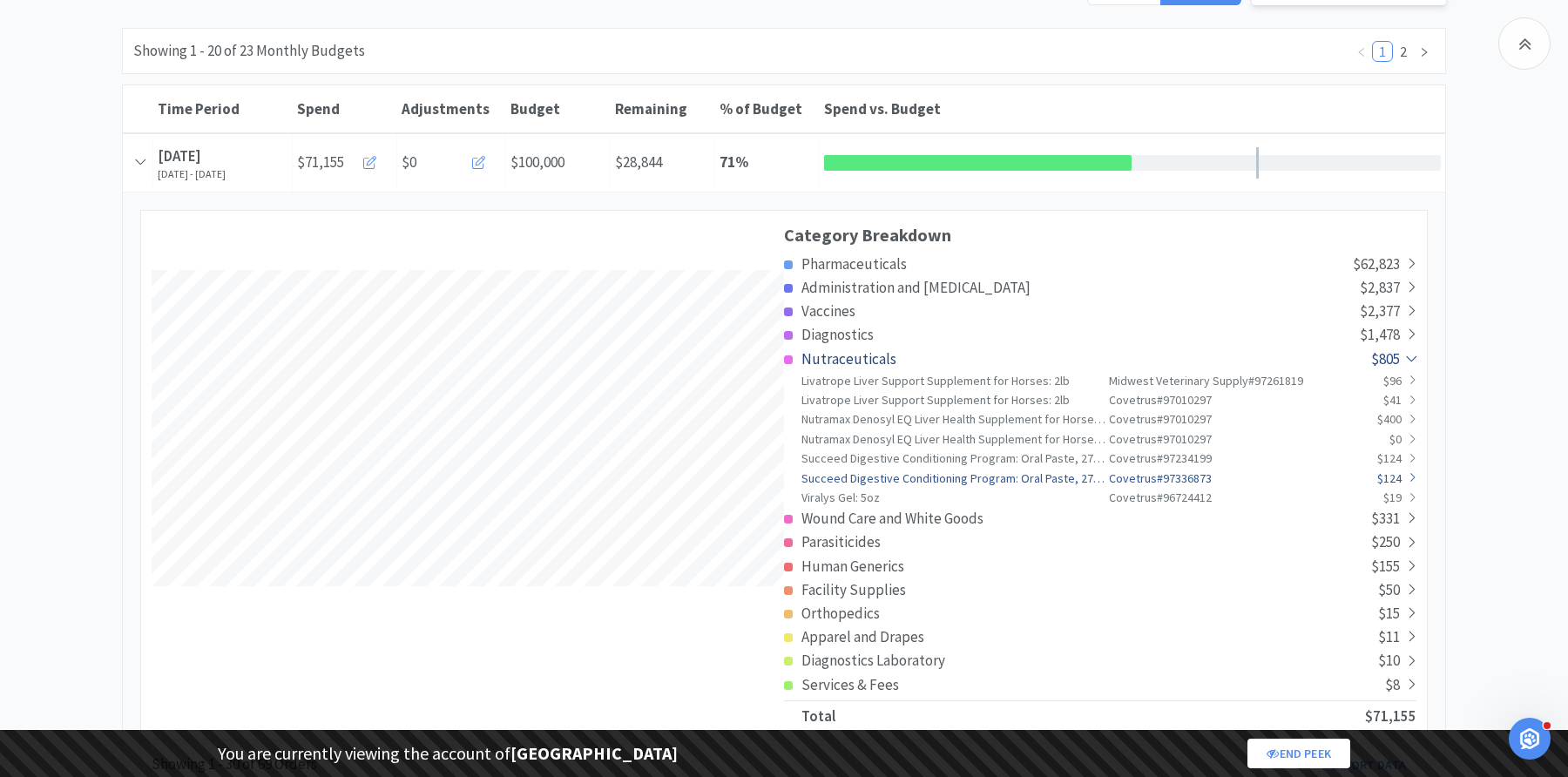
scroll to position [0, 0]
click at [845, 362] on span "Nutraceuticals" at bounding box center [849, 358] width 95 height 19
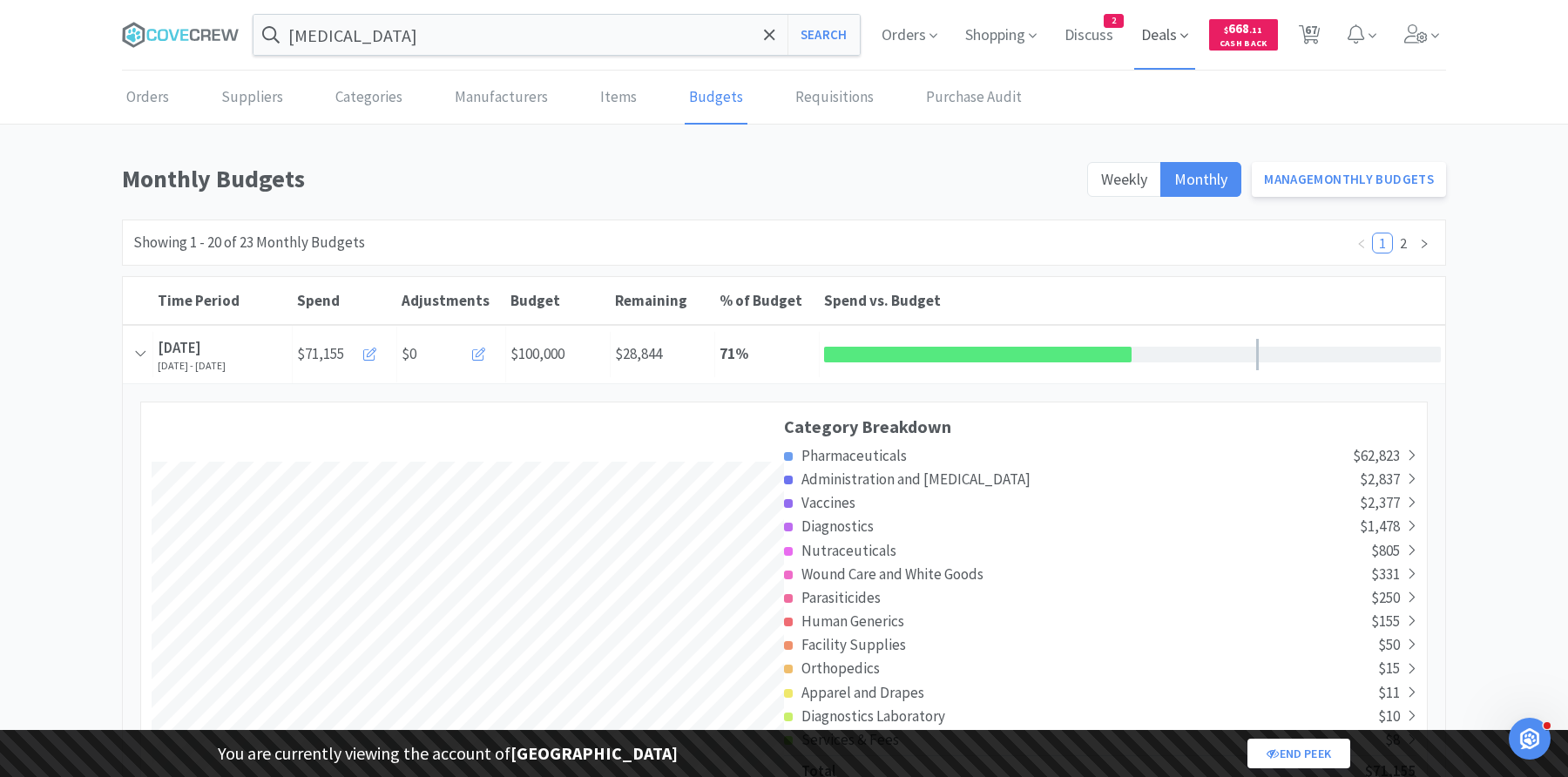
click at [1164, 34] on span "Deals" at bounding box center [1165, 35] width 61 height 70
click at [839, 121] on p "View cashback deals" at bounding box center [876, 123] width 200 height 20
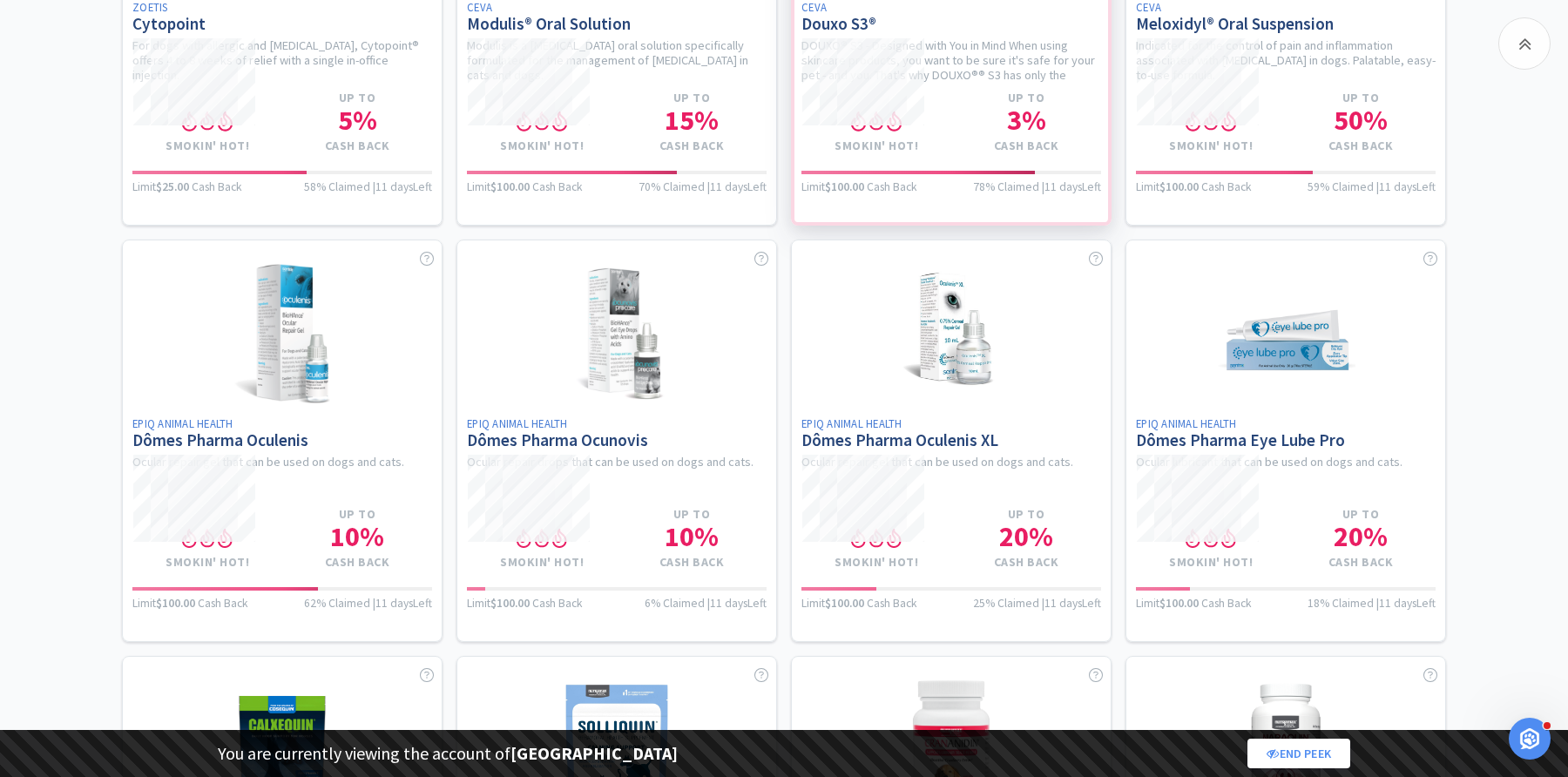
scroll to position [1062, 0]
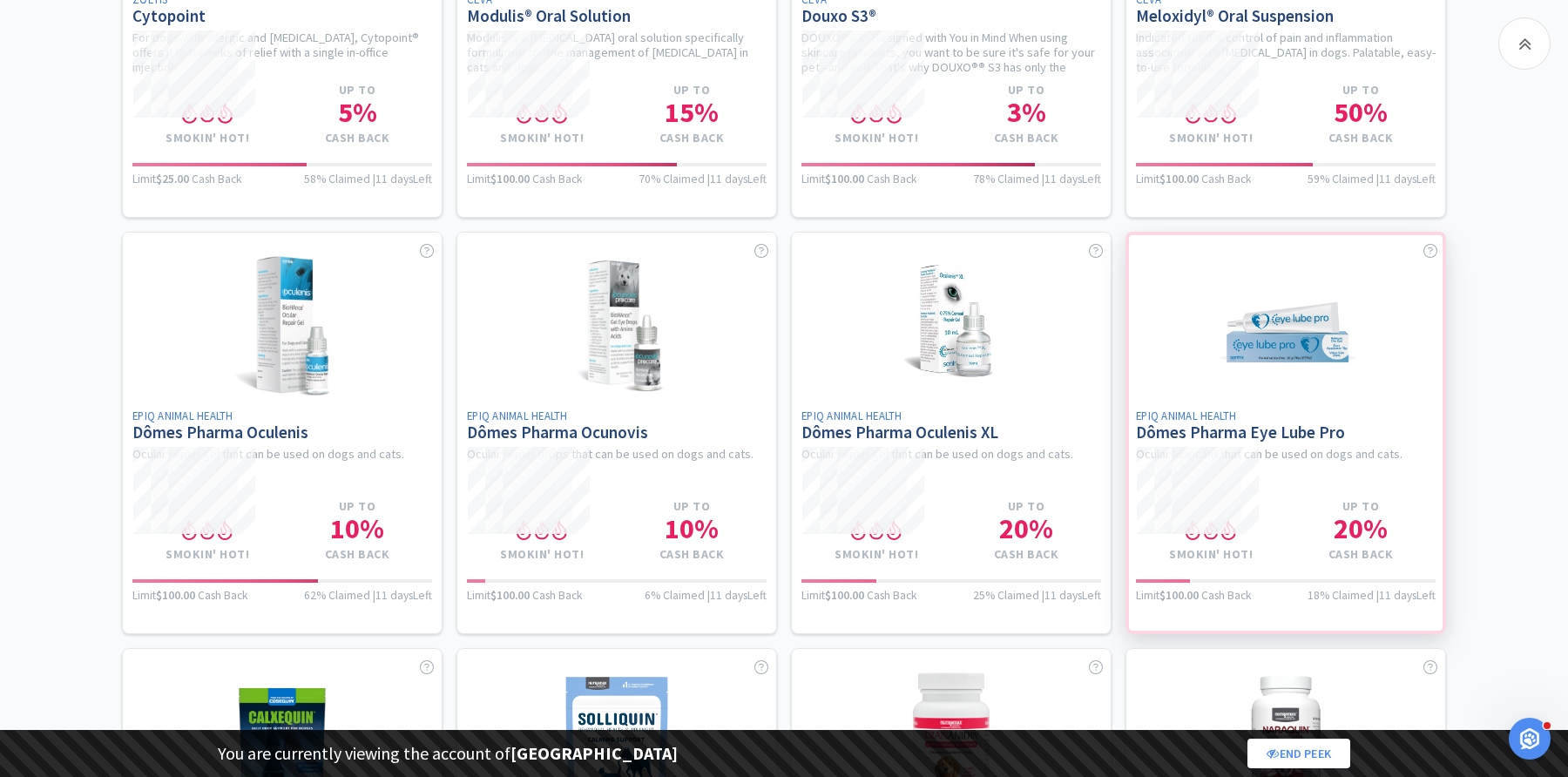
click at [1269, 373] on div at bounding box center [1285, 433] width 321 height 402
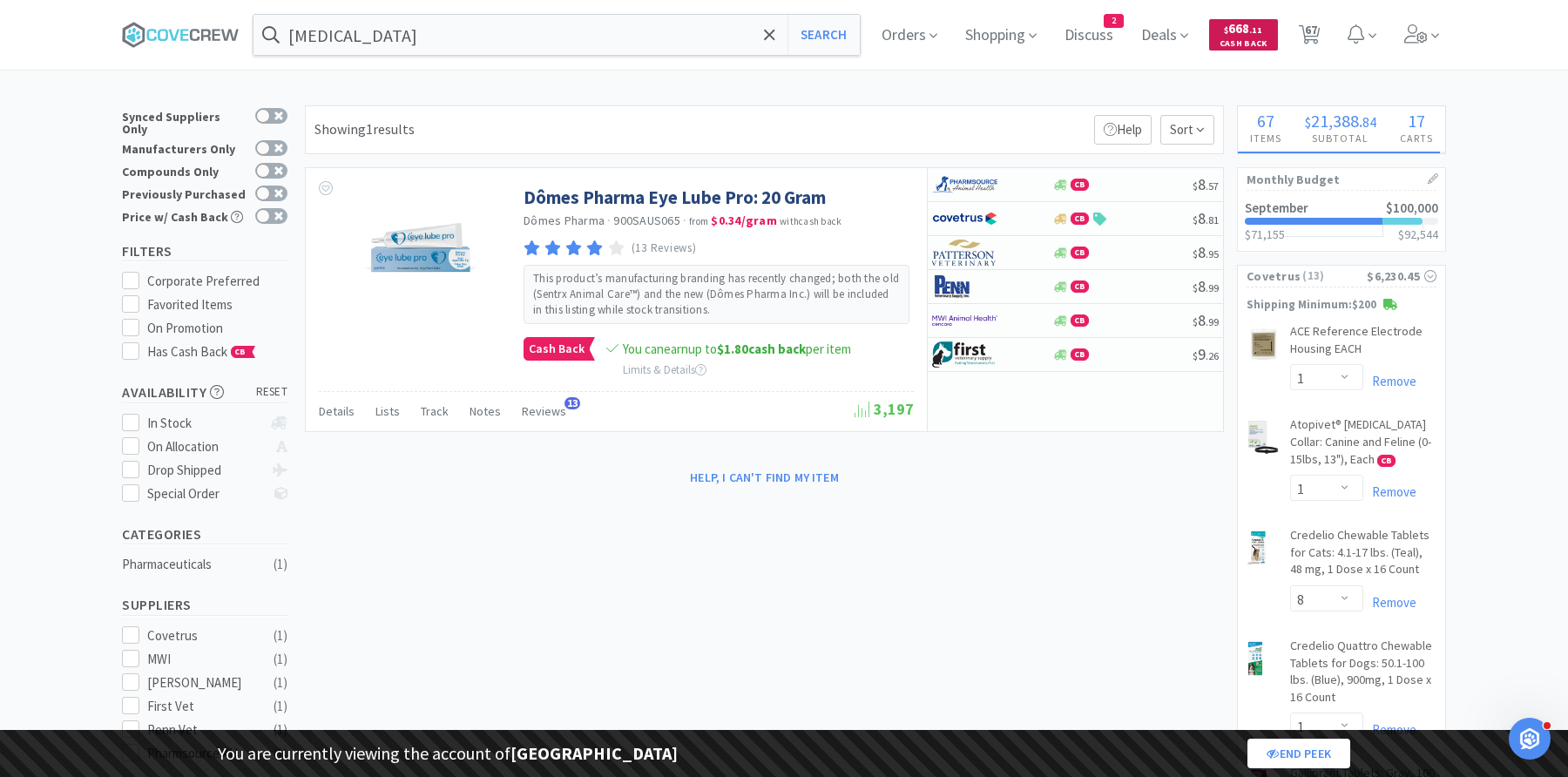
click at [1252, 26] on span ". 11" at bounding box center [1255, 30] width 13 height 11
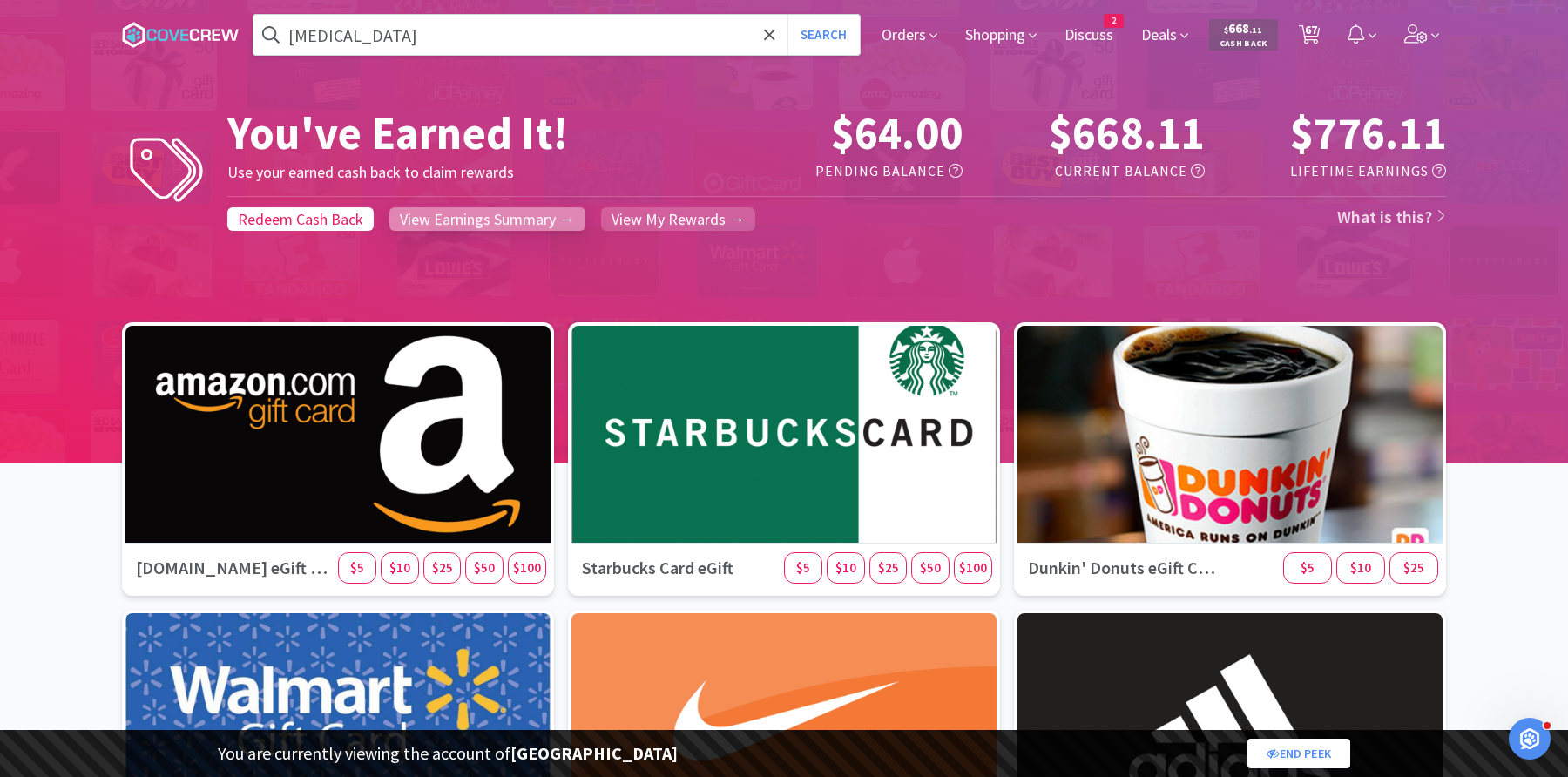
click at [534, 224] on span "View Earnings Summary →" at bounding box center [487, 219] width 176 height 20
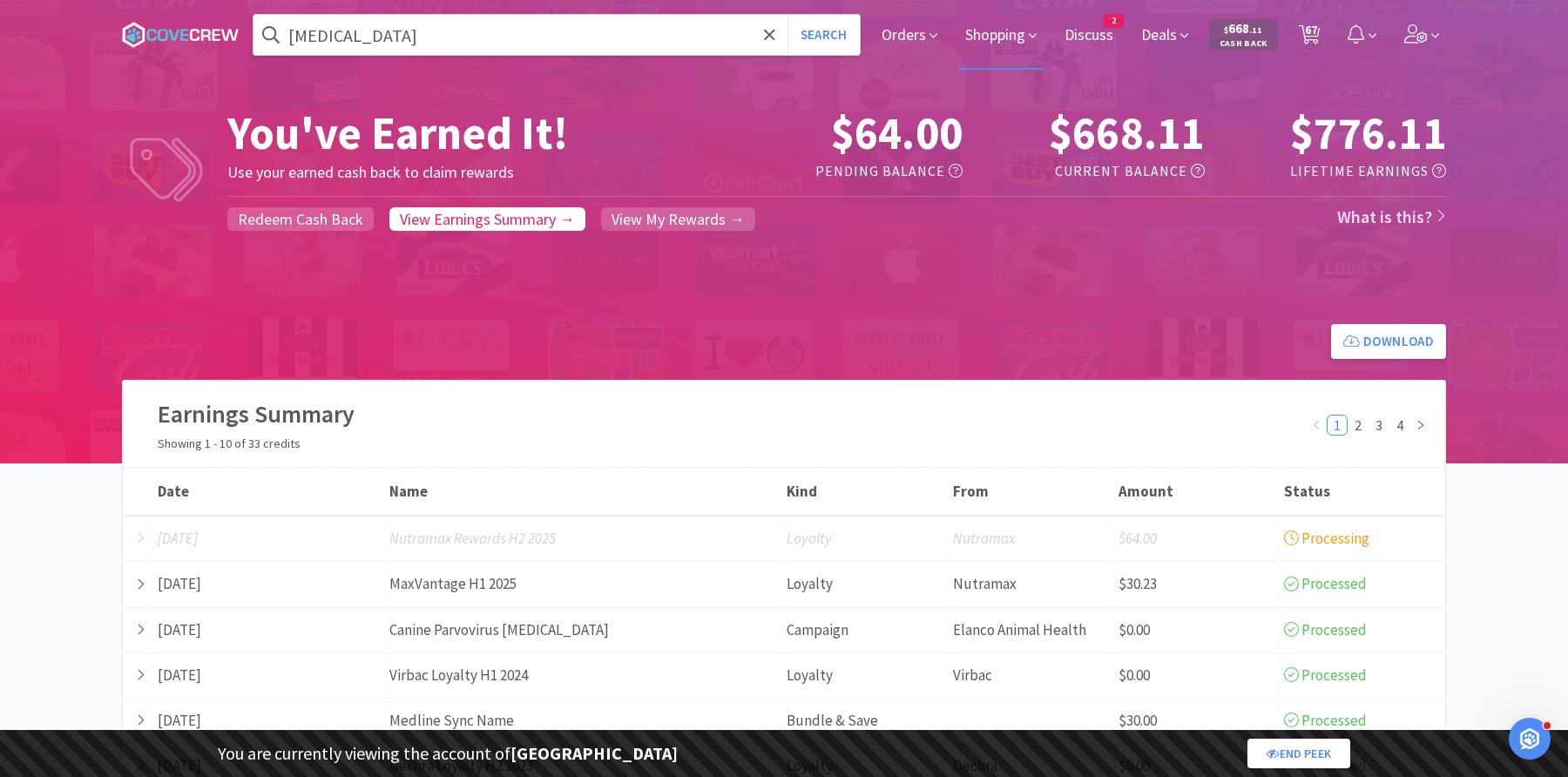
click at [992, 18] on span "Shopping" at bounding box center [1001, 35] width 86 height 70
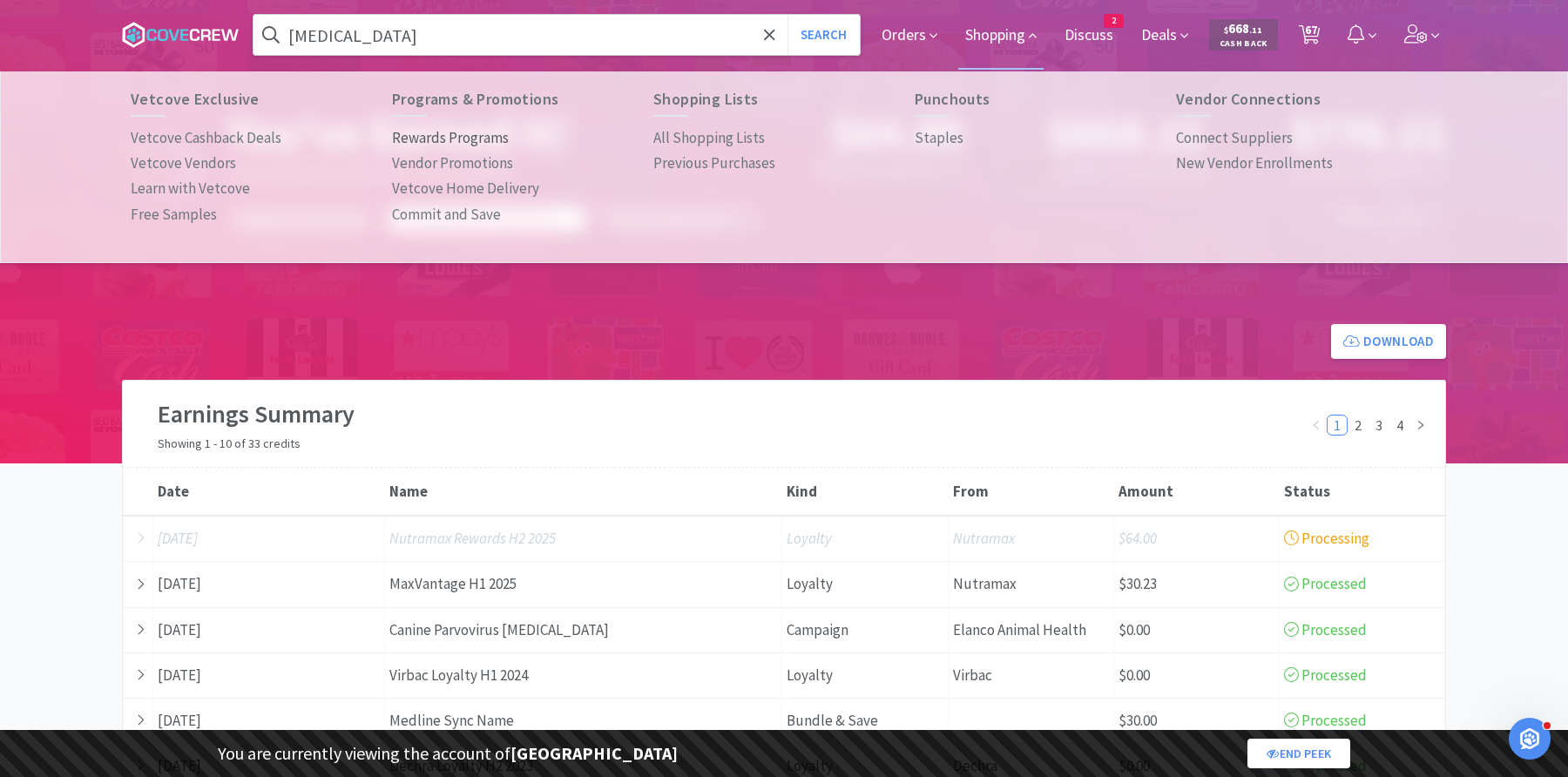
click at [464, 139] on p "Rewards Programs" at bounding box center [450, 138] width 116 height 24
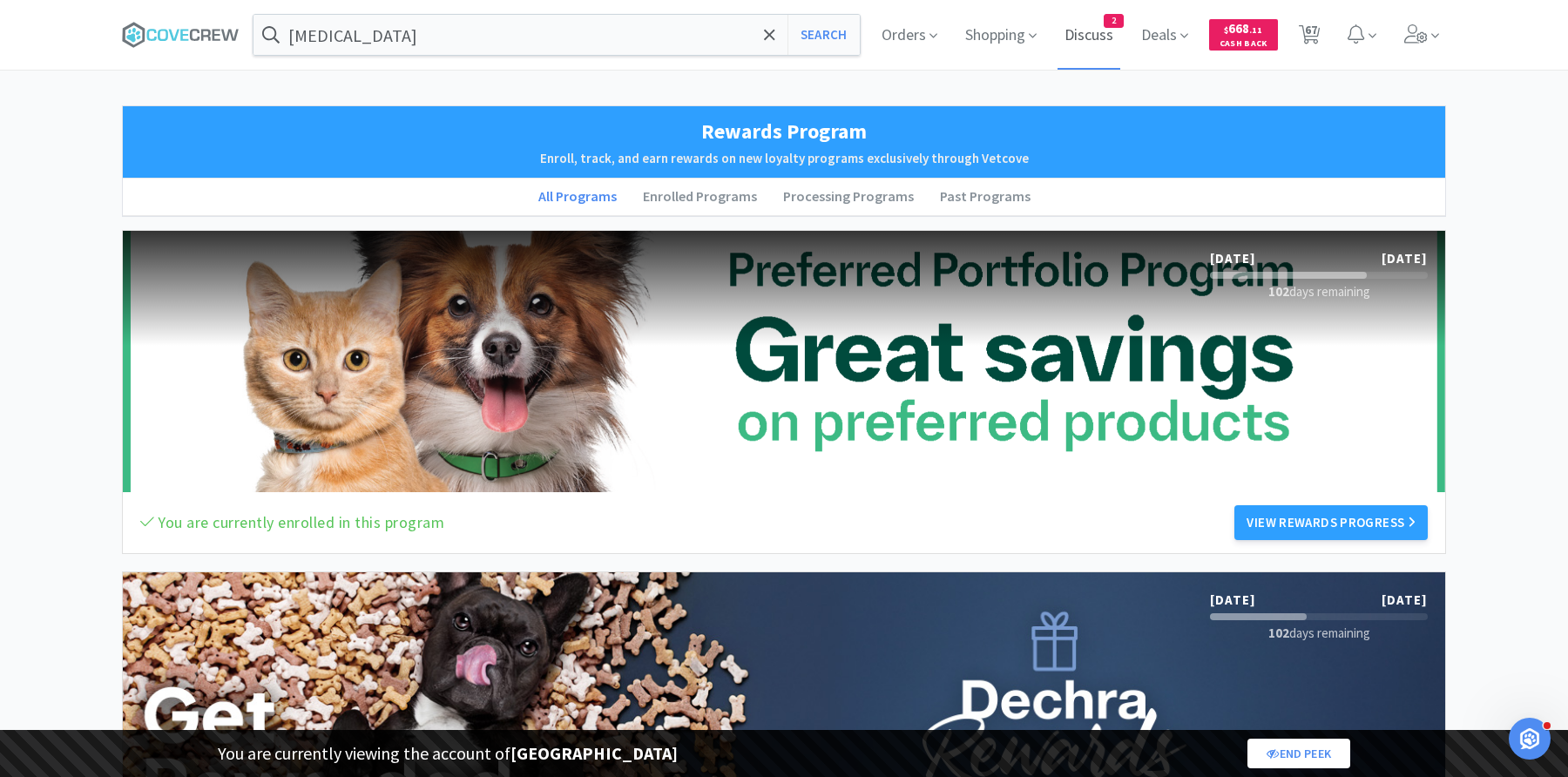
click at [1092, 34] on span "Discuss" at bounding box center [1089, 35] width 63 height 70
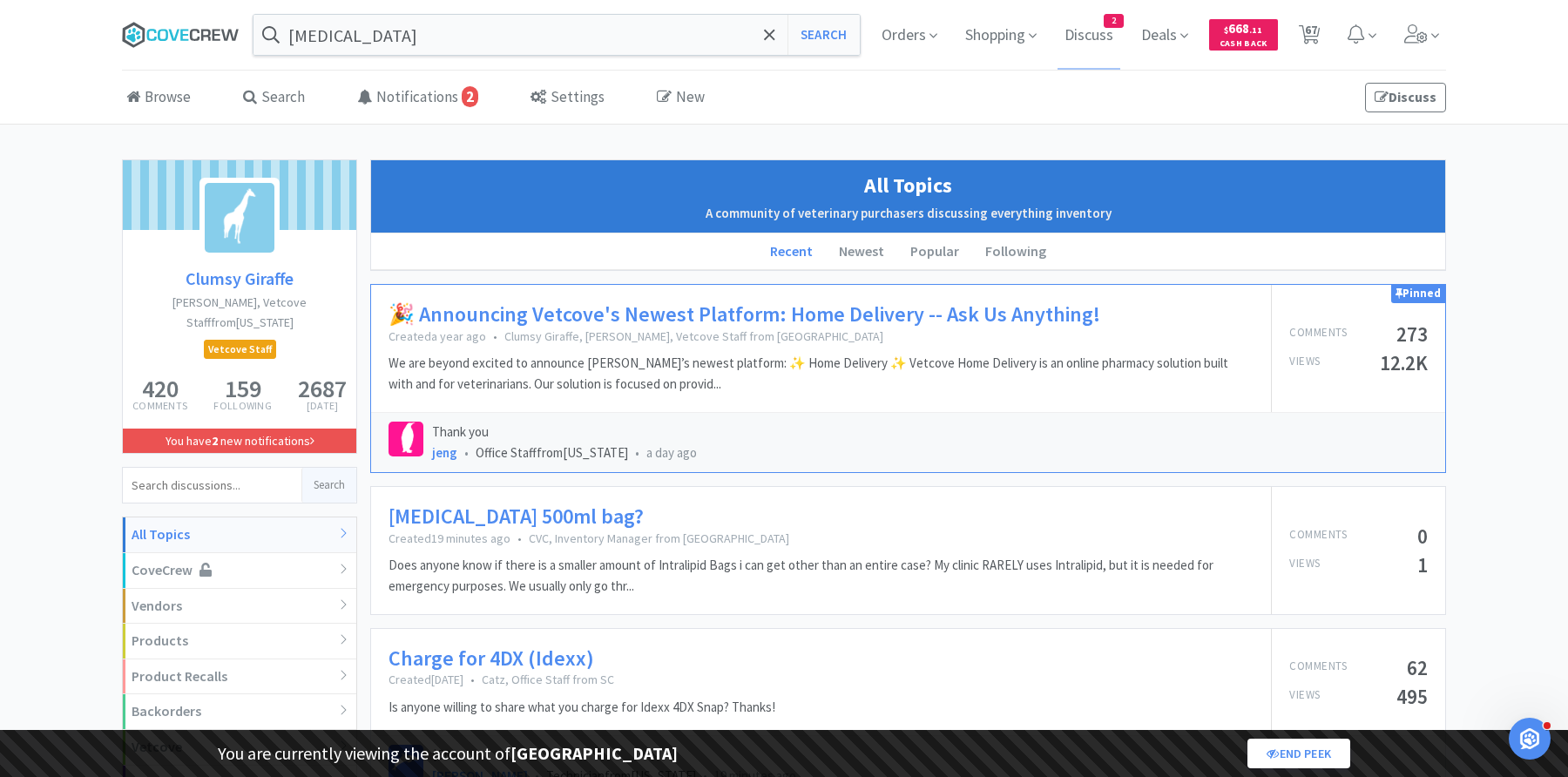
click at [199, 26] on icon at bounding box center [180, 35] width 117 height 26
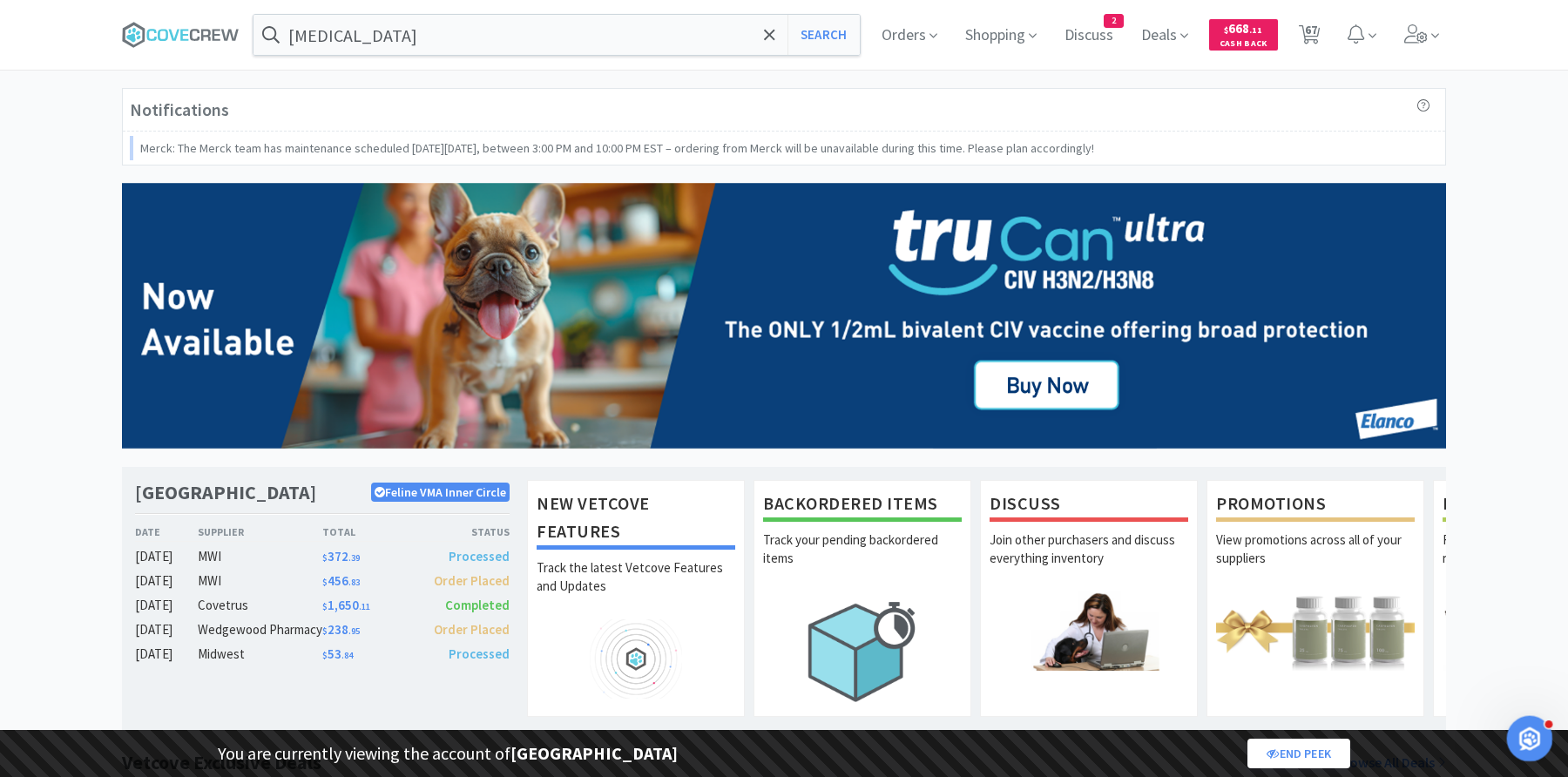
click at [1521, 741] on icon "Open Intercom Messenger" at bounding box center [1527, 736] width 29 height 29
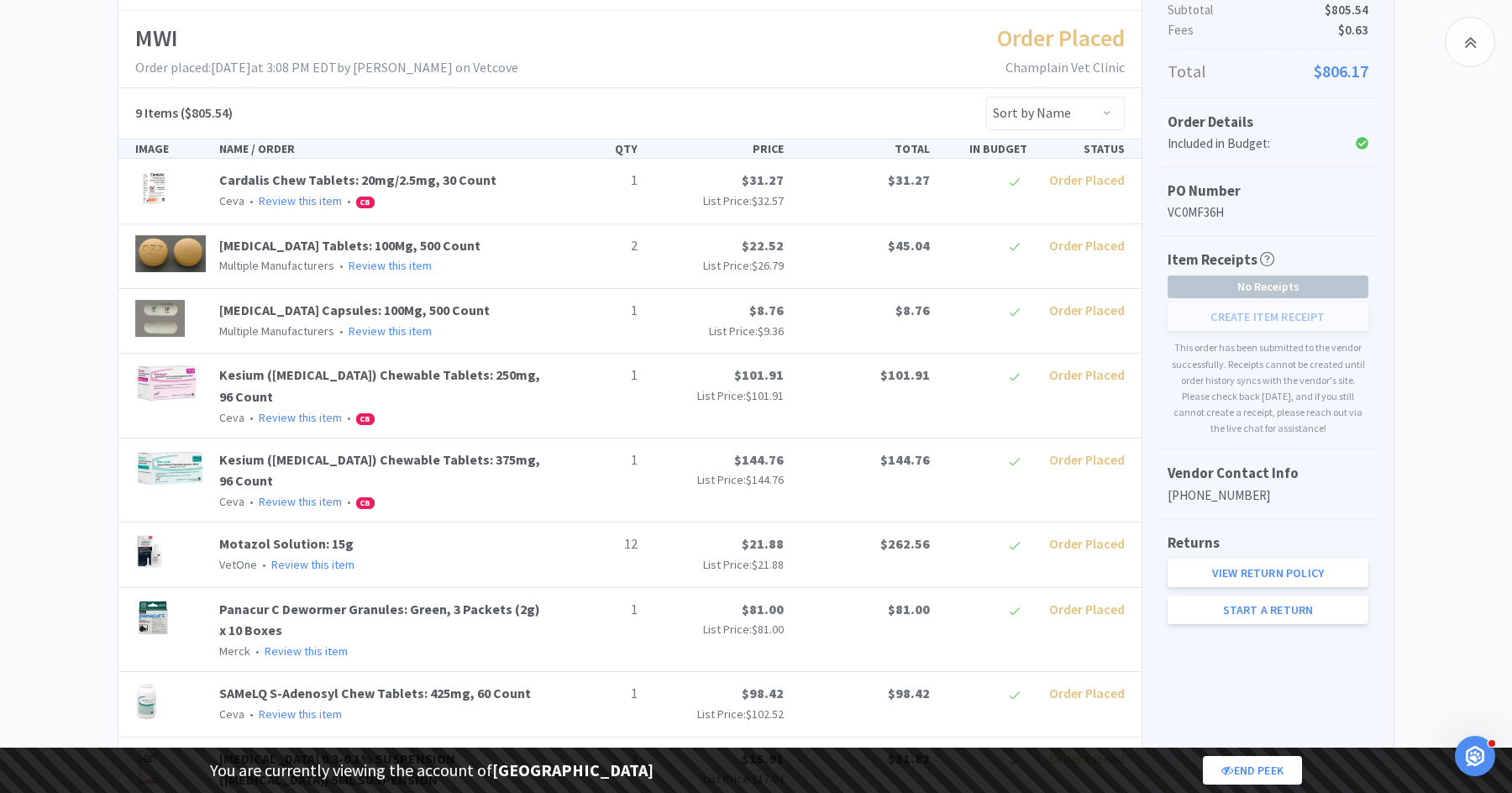
scroll to position [317, 0]
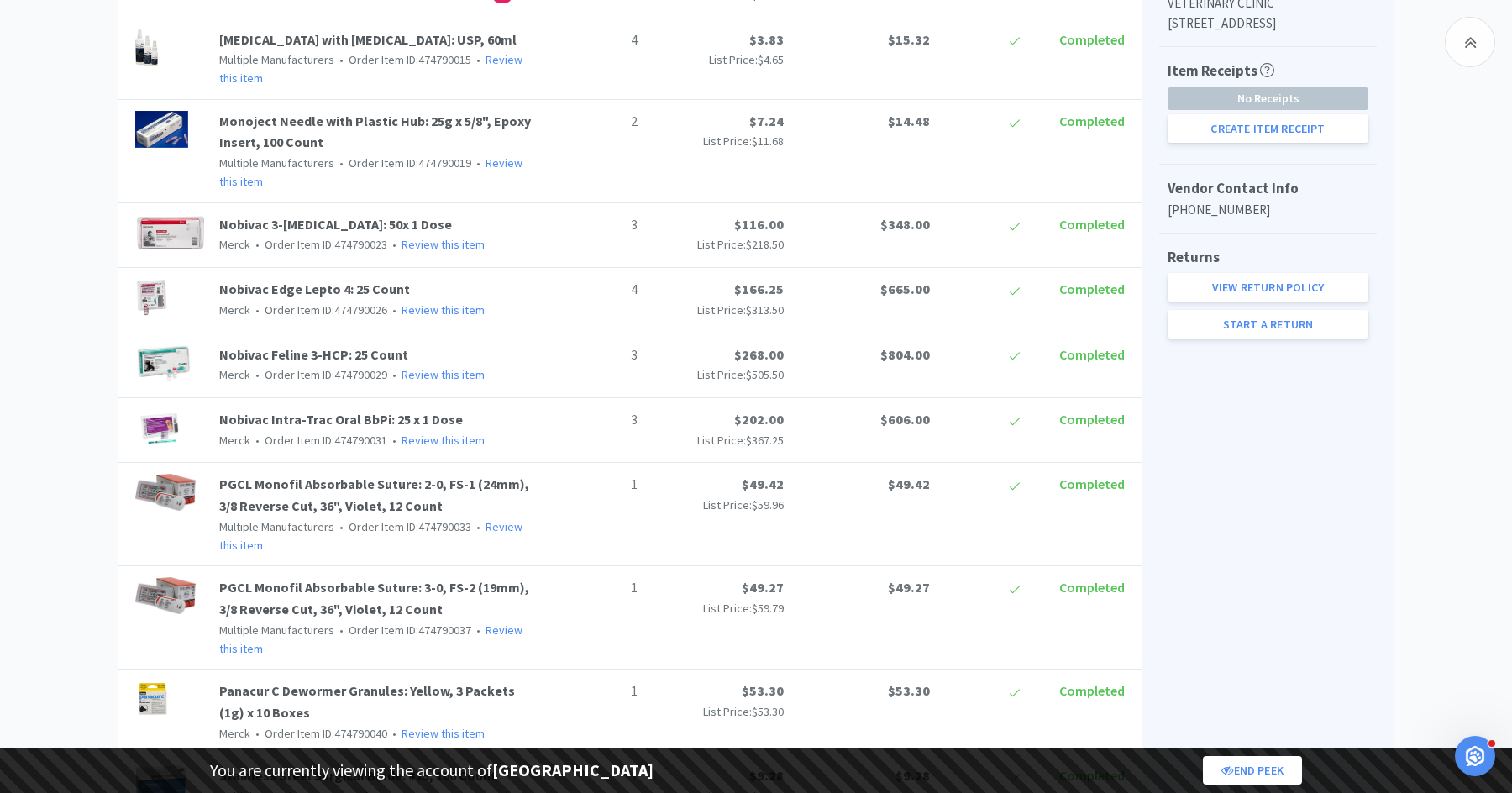
scroll to position [706, 0]
click at [357, 381] on span "• Order Item ID: 474790029" at bounding box center [319, 374] width 137 height 15
copy span "474790029"
